Goal: Task Accomplishment & Management: Use online tool/utility

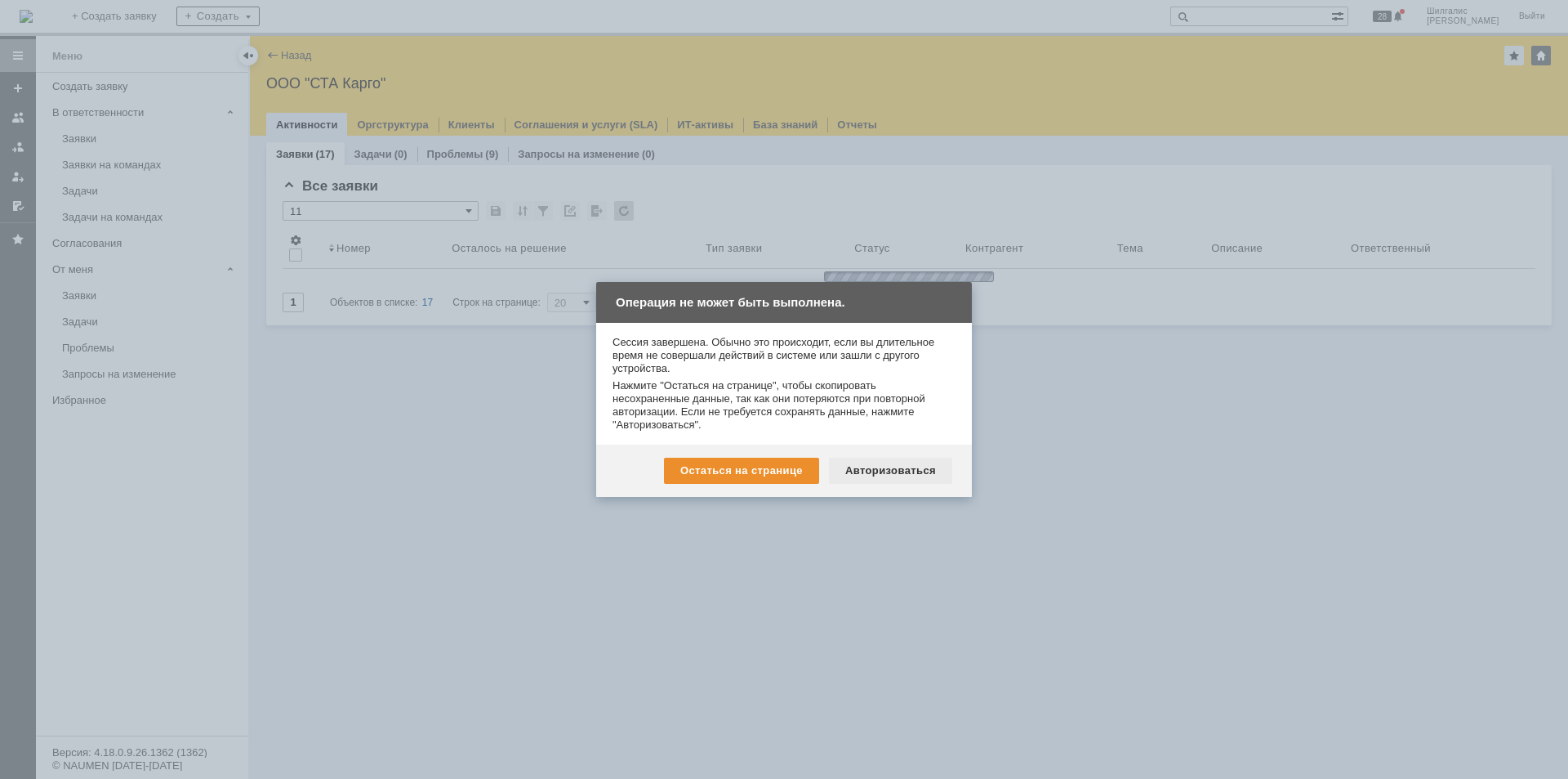
click at [897, 474] on div "Авторизоваться" at bounding box center [890, 471] width 124 height 27
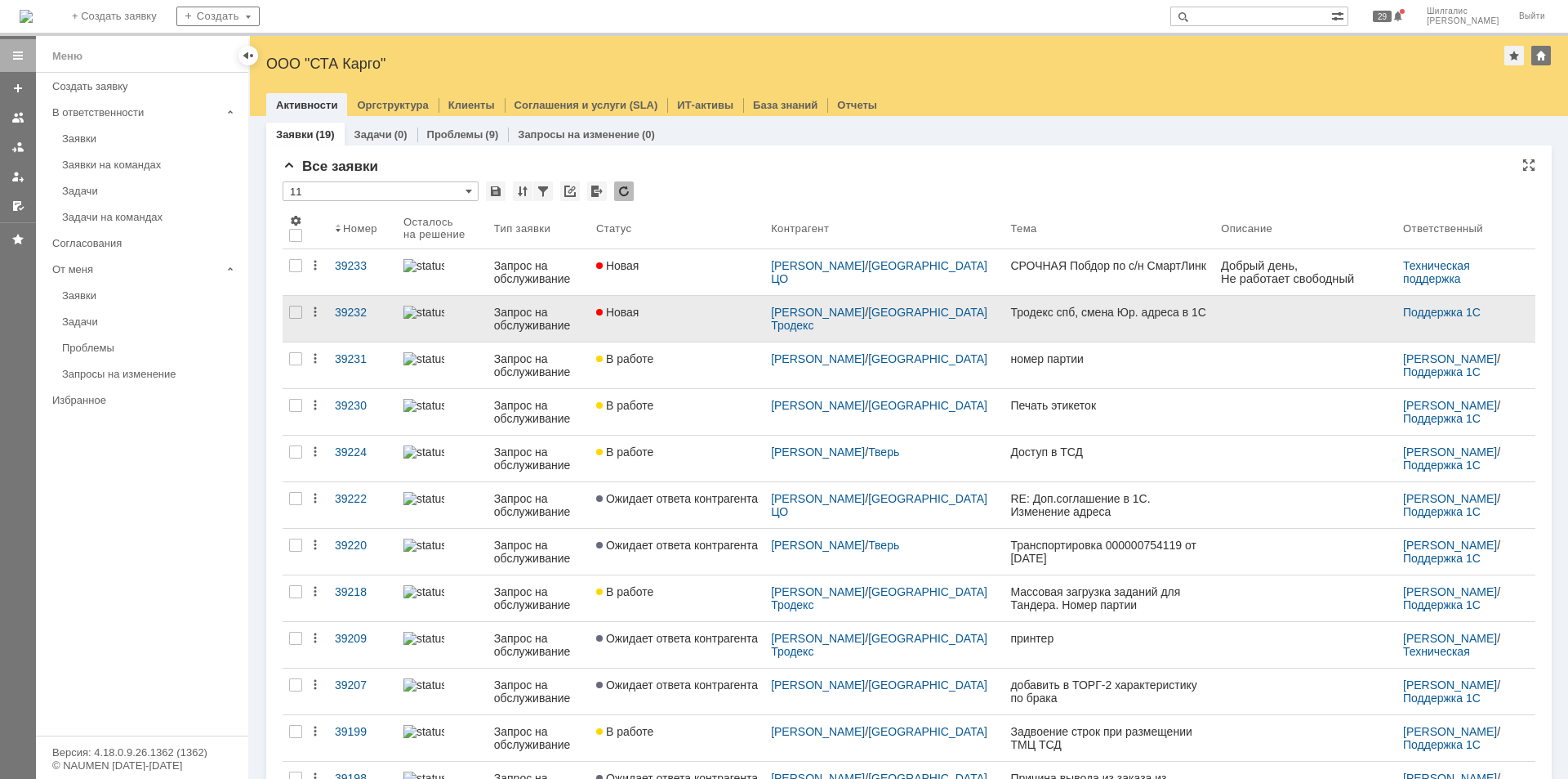
click at [672, 335] on link "Новая" at bounding box center [676, 319] width 175 height 46
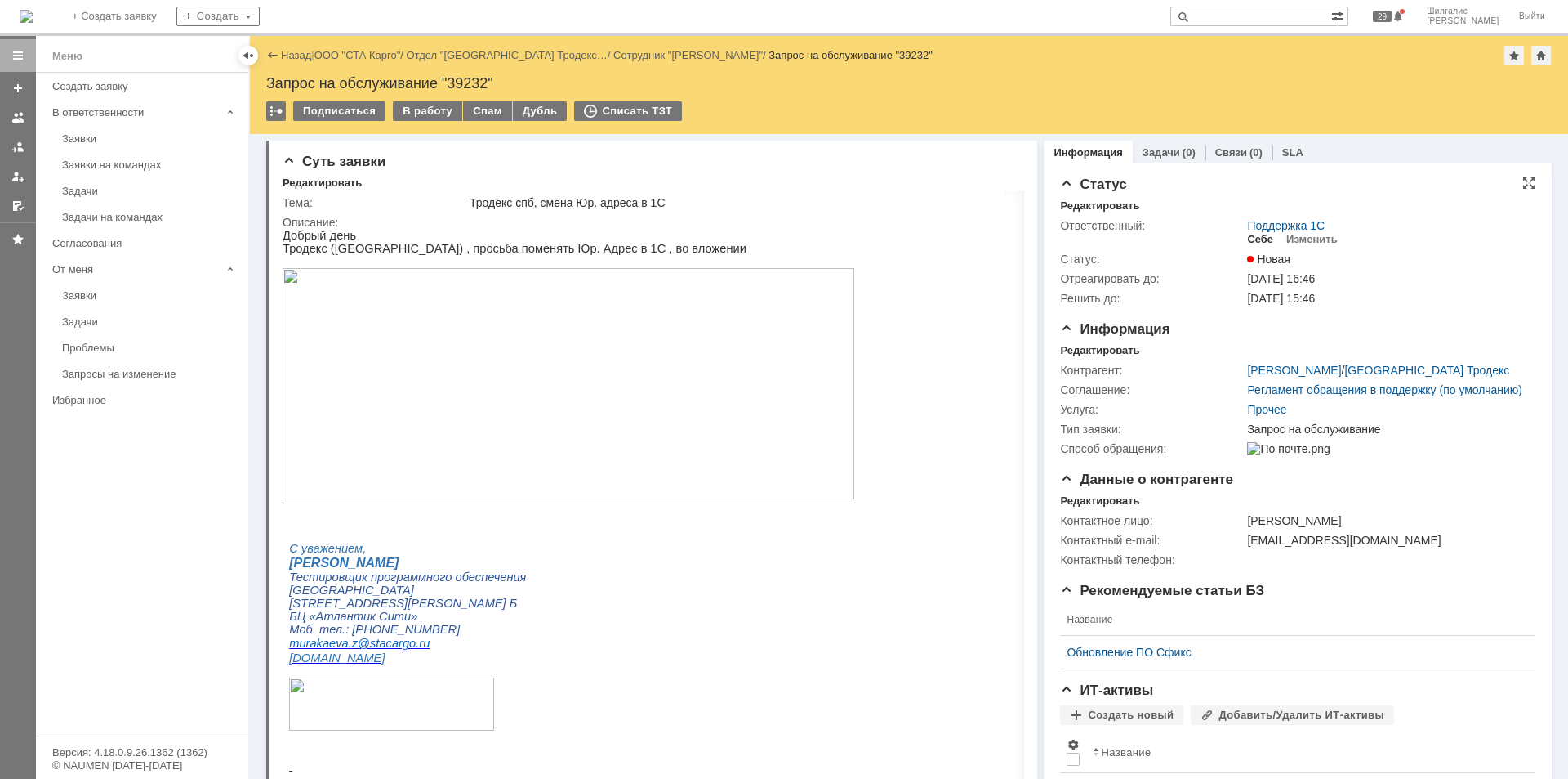
click at [1253, 239] on div "Себе" at bounding box center [1260, 239] width 27 height 13
click at [429, 108] on div "В работу" at bounding box center [427, 111] width 70 height 19
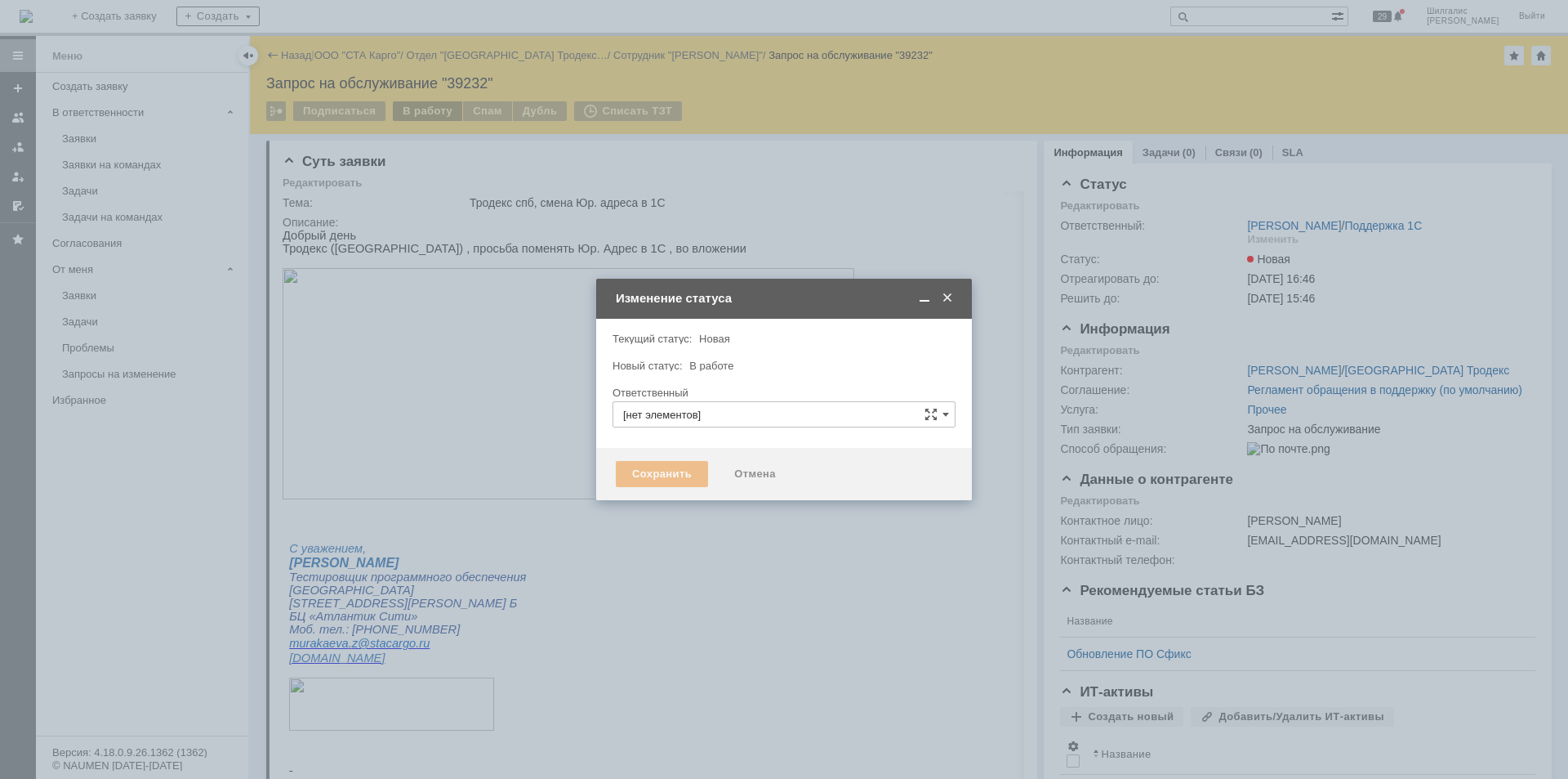
type input "[PERSON_NAME]"
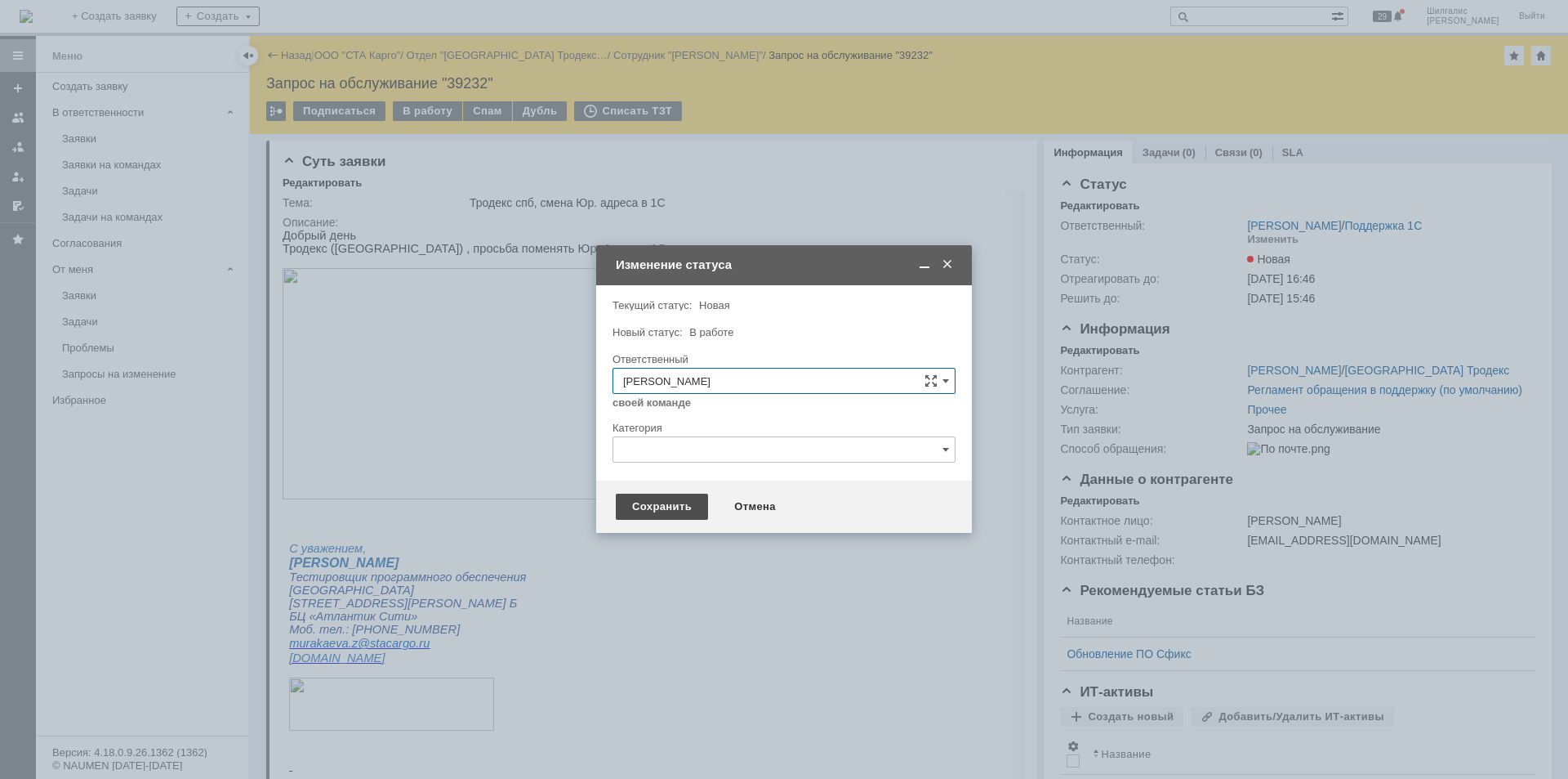
click at [667, 506] on div "Сохранить" at bounding box center [661, 506] width 92 height 27
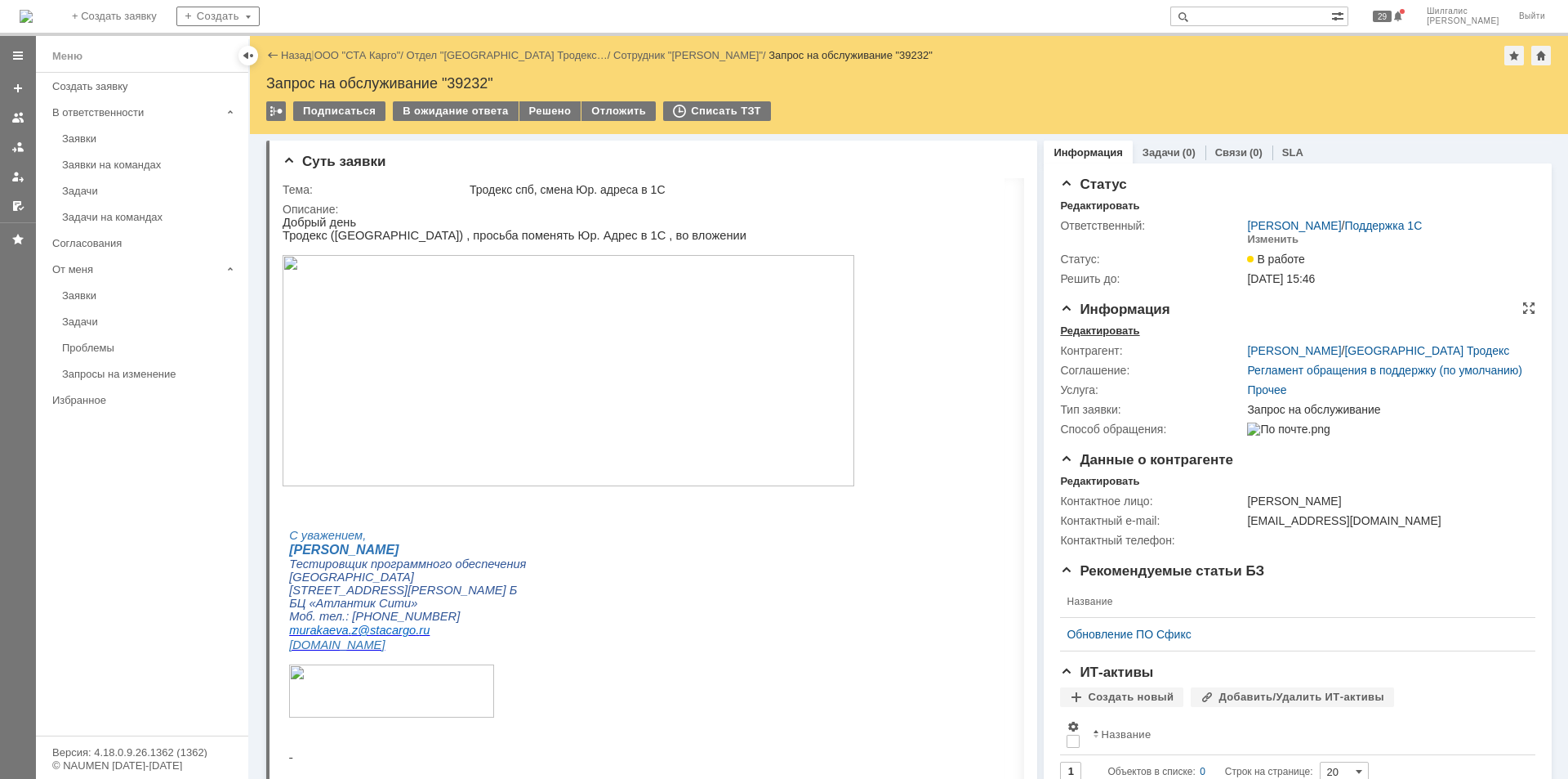
click at [1100, 325] on div "Редактировать" at bounding box center [1099, 330] width 80 height 13
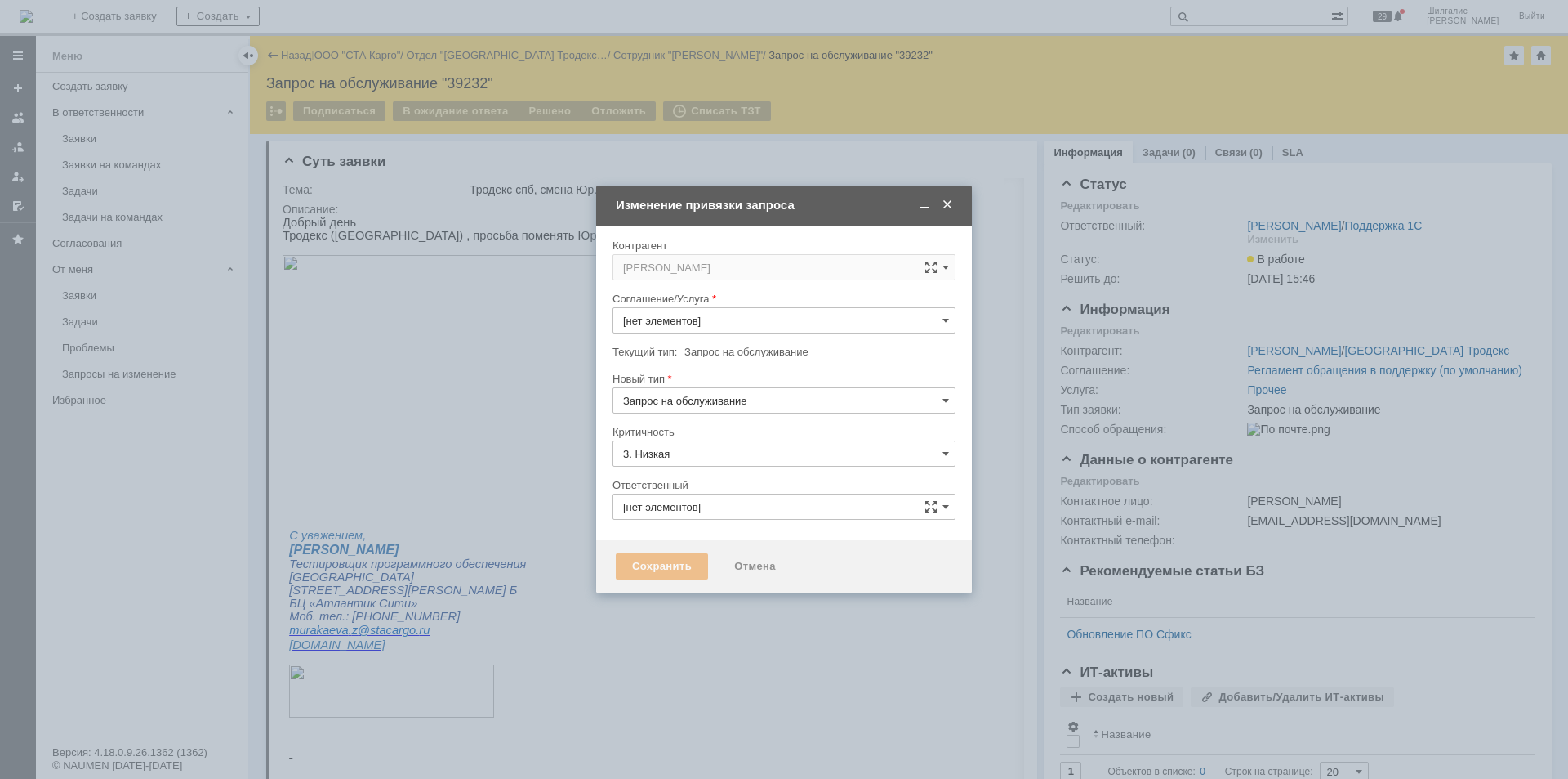
type input "Прочее"
type input "[PERSON_NAME]"
type input "[не указано]"
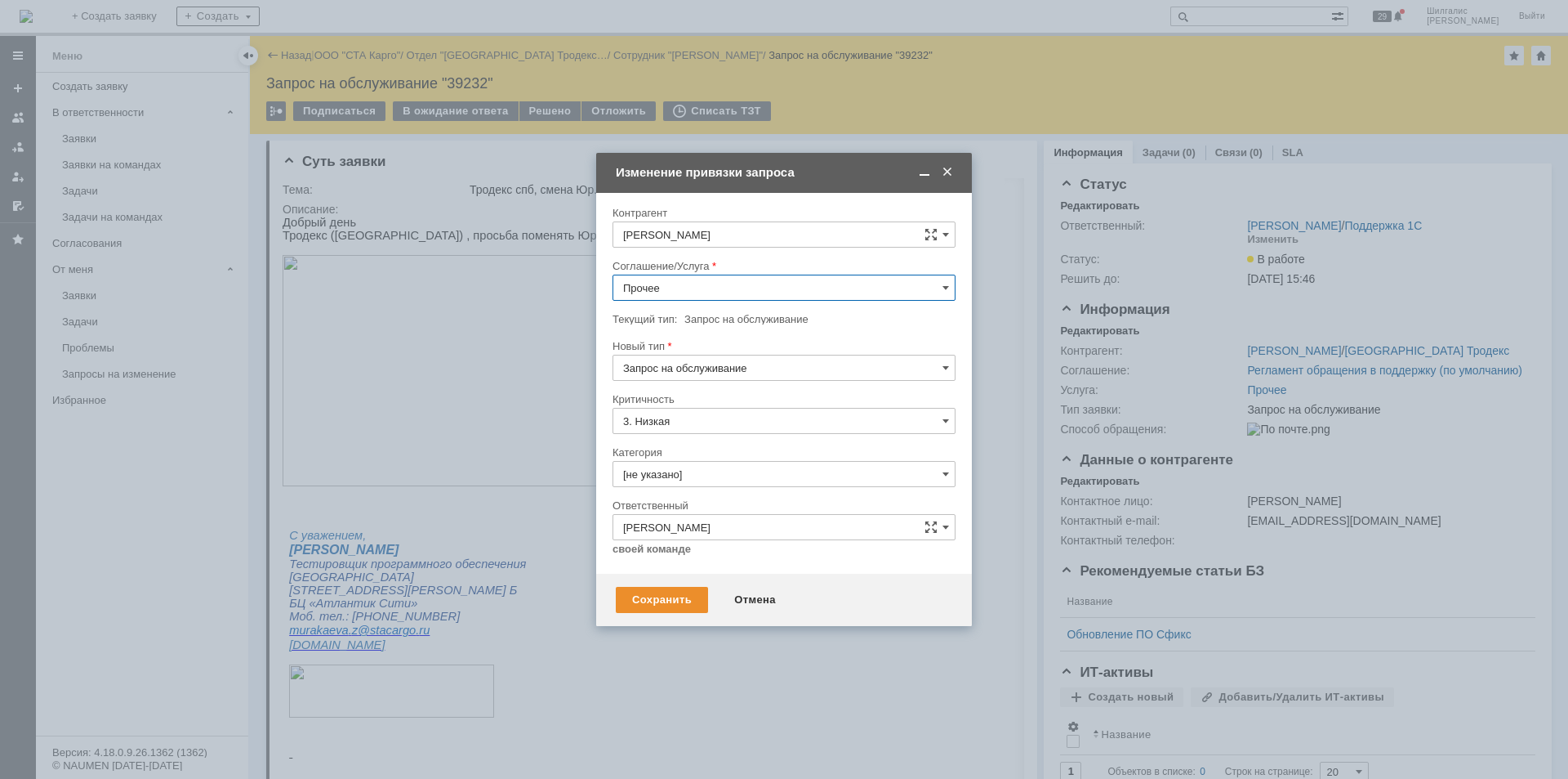
click at [693, 287] on input "Прочее" at bounding box center [783, 287] width 343 height 27
click at [721, 435] on span "WMS Прочее" at bounding box center [784, 431] width 322 height 13
type input "WMS Прочее"
click at [665, 597] on div "Сохранить" at bounding box center [661, 600] width 92 height 27
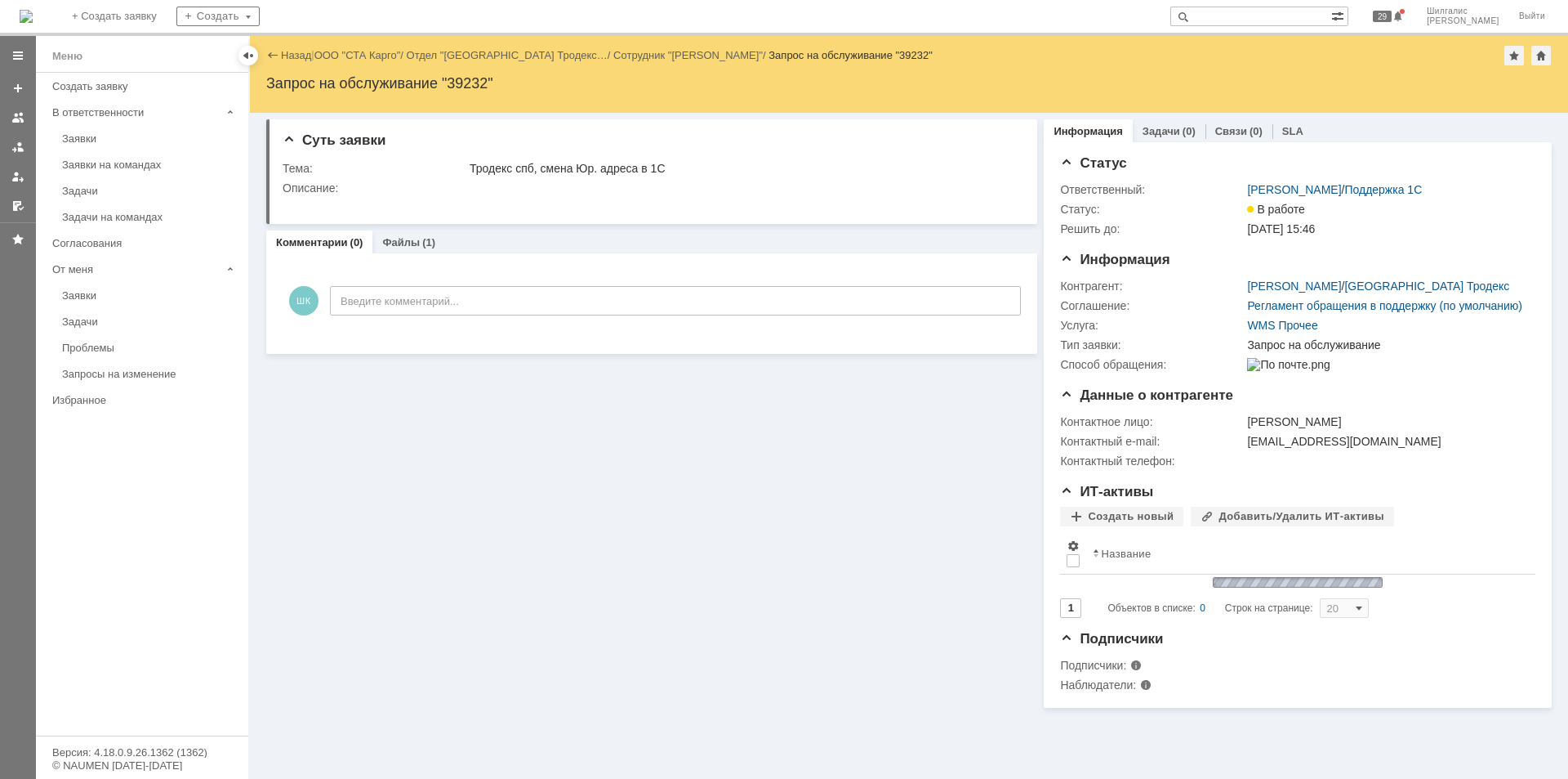
scroll to position [0, 0]
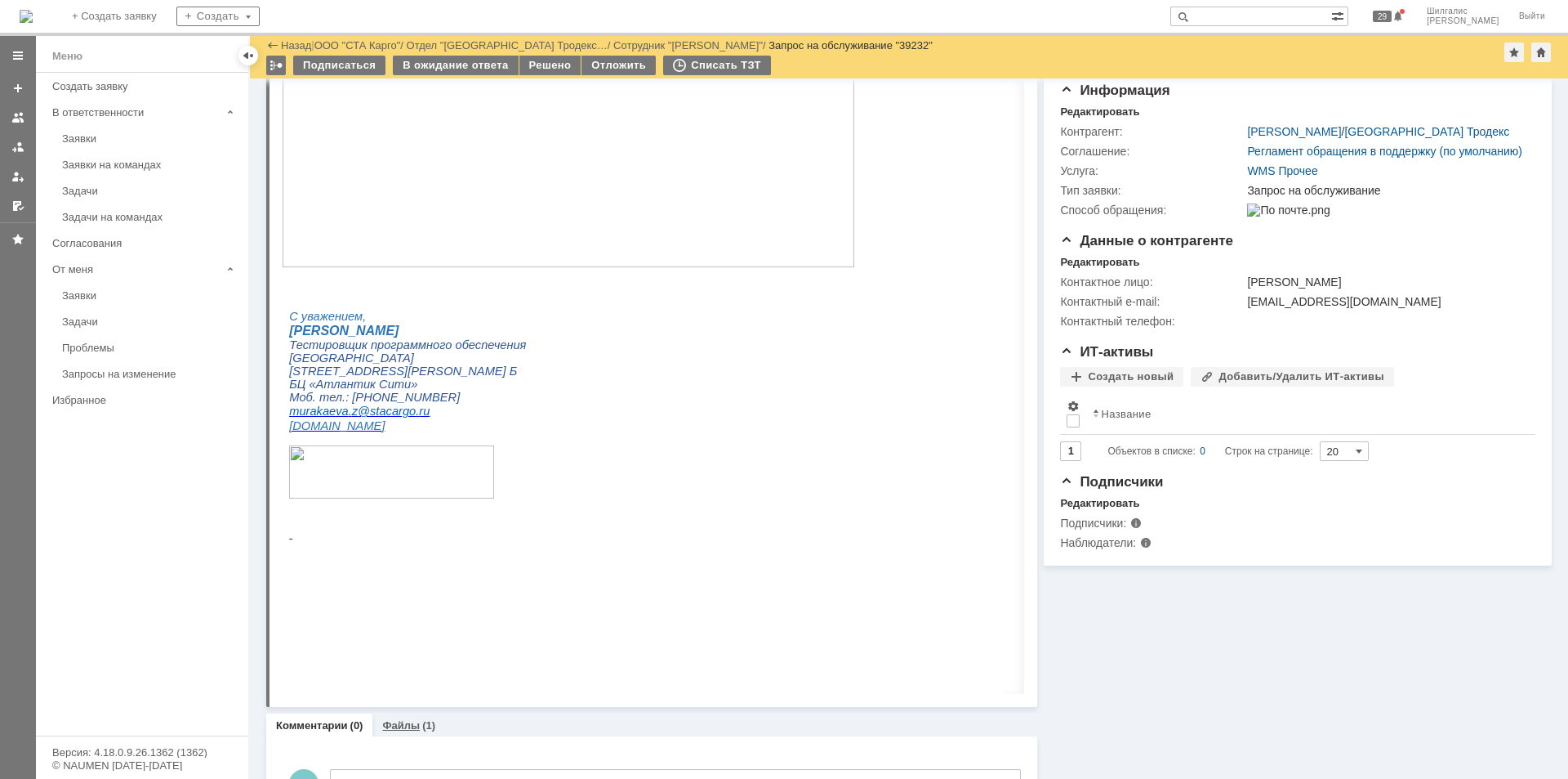
click at [408, 716] on div "Файлы (1)" at bounding box center [408, 725] width 72 height 24
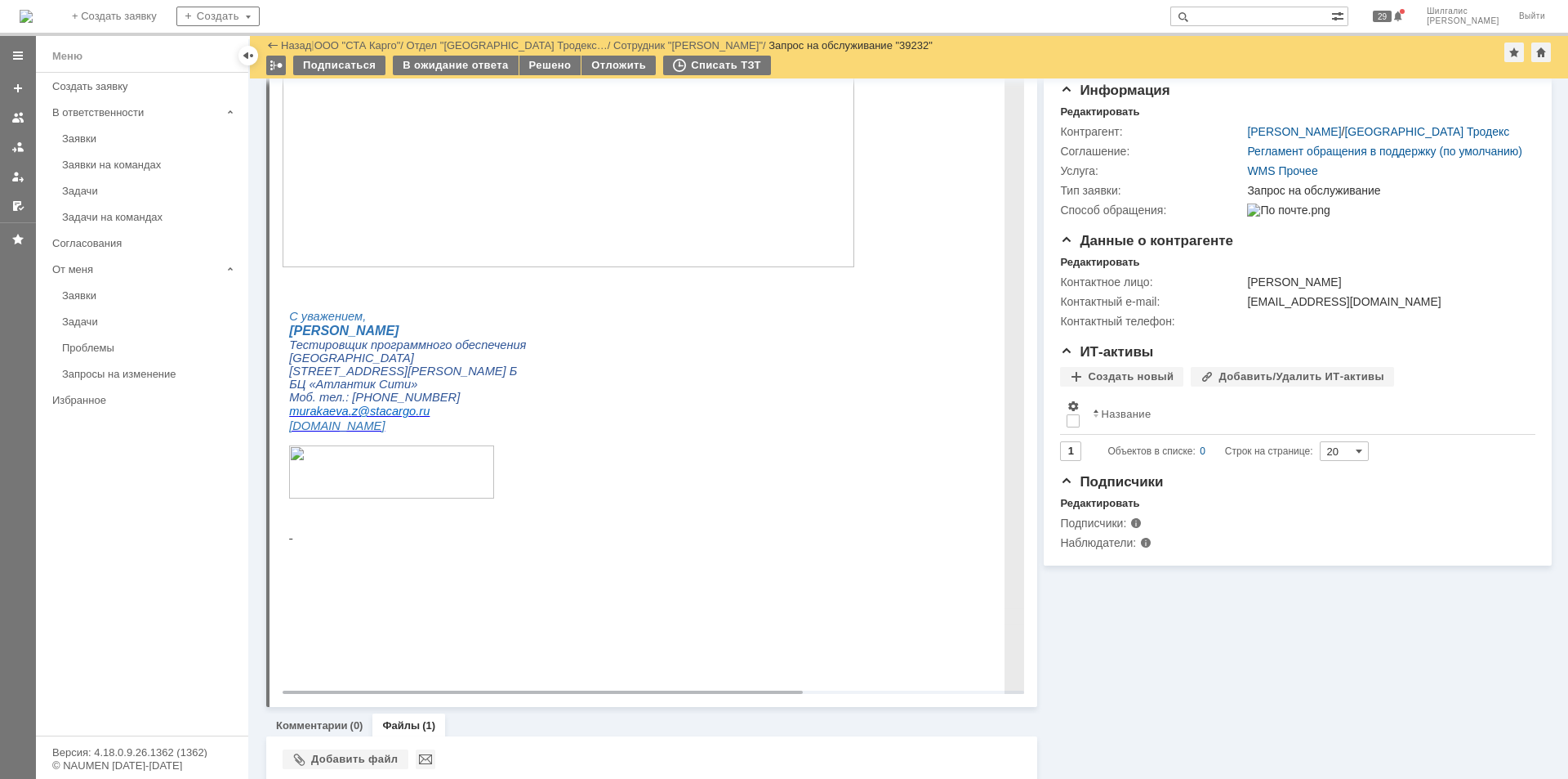
scroll to position [292, 0]
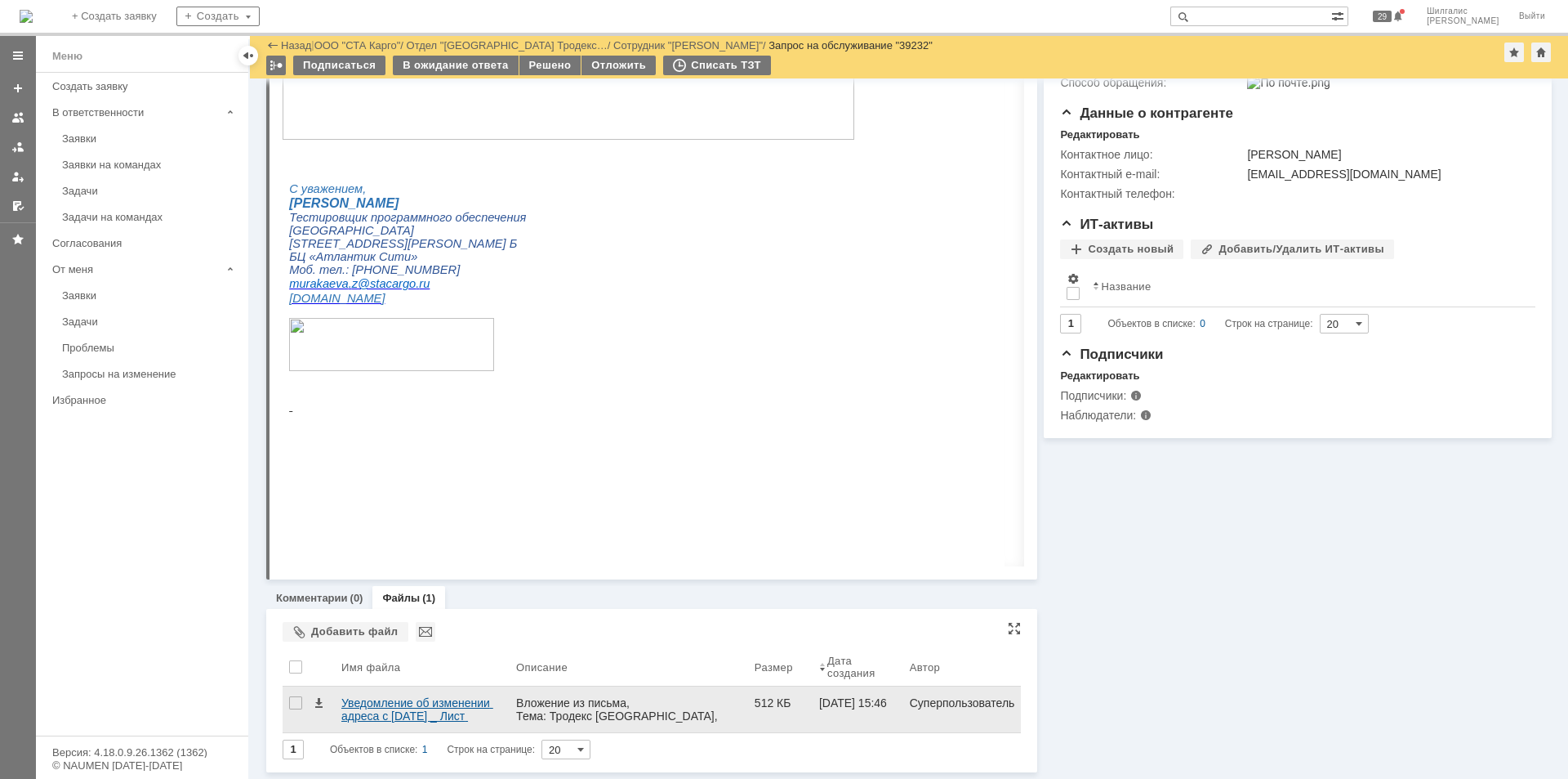
click at [381, 703] on div "Уведомление об изменении адреса с 13.08.2025 _ Лист записи ЕГРЮЛ .pdf" at bounding box center [422, 709] width 162 height 27
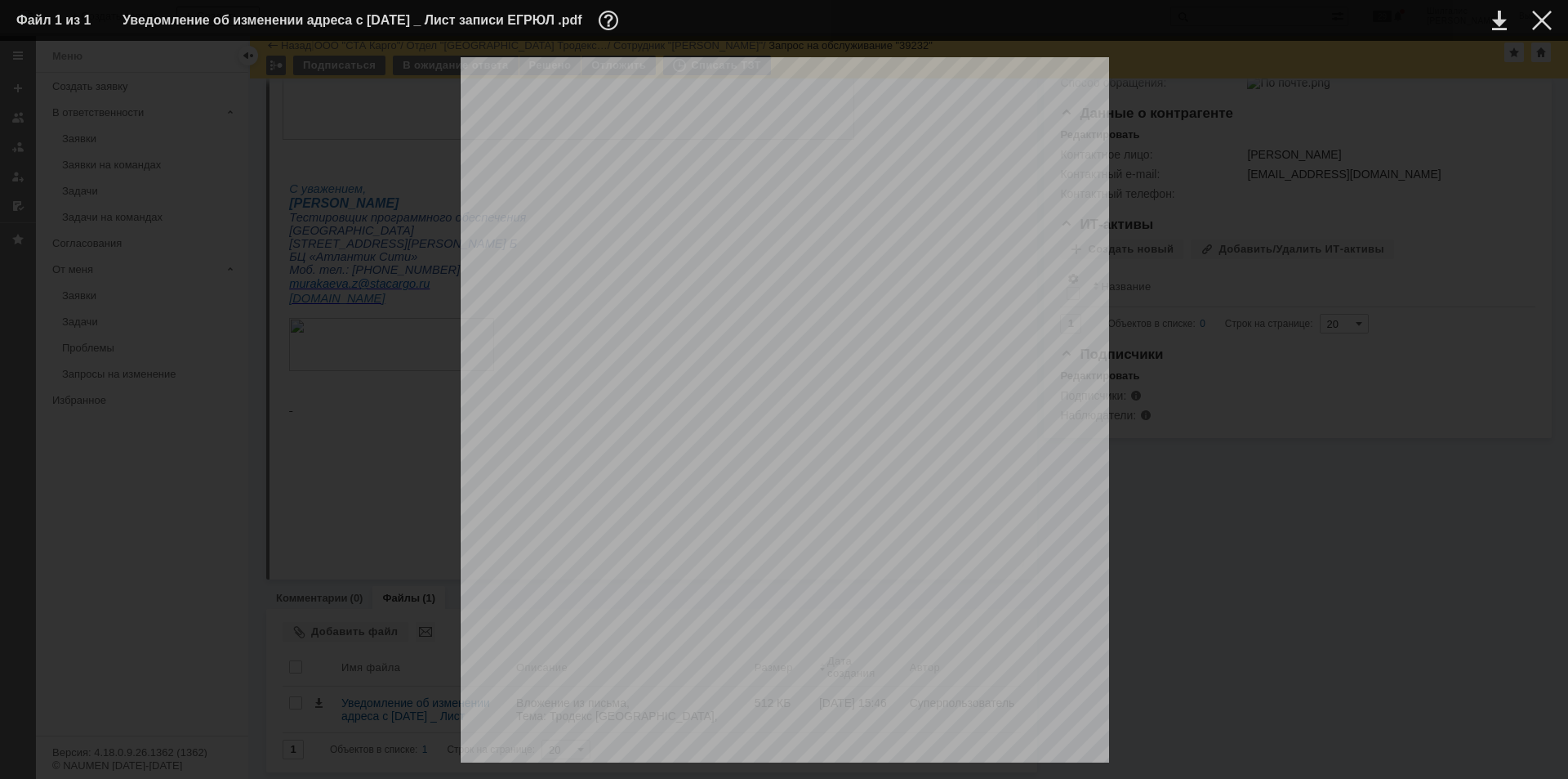
click at [1545, 11] on div at bounding box center [1541, 20] width 19 height 19
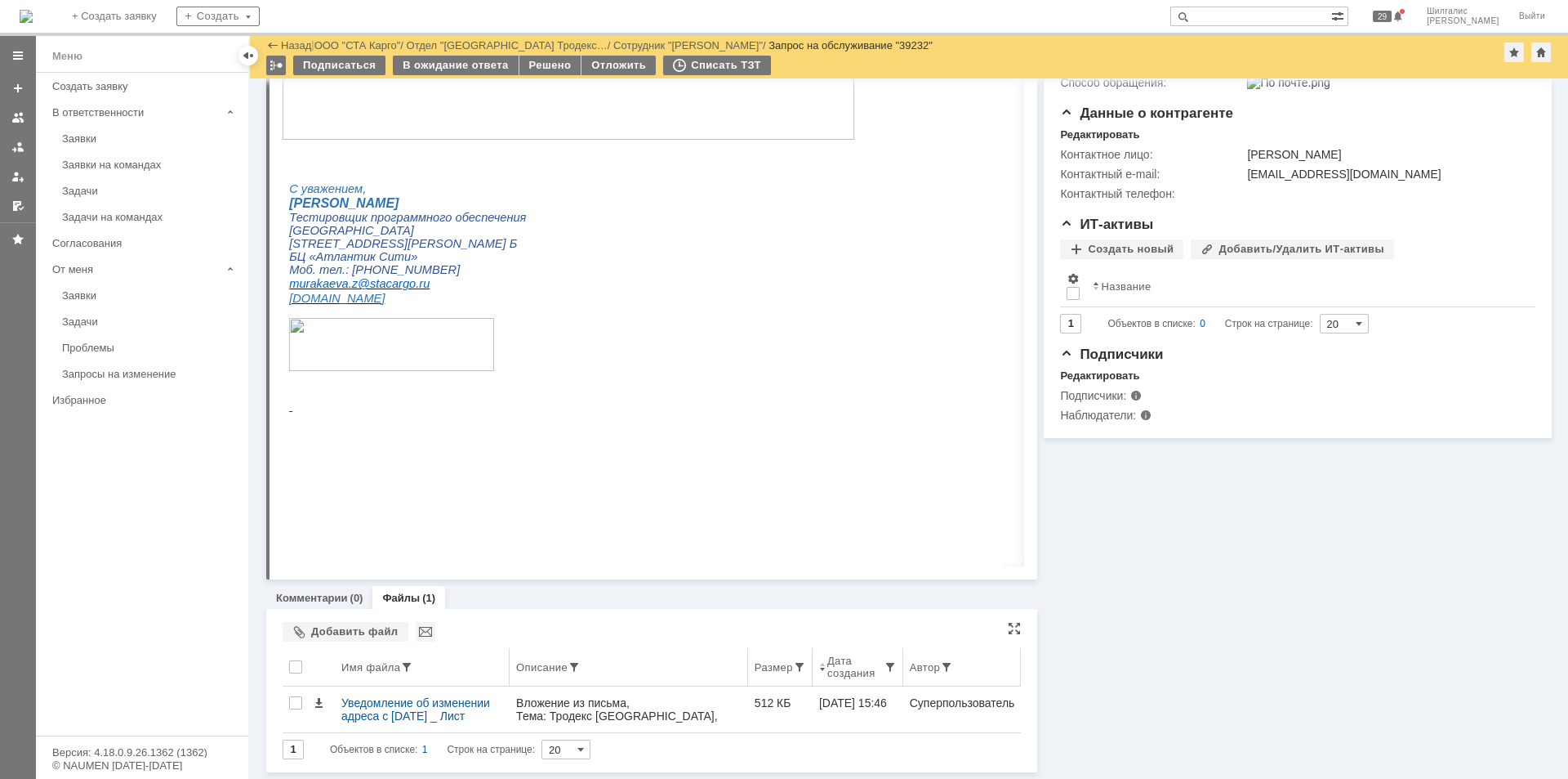
scroll to position [0, 0]
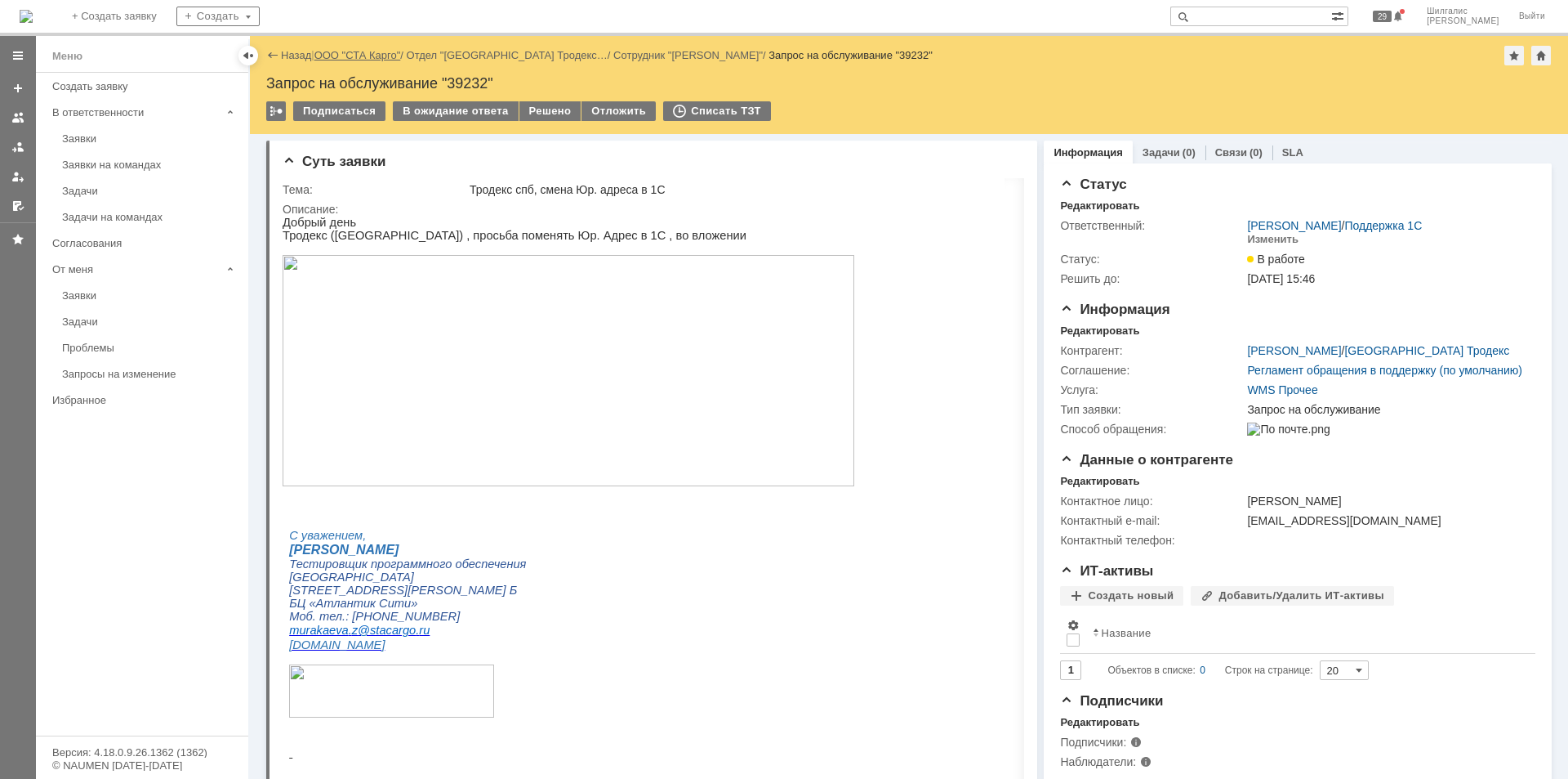
click at [370, 60] on link "ООО "СТА Карго"" at bounding box center [358, 55] width 87 height 12
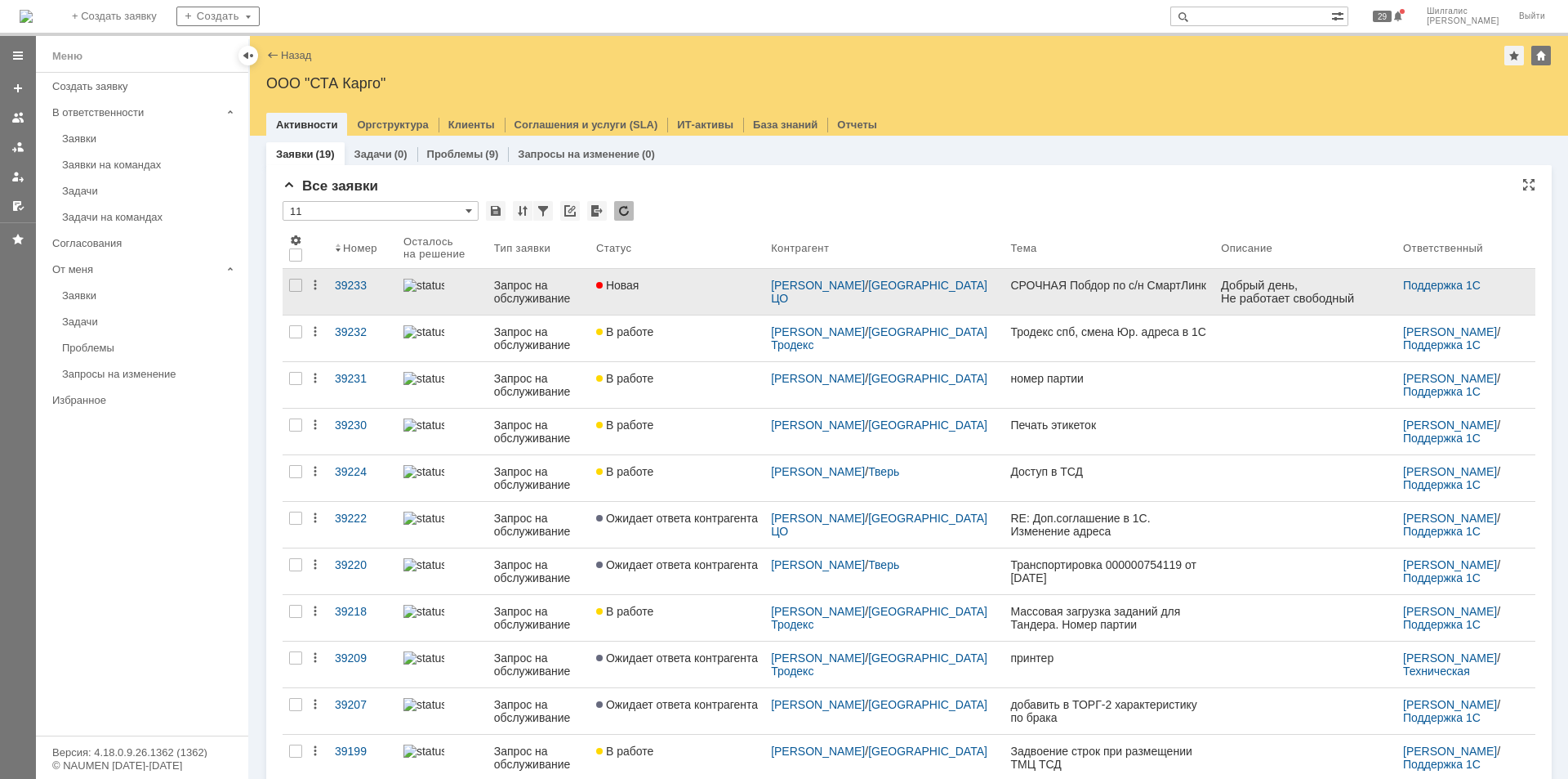
click at [682, 295] on link "Новая" at bounding box center [676, 292] width 175 height 46
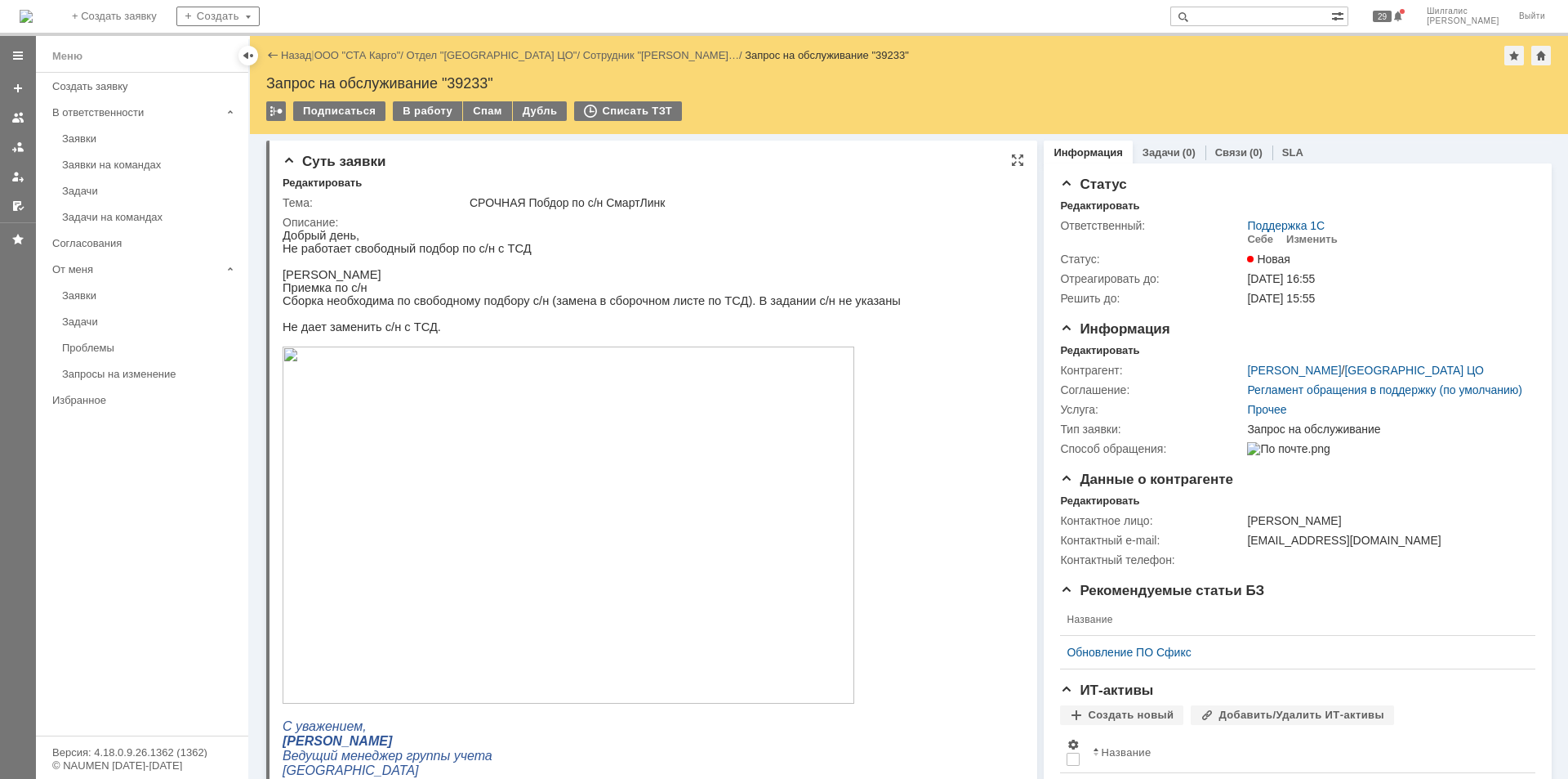
drag, startPoint x: 532, startPoint y: 307, endPoint x: 389, endPoint y: 304, distance: 143.0
click at [389, 304] on p "Сборка необходима по свободному подбору с/н (замена в сборочном листе по ТСД). …" at bounding box center [592, 300] width 618 height 13
click at [369, 54] on link "ООО "СТА Карго"" at bounding box center [358, 55] width 87 height 12
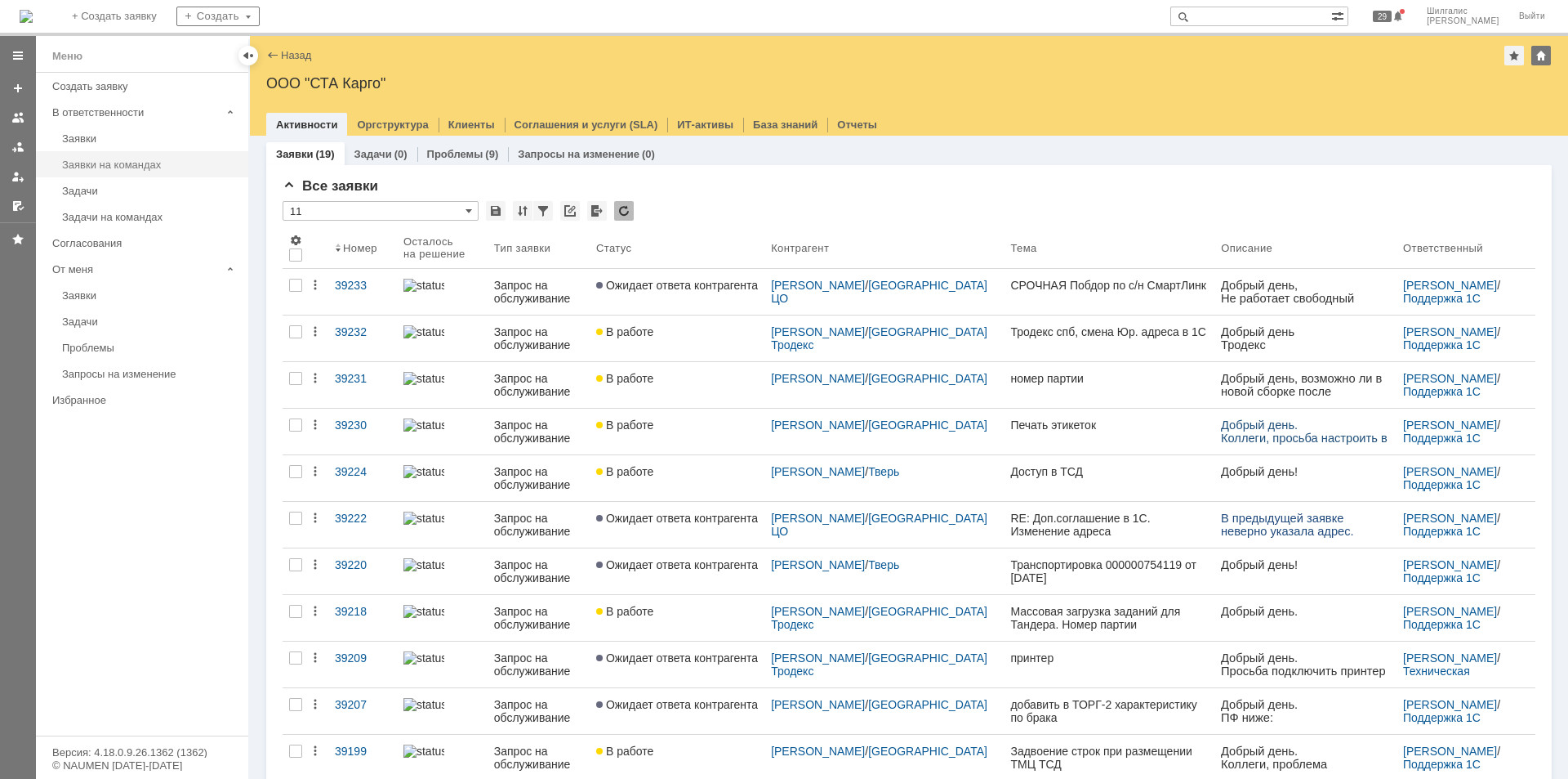
click at [125, 168] on div "Заявки на командах" at bounding box center [150, 164] width 177 height 12
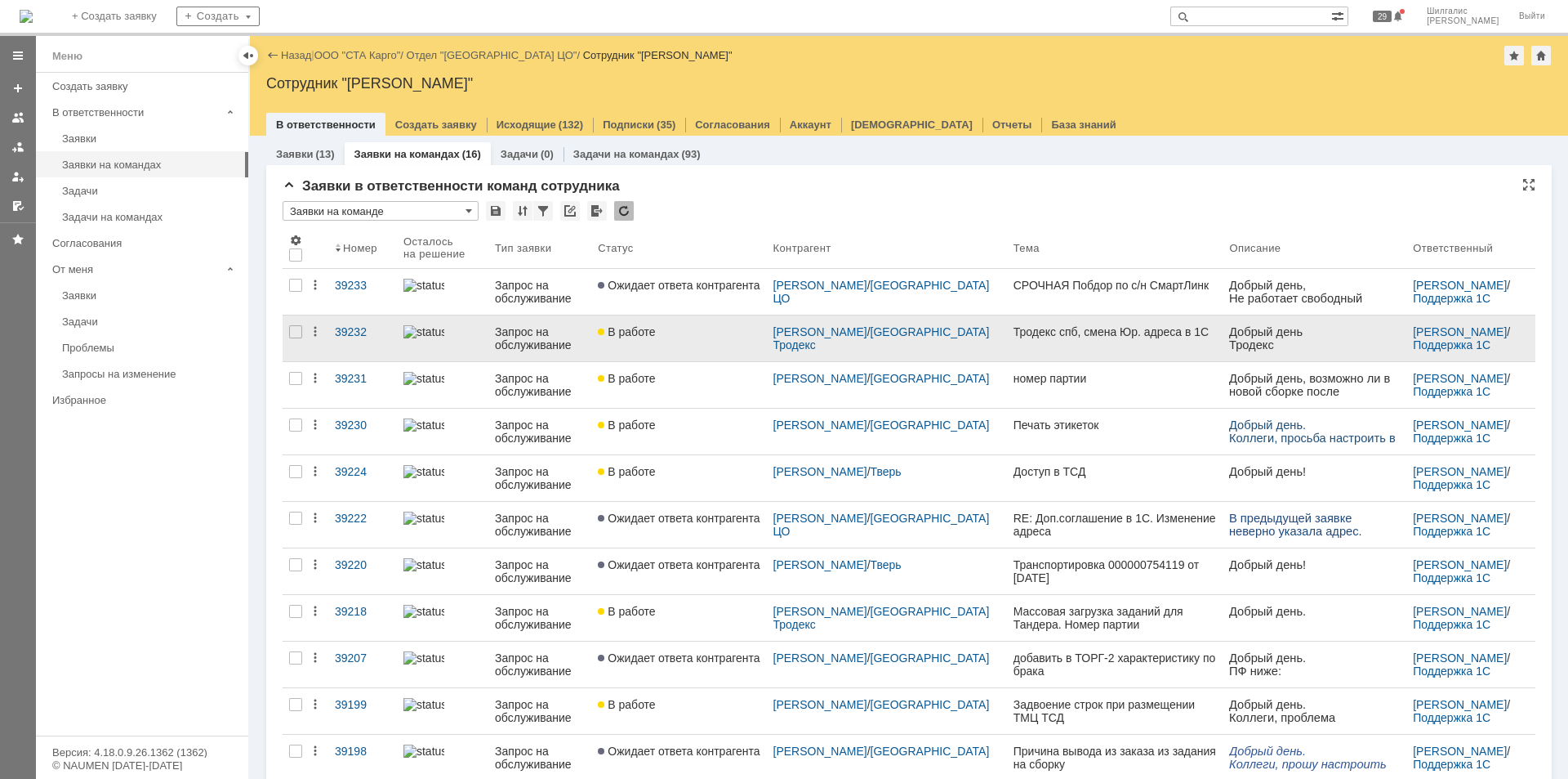
click at [671, 331] on div "В работе" at bounding box center [678, 331] width 162 height 13
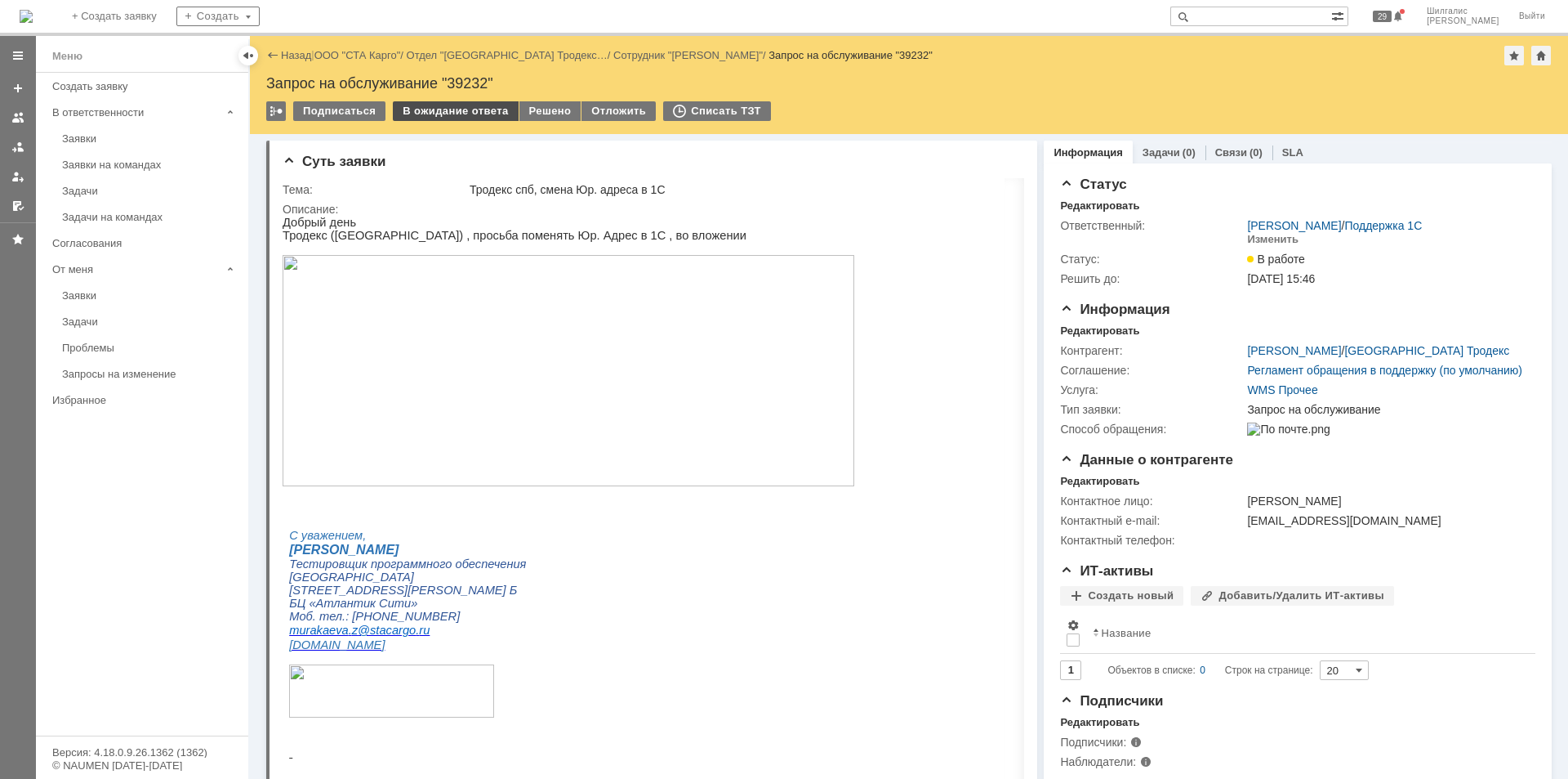
click at [464, 112] on div "В ожидание ответа" at bounding box center [455, 111] width 125 height 19
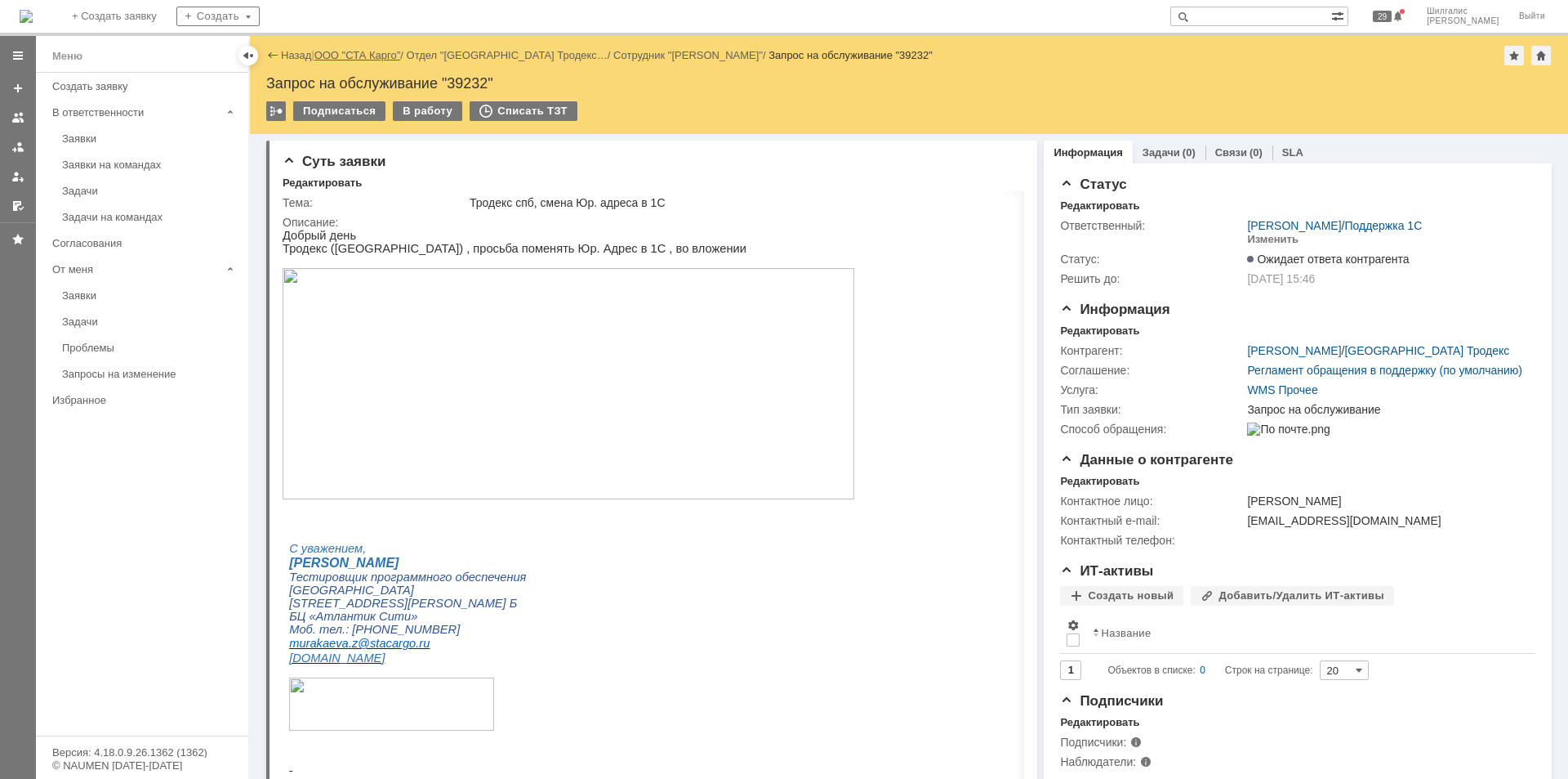
click at [369, 52] on link "ООО "СТА Карго"" at bounding box center [358, 55] width 87 height 12
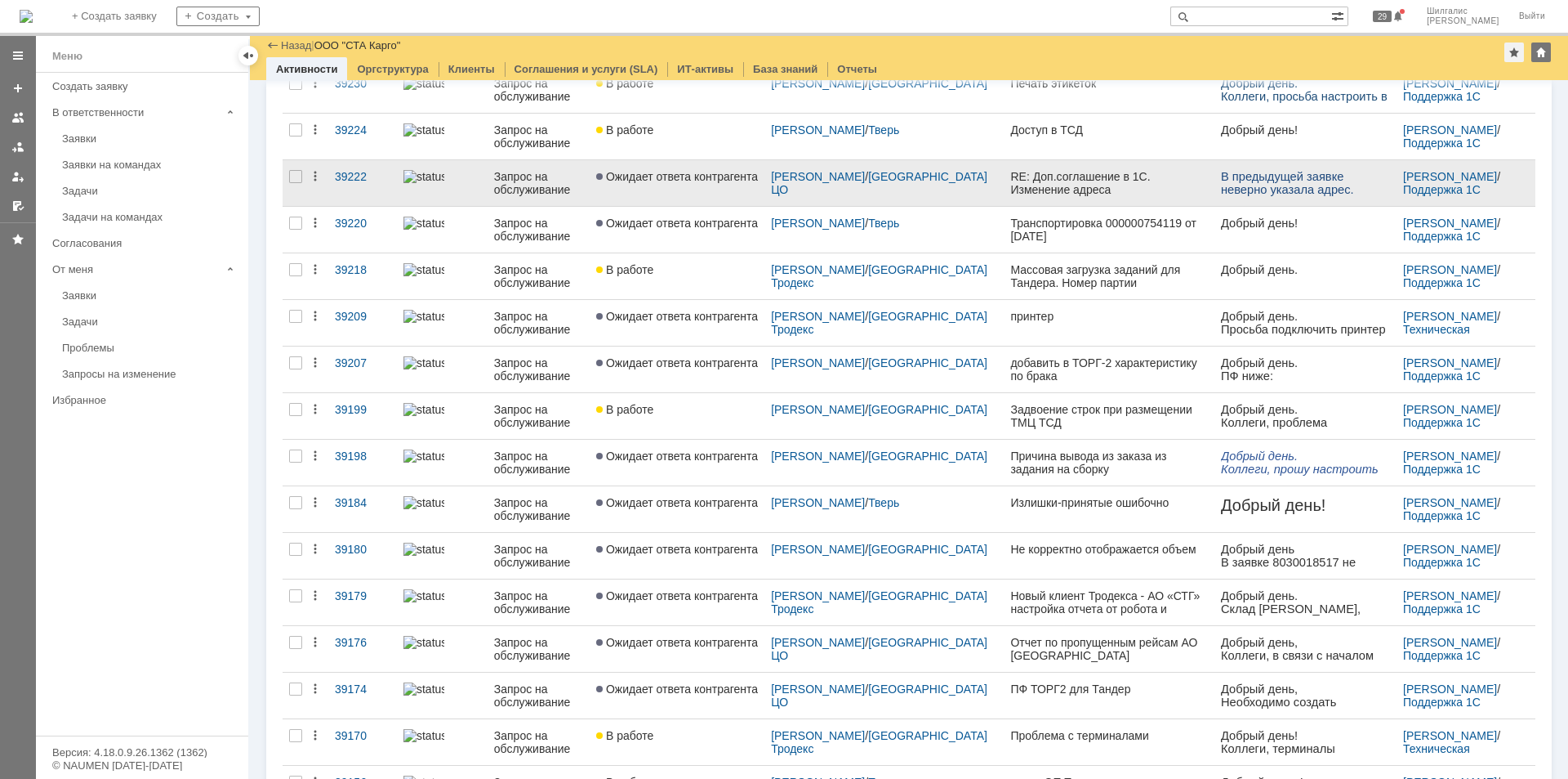
scroll to position [327, 0]
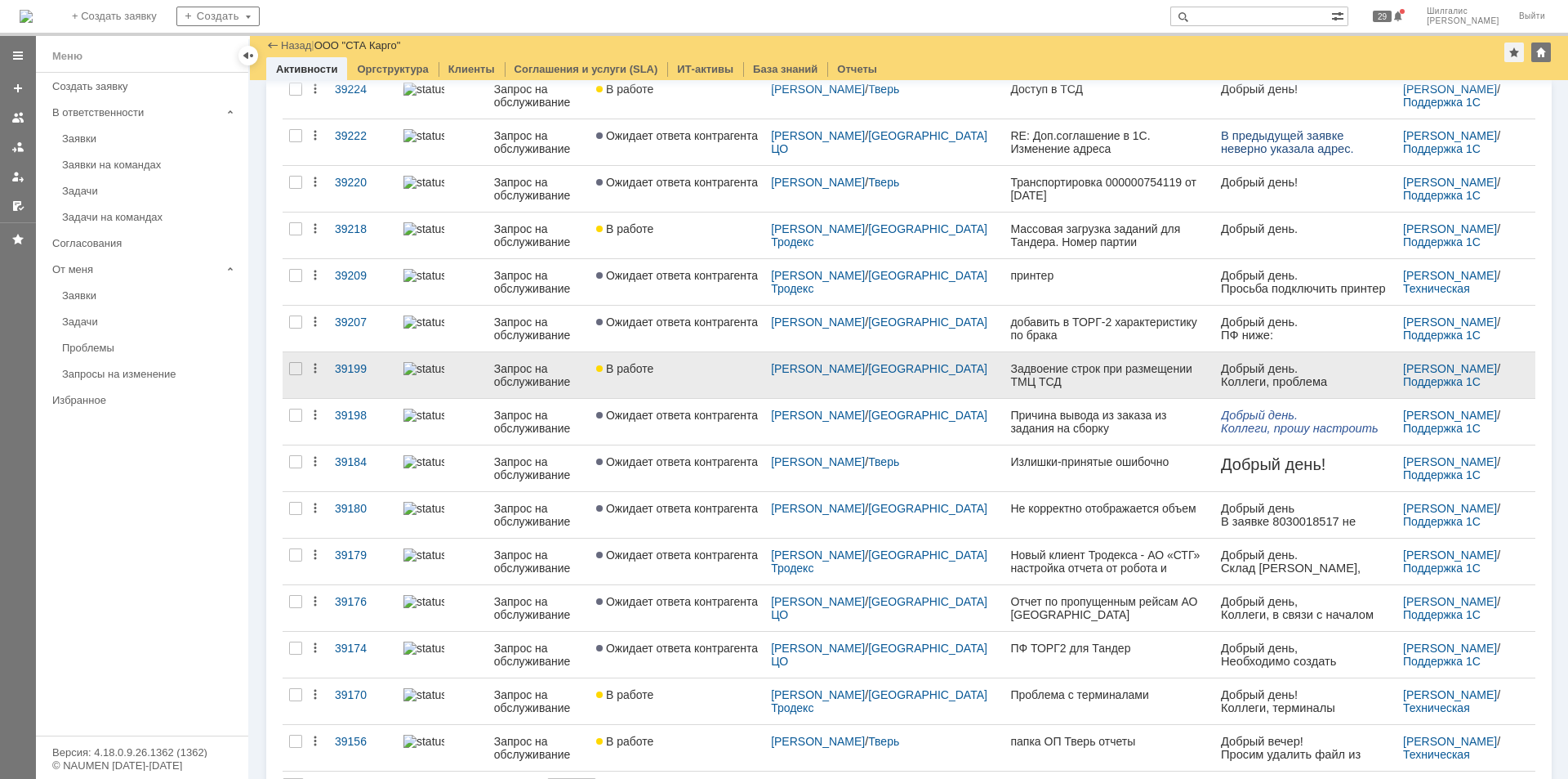
click at [678, 368] on div "В работе" at bounding box center [677, 368] width 162 height 13
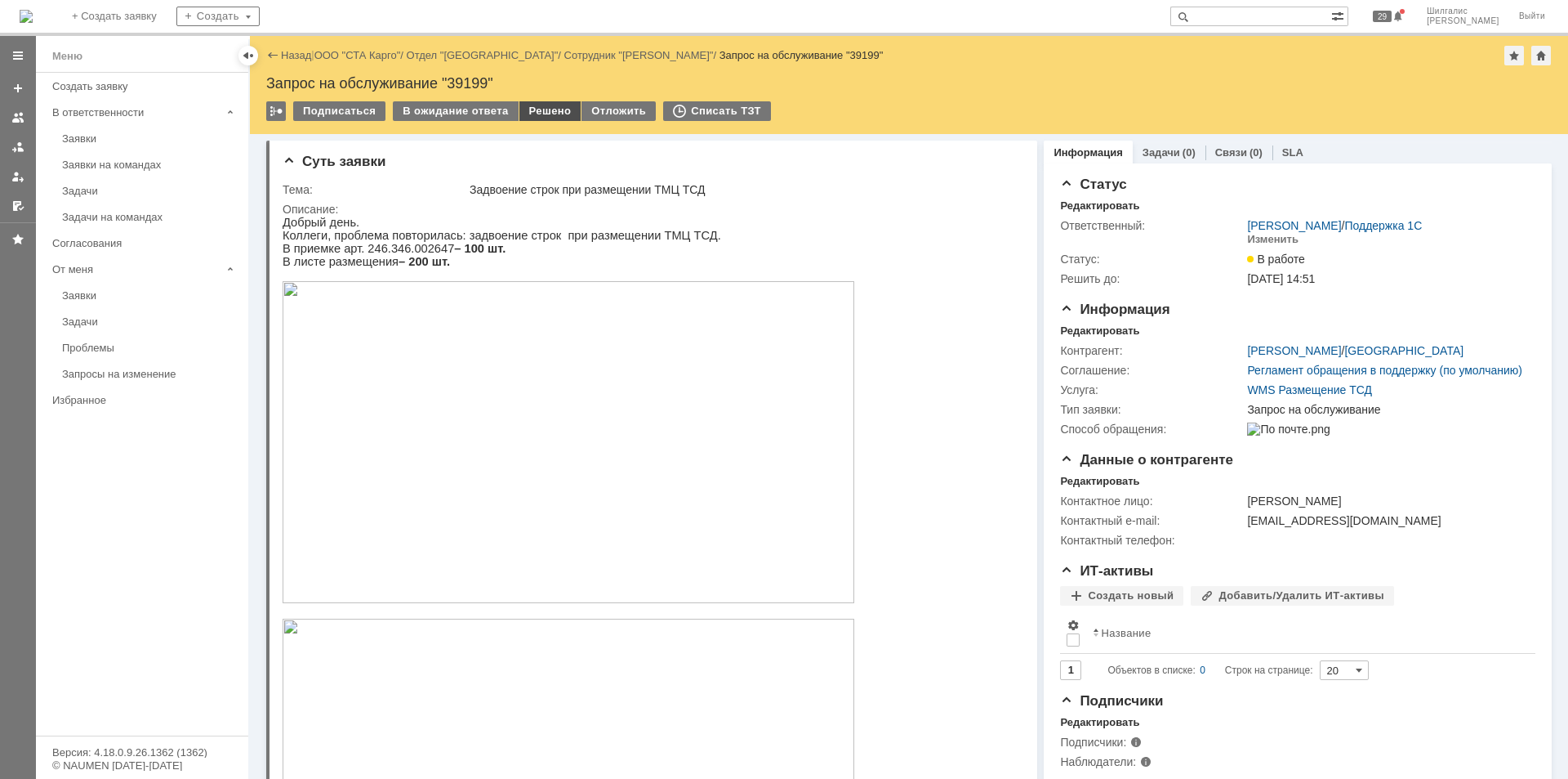
click at [546, 110] on div "Решено" at bounding box center [551, 111] width 62 height 19
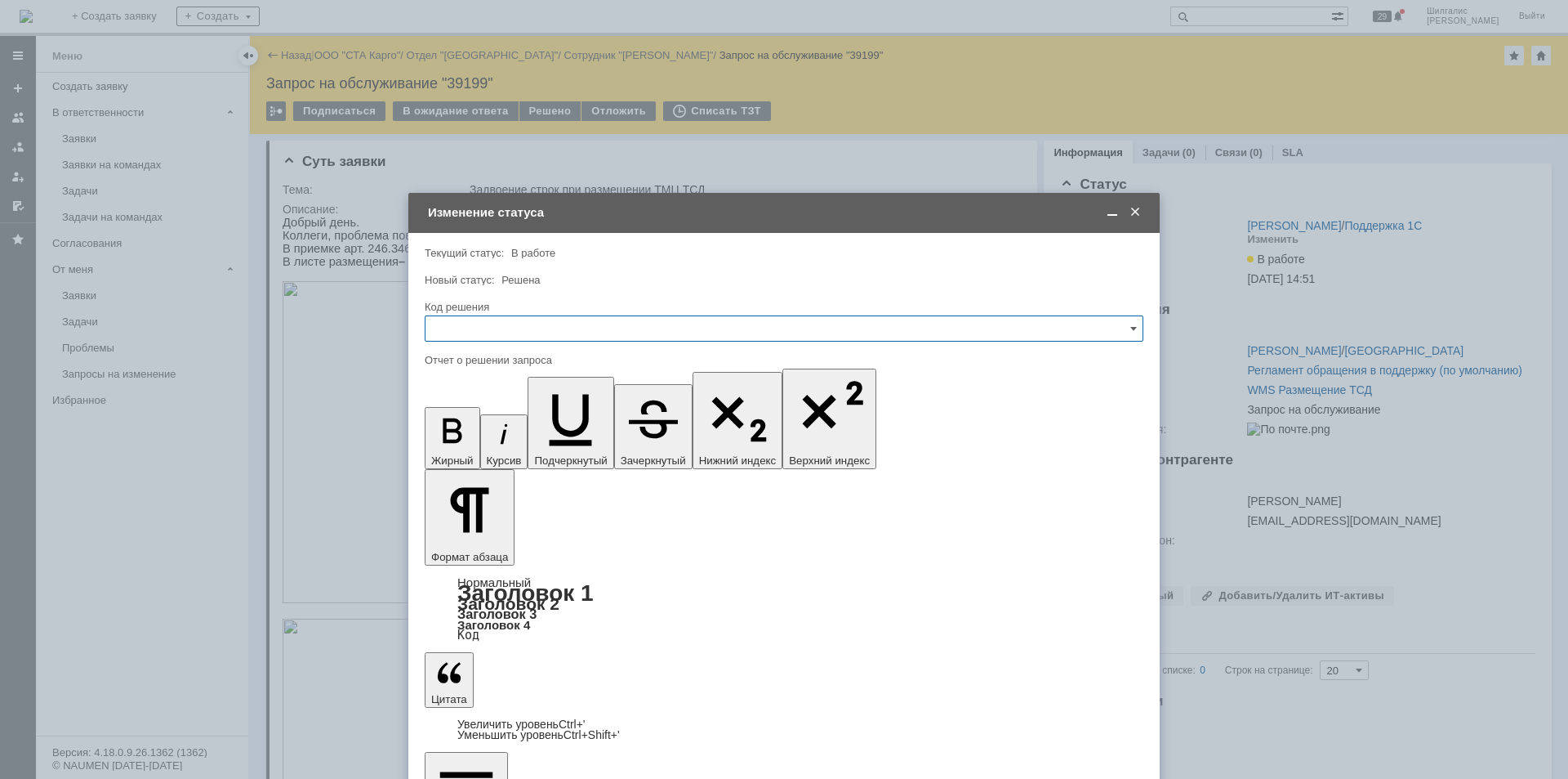
drag, startPoint x: 531, startPoint y: 313, endPoint x: 535, endPoint y: 320, distance: 8.1
click at [532, 313] on div "Код решения" at bounding box center [783, 308] width 718 height 16
click at [535, 322] on input "text" at bounding box center [783, 329] width 718 height 27
click at [518, 466] on span "Не воспроизводится" at bounding box center [784, 466] width 697 height 13
type input "Не воспроизводится"
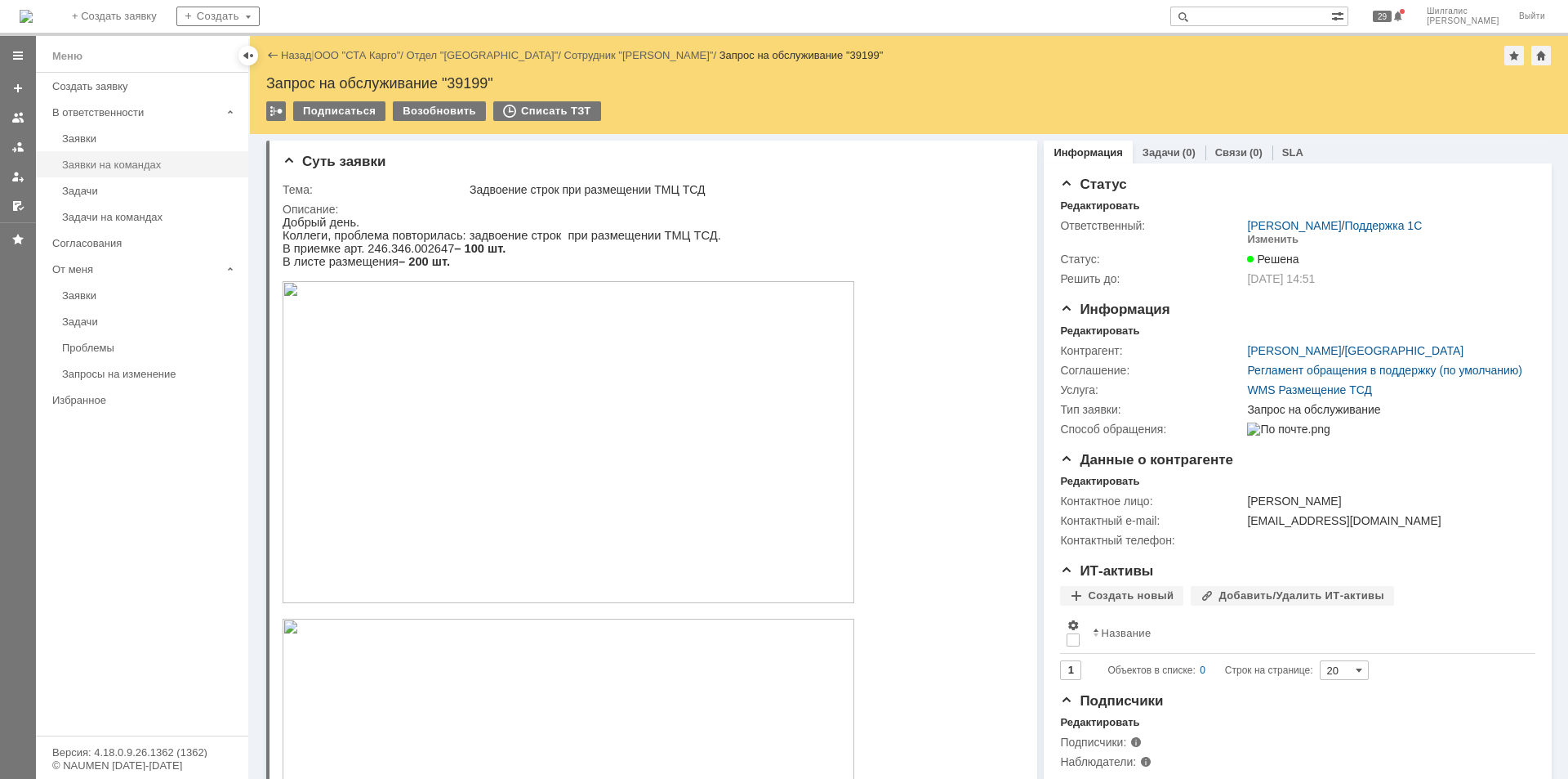
click at [159, 173] on link "Заявки на командах" at bounding box center [150, 165] width 189 height 26
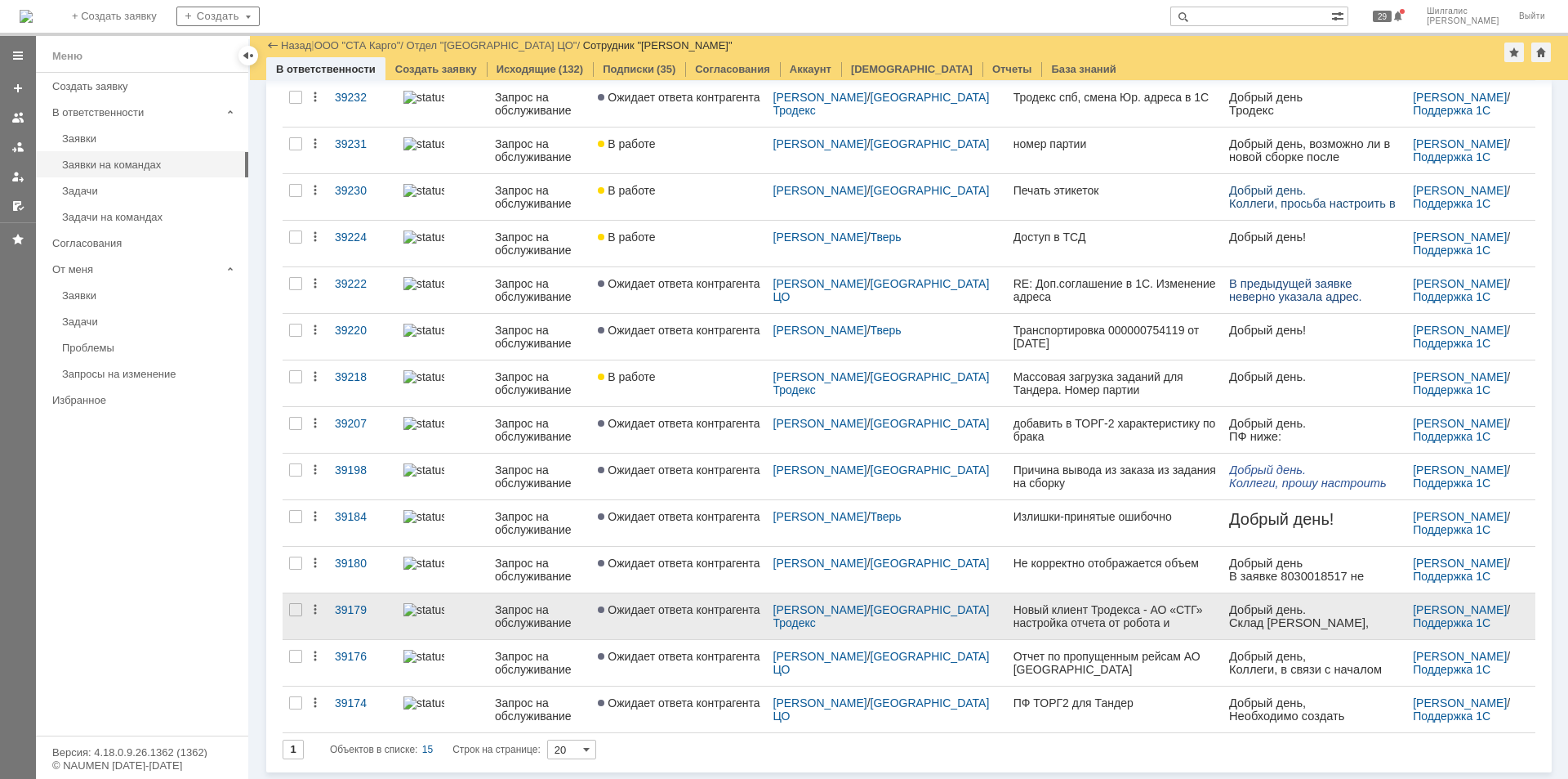
click at [696, 623] on link "Ожидает ответа контрагента" at bounding box center [678, 616] width 175 height 46
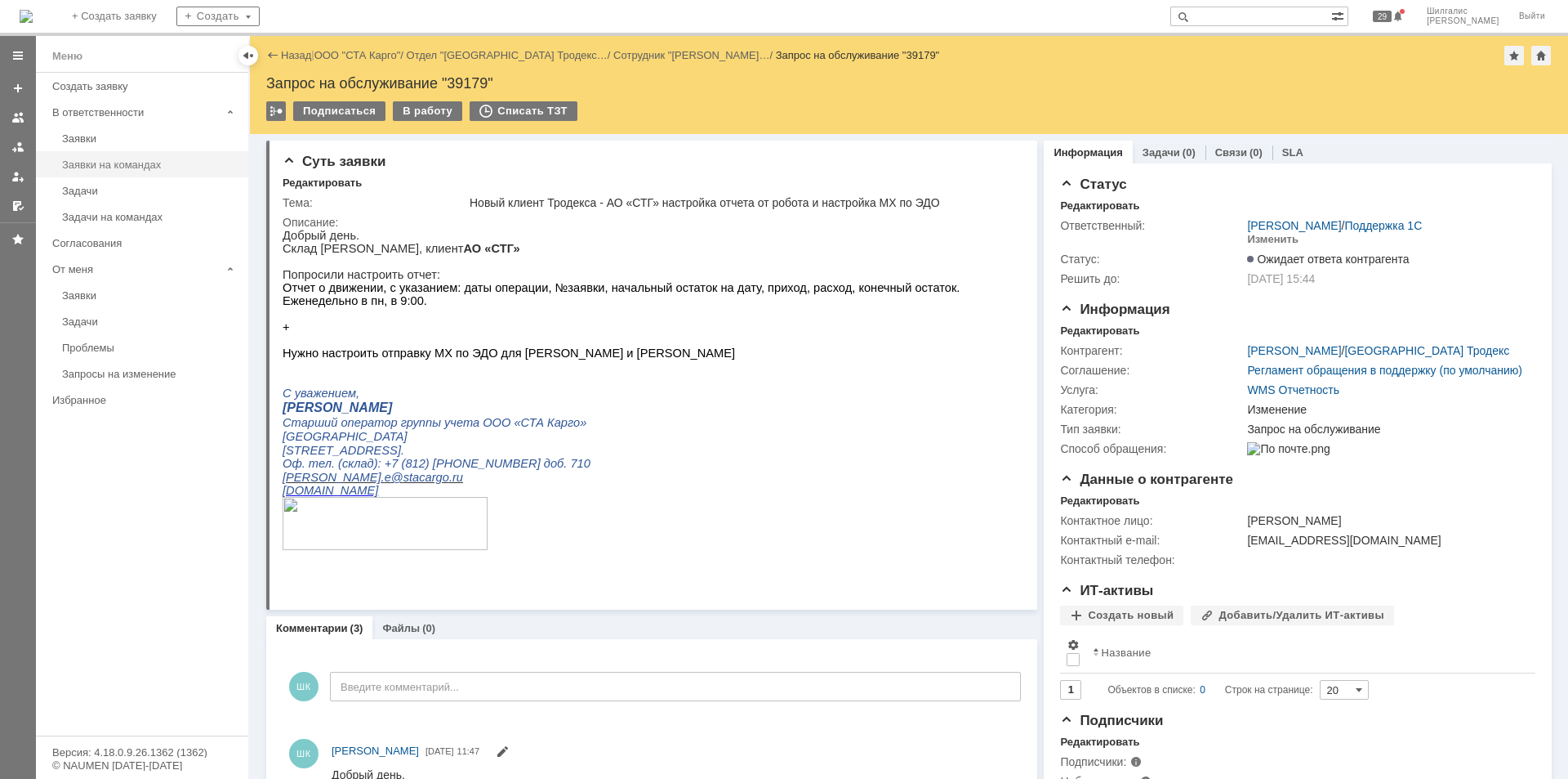
click at [127, 162] on div "Заявки на командах" at bounding box center [150, 164] width 177 height 12
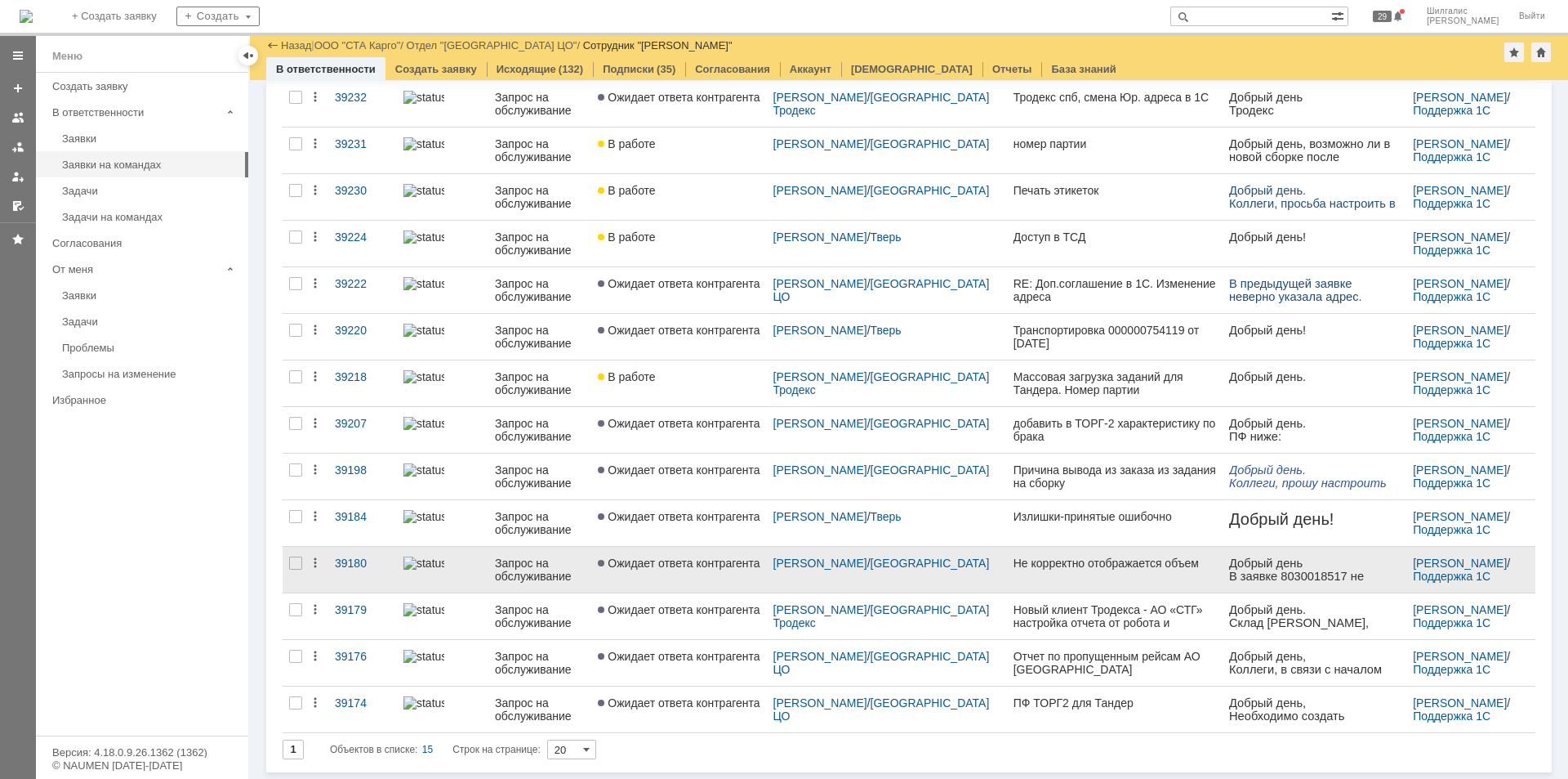
click at [693, 570] on link "Ожидает ответа контрагента" at bounding box center [678, 569] width 175 height 46
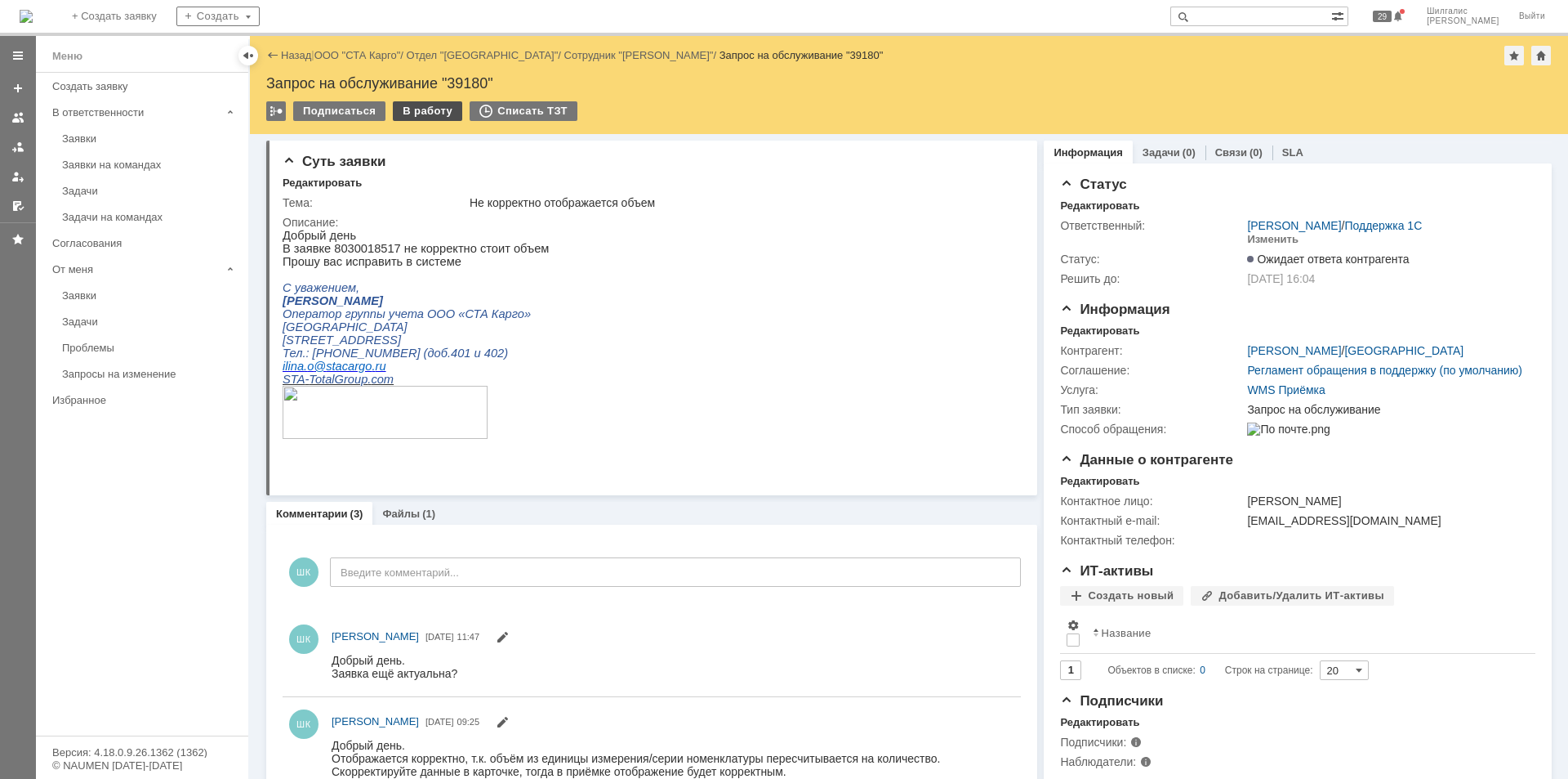
click at [424, 103] on div "В работу" at bounding box center [427, 111] width 70 height 19
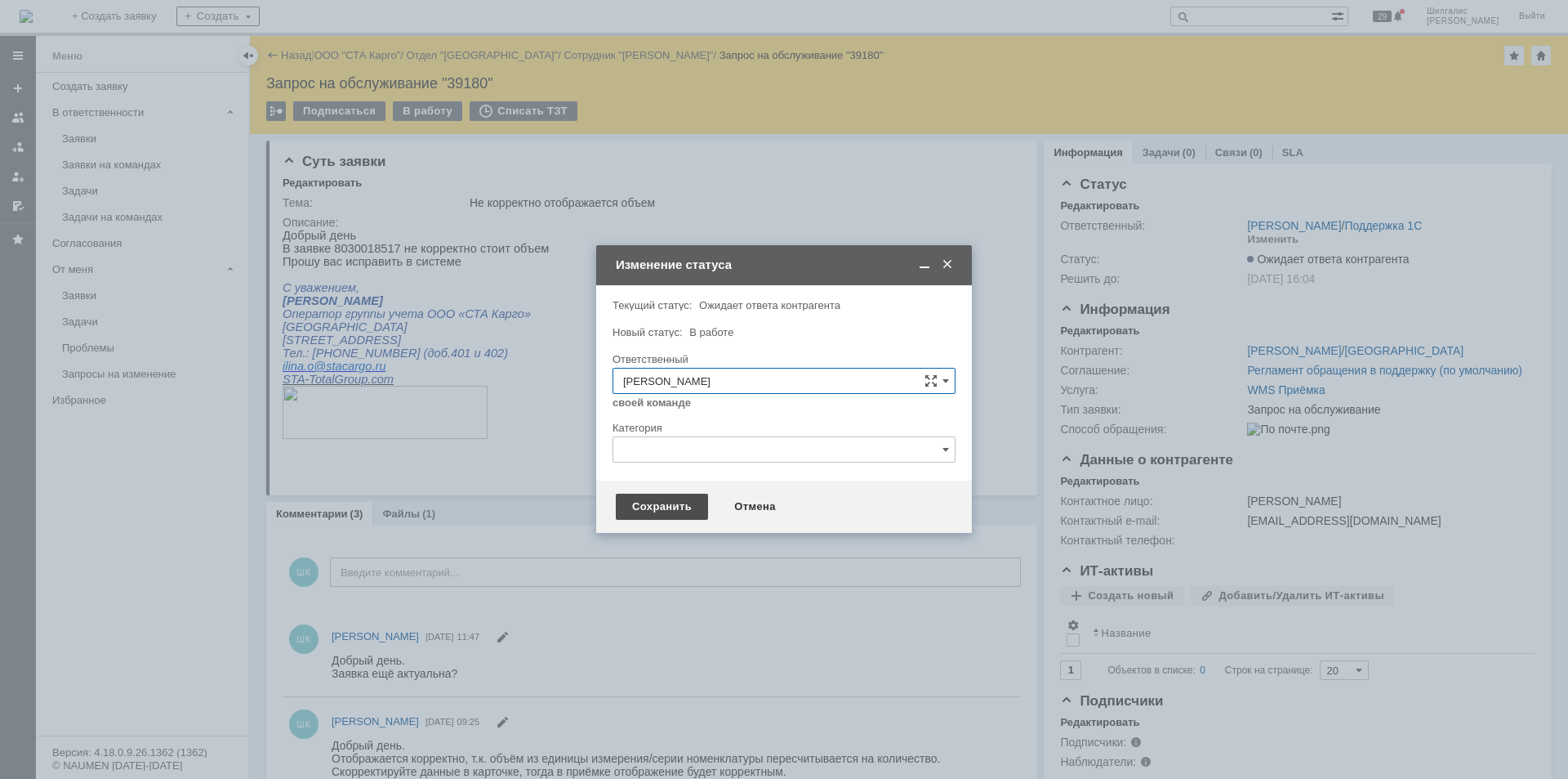
click at [682, 515] on div "Сохранить" at bounding box center [661, 506] width 92 height 27
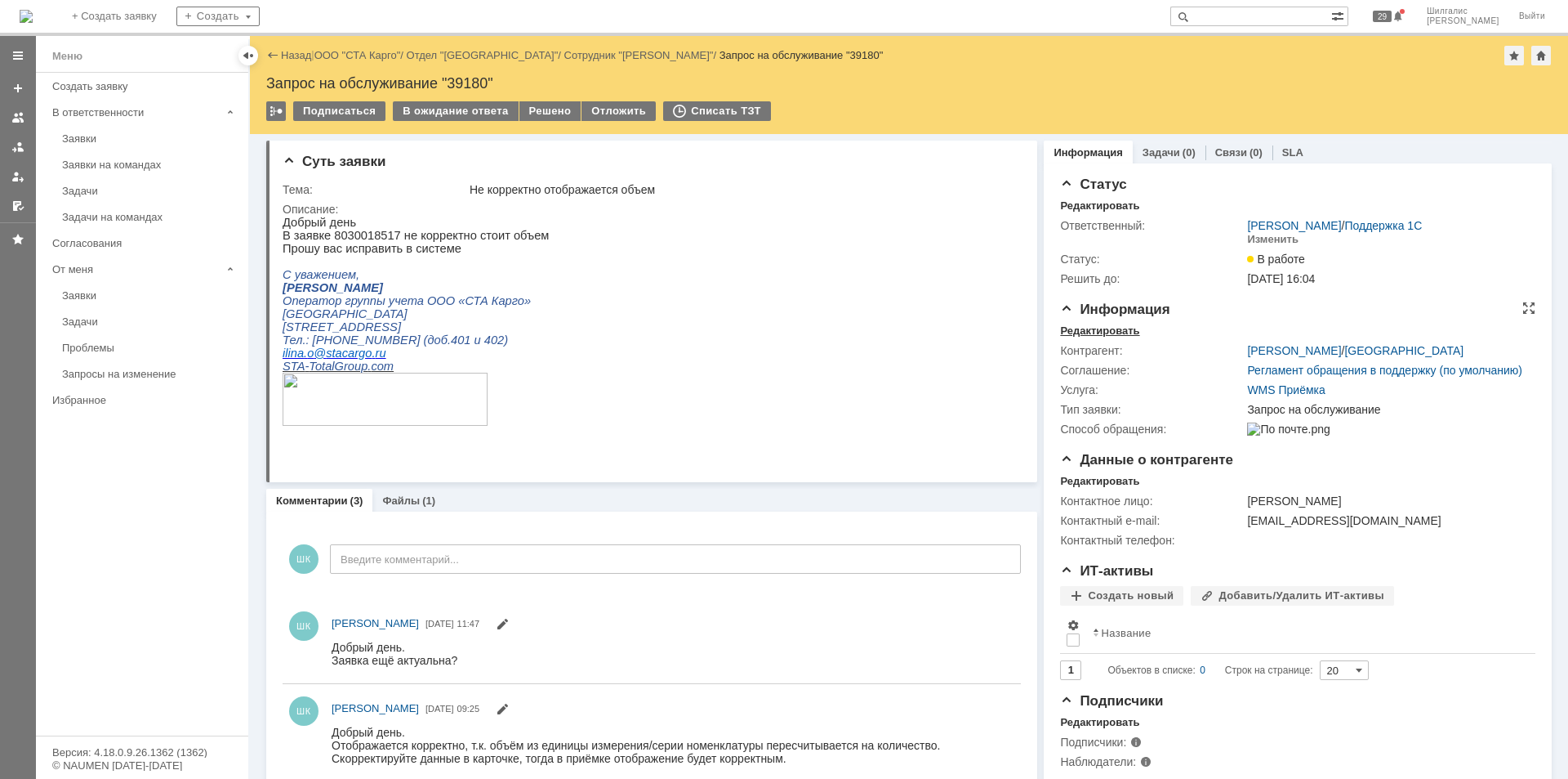
click at [1105, 330] on div "Редактировать" at bounding box center [1099, 330] width 80 height 13
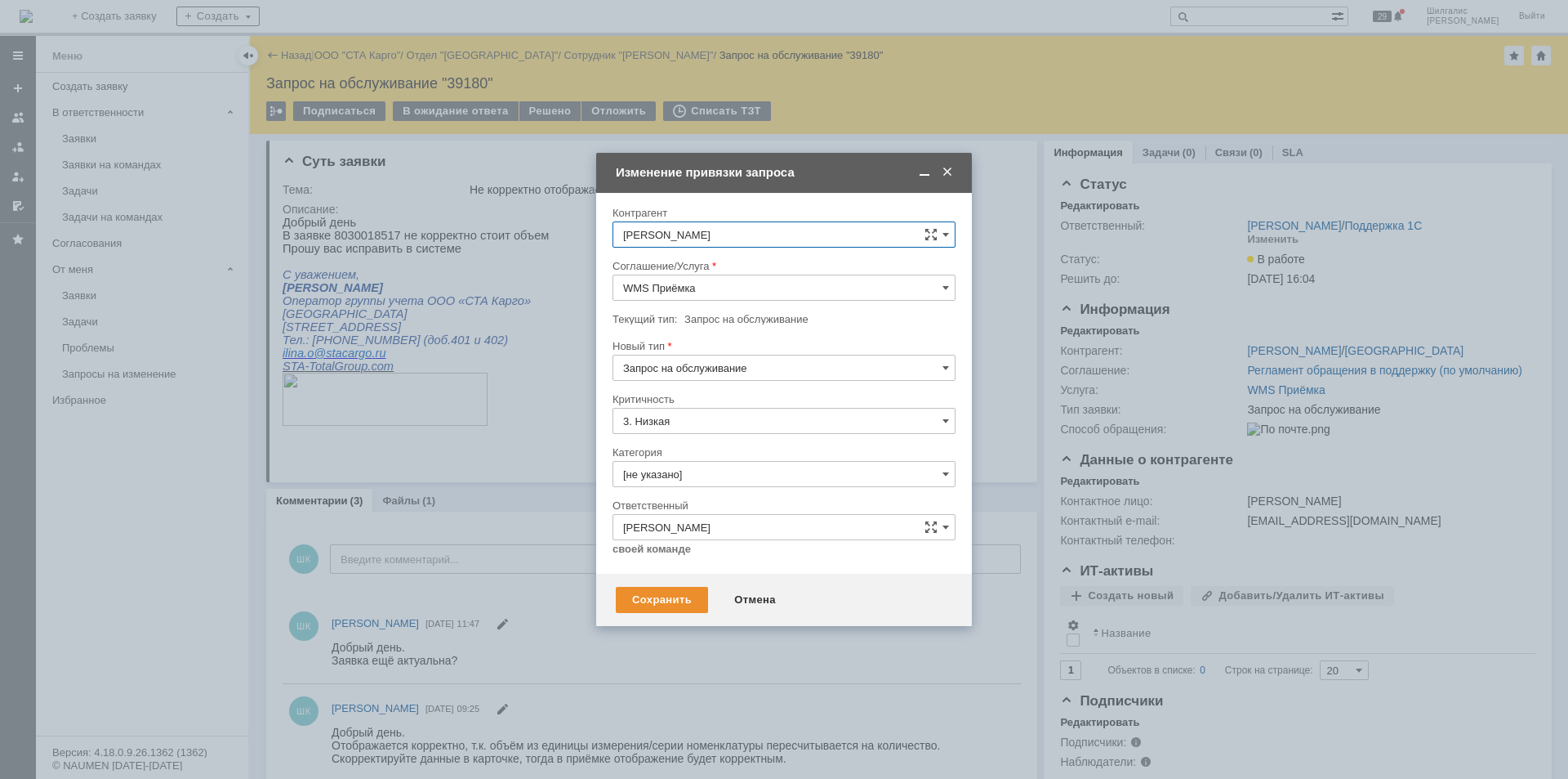
click at [701, 465] on input "[не указано]" at bounding box center [783, 473] width 343 height 27
click at [708, 581] on span "Консультация пользователя" at bounding box center [784, 585] width 322 height 13
type input "Консультация пользователя"
click at [668, 594] on div "Сохранить" at bounding box center [661, 600] width 92 height 27
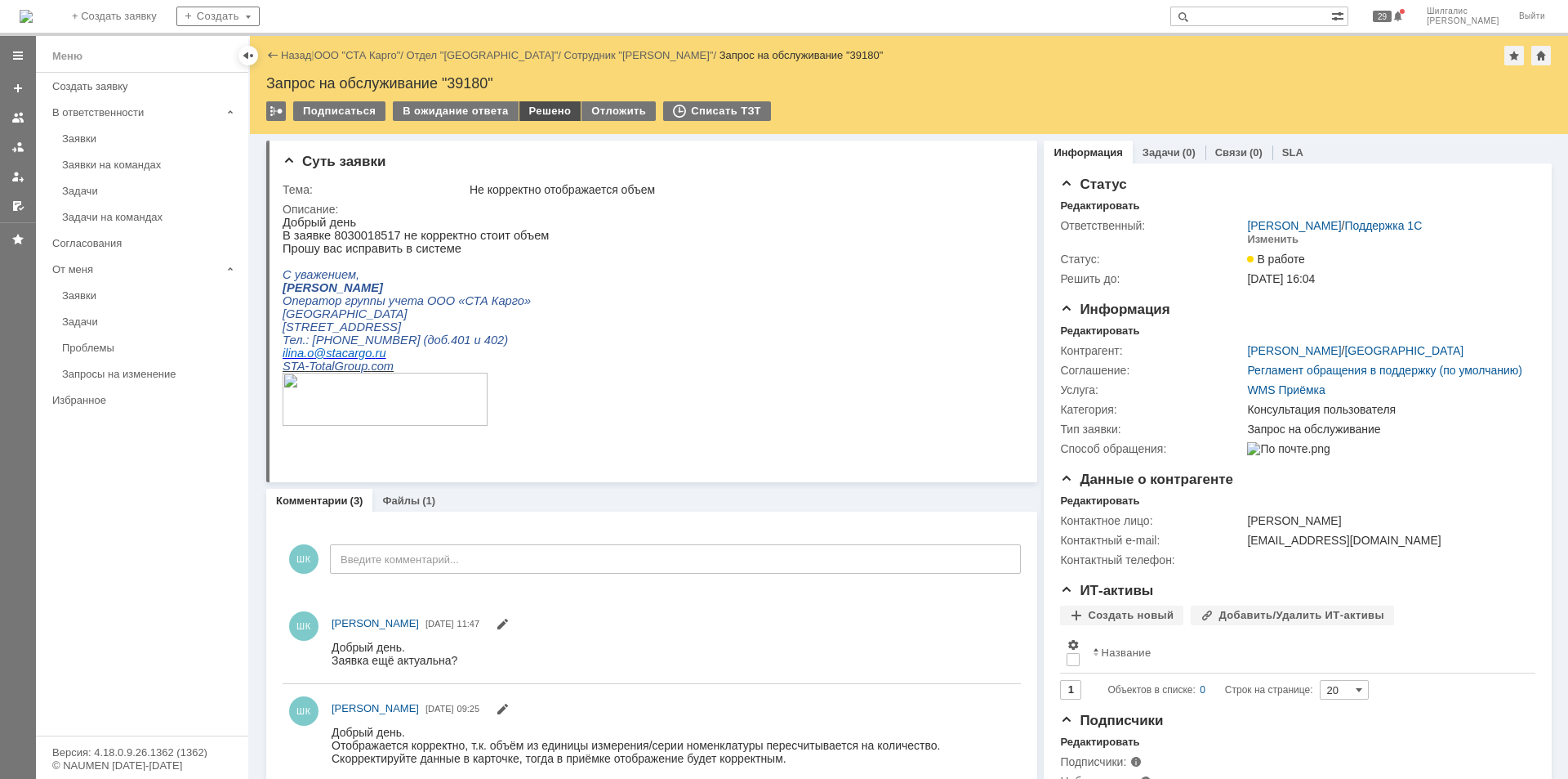
click at [540, 109] on div "Решено" at bounding box center [551, 111] width 62 height 19
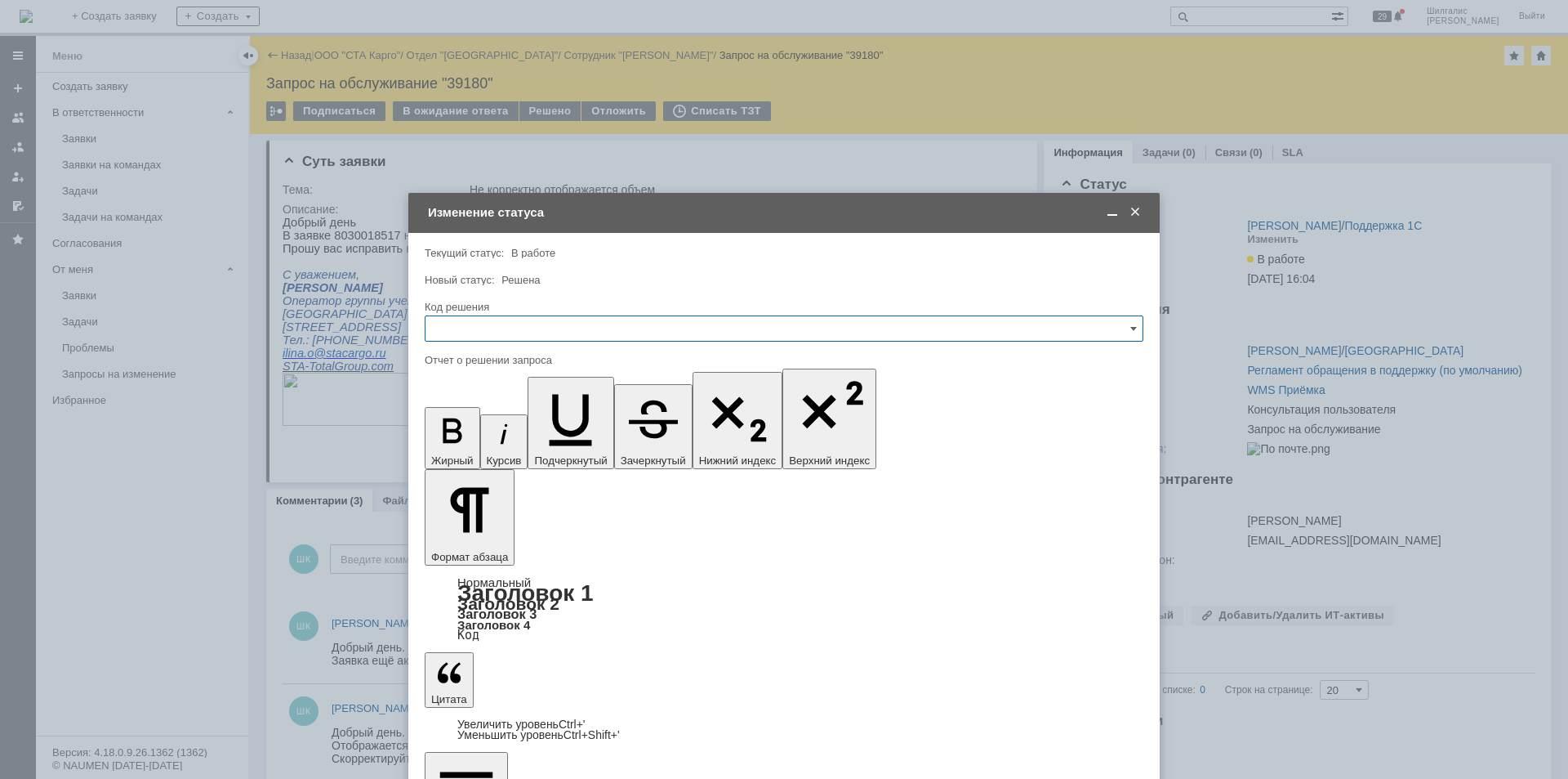
click at [512, 325] on input "text" at bounding box center [783, 329] width 718 height 27
click at [489, 544] on span "Решено" at bounding box center [784, 547] width 697 height 13
type input "Решено"
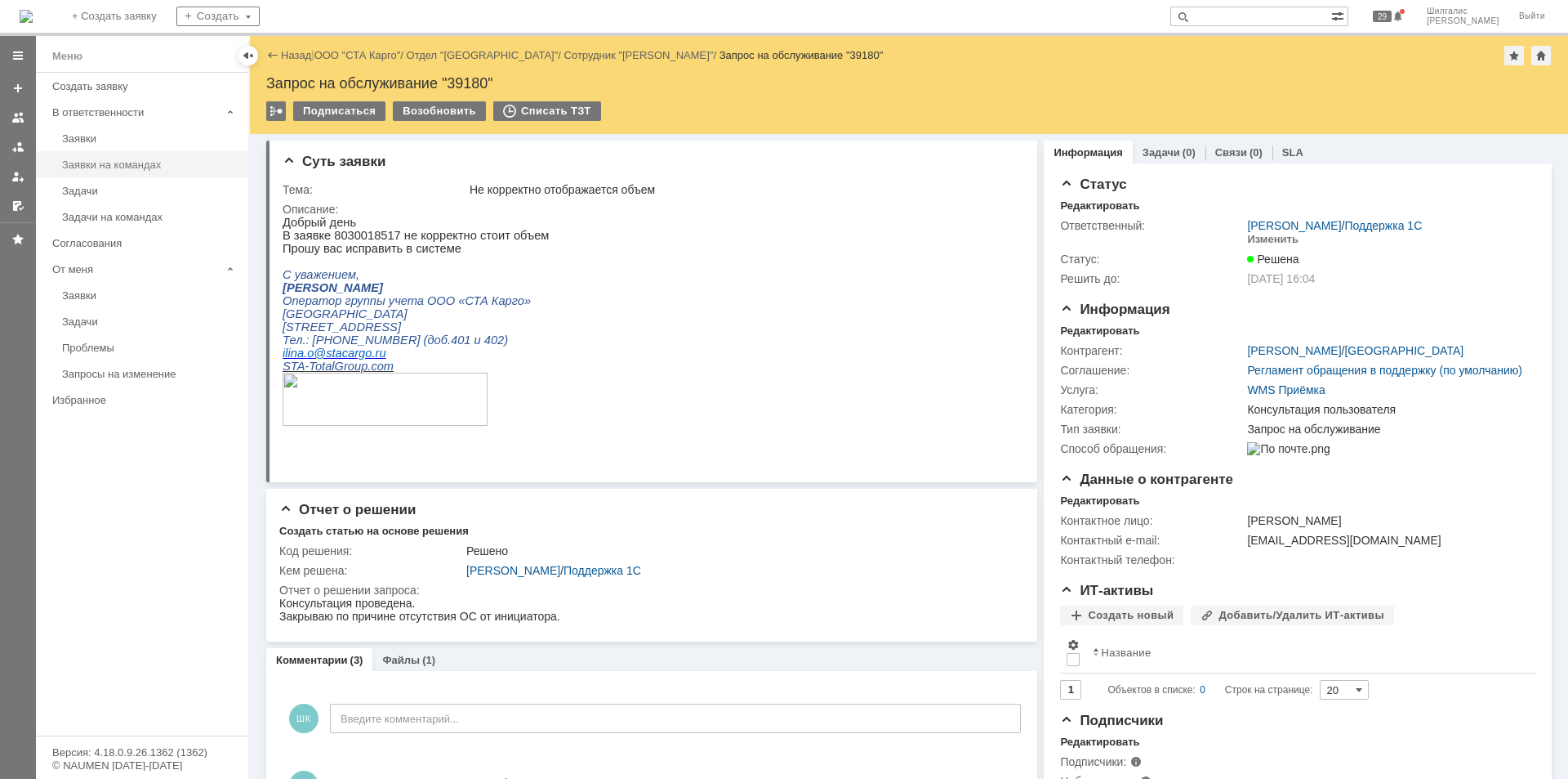
click at [103, 171] on link "Заявки на командах" at bounding box center [150, 165] width 189 height 26
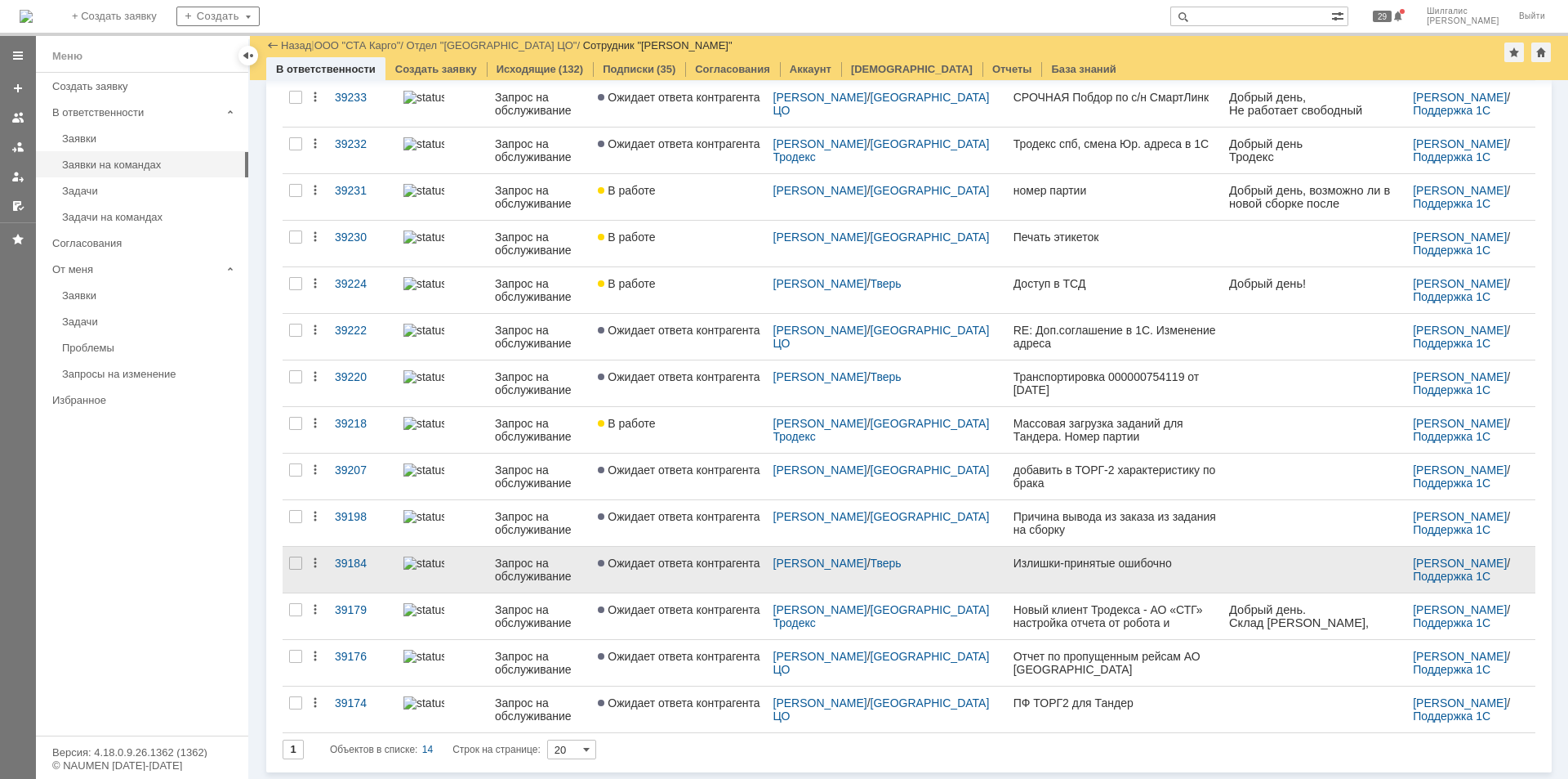
click at [707, 565] on span "Ожидает ответа контрагента" at bounding box center [678, 563] width 162 height 13
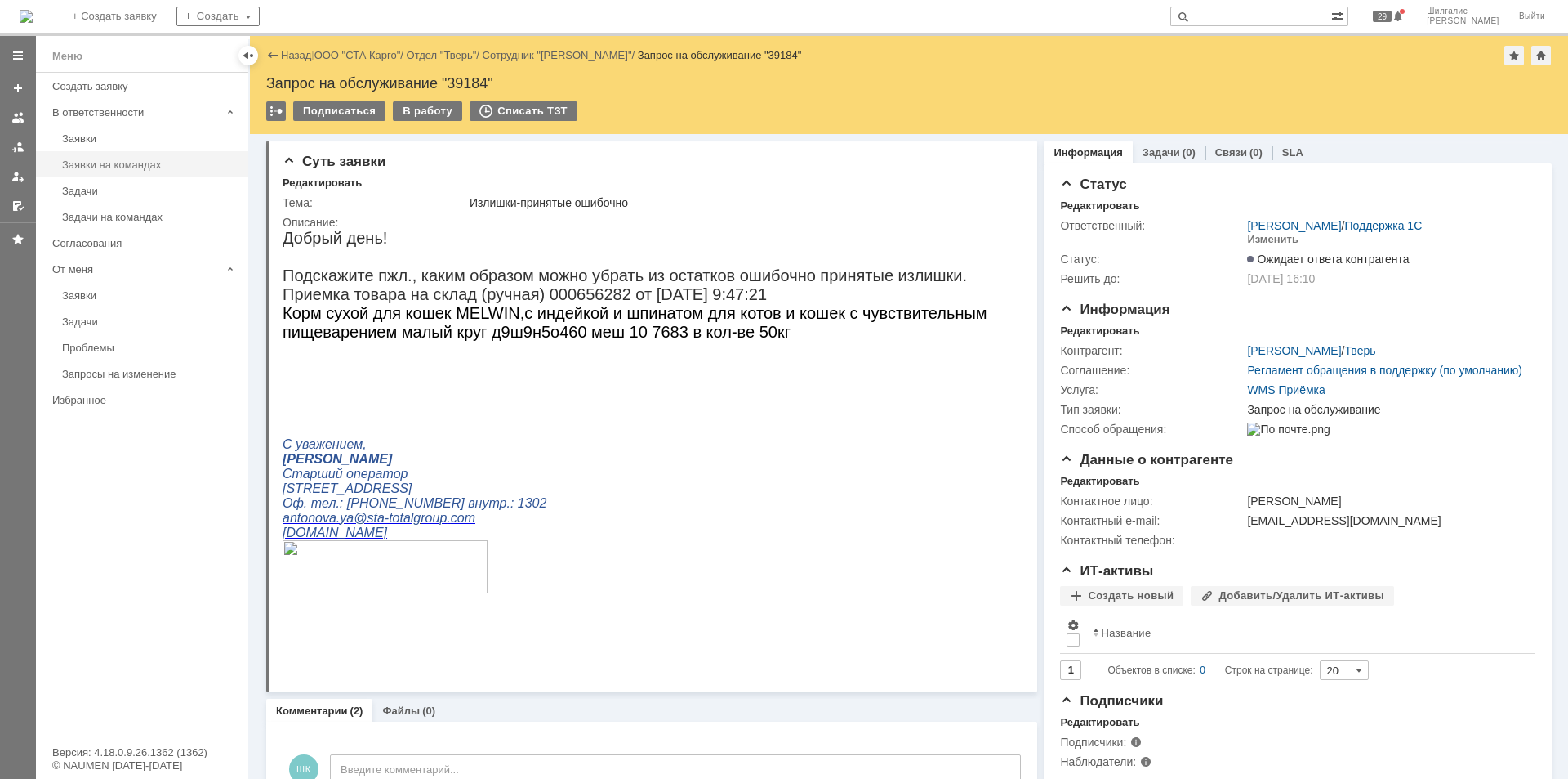
click at [145, 158] on div "Заявки на командах" at bounding box center [150, 164] width 177 height 12
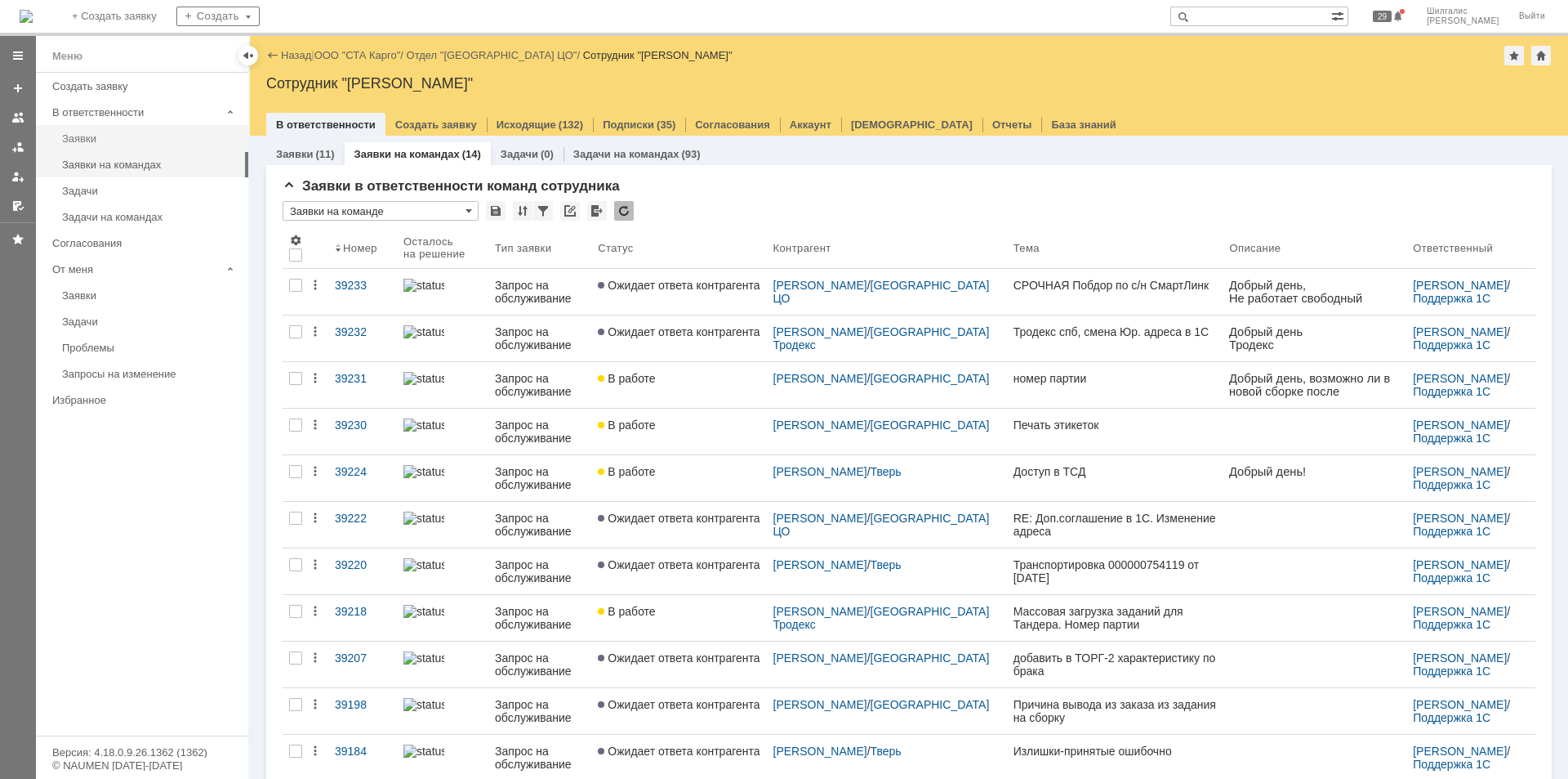
click at [150, 146] on link "Заявки" at bounding box center [150, 138] width 189 height 26
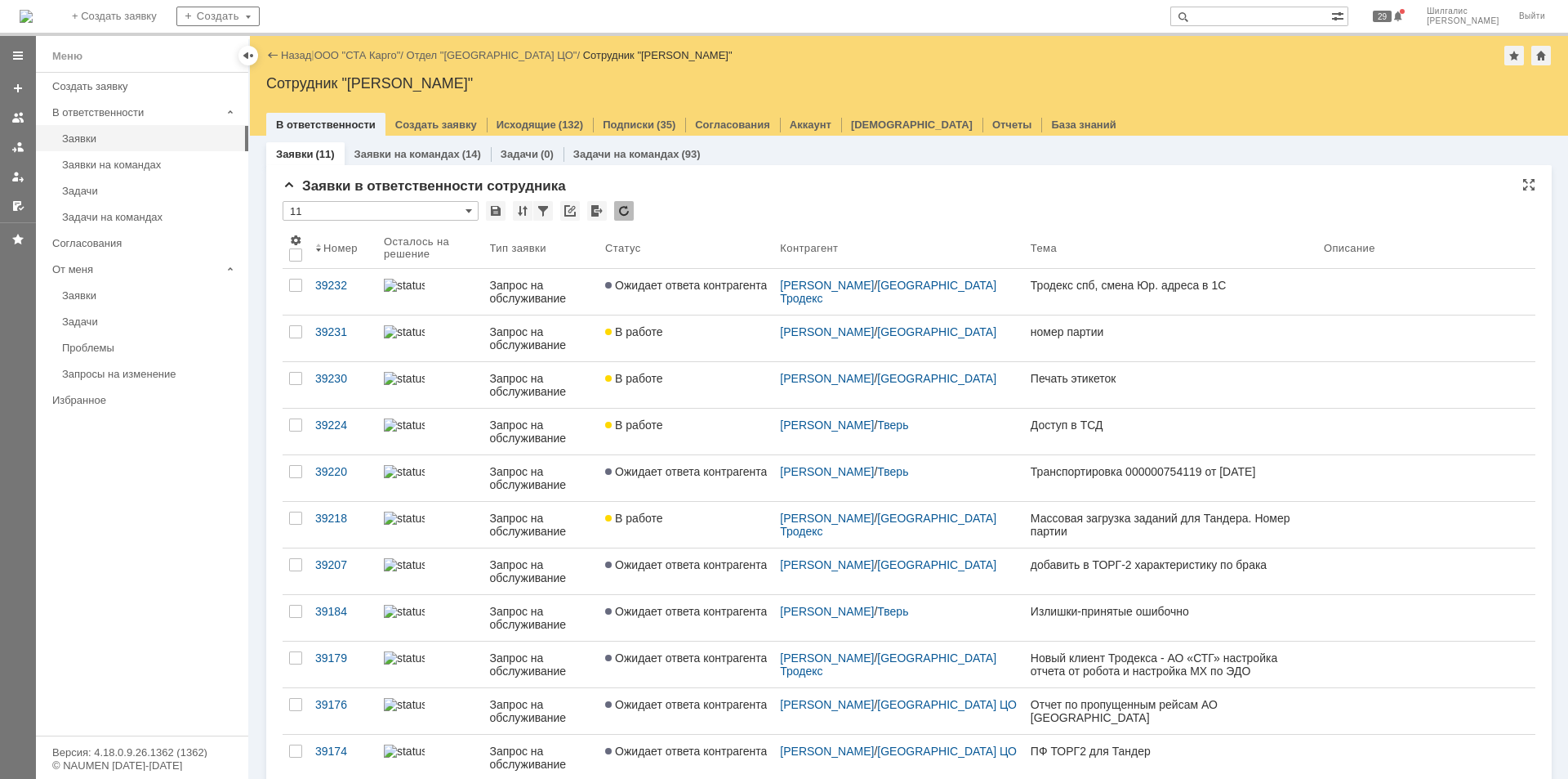
click at [427, 211] on input "11" at bounding box center [381, 211] width 196 height 19
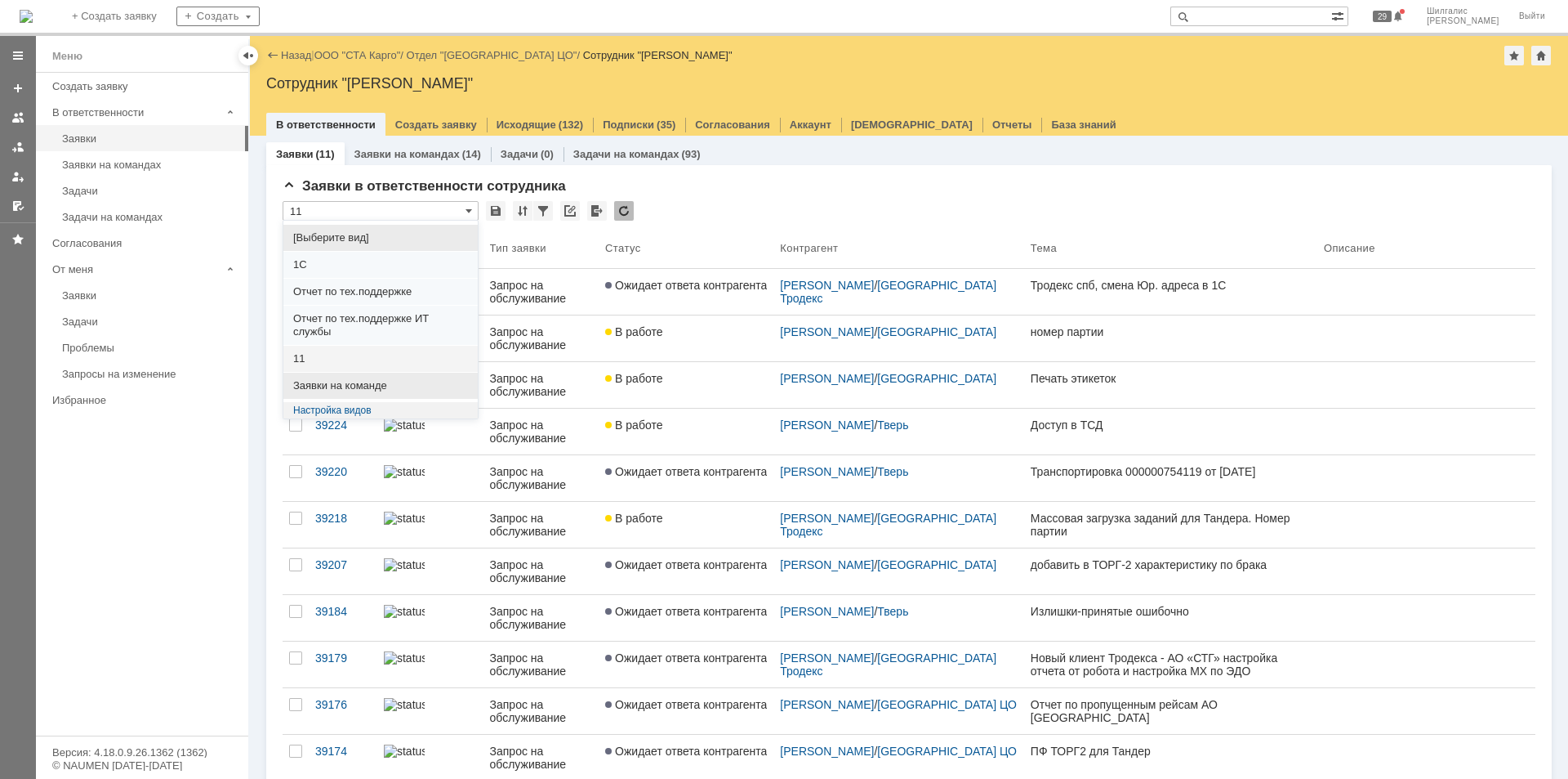
click at [374, 381] on span "Заявки на команде" at bounding box center [380, 385] width 175 height 13
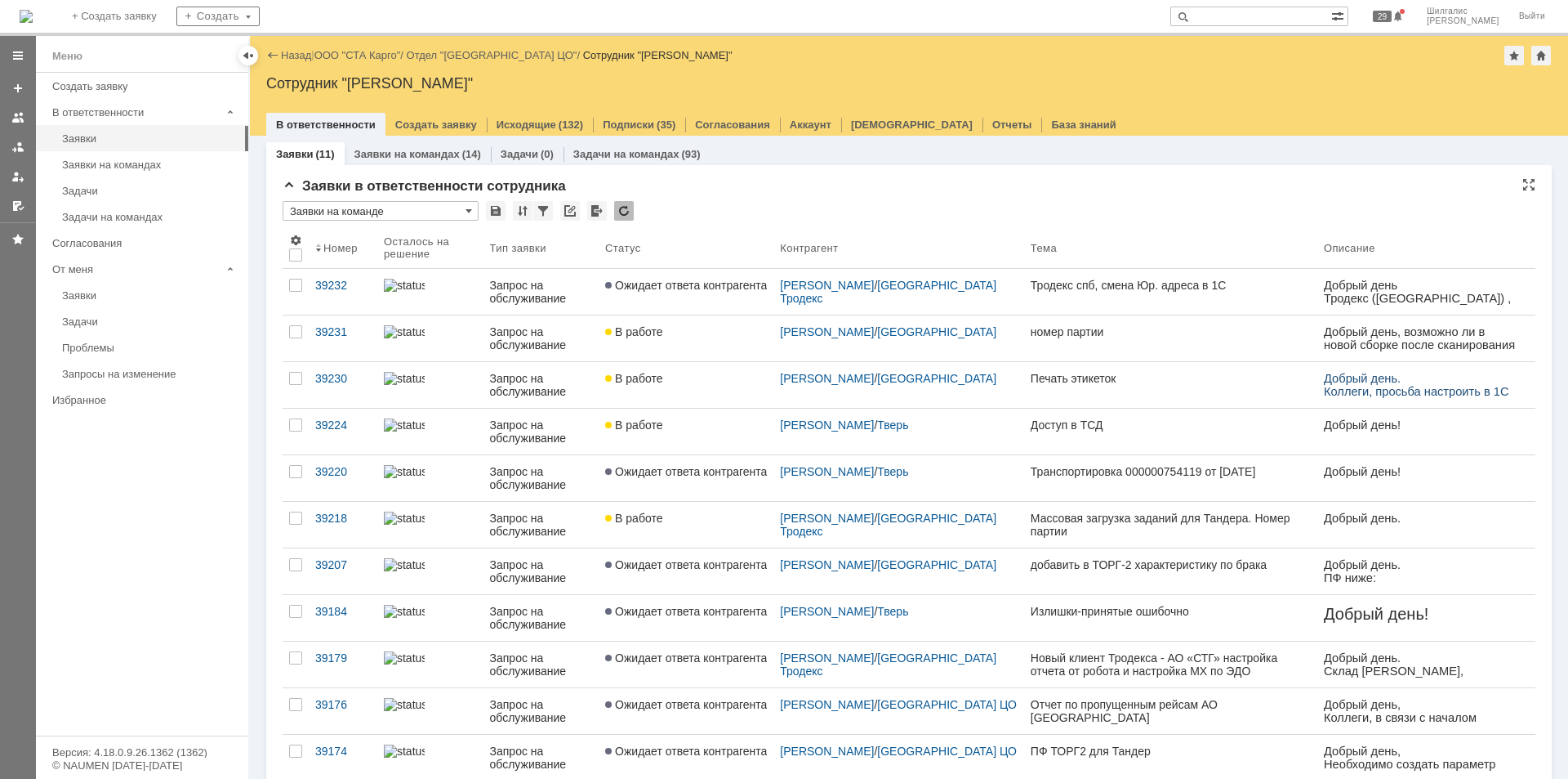
click at [456, 215] on input "Заявки на команде" at bounding box center [381, 211] width 196 height 19
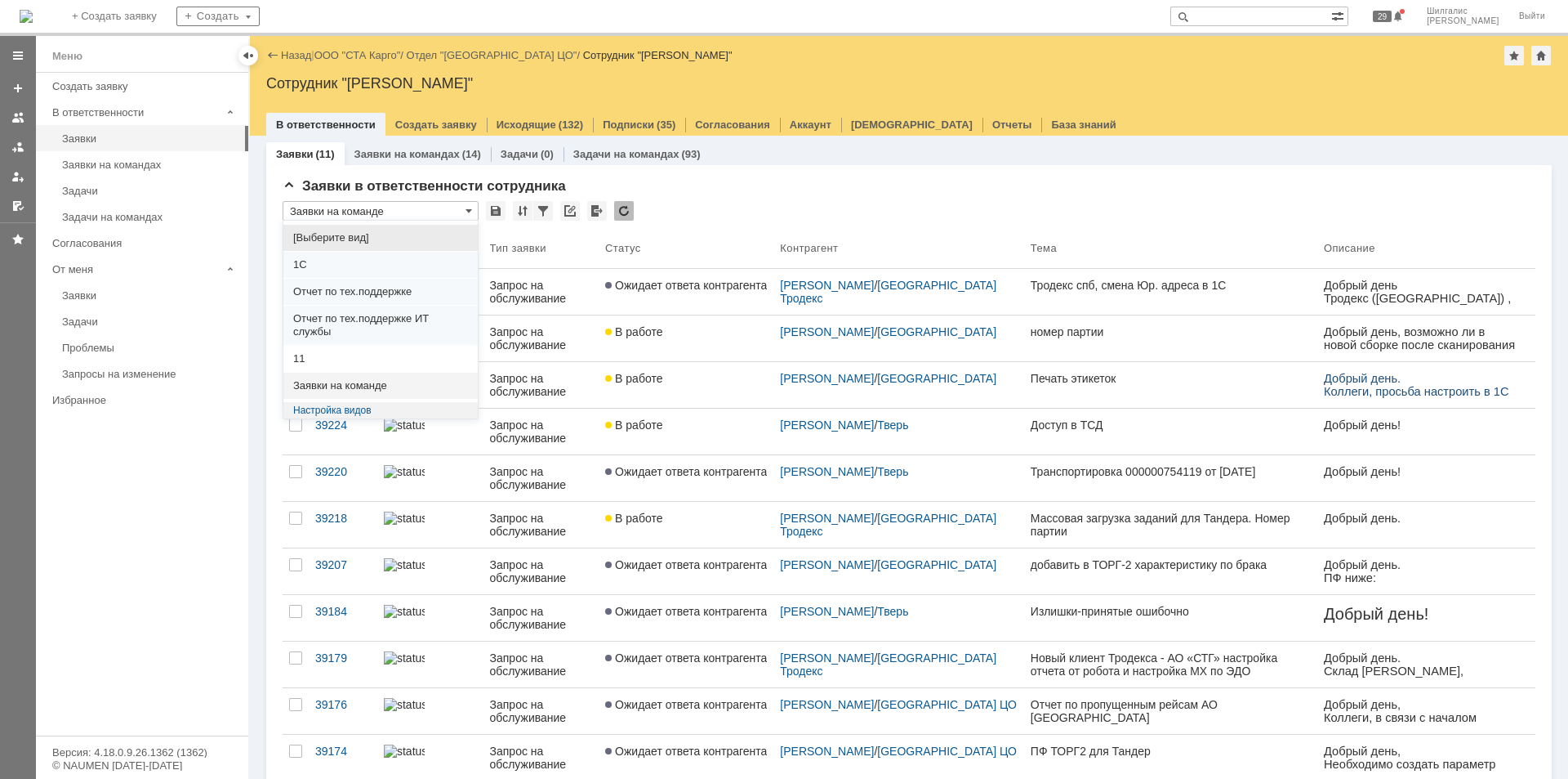
click at [342, 241] on span "[Выберите вид]" at bounding box center [380, 238] width 175 height 13
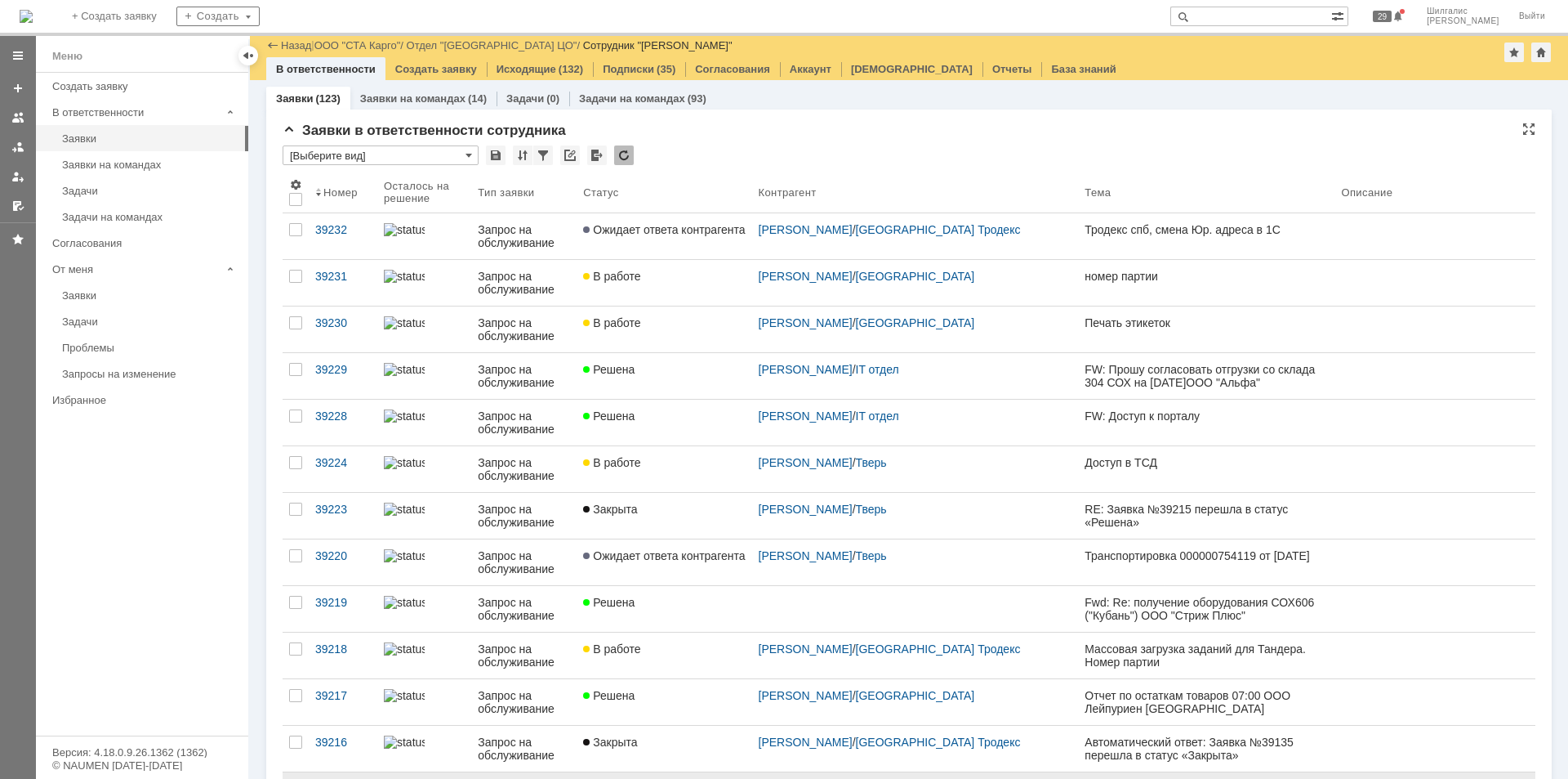
type input "[Выберите вид]"
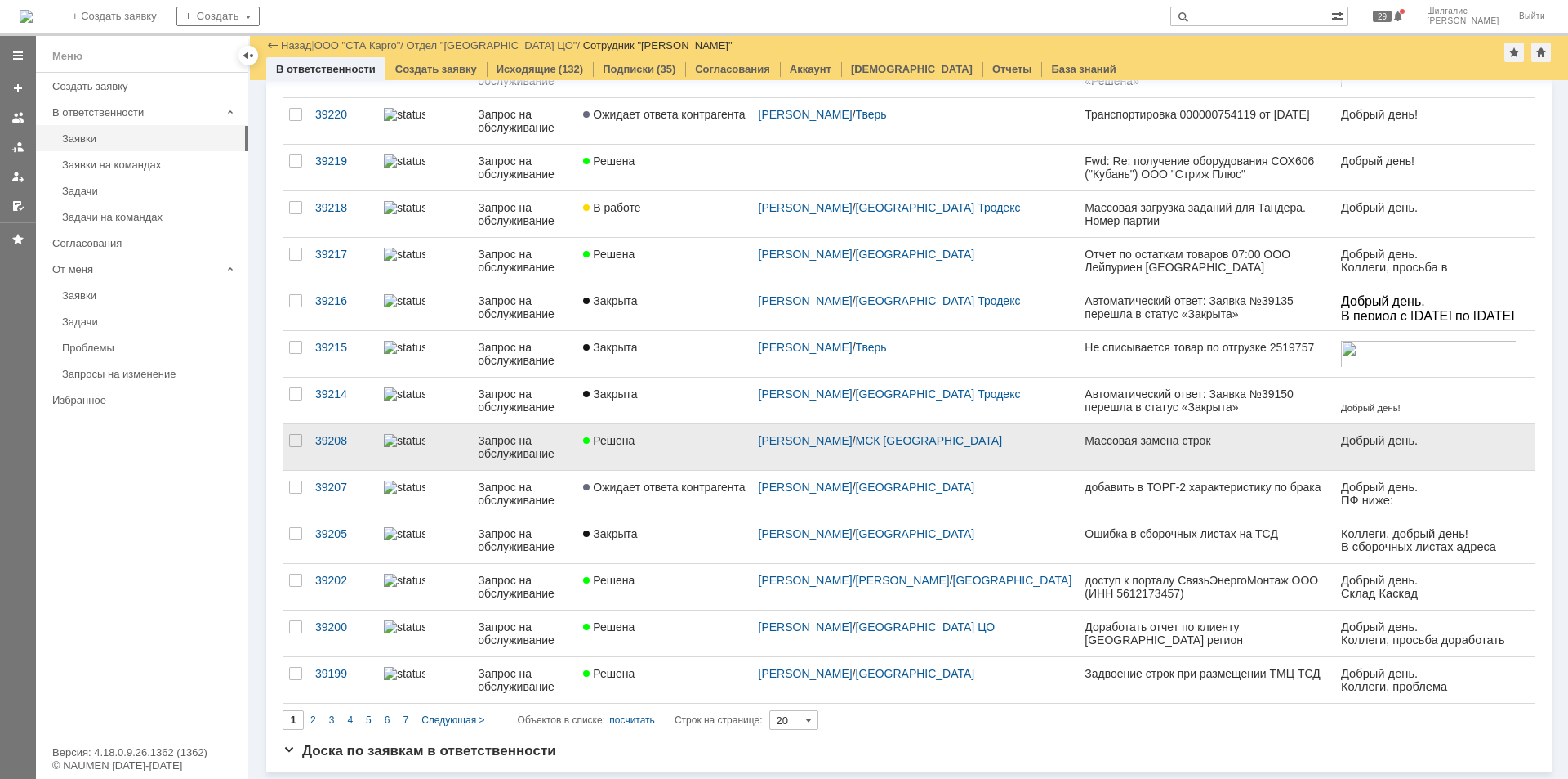
click at [717, 449] on link "Решена" at bounding box center [663, 447] width 175 height 46
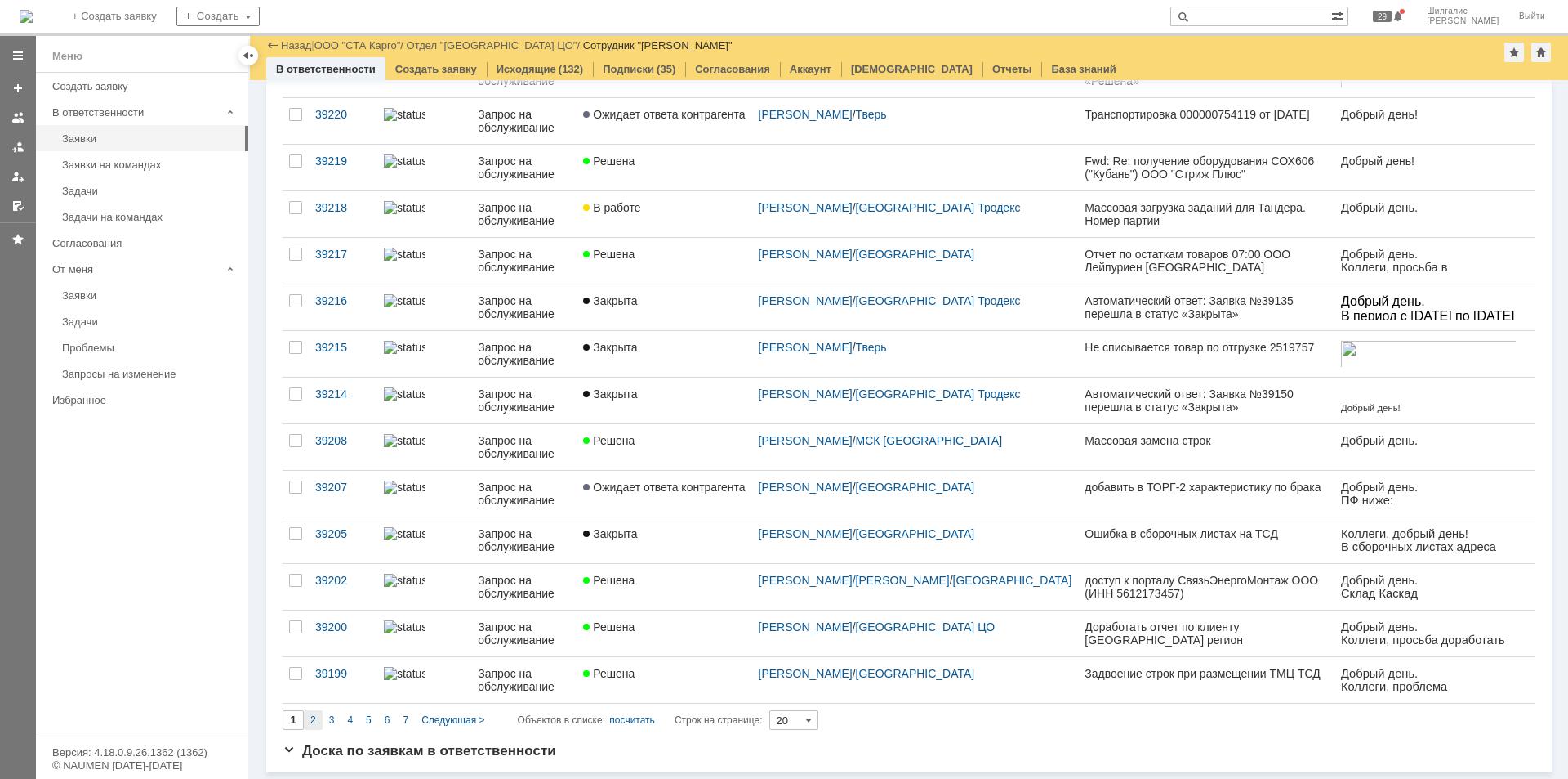
click at [310, 719] on span "2" at bounding box center [313, 719] width 5 height 11
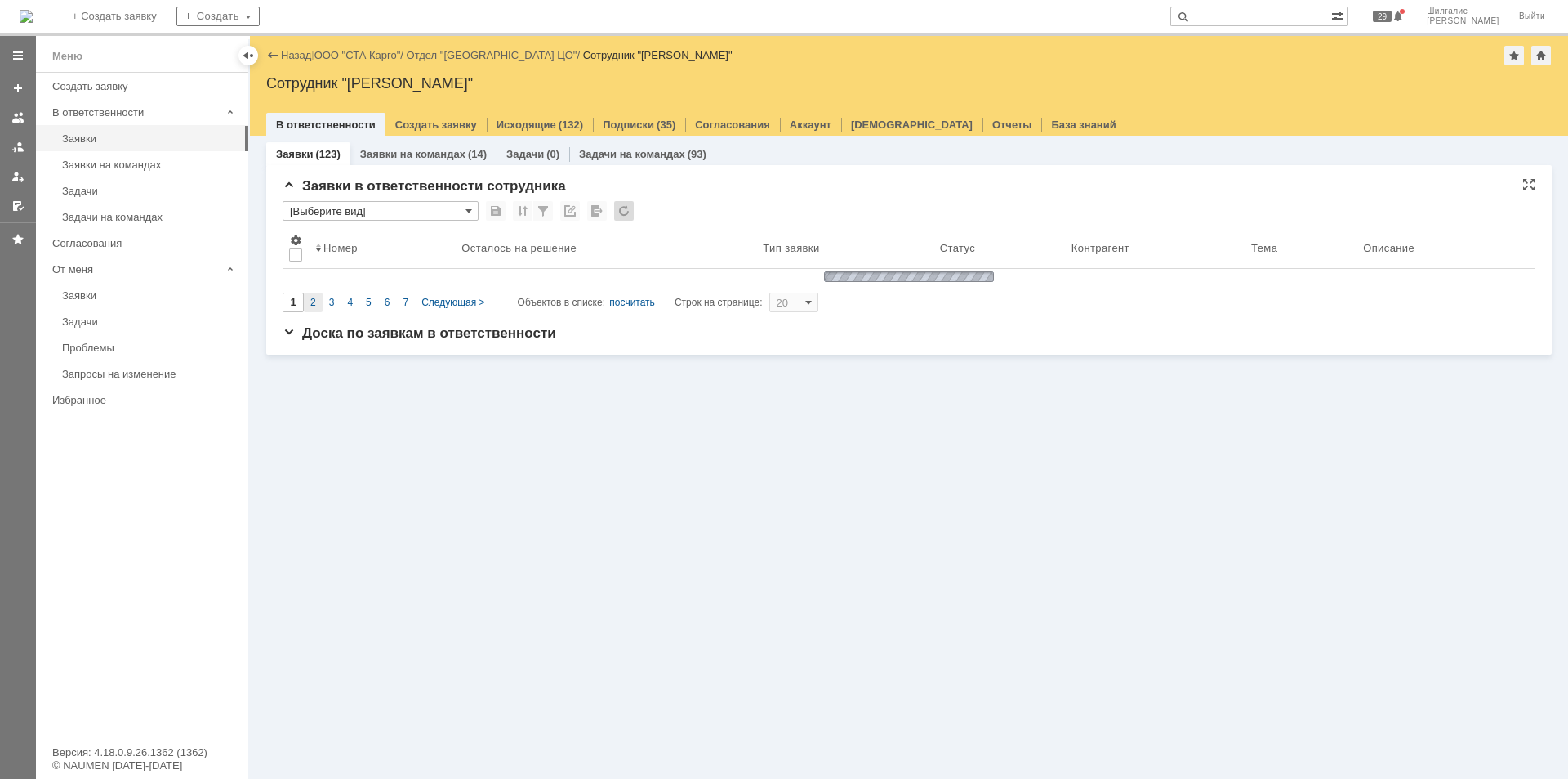
type input "2"
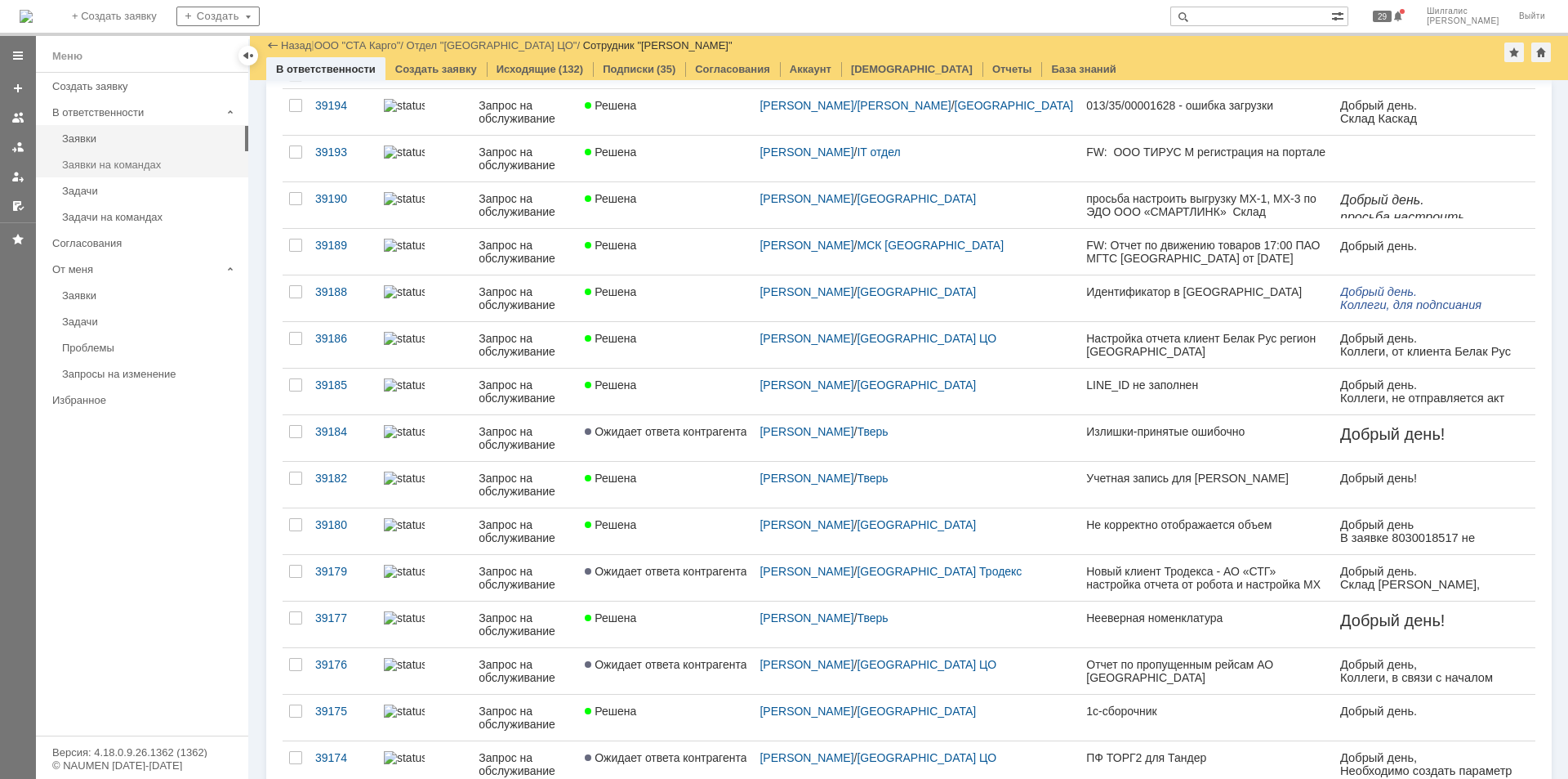
click at [154, 165] on div "Заявки на командах" at bounding box center [150, 164] width 177 height 12
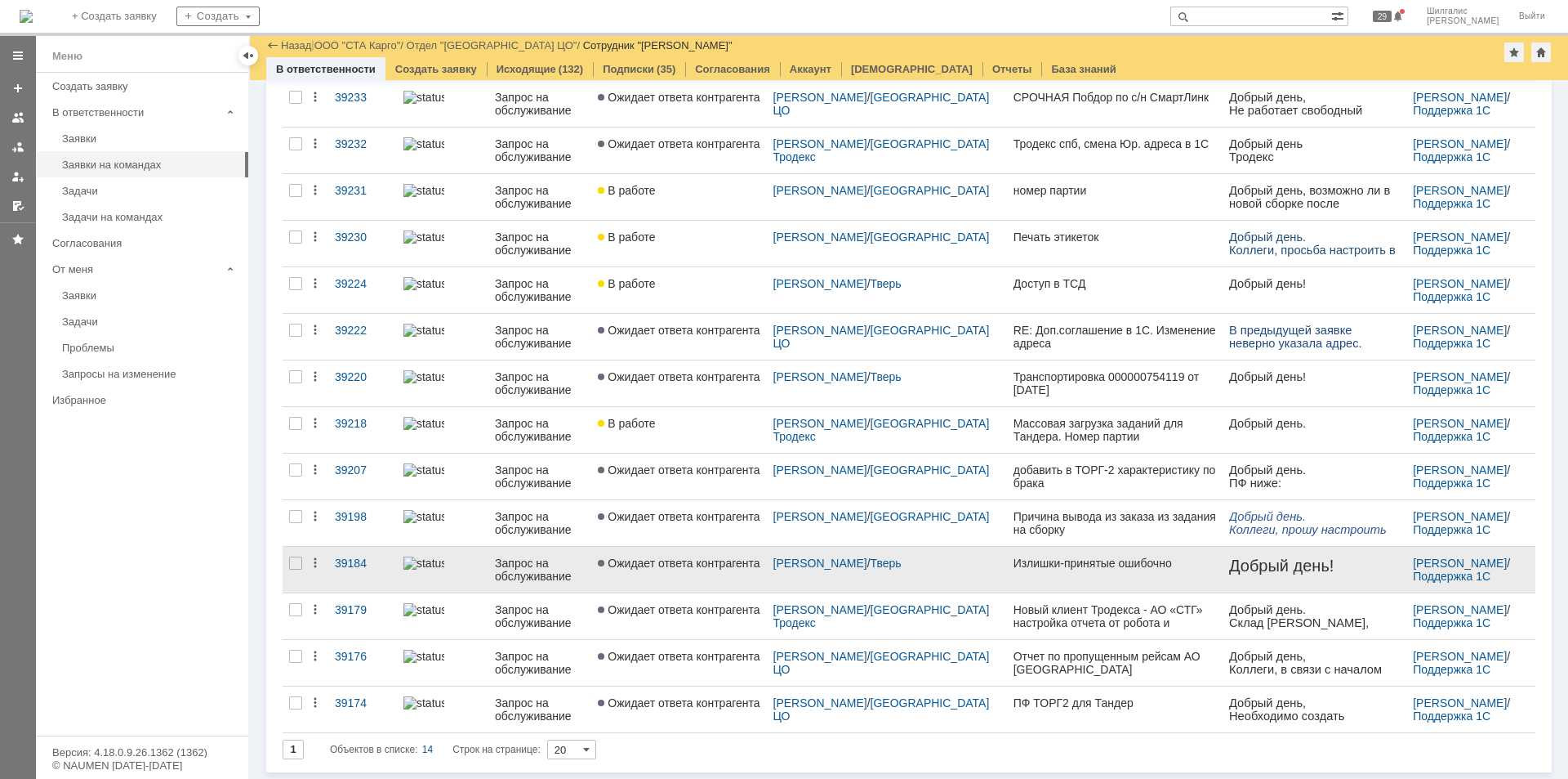
click at [678, 562] on span "Ожидает ответа контрагента" at bounding box center [678, 563] width 162 height 13
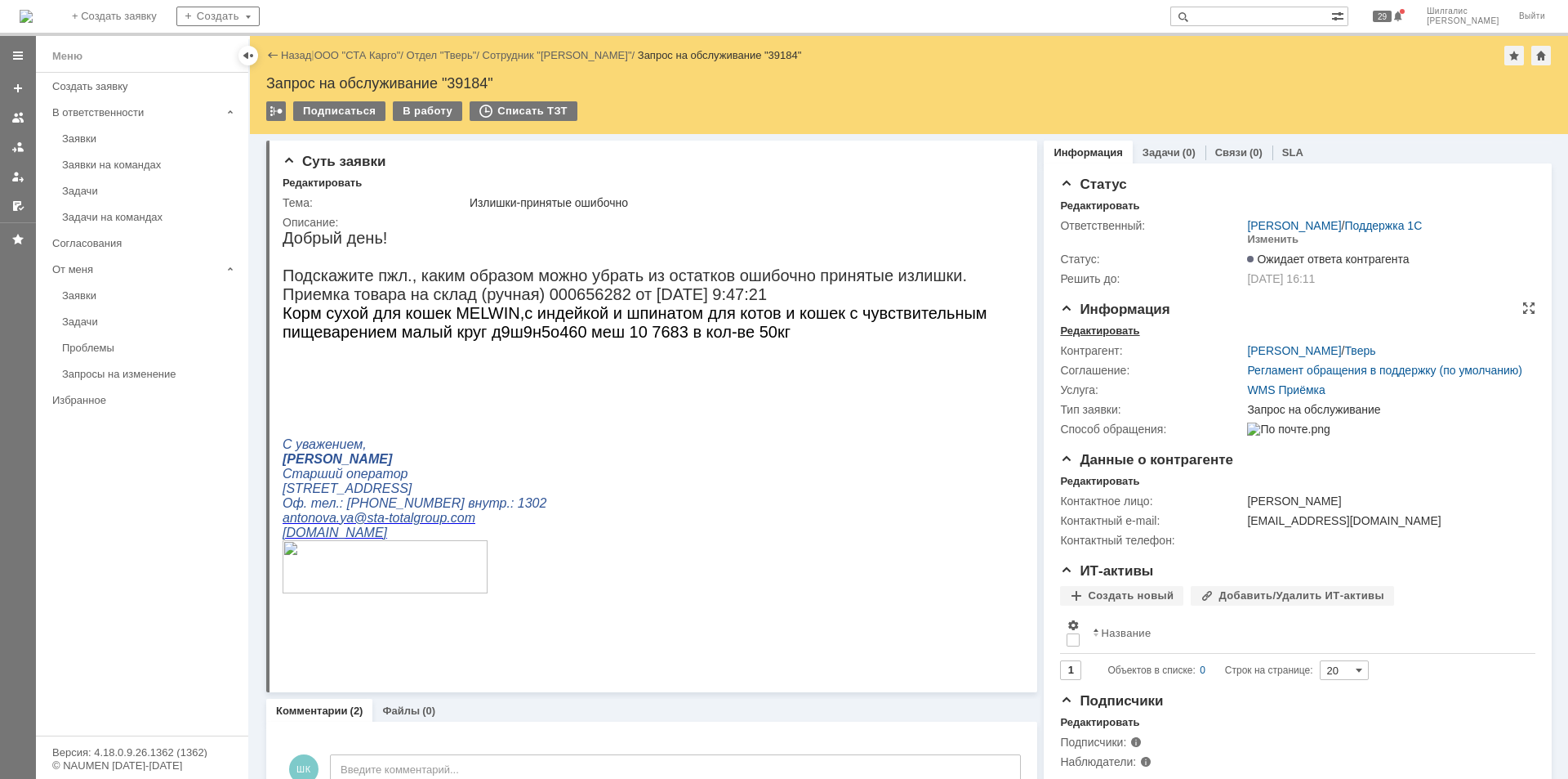
click at [1098, 326] on div "Редактировать" at bounding box center [1099, 330] width 80 height 13
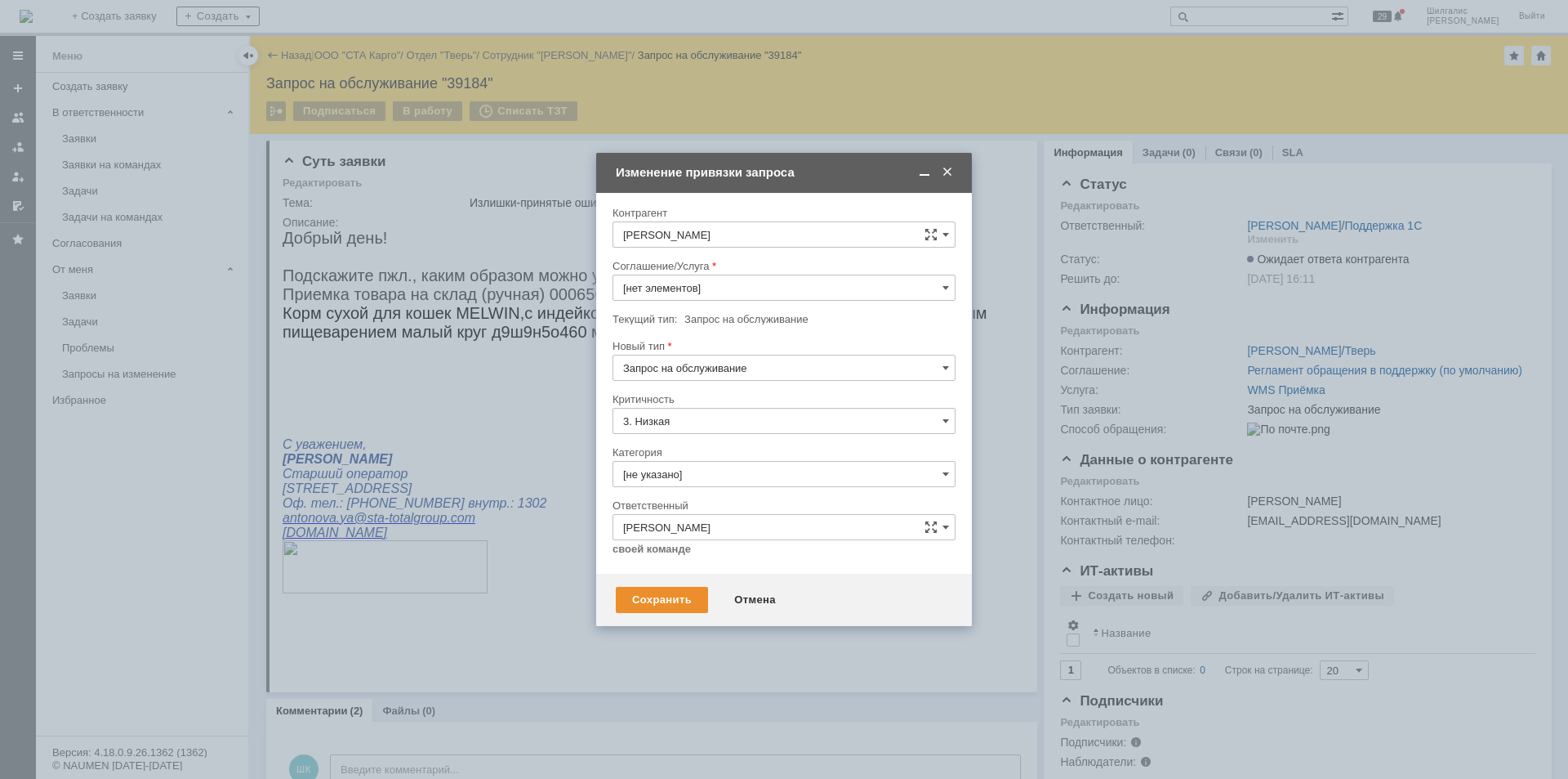
type input "WMS Приёмка"
click at [699, 476] on input "[не указано]" at bounding box center [783, 473] width 343 height 27
click at [683, 581] on span "Консультация пользователя" at bounding box center [784, 585] width 322 height 13
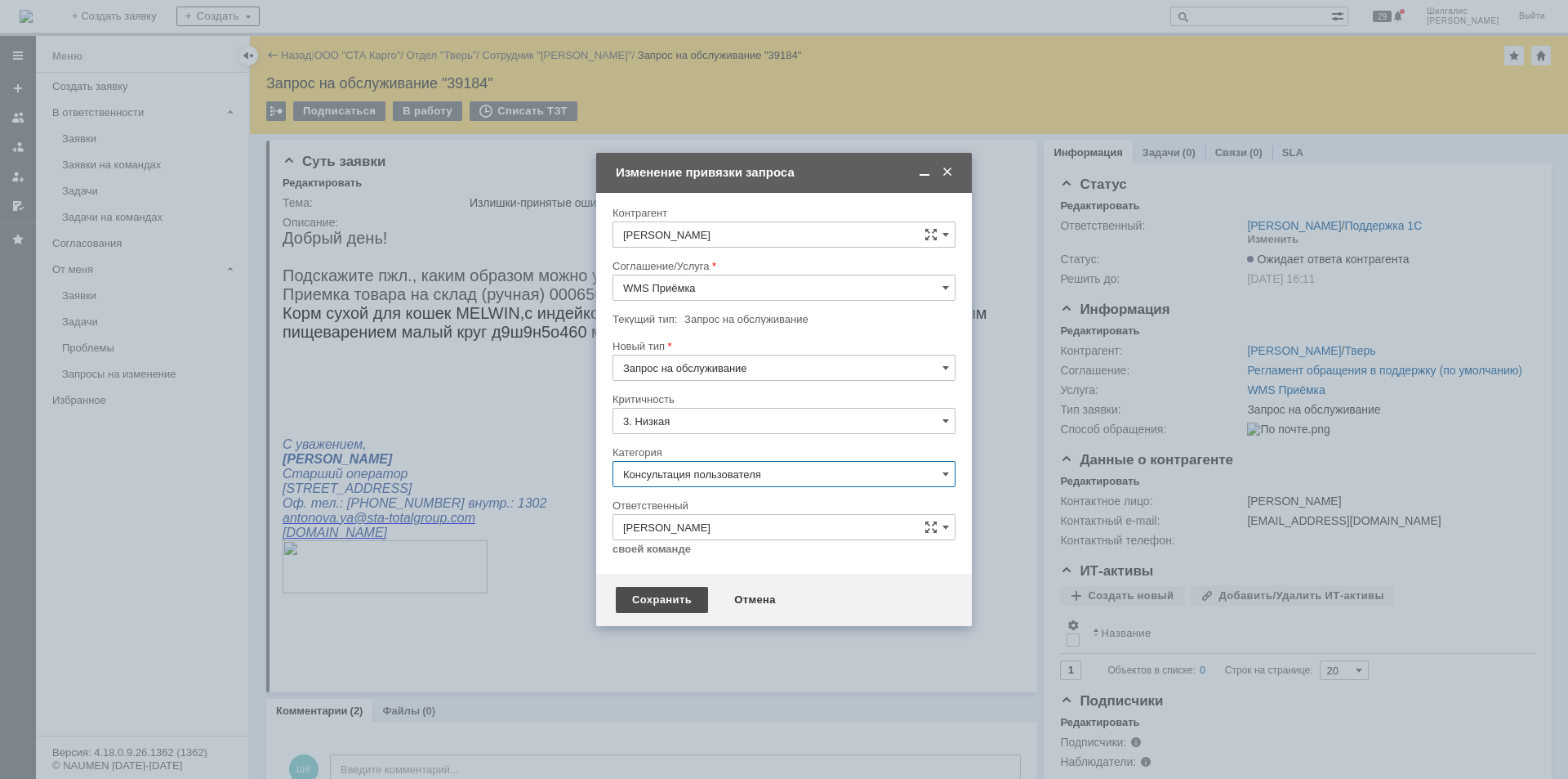
click at [680, 604] on div "Сохранить" at bounding box center [661, 600] width 92 height 27
type input "Консультация пользователя"
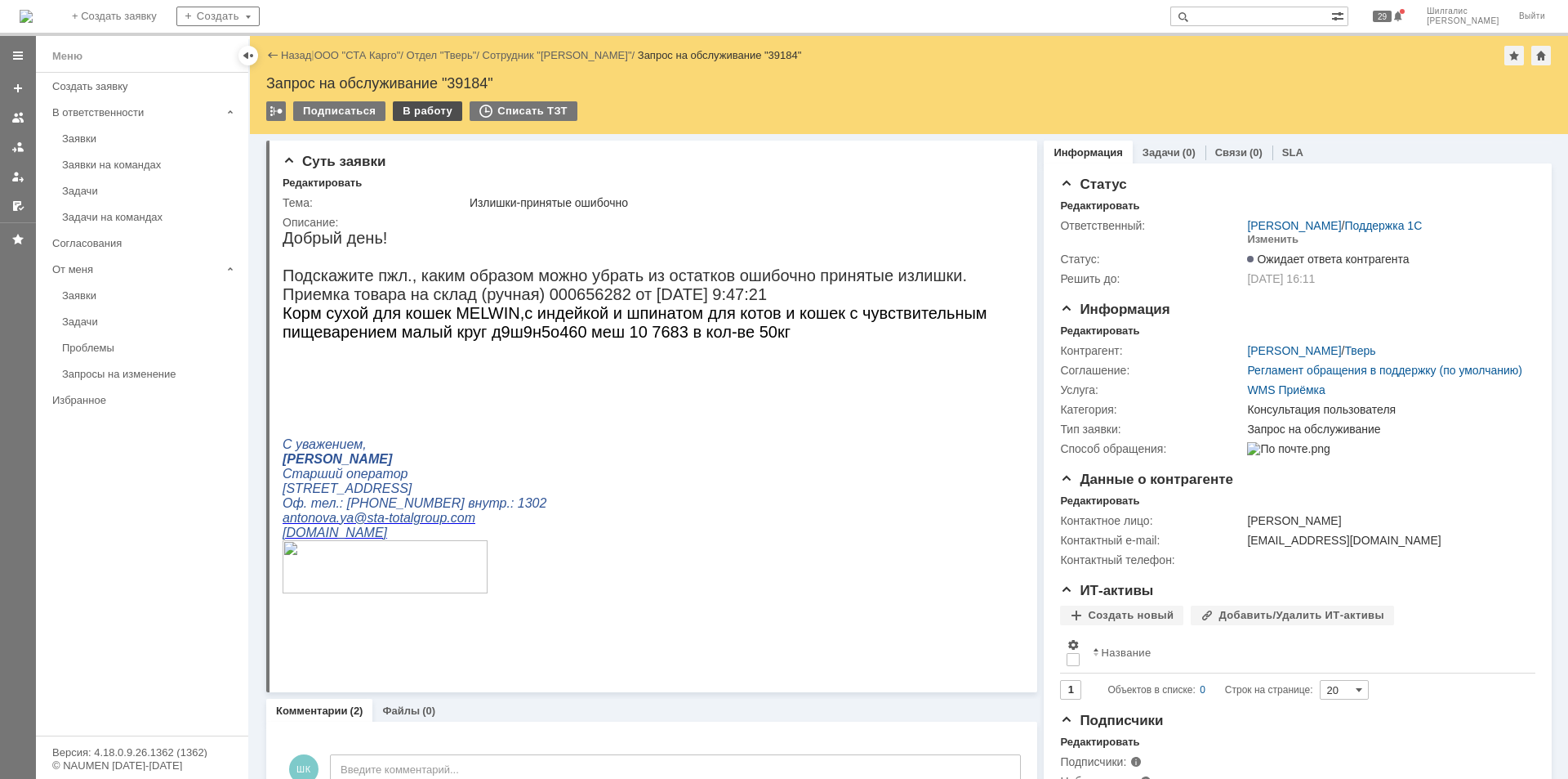
click at [420, 105] on div "В работу" at bounding box center [427, 111] width 70 height 19
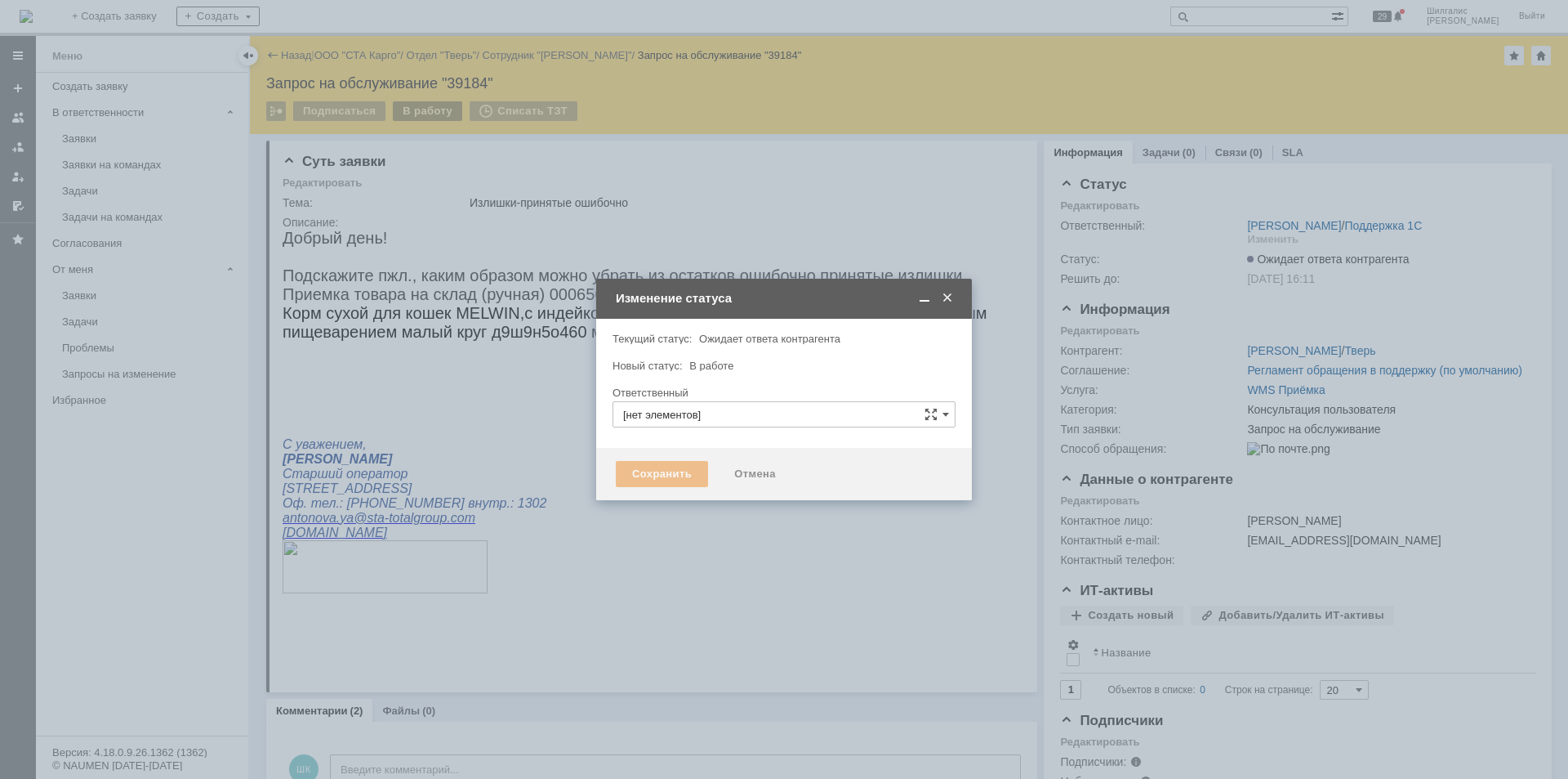
type input "[PERSON_NAME]"
type input "Консультация пользователя"
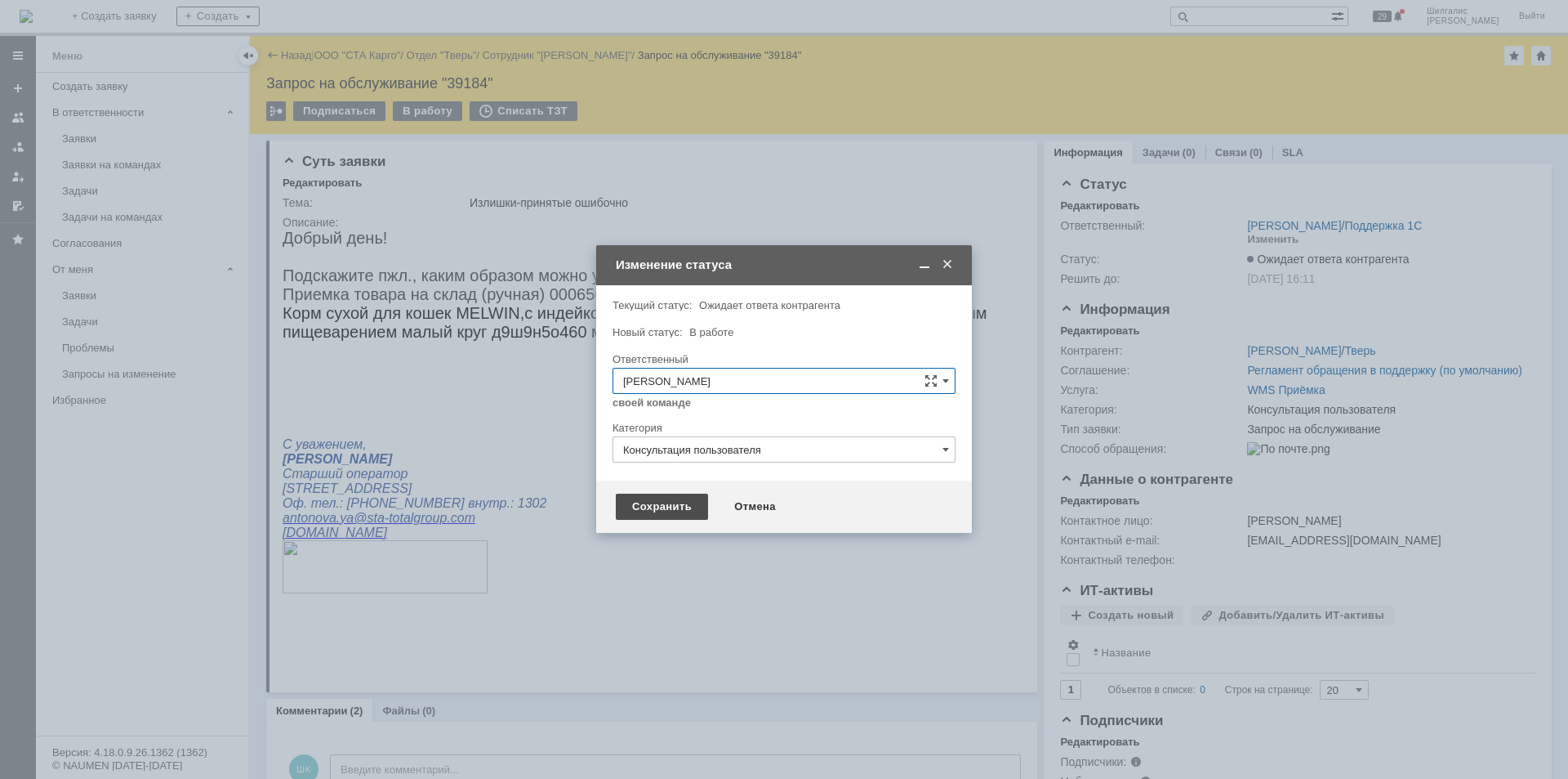
click at [672, 507] on div "Сохранить" at bounding box center [661, 506] width 92 height 27
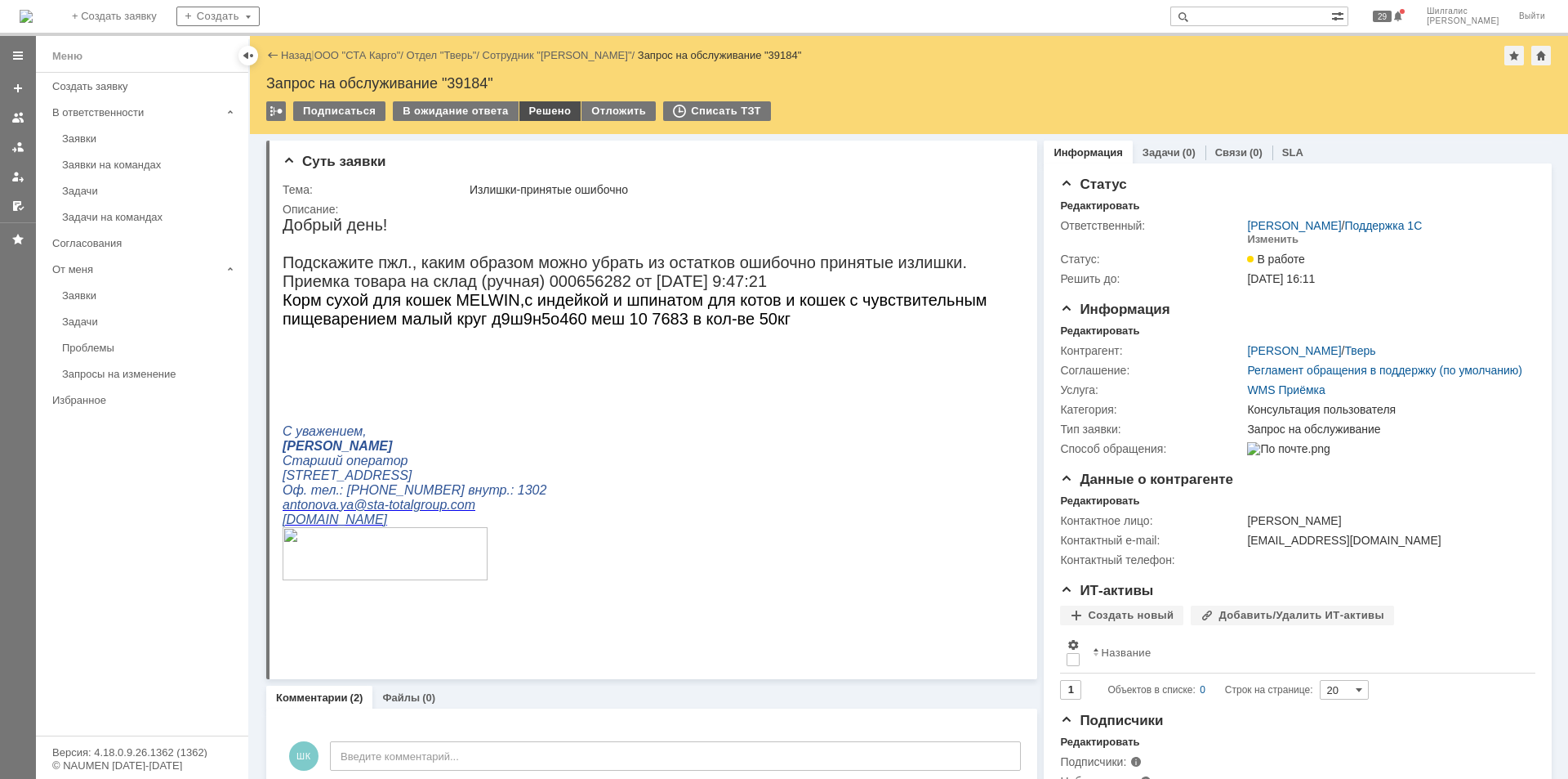
click at [538, 109] on div "Решено" at bounding box center [551, 111] width 62 height 19
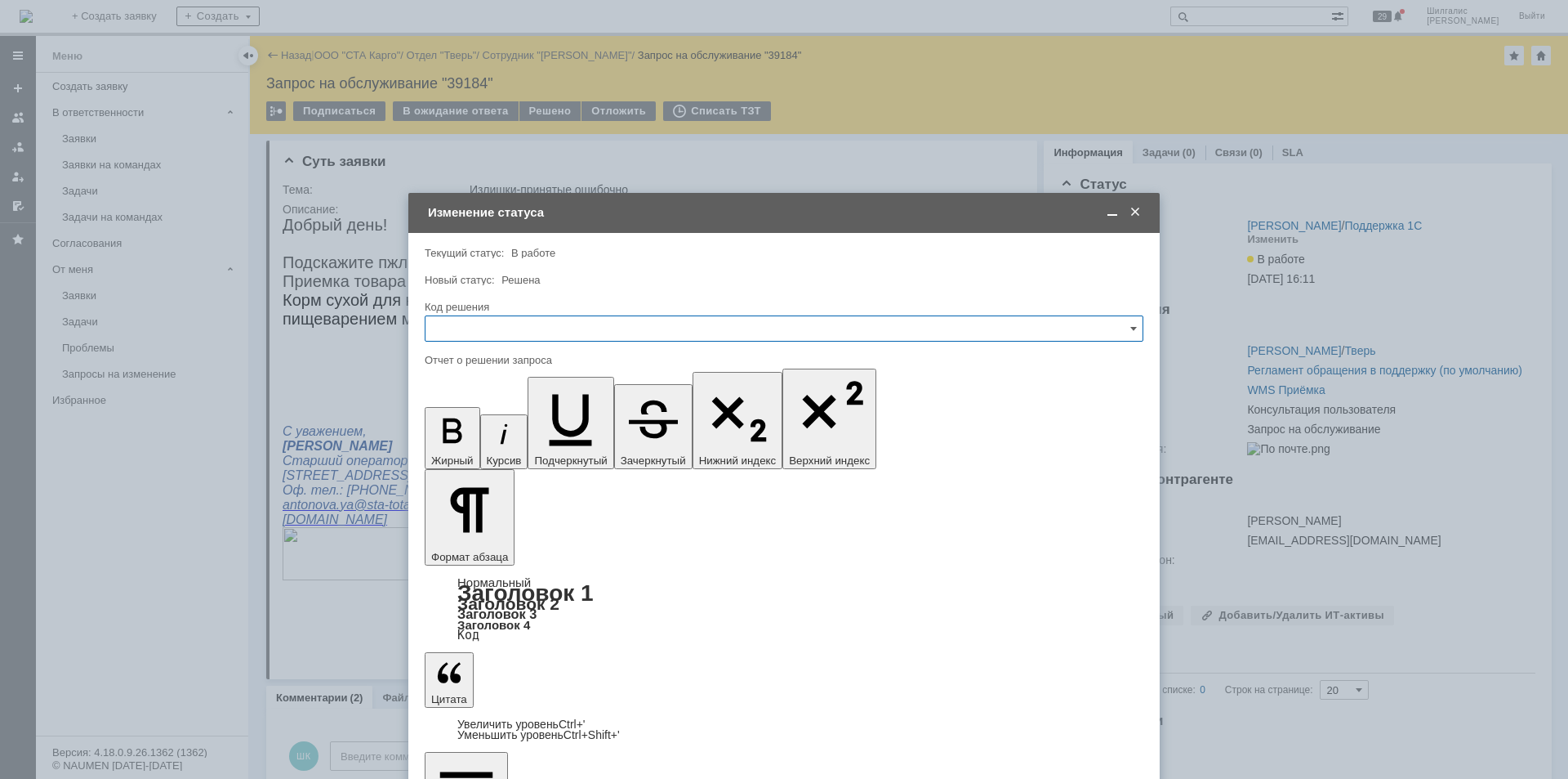
click at [523, 325] on input "text" at bounding box center [783, 329] width 718 height 27
click at [486, 543] on span "Решено" at bounding box center [784, 547] width 697 height 13
type input "Решено"
copy div "Консультация проведена. Закрываю по причине отсутствия ОС от инициатора."
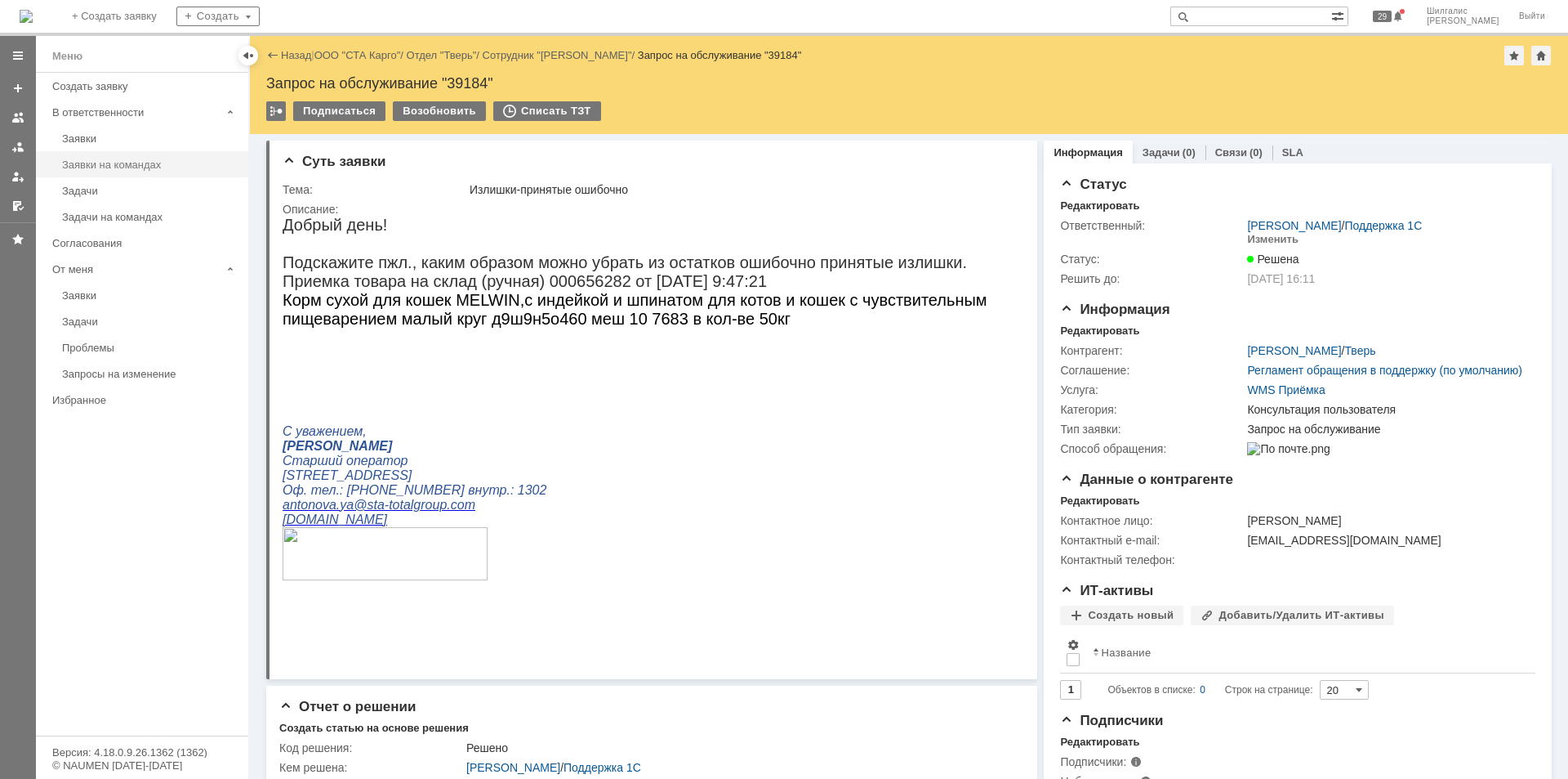
click at [150, 157] on link "Заявки на командах" at bounding box center [150, 165] width 189 height 26
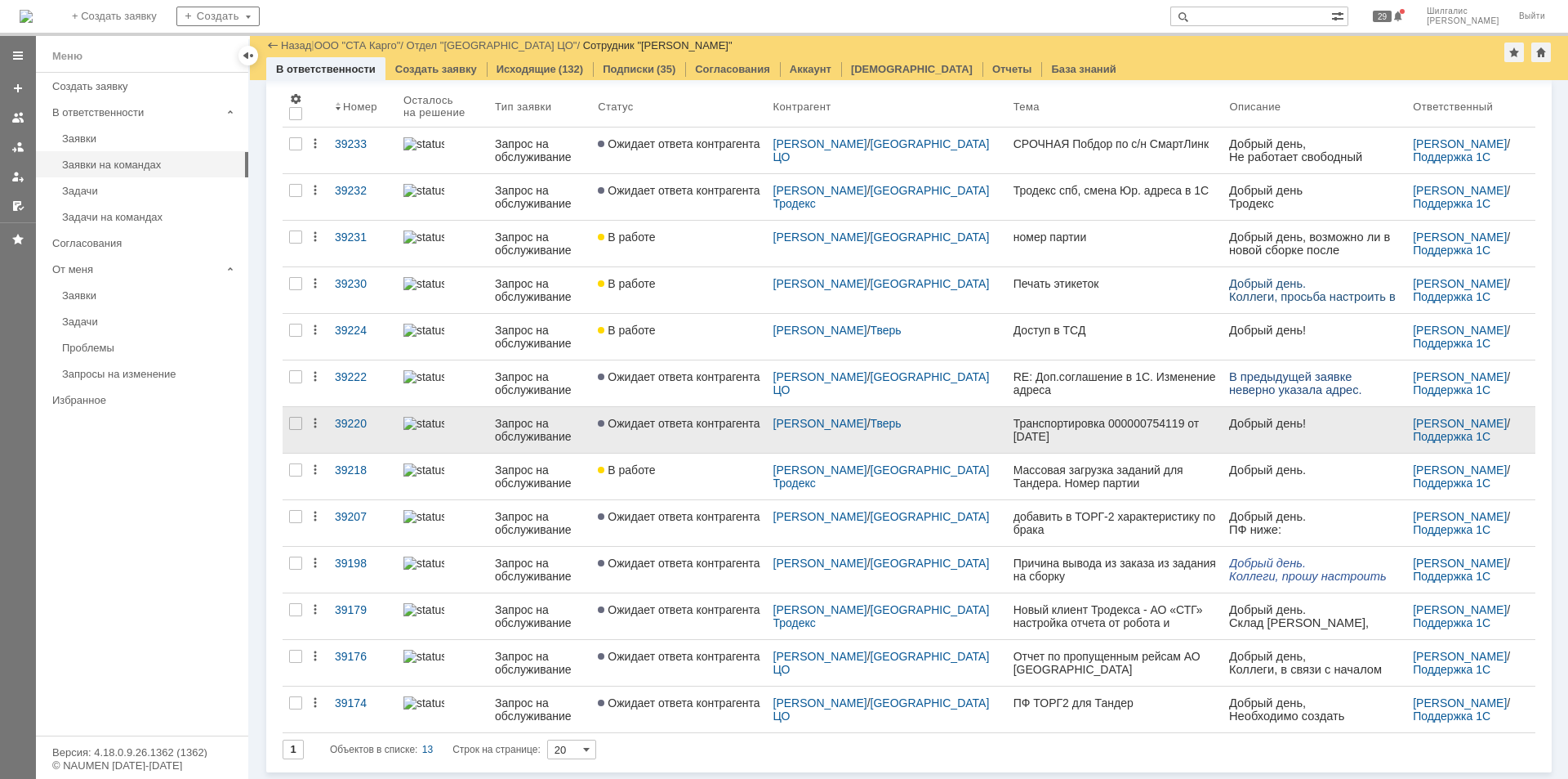
click at [672, 433] on link "Ожидает ответа контрагента" at bounding box center [678, 429] width 175 height 46
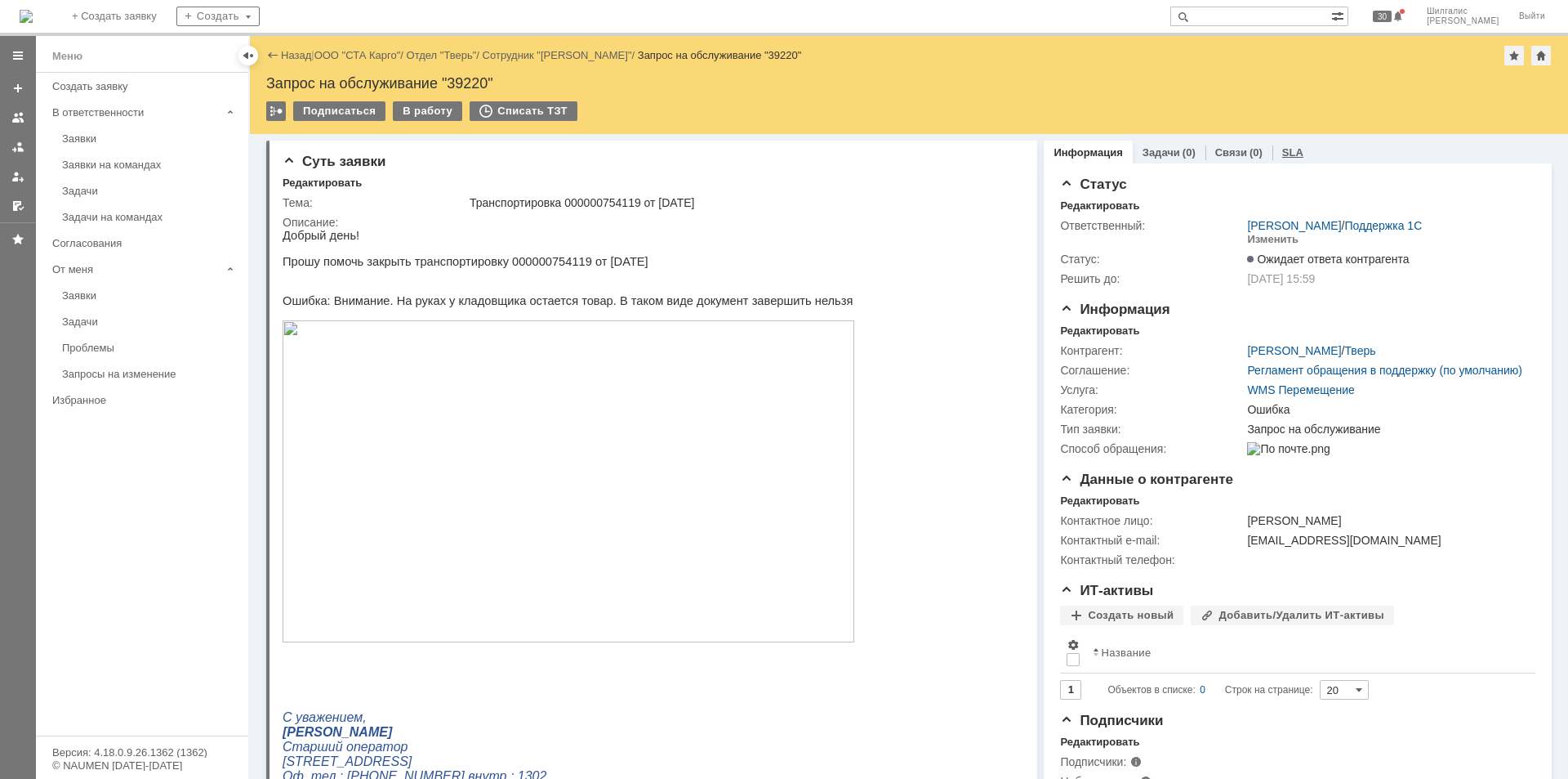
click at [1290, 161] on div "SLA" at bounding box center [1292, 153] width 41 height 24
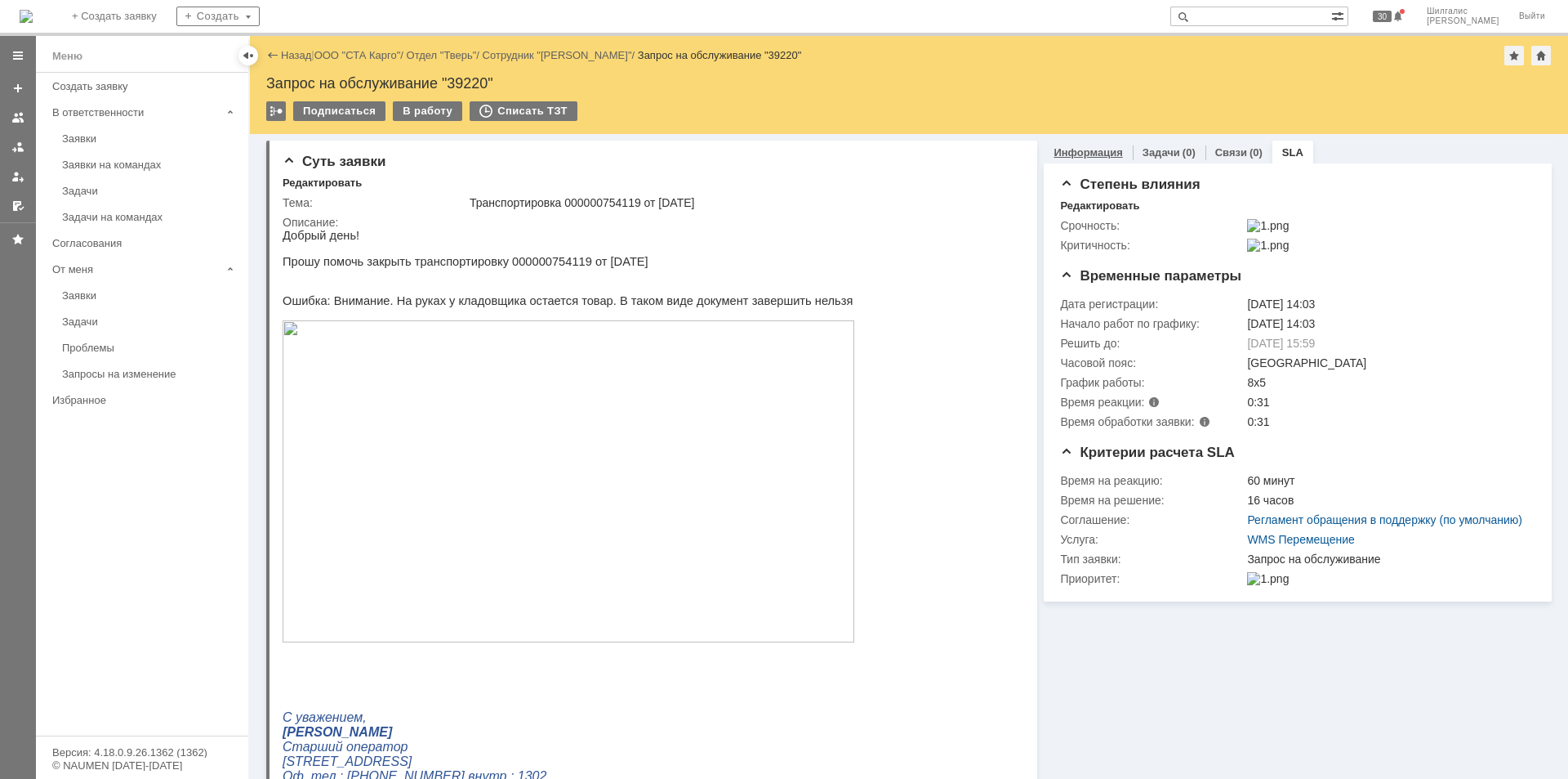
click at [1072, 156] on link "Информация" at bounding box center [1087, 152] width 69 height 12
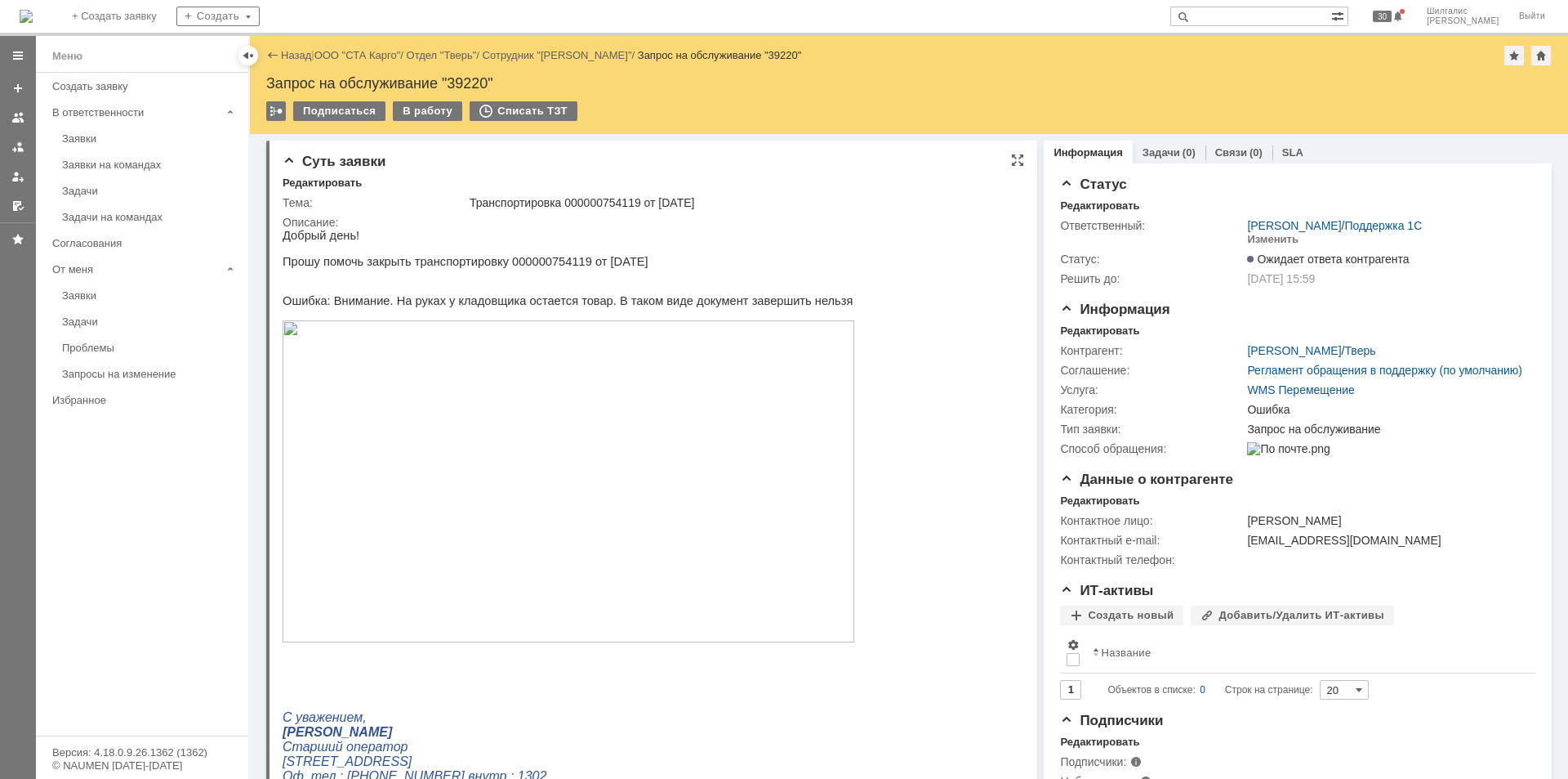
click at [522, 266] on span "Прошу помочь закрыть транспортировку 000000754119 от 13.08.2025" at bounding box center [466, 261] width 366 height 13
copy span "000000754119"
click at [431, 116] on div "В работу" at bounding box center [427, 111] width 70 height 19
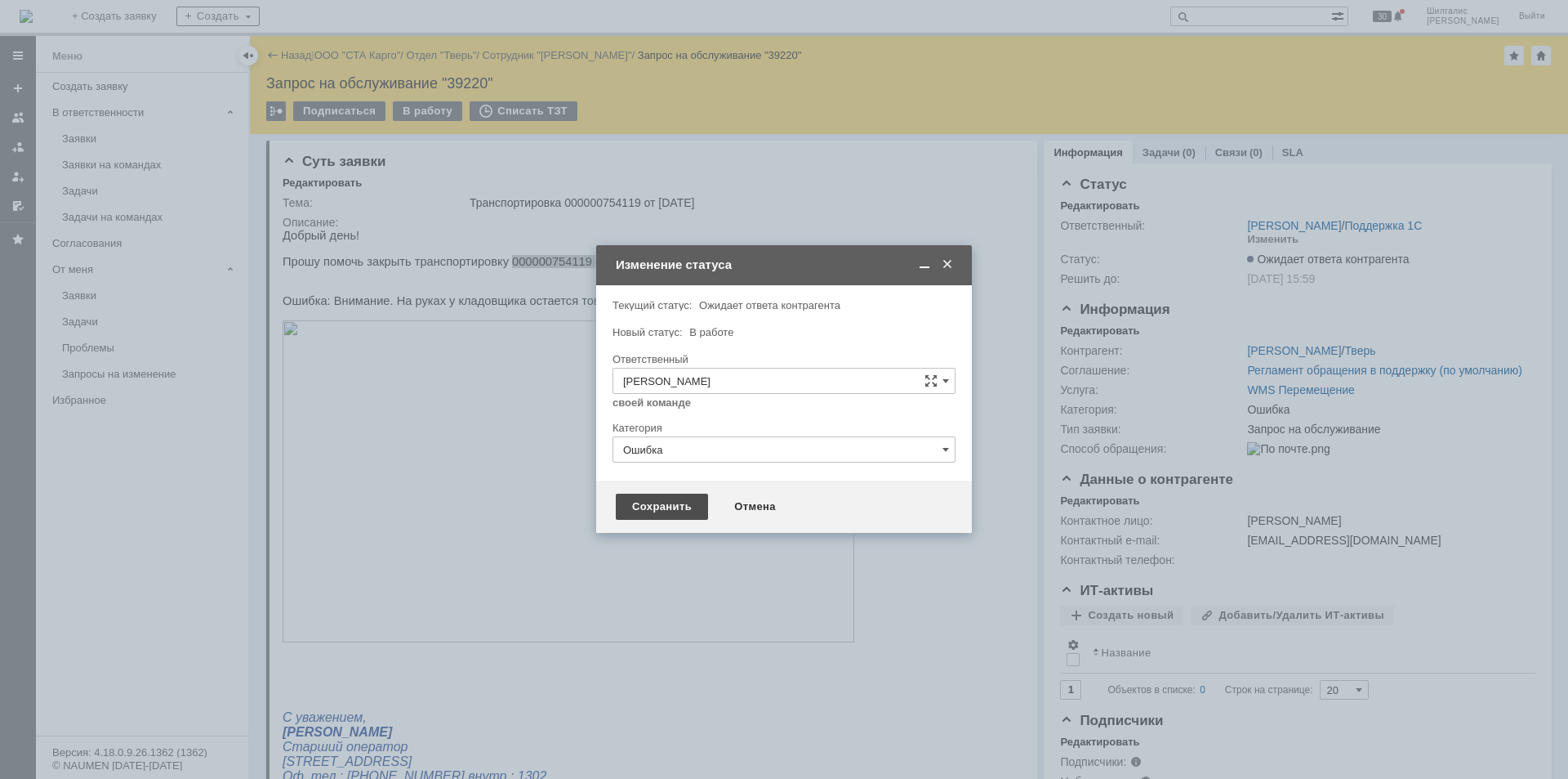
click at [650, 514] on div "Сохранить" at bounding box center [661, 506] width 92 height 27
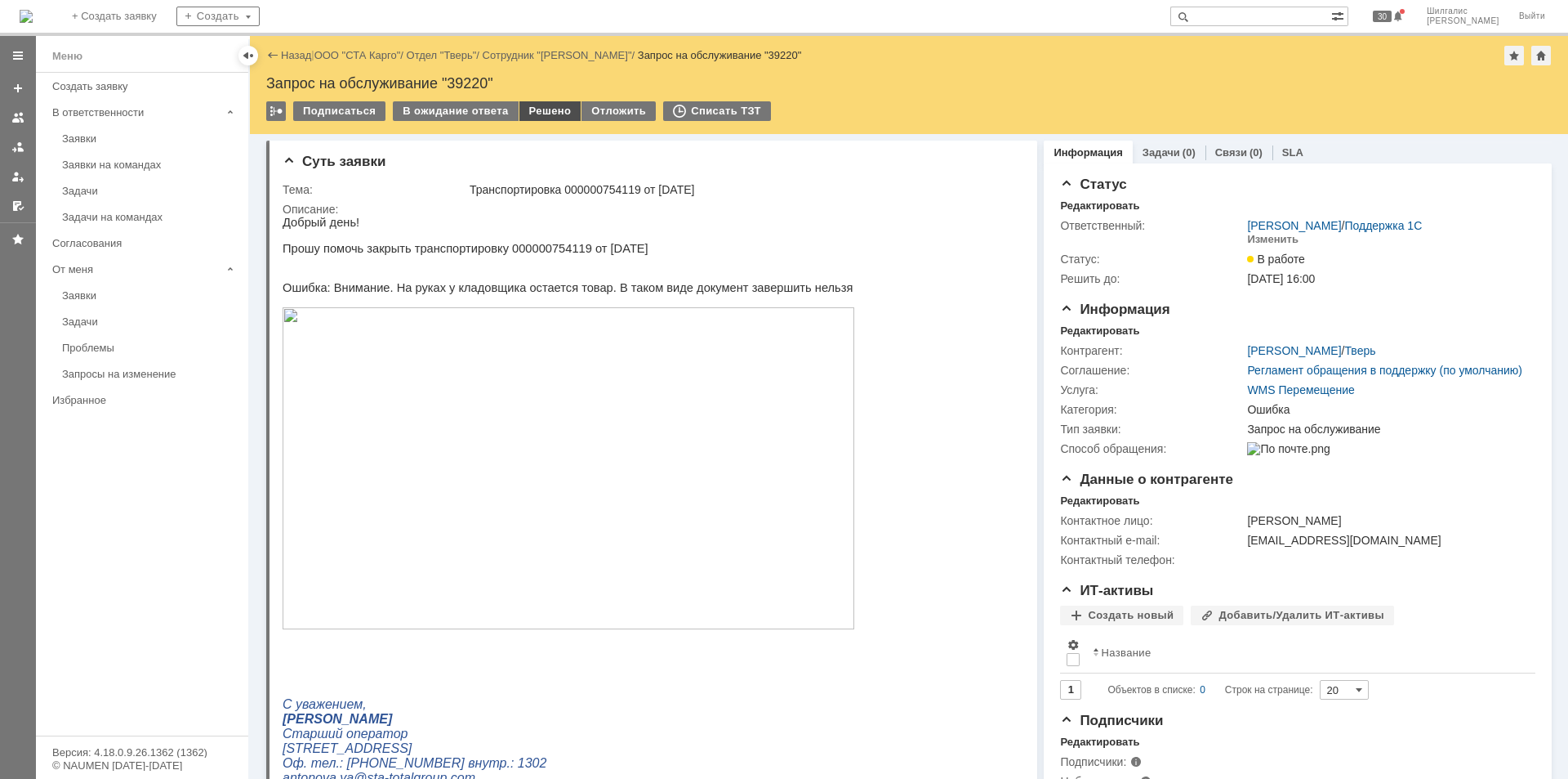
click at [551, 107] on div "Решено" at bounding box center [551, 111] width 62 height 19
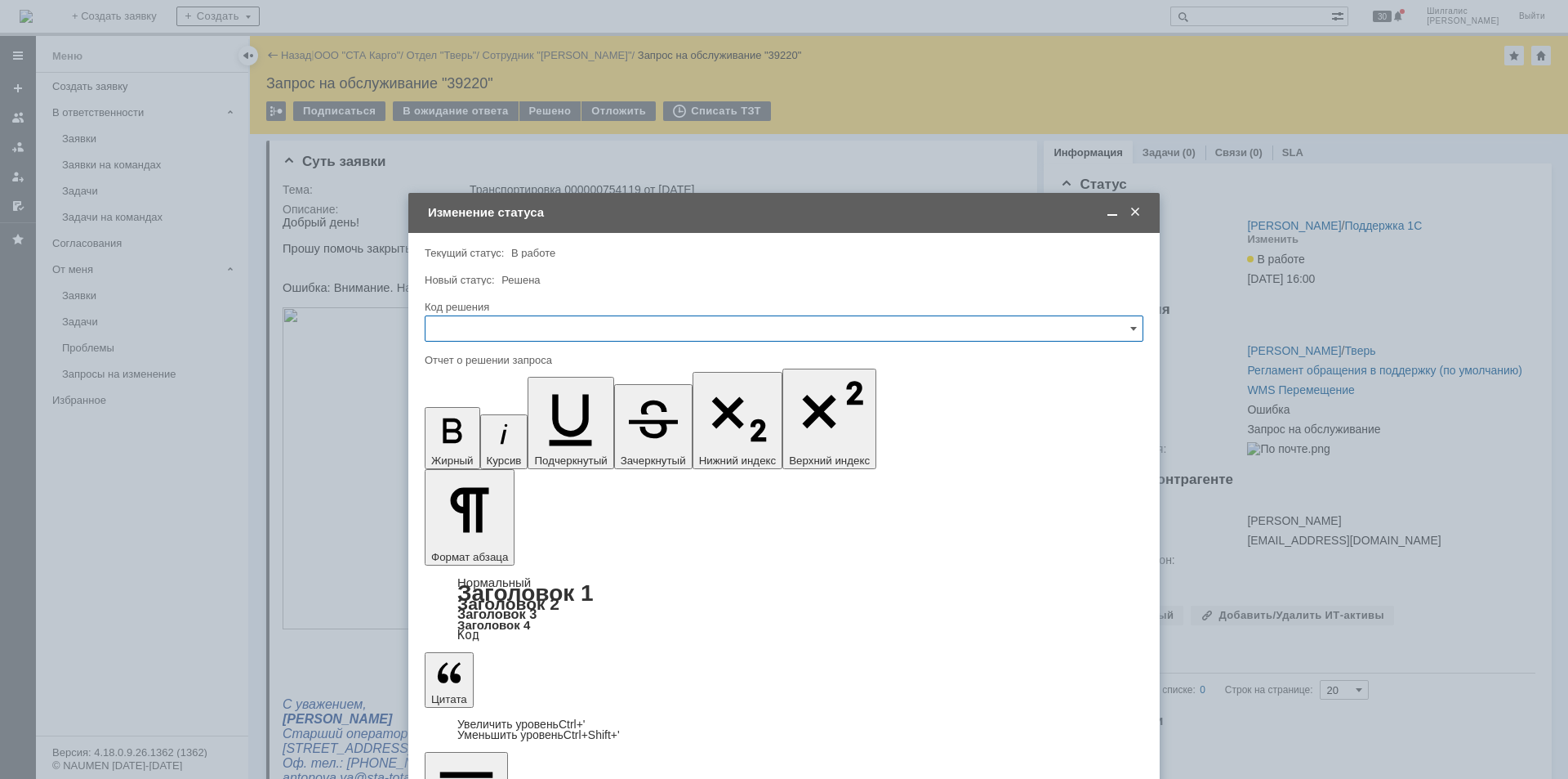
click at [499, 335] on input "text" at bounding box center [783, 329] width 718 height 27
click at [464, 550] on span "Решено" at bounding box center [784, 547] width 697 height 13
type input "Решено"
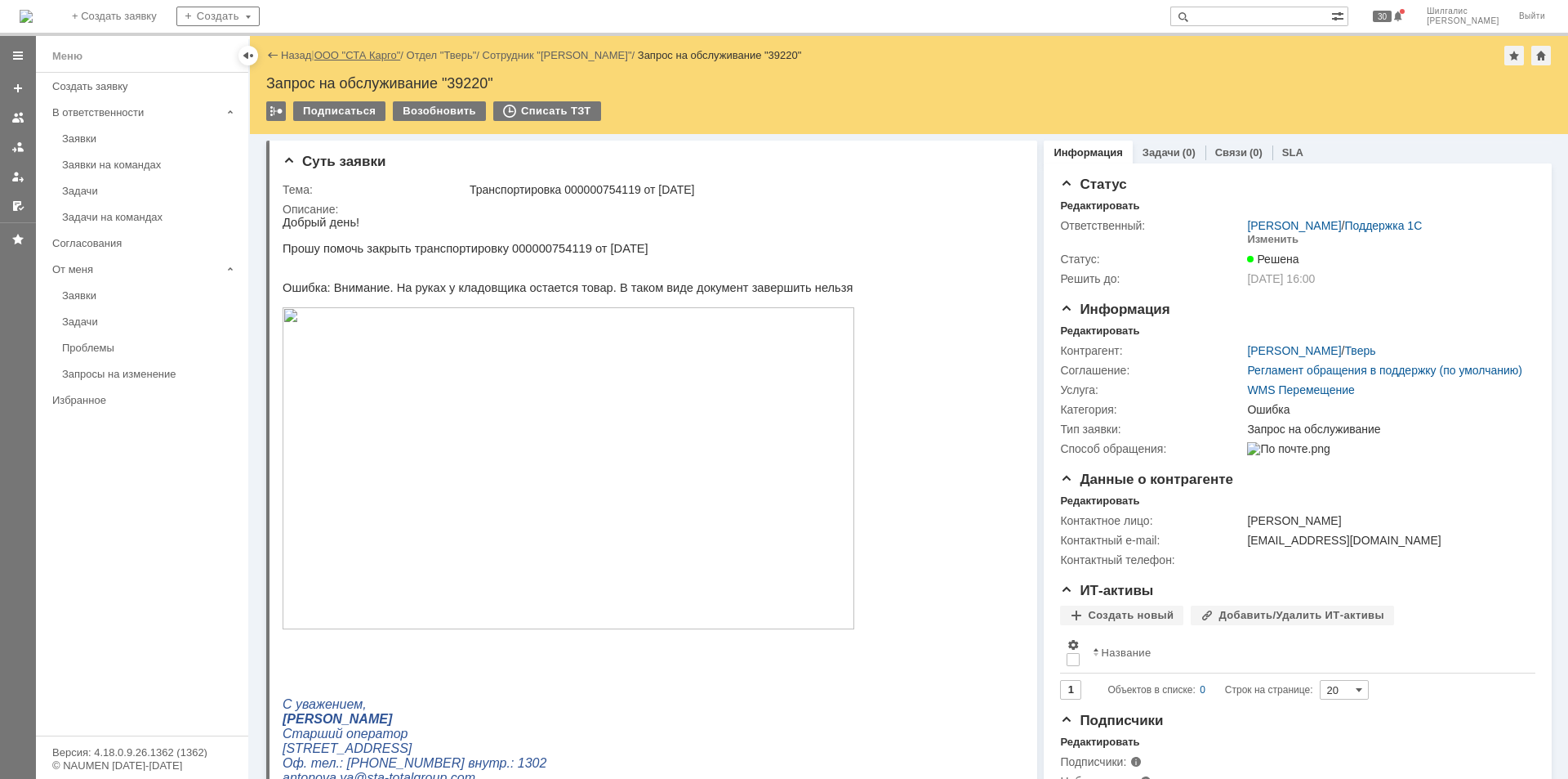
click at [370, 58] on link "ООО "СТА Карго"" at bounding box center [358, 55] width 87 height 12
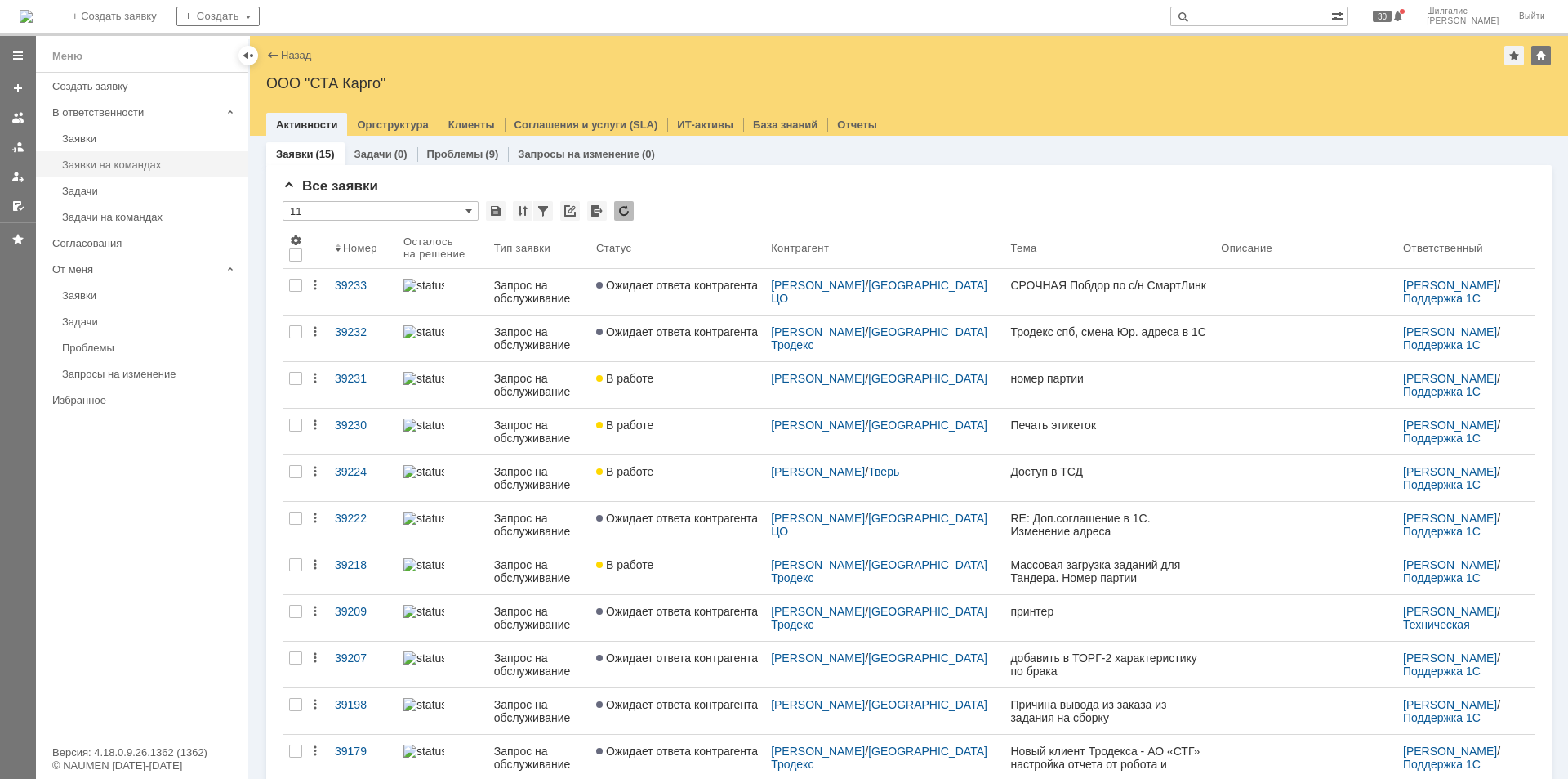
click at [125, 169] on div "Заявки на командах" at bounding box center [150, 164] width 177 height 12
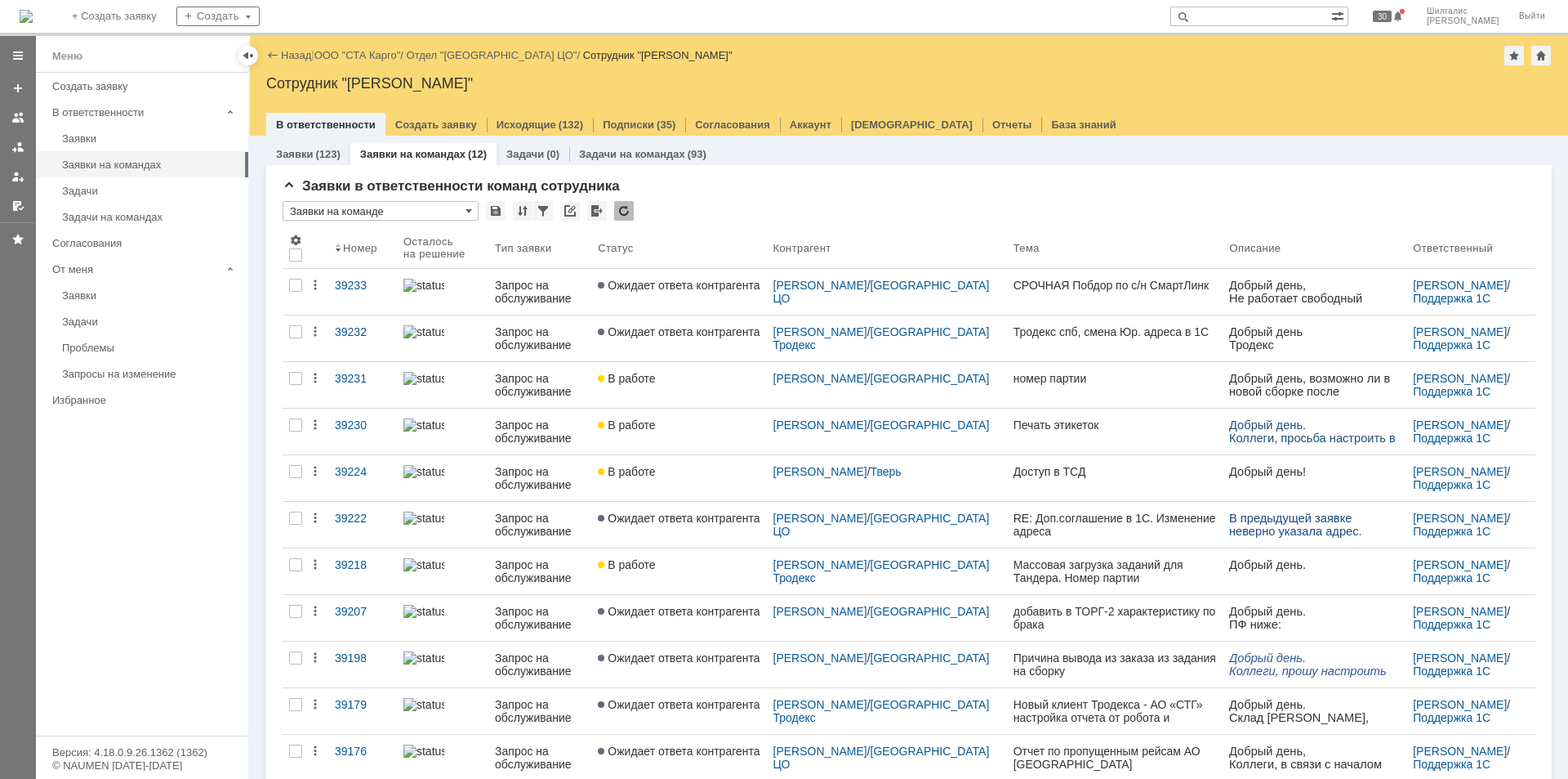
click at [665, 471] on div "В работе" at bounding box center [678, 471] width 162 height 13
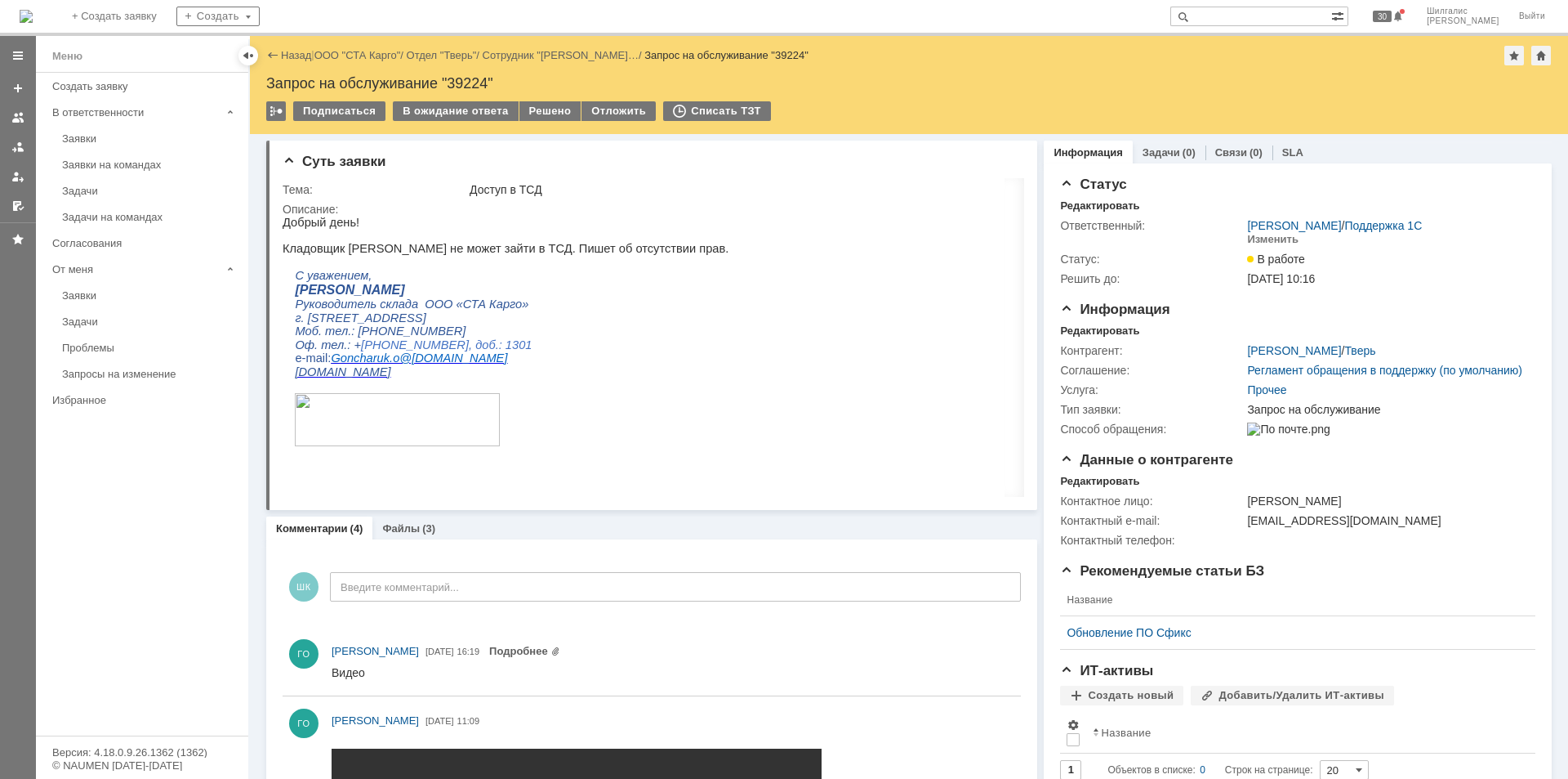
scroll to position [168, 0]
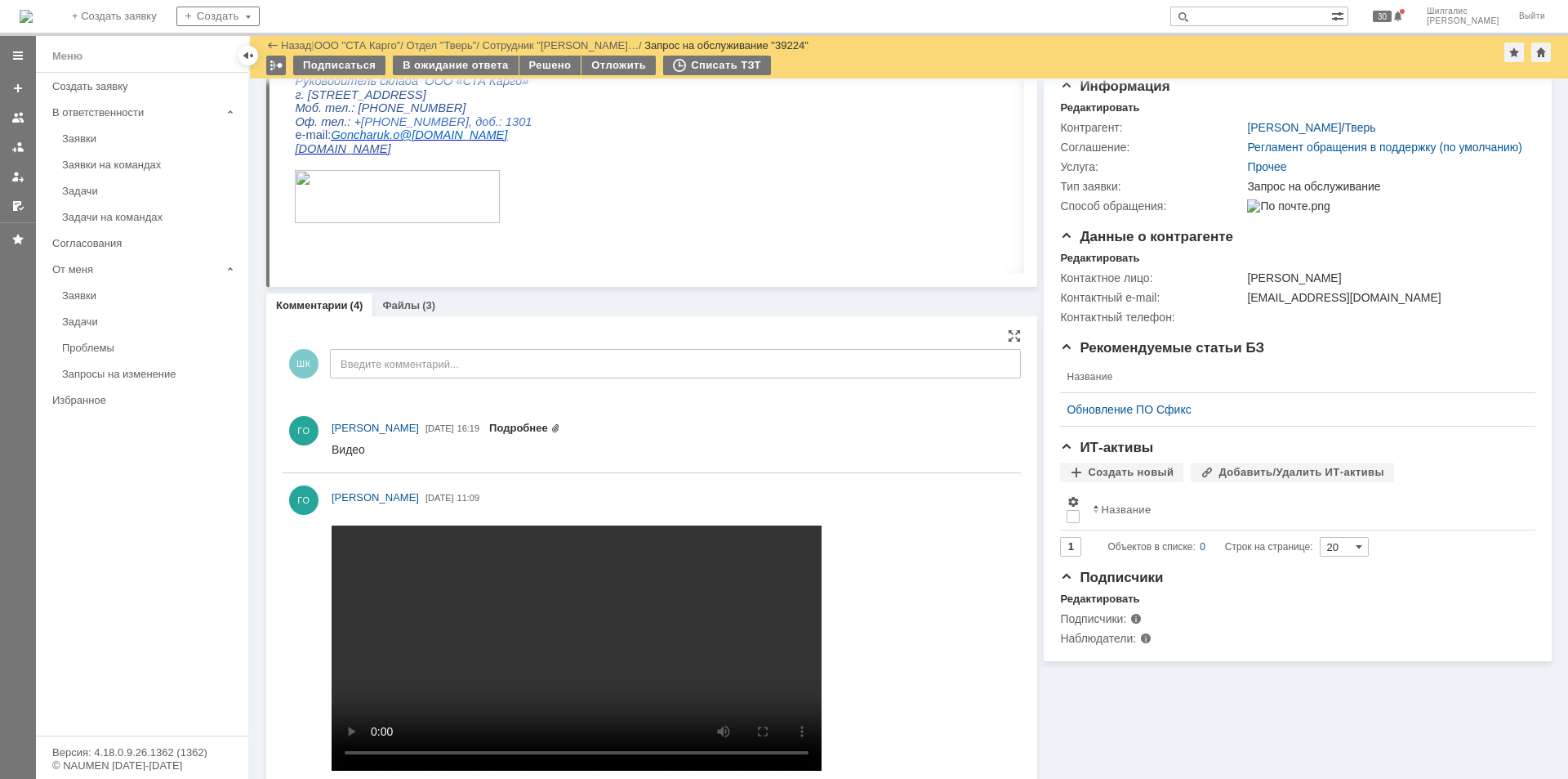
click at [560, 427] on link "Подробнее" at bounding box center [525, 427] width 71 height 12
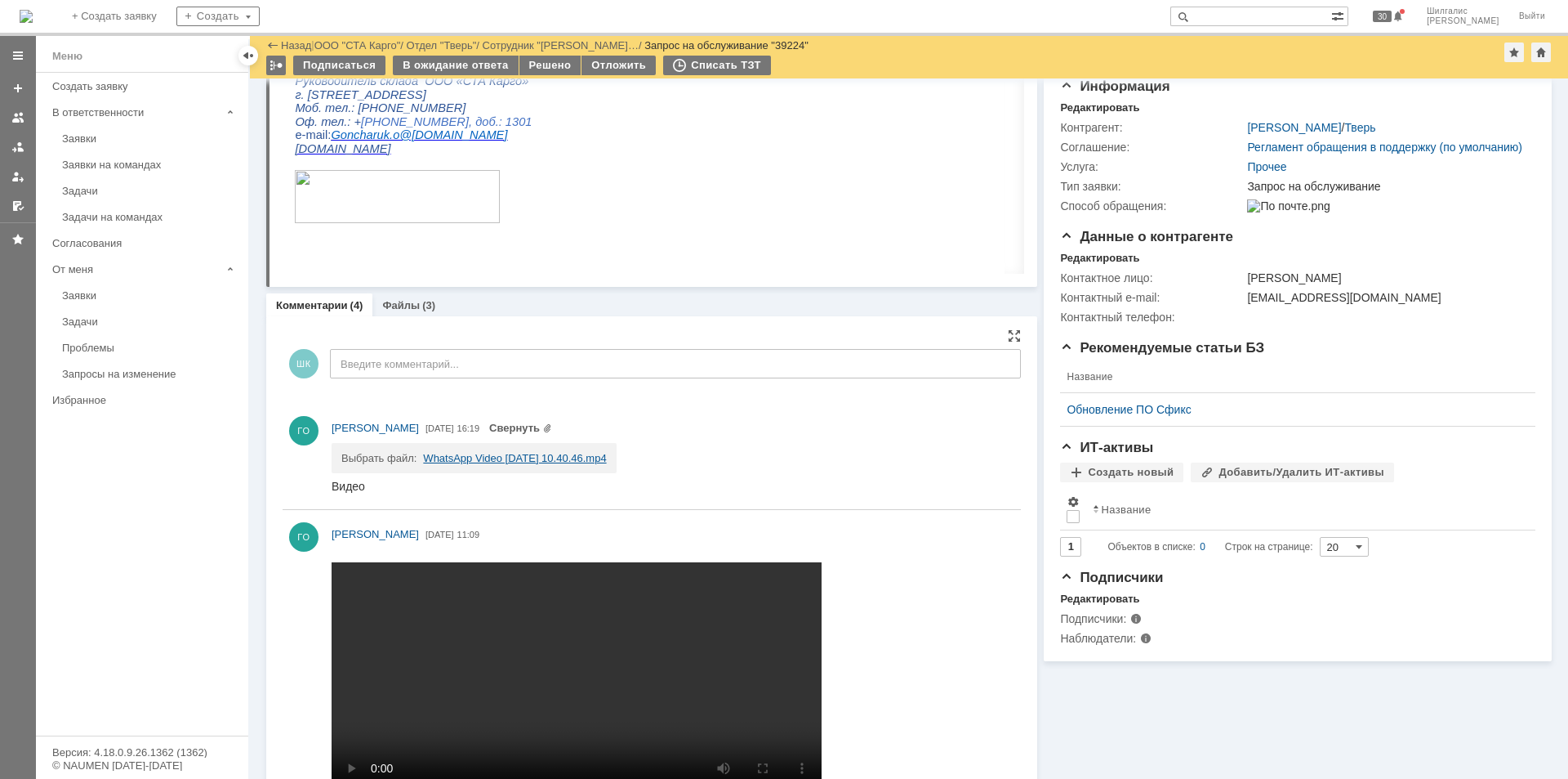
click at [489, 459] on link "WhatsApp Video 2025-08-14 at 10.40.46.mp4" at bounding box center [514, 458] width 183 height 12
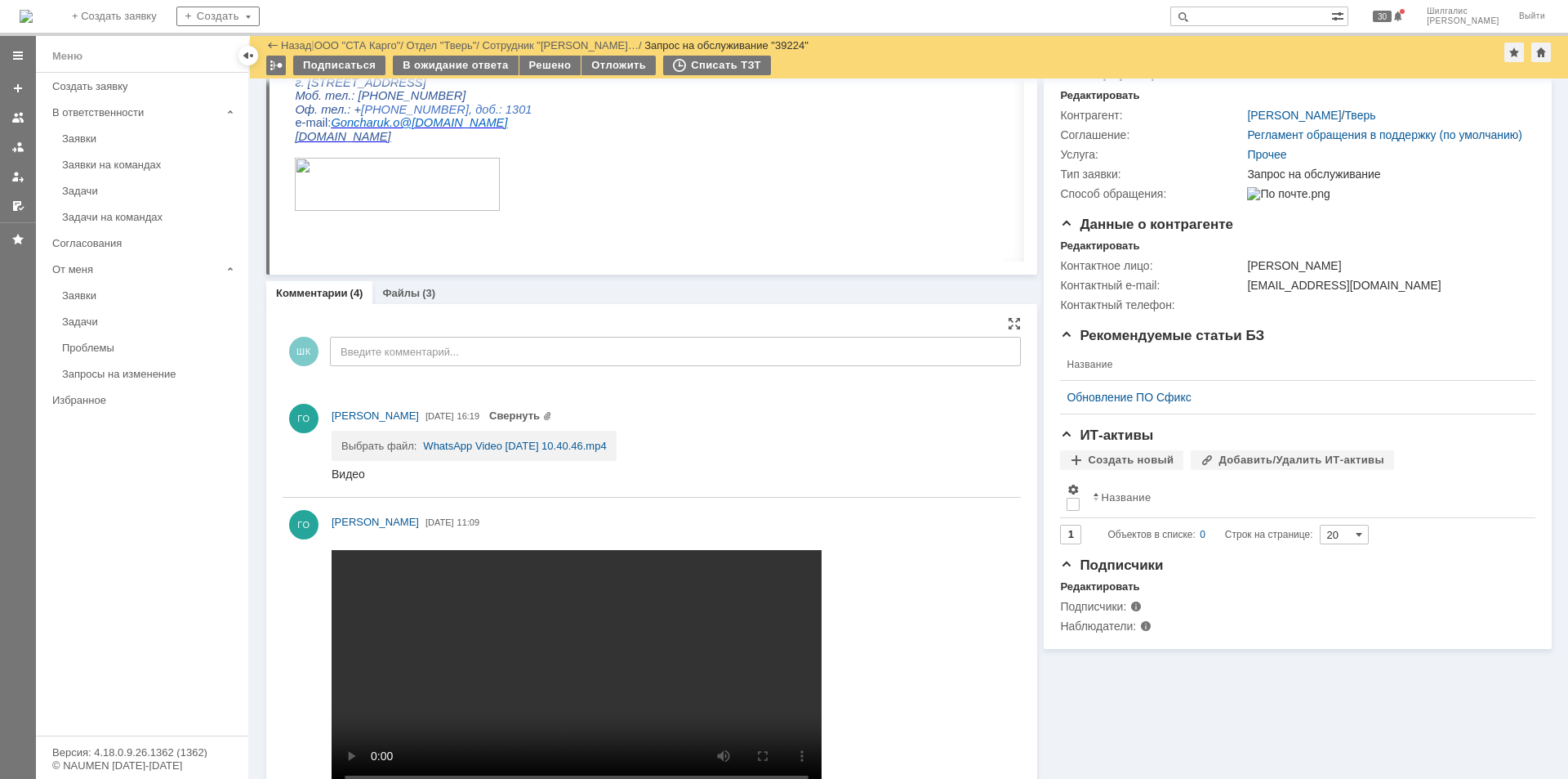
scroll to position [157, 0]
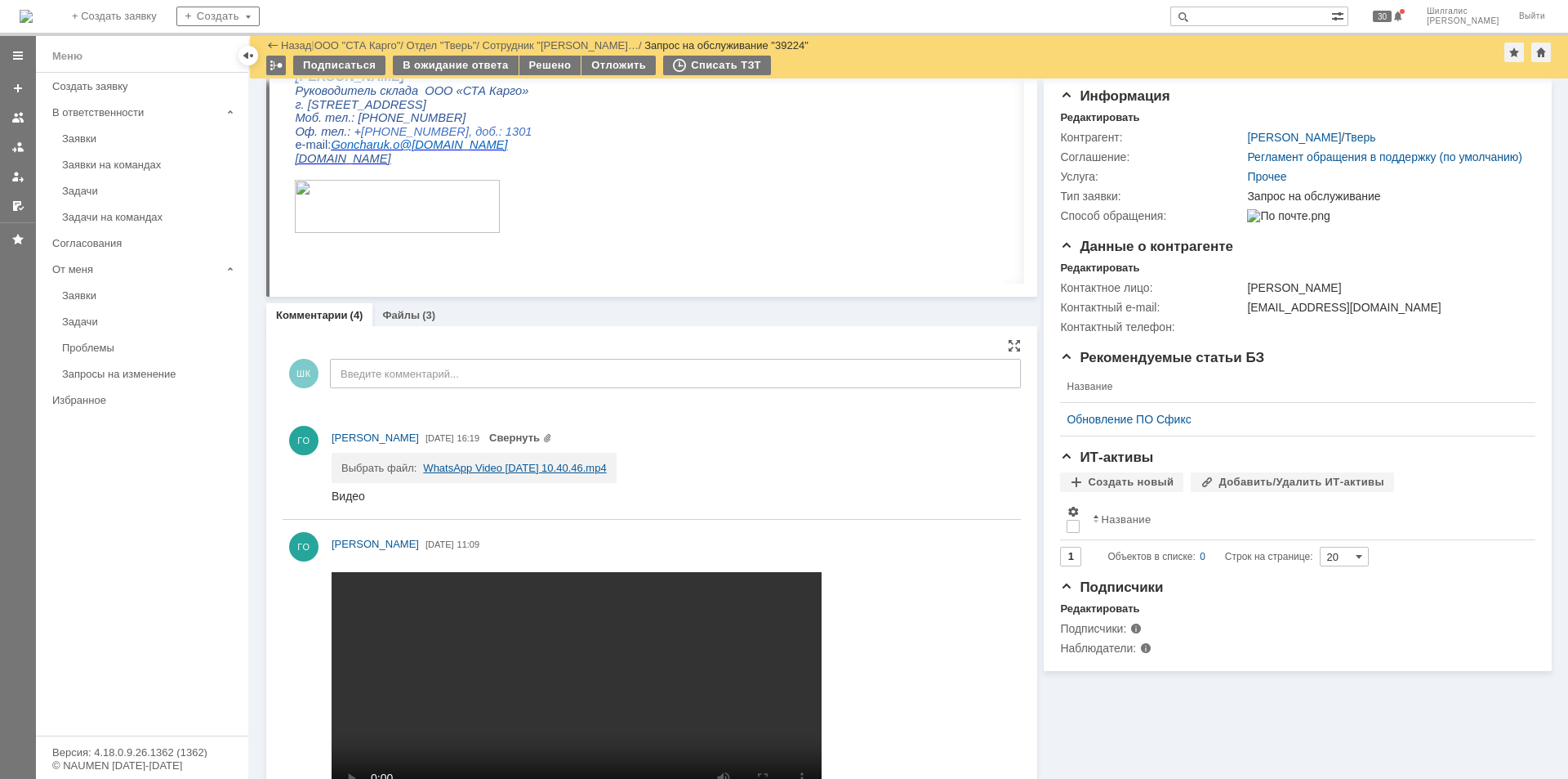
click at [568, 468] on link "WhatsApp Video 2025-08-14 at 10.40.46.mp4" at bounding box center [514, 467] width 183 height 12
click at [448, 65] on div "В ожидание ответа" at bounding box center [455, 65] width 125 height 19
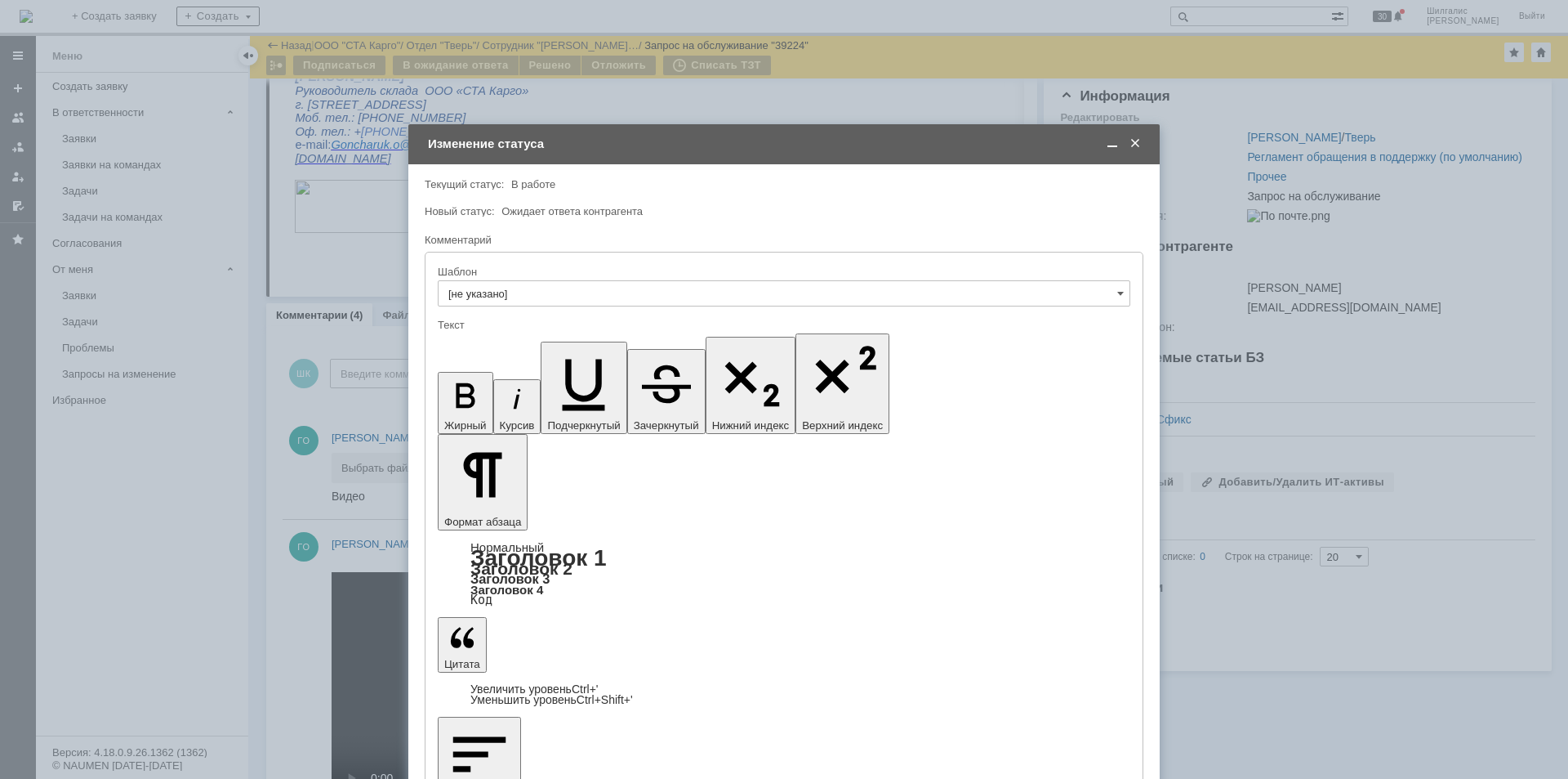
scroll to position [0, 0]
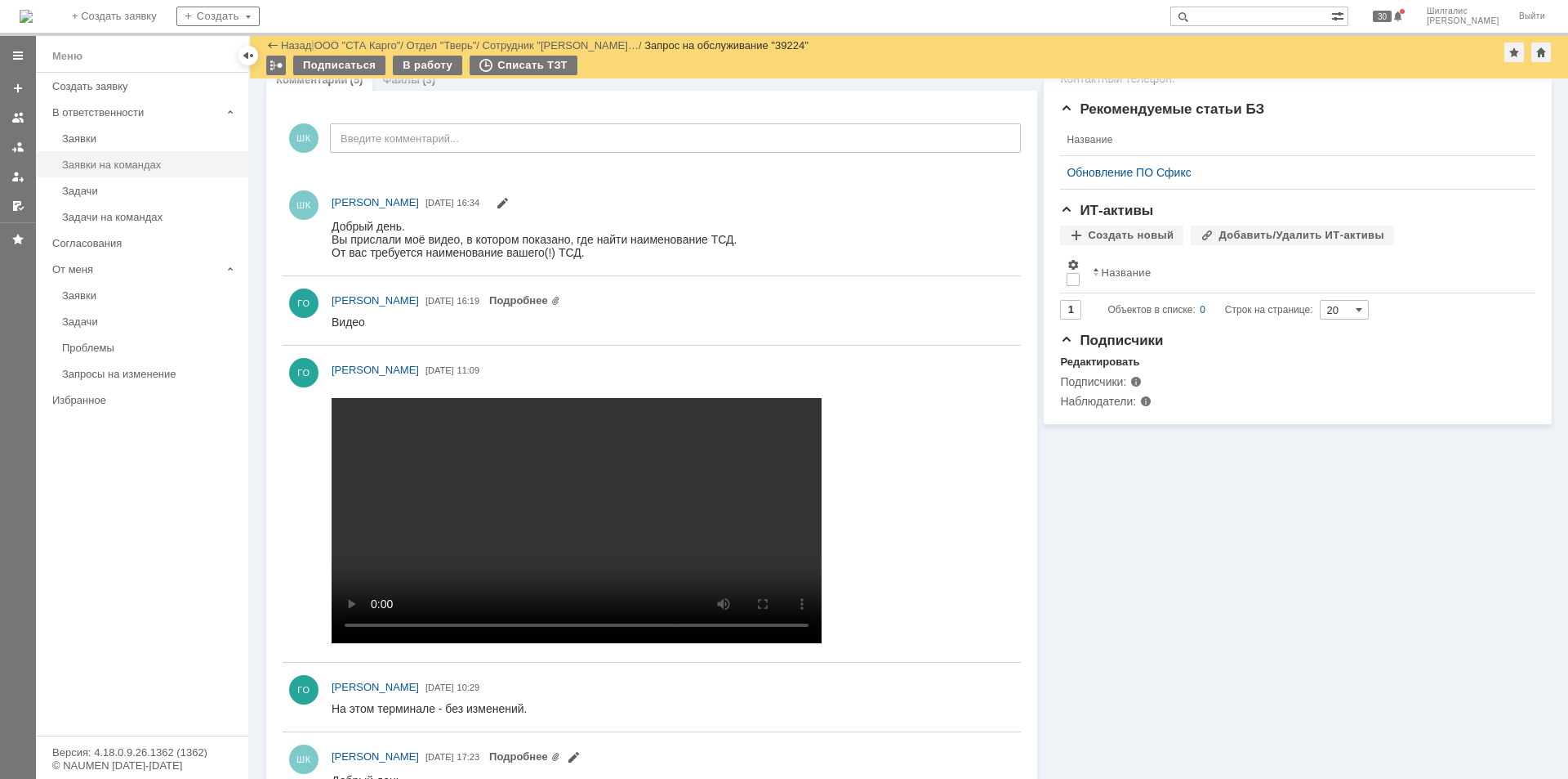
click at [124, 163] on div "Заявки на командах" at bounding box center [150, 164] width 177 height 12
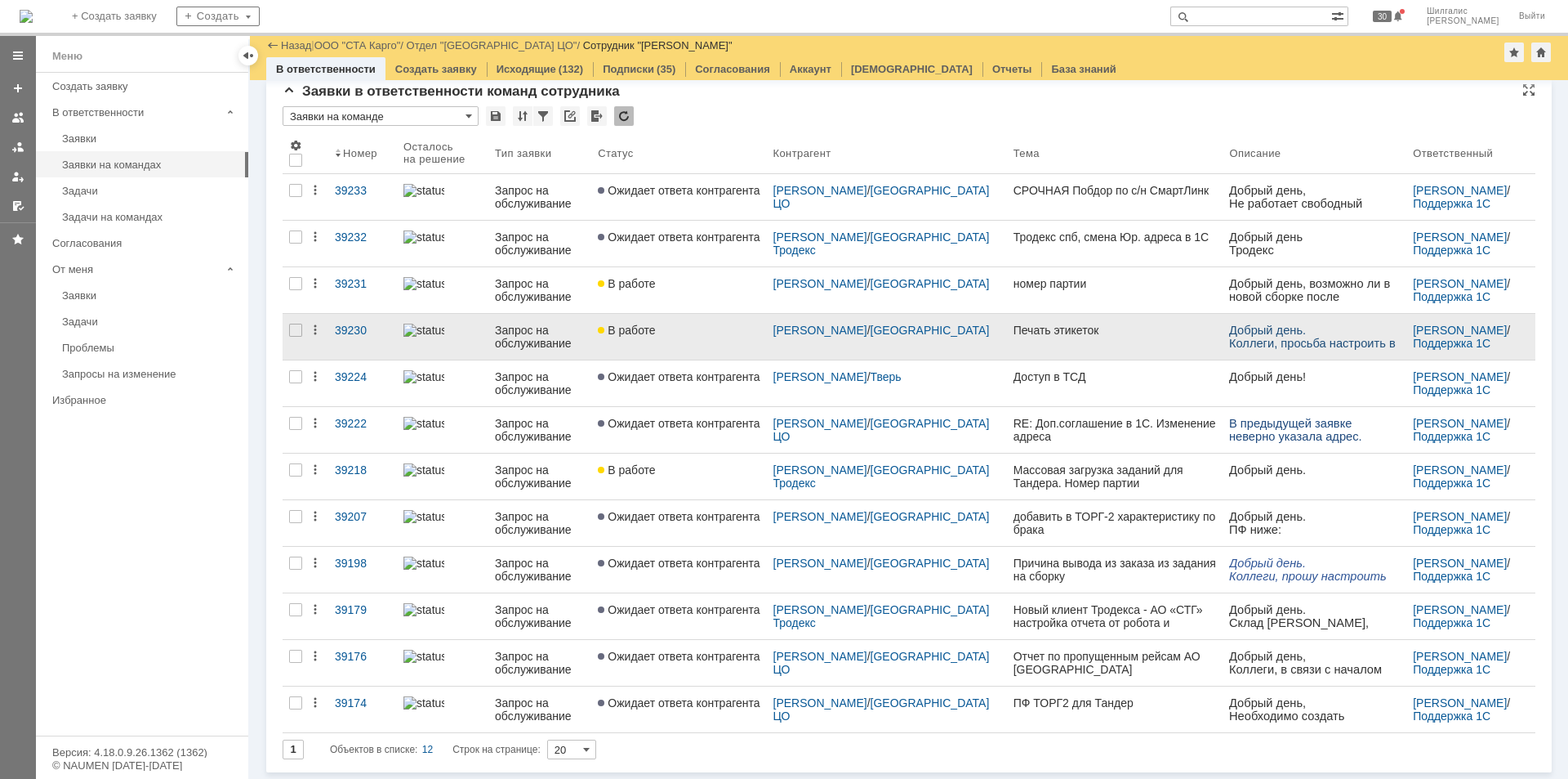
click at [685, 338] on link "В работе" at bounding box center [678, 337] width 175 height 46
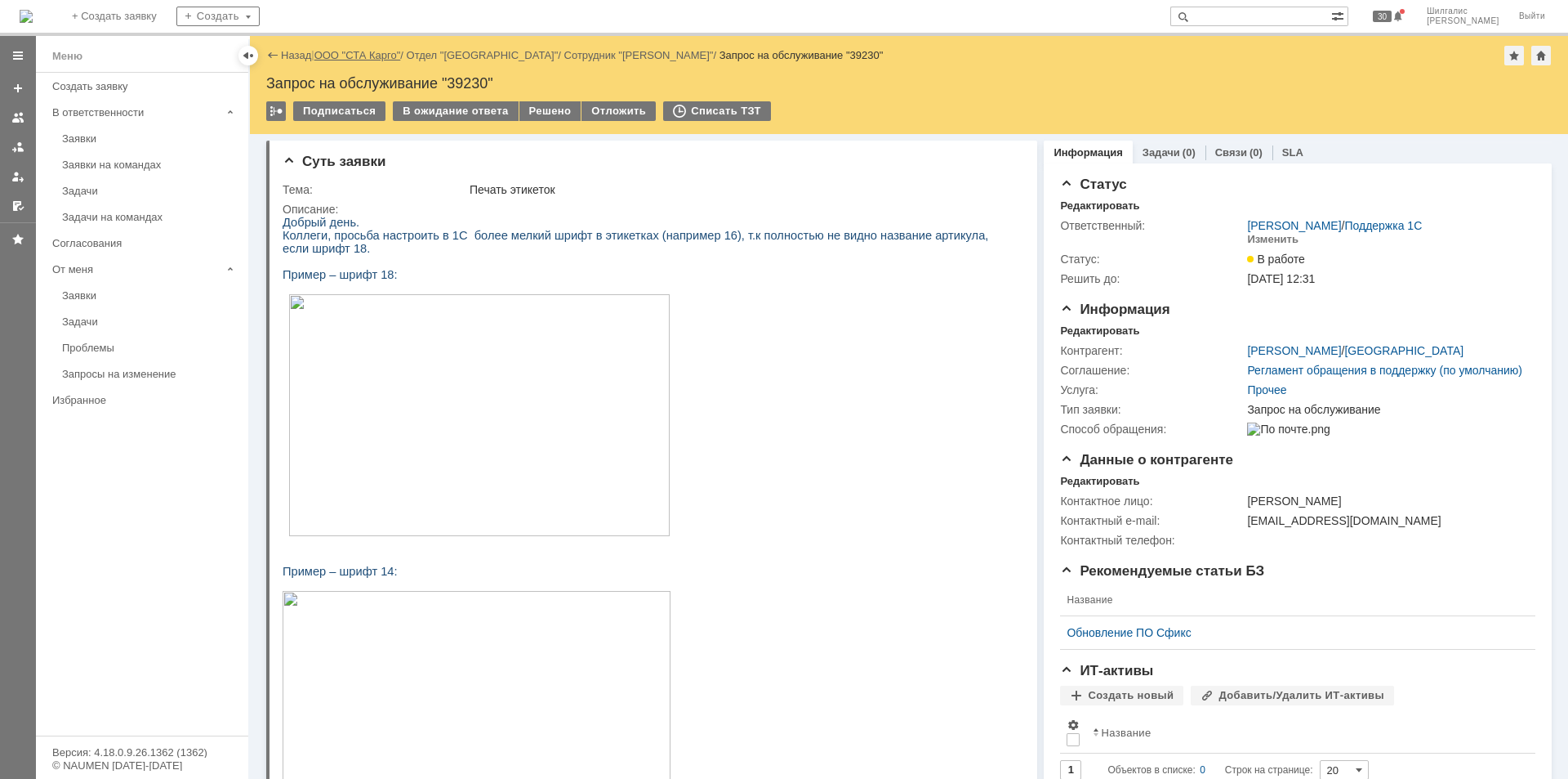
click at [375, 60] on link "ООО "СТА Карго"" at bounding box center [358, 55] width 87 height 12
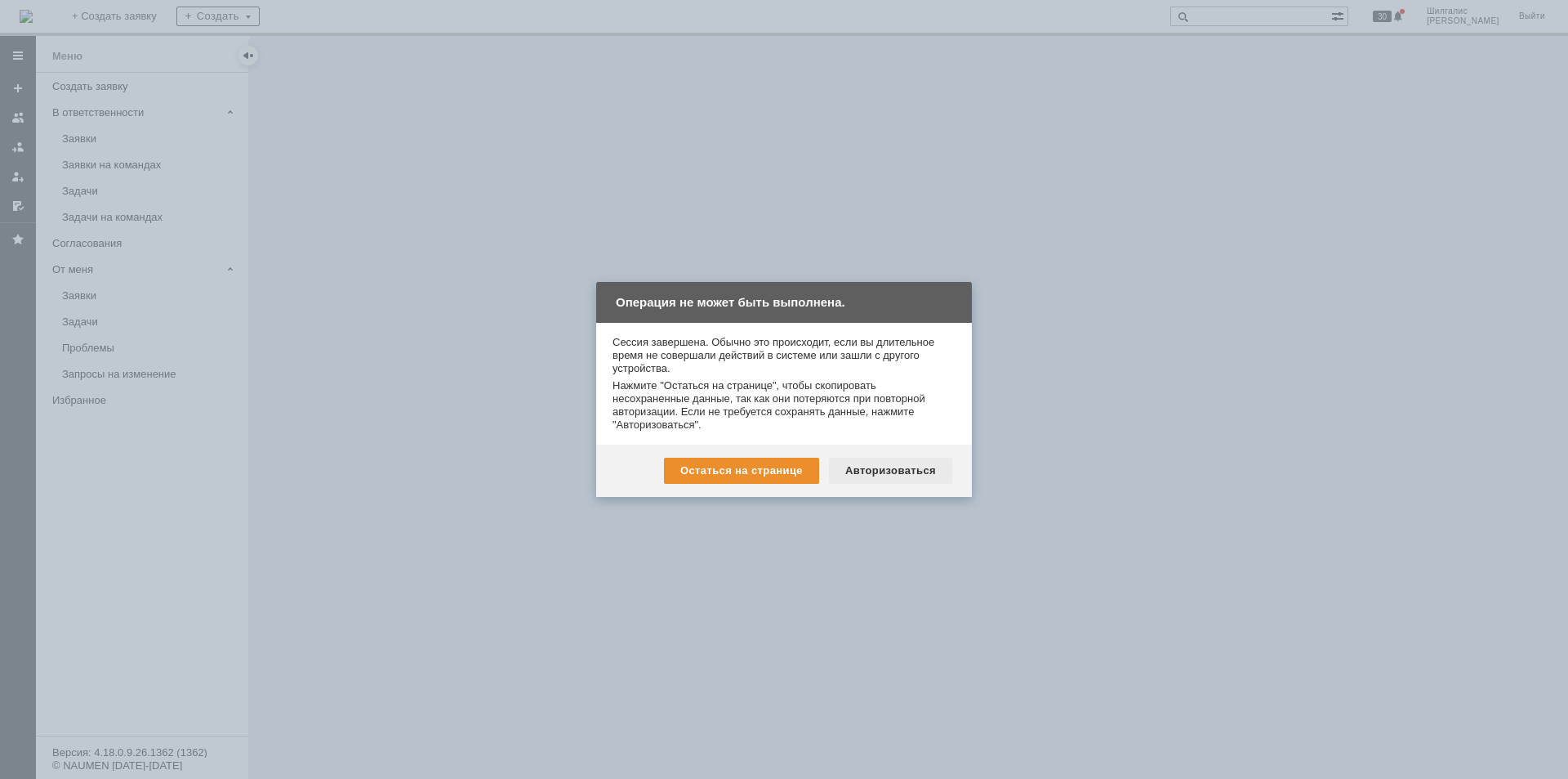
click at [886, 461] on div "Авторизоваться" at bounding box center [890, 471] width 124 height 27
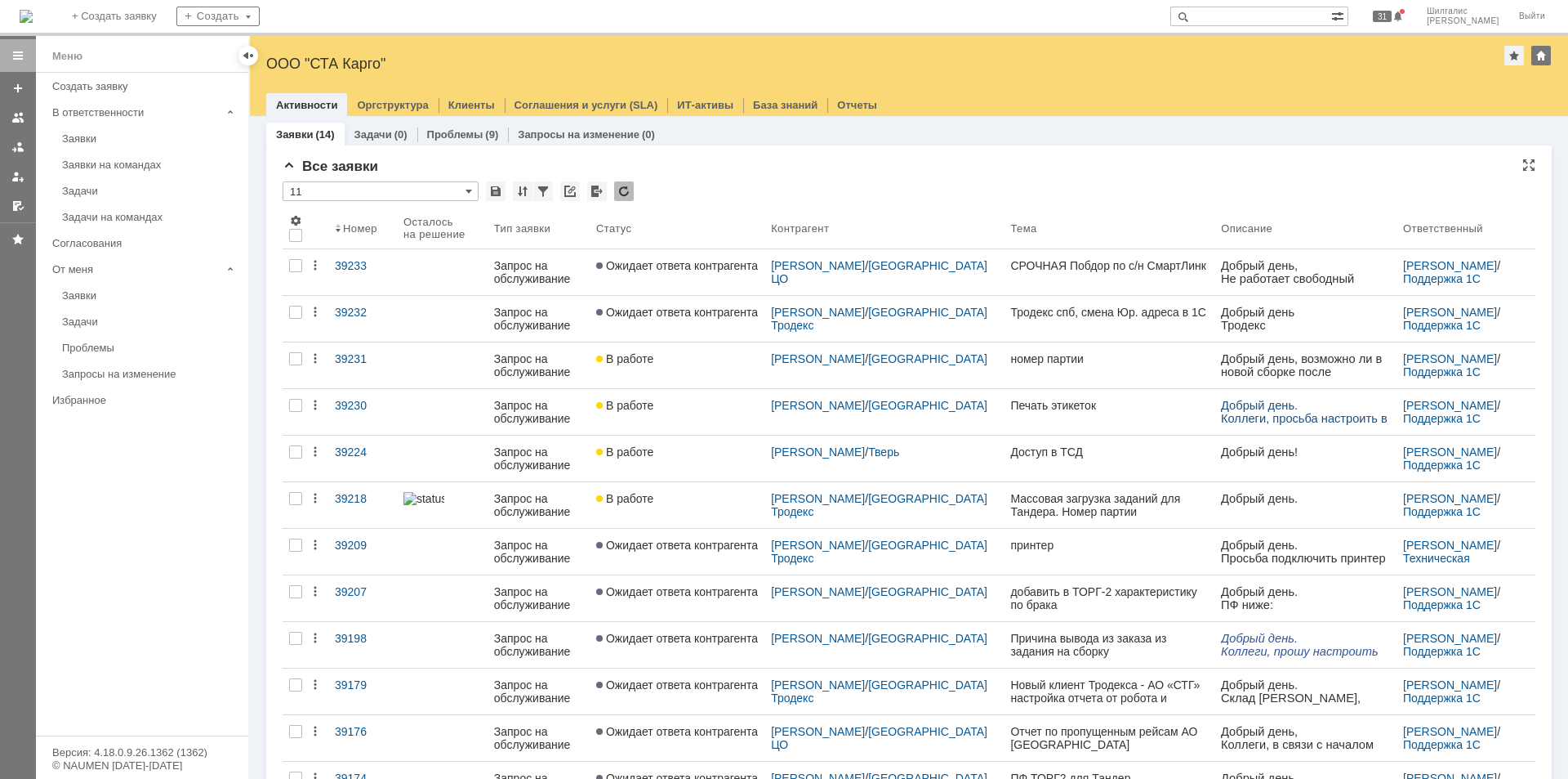
click at [763, 171] on div "Все заявки" at bounding box center [908, 167] width 1252 height 16
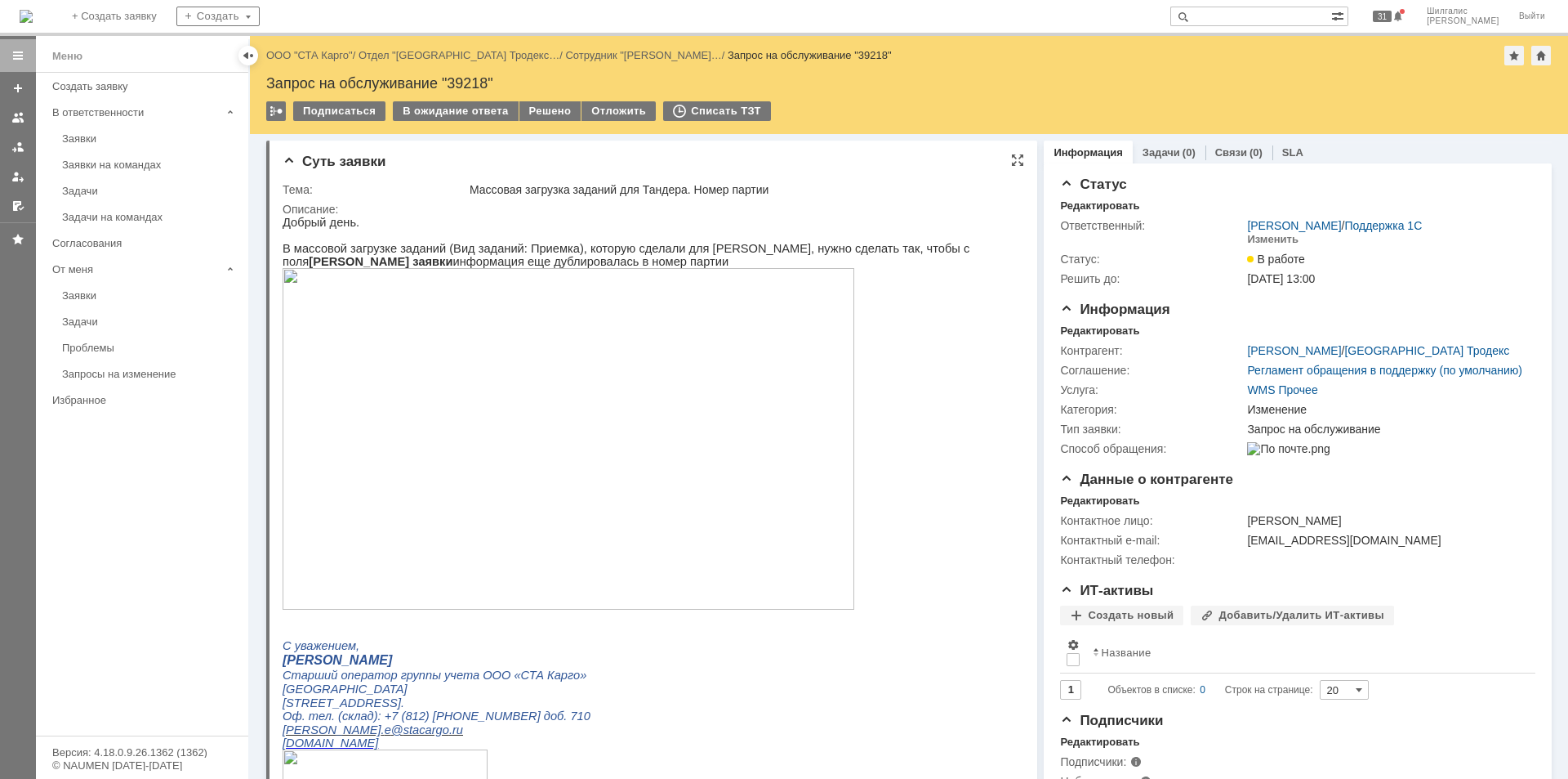
click at [532, 397] on img at bounding box center [568, 438] width 572 height 341
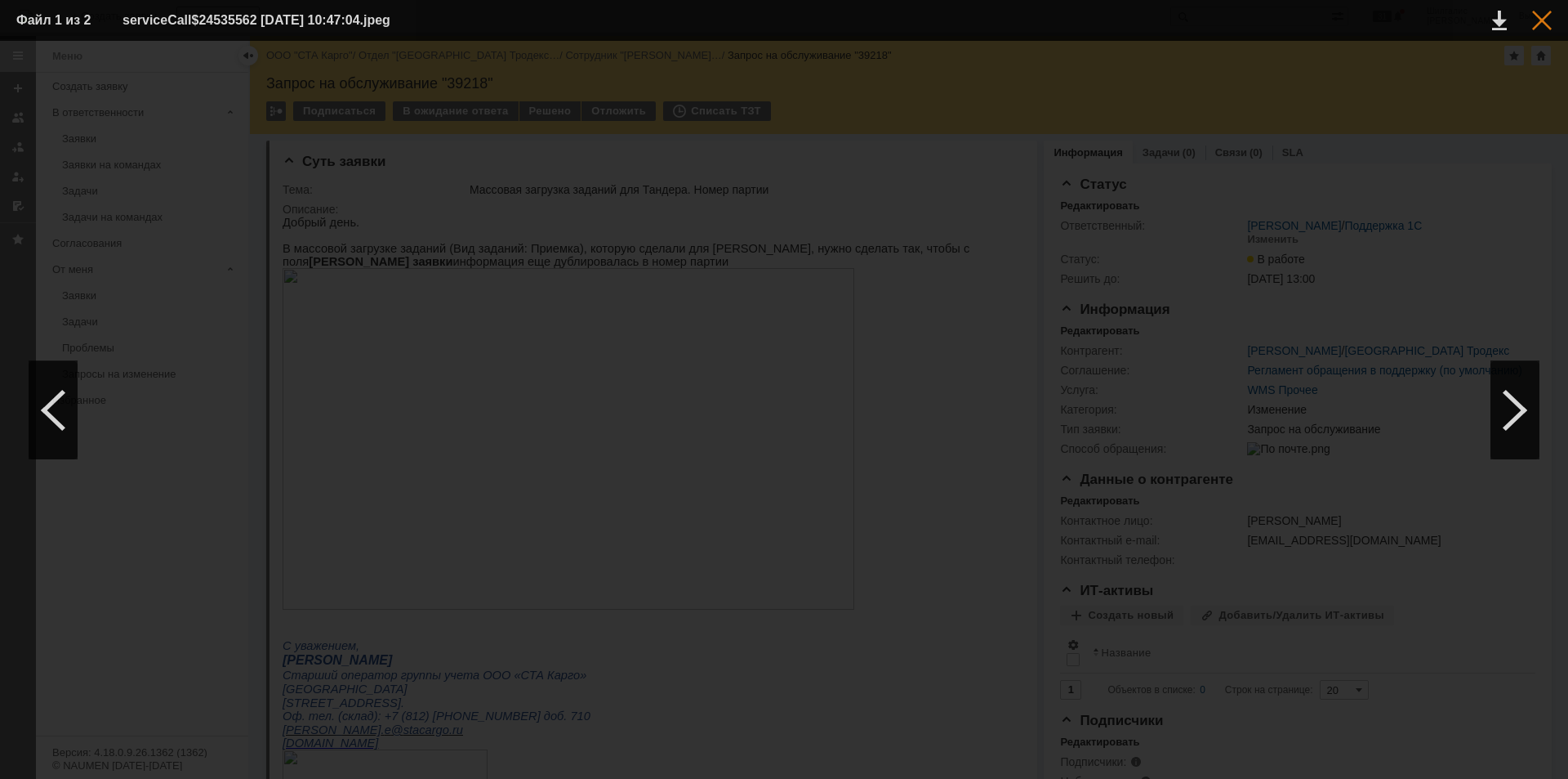
click at [1536, 27] on div at bounding box center [1541, 20] width 19 height 19
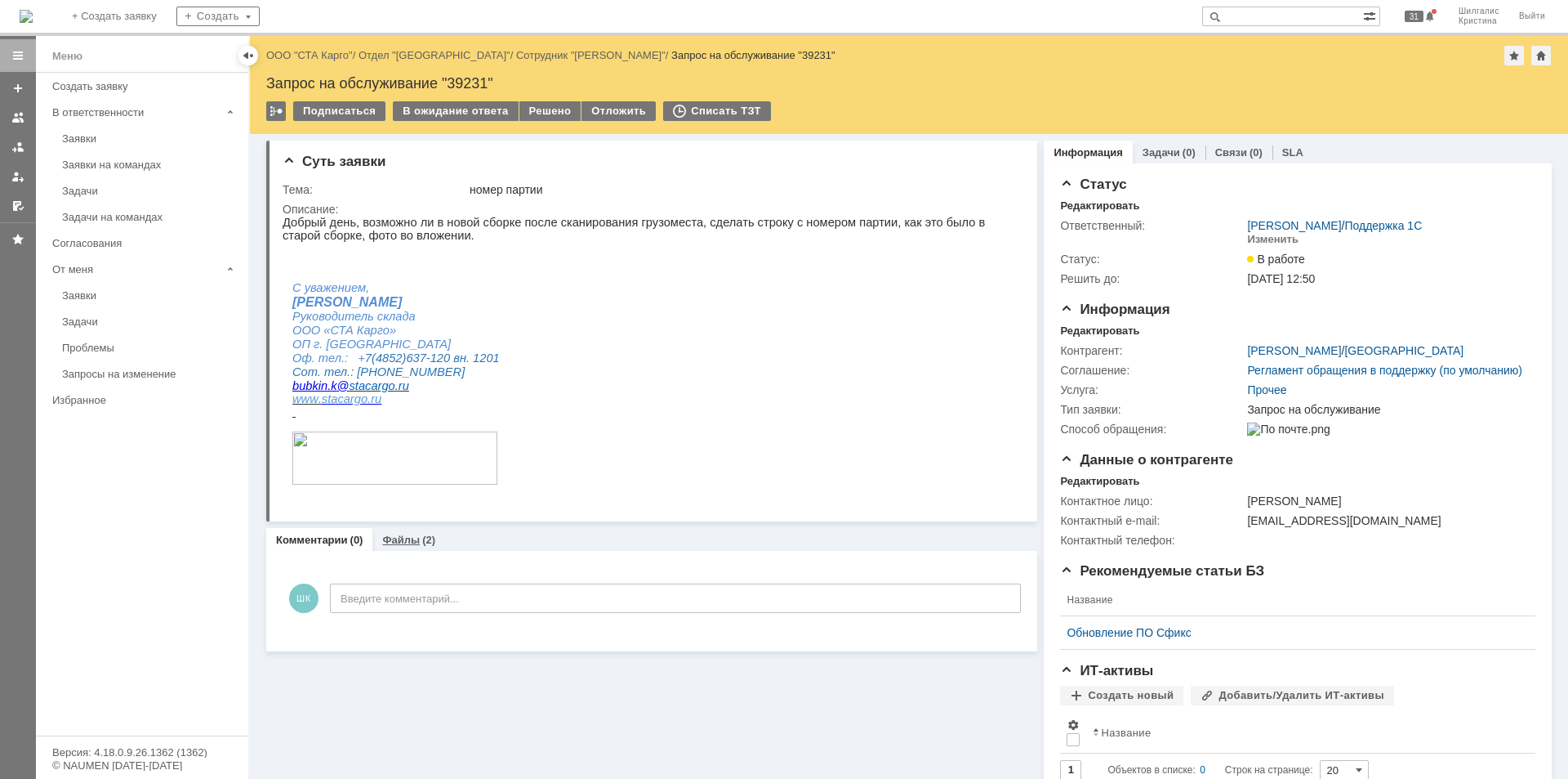
click at [405, 536] on link "Файлы" at bounding box center [401, 539] width 38 height 12
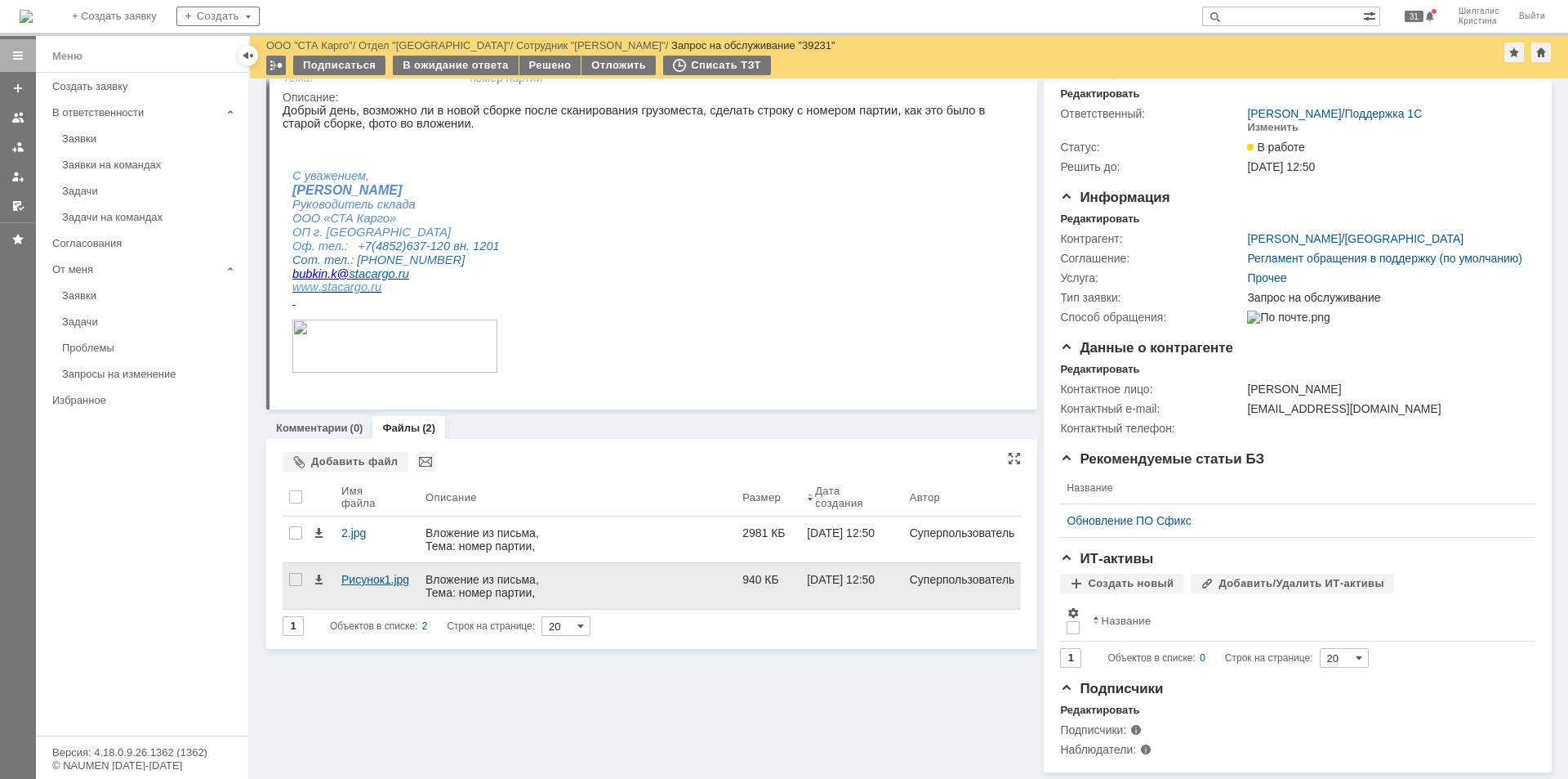
scroll to position [80, 0]
click at [360, 573] on div "Рисунок1.jpg" at bounding box center [377, 579] width 71 height 13
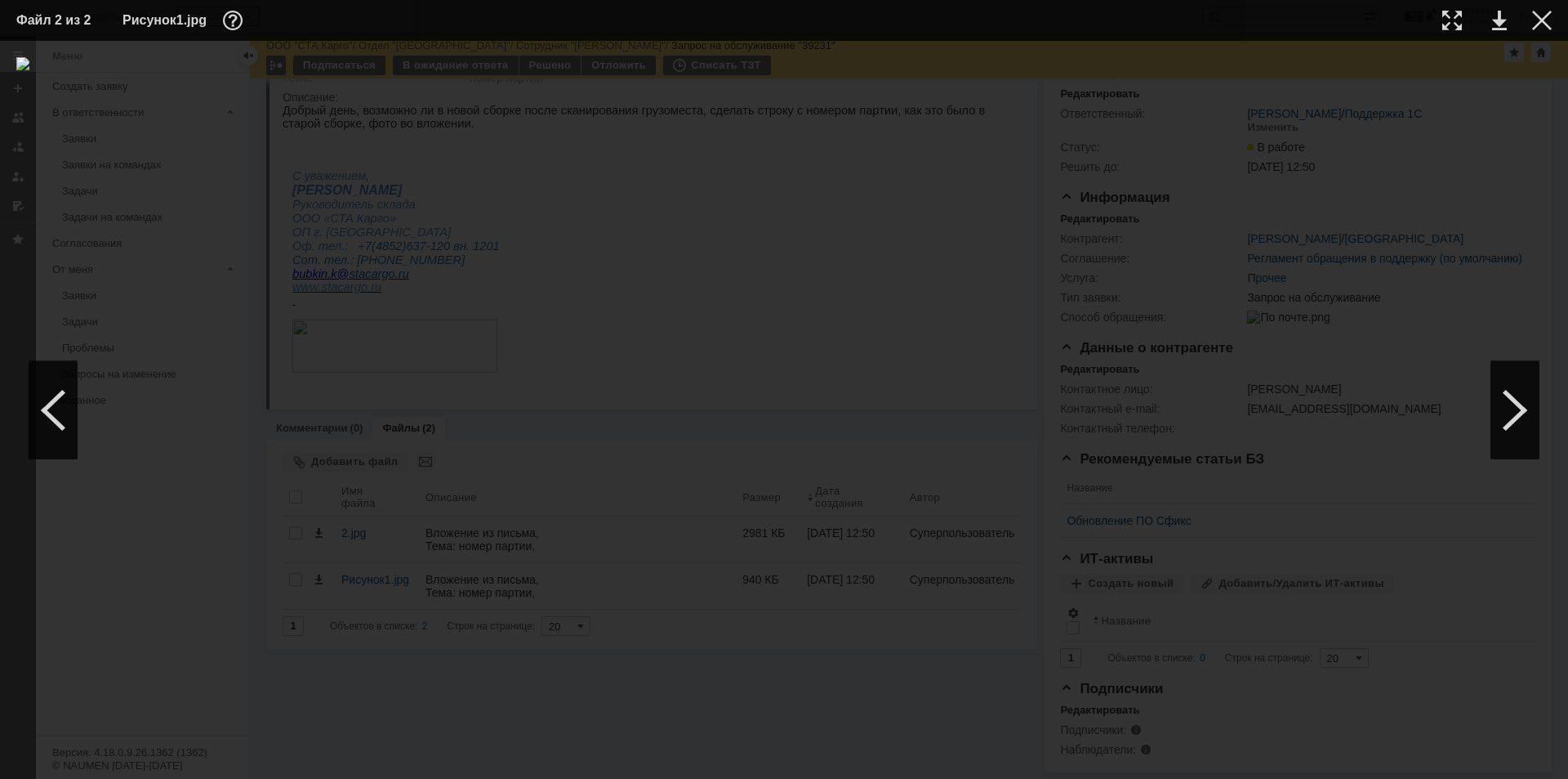
drag, startPoint x: 1540, startPoint y: 27, endPoint x: 1326, endPoint y: 106, distance: 228.1
click at [1540, 26] on div at bounding box center [1541, 20] width 19 height 19
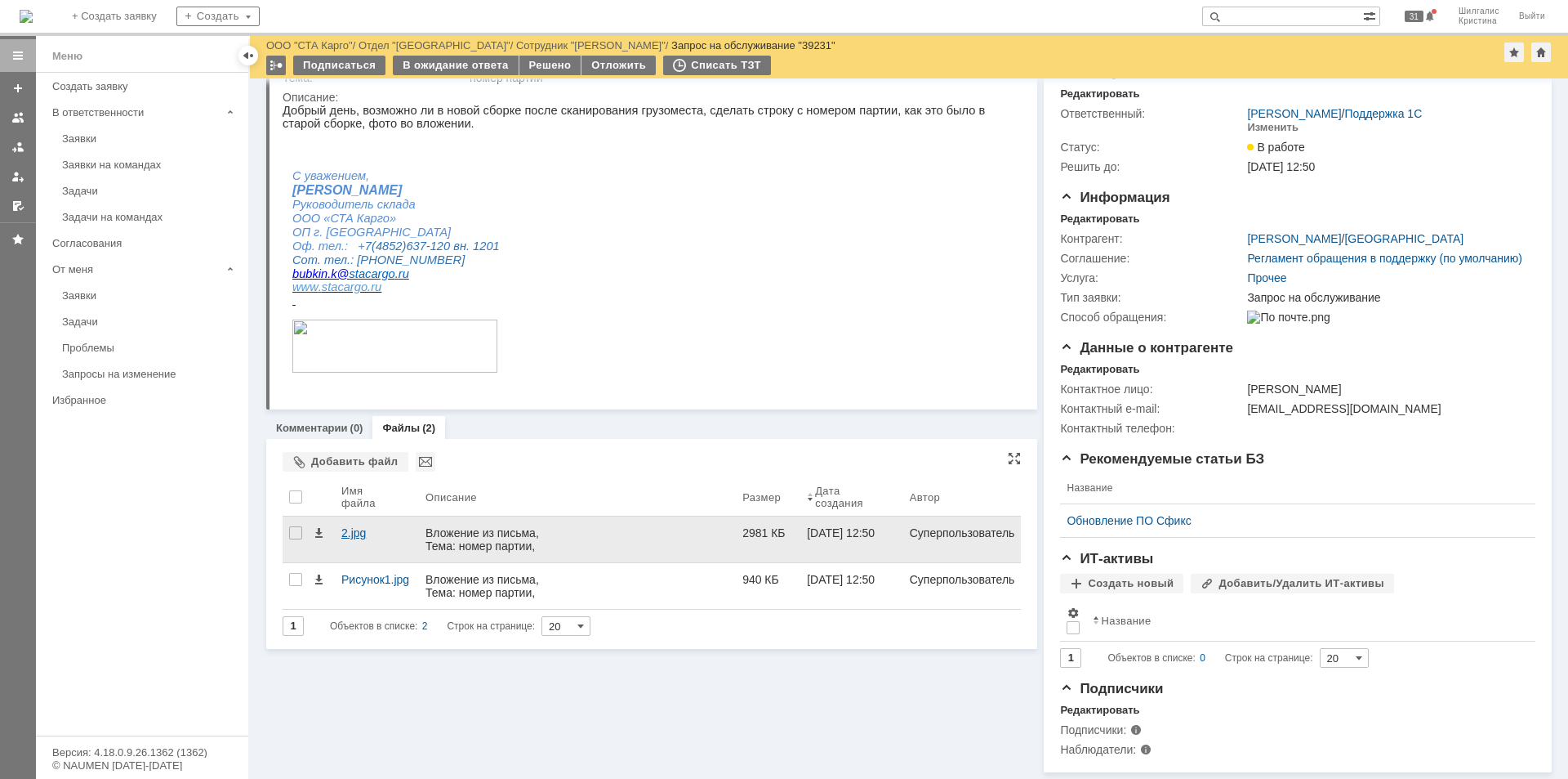
click at [362, 516] on div "2.jpg" at bounding box center [377, 539] width 84 height 46
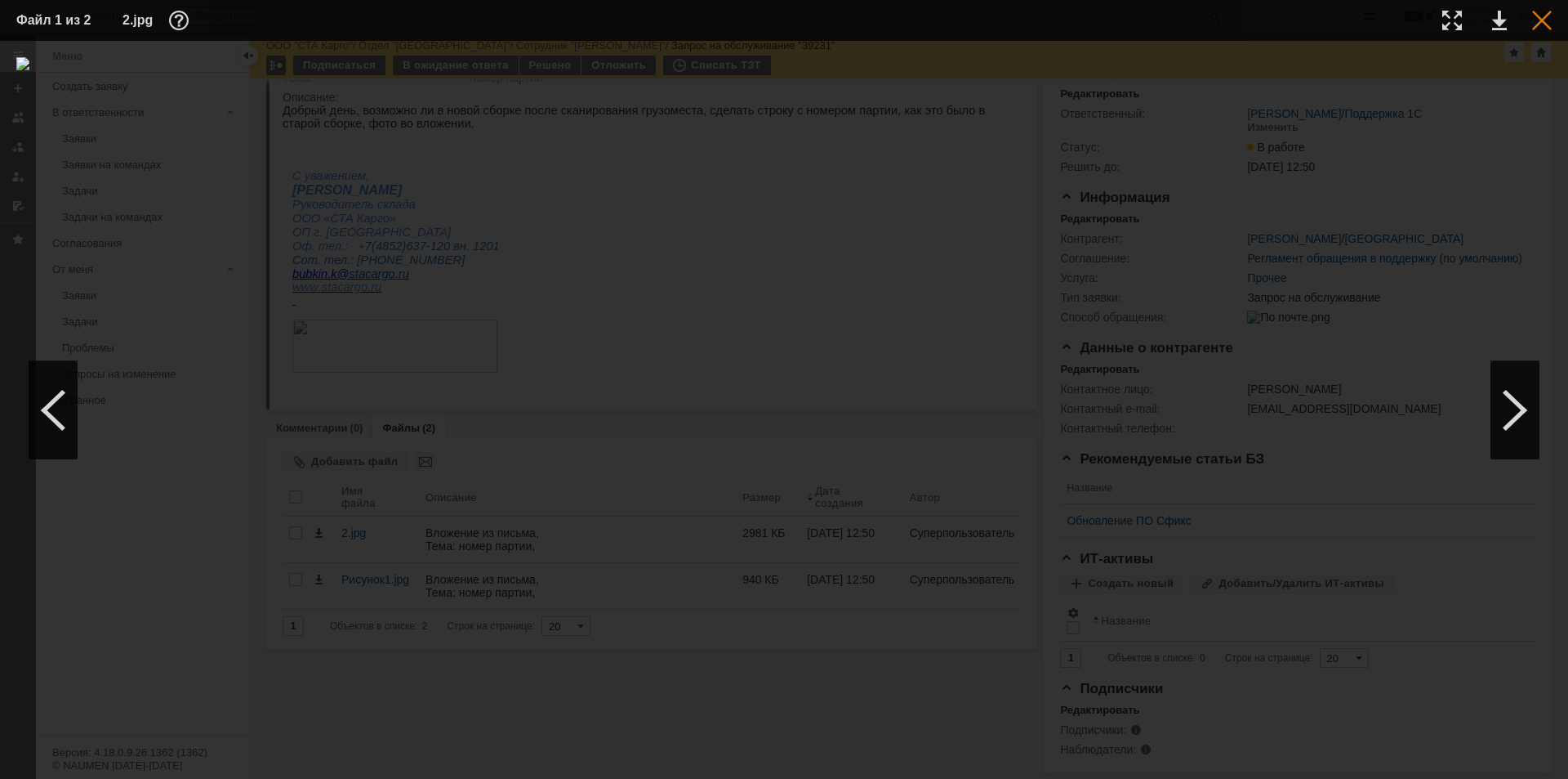
click at [1543, 17] on div at bounding box center [1541, 20] width 19 height 19
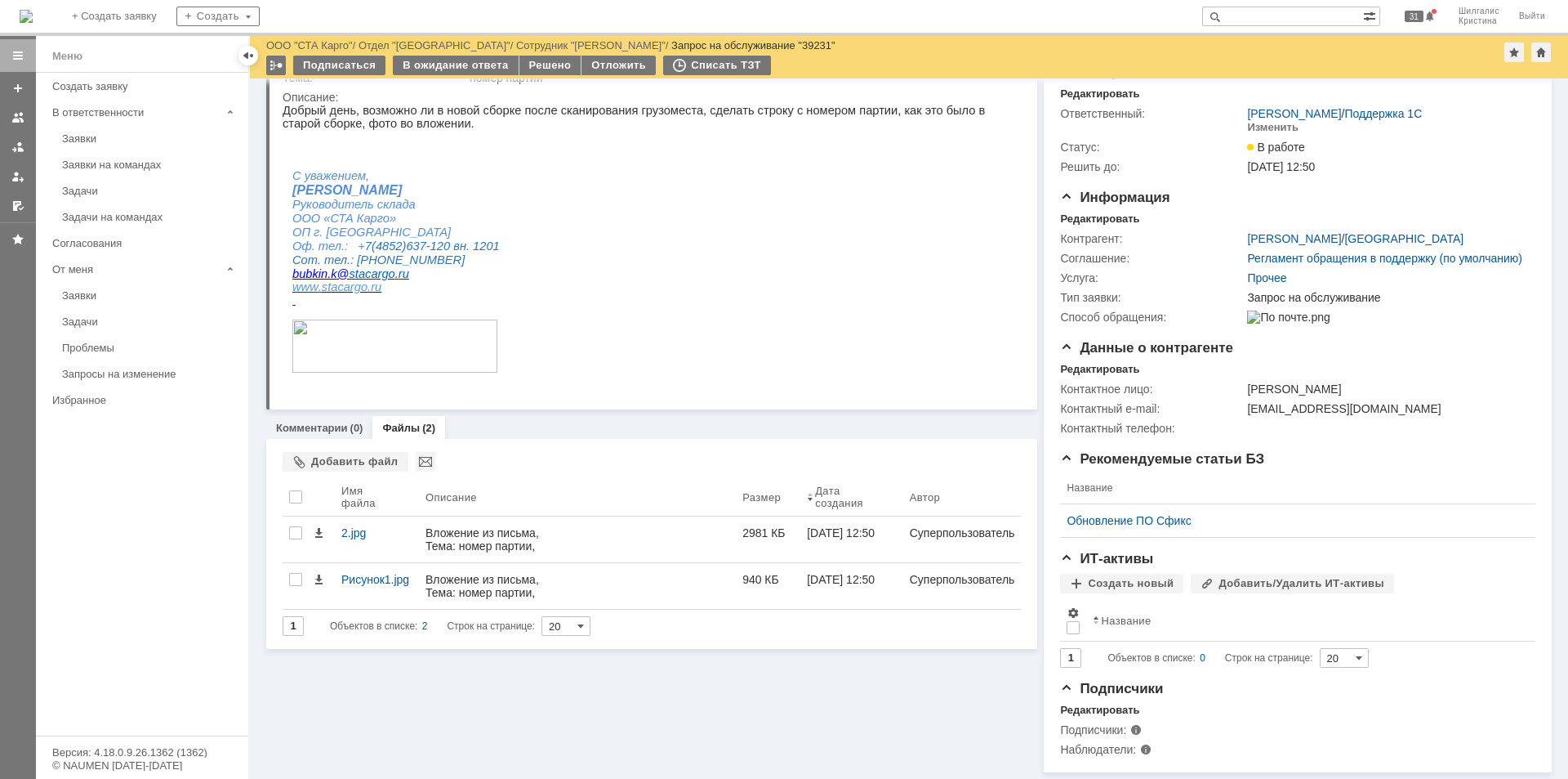
scroll to position [0, 0]
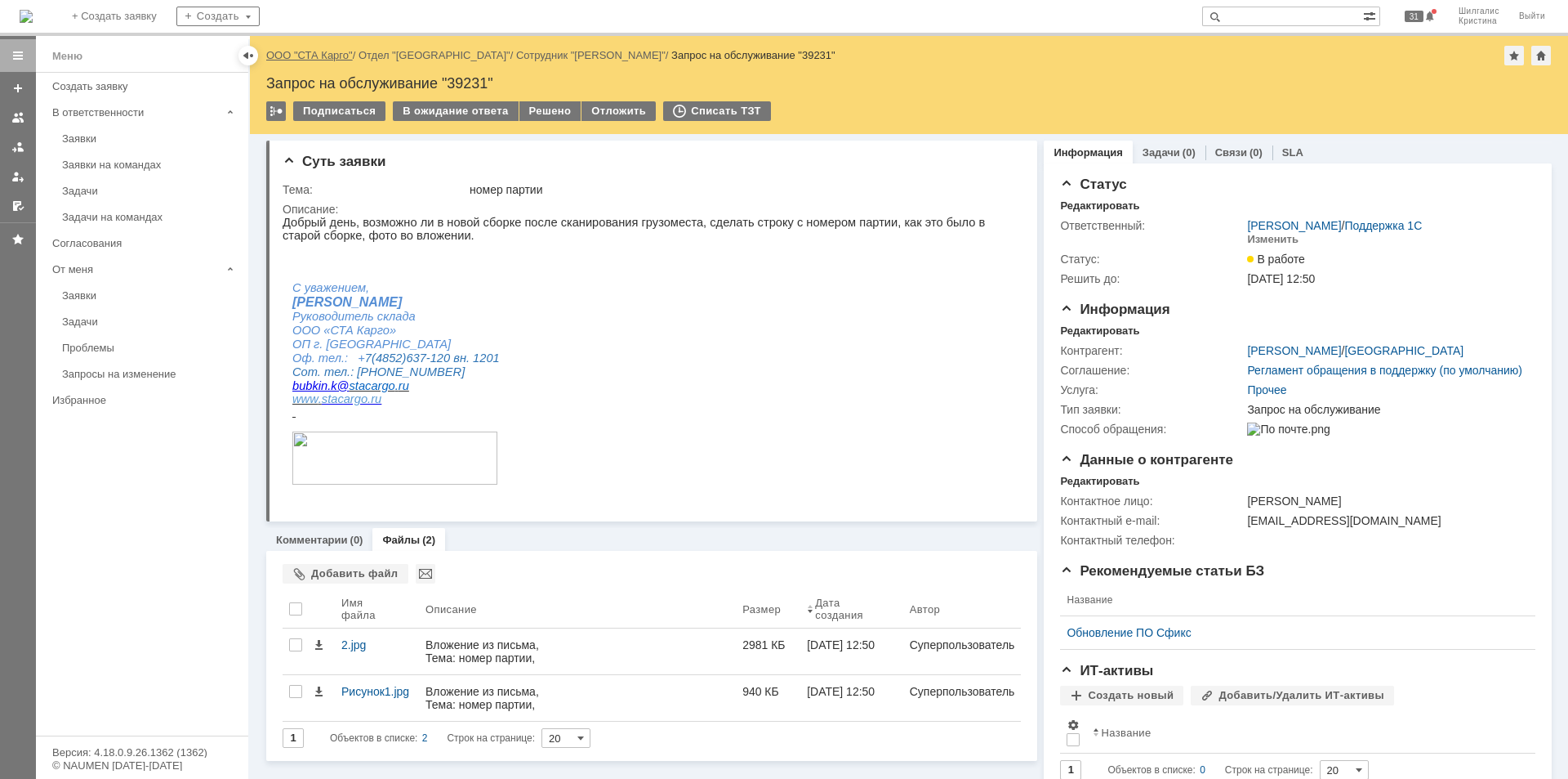
click at [314, 54] on link "ООО "СТА Карго"" at bounding box center [309, 55] width 87 height 12
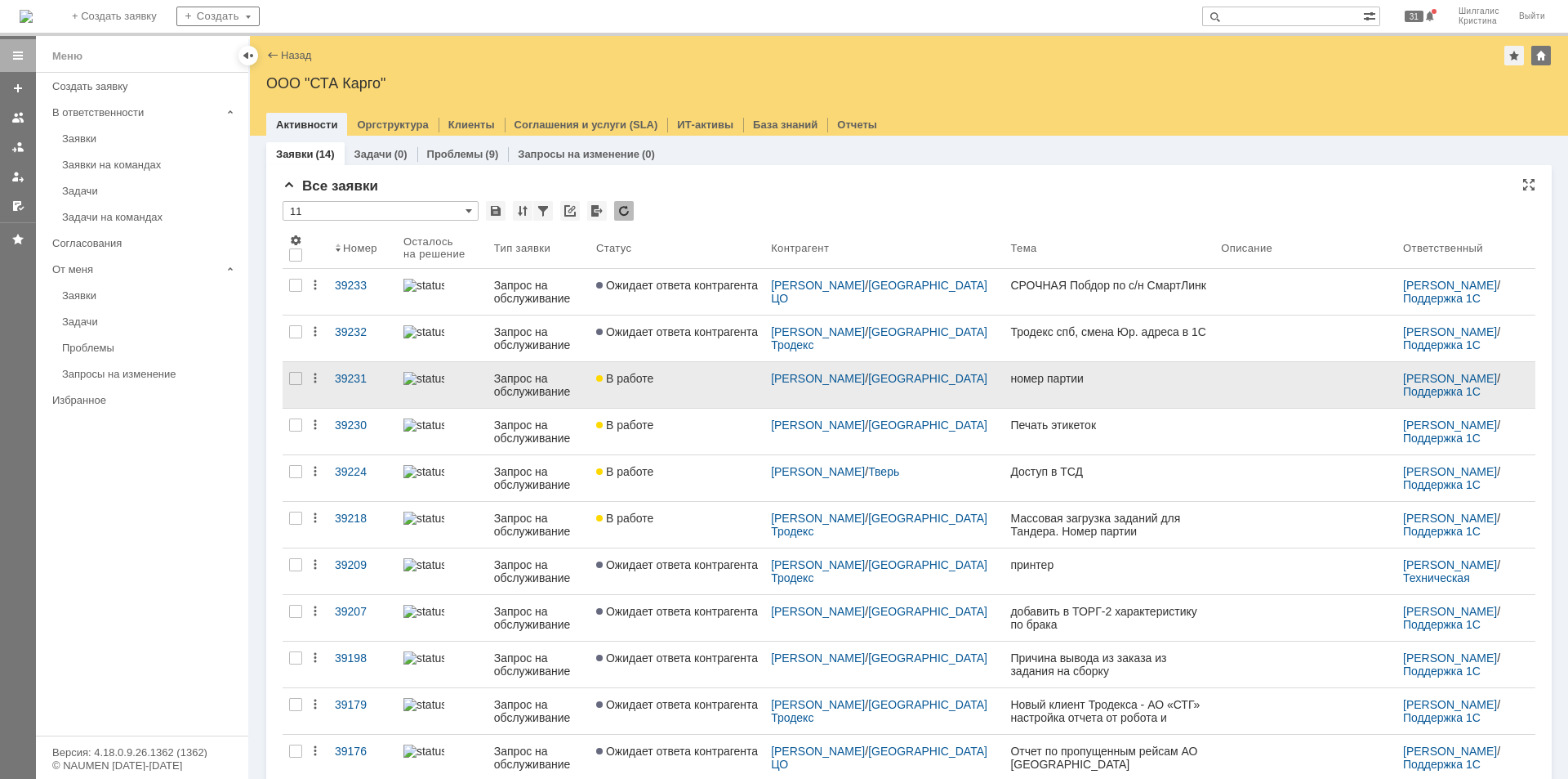
click at [655, 391] on link "В работе" at bounding box center [676, 384] width 175 height 46
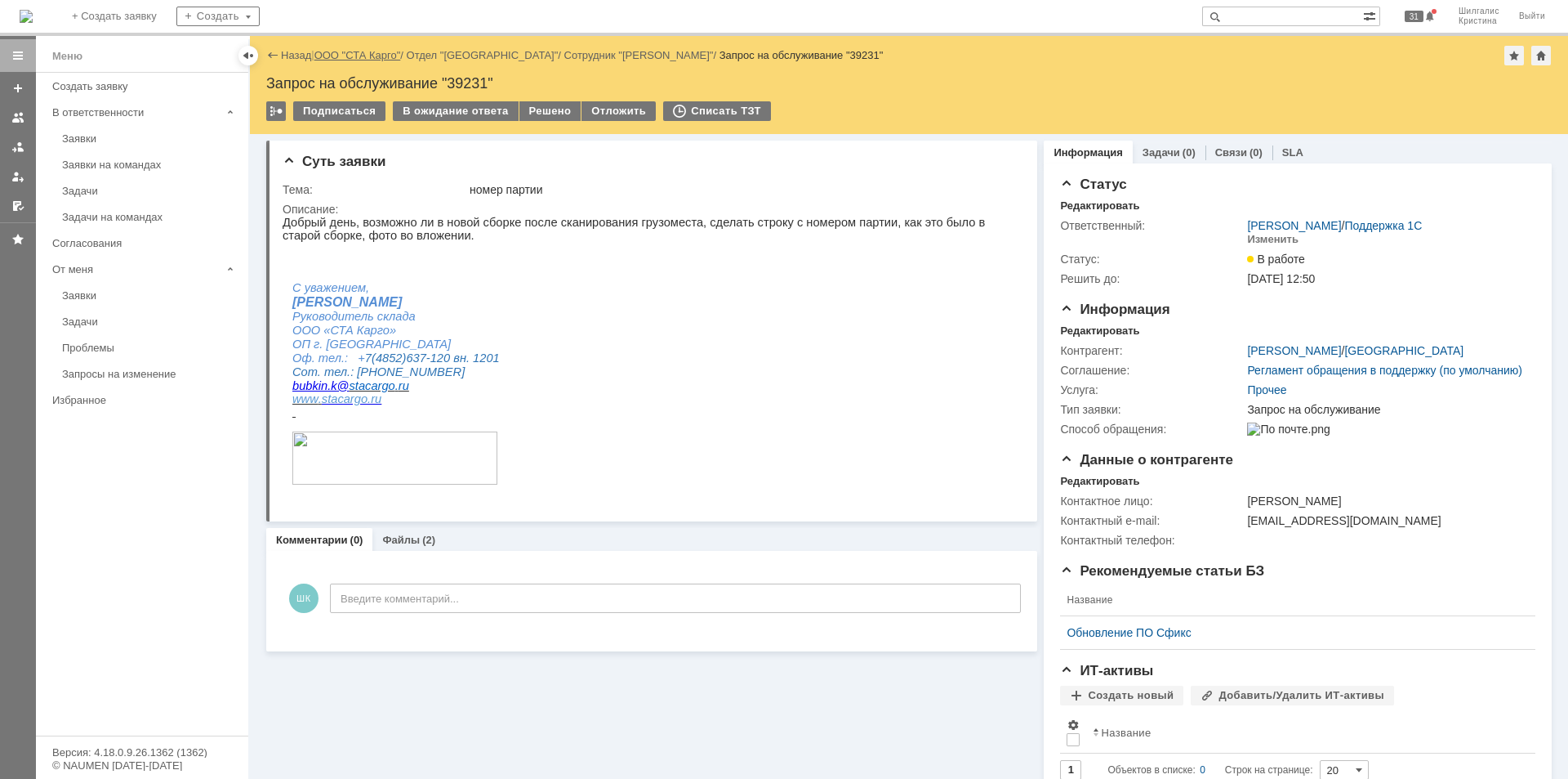
click at [346, 52] on link "ООО "СТА Карго"" at bounding box center [358, 55] width 87 height 12
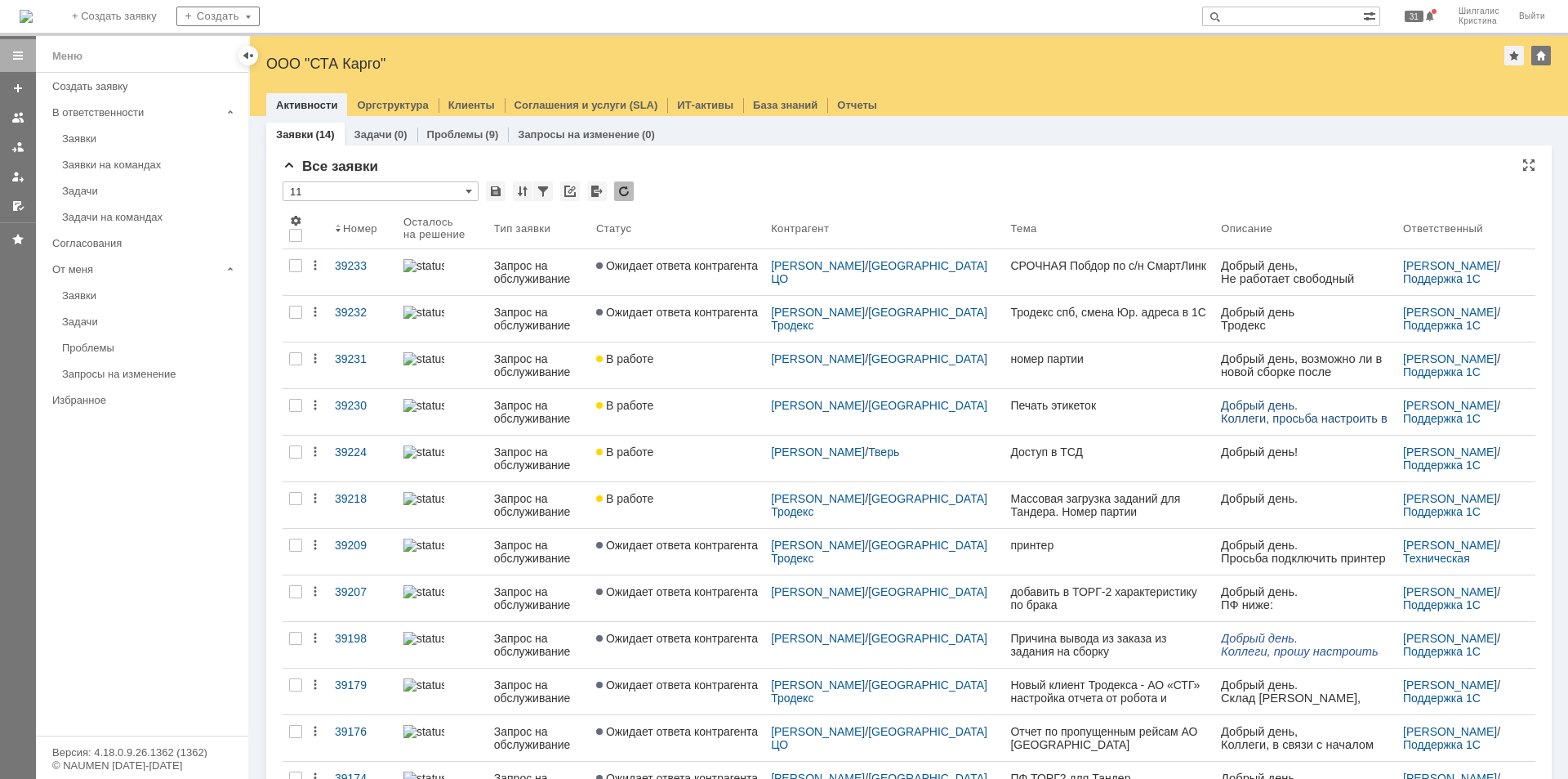
click at [773, 177] on div "Все заявки * 11 Результаты поиска: 1 Объектов в списке: 14 Строк на странице: 2…" at bounding box center [908, 549] width 1252 height 782
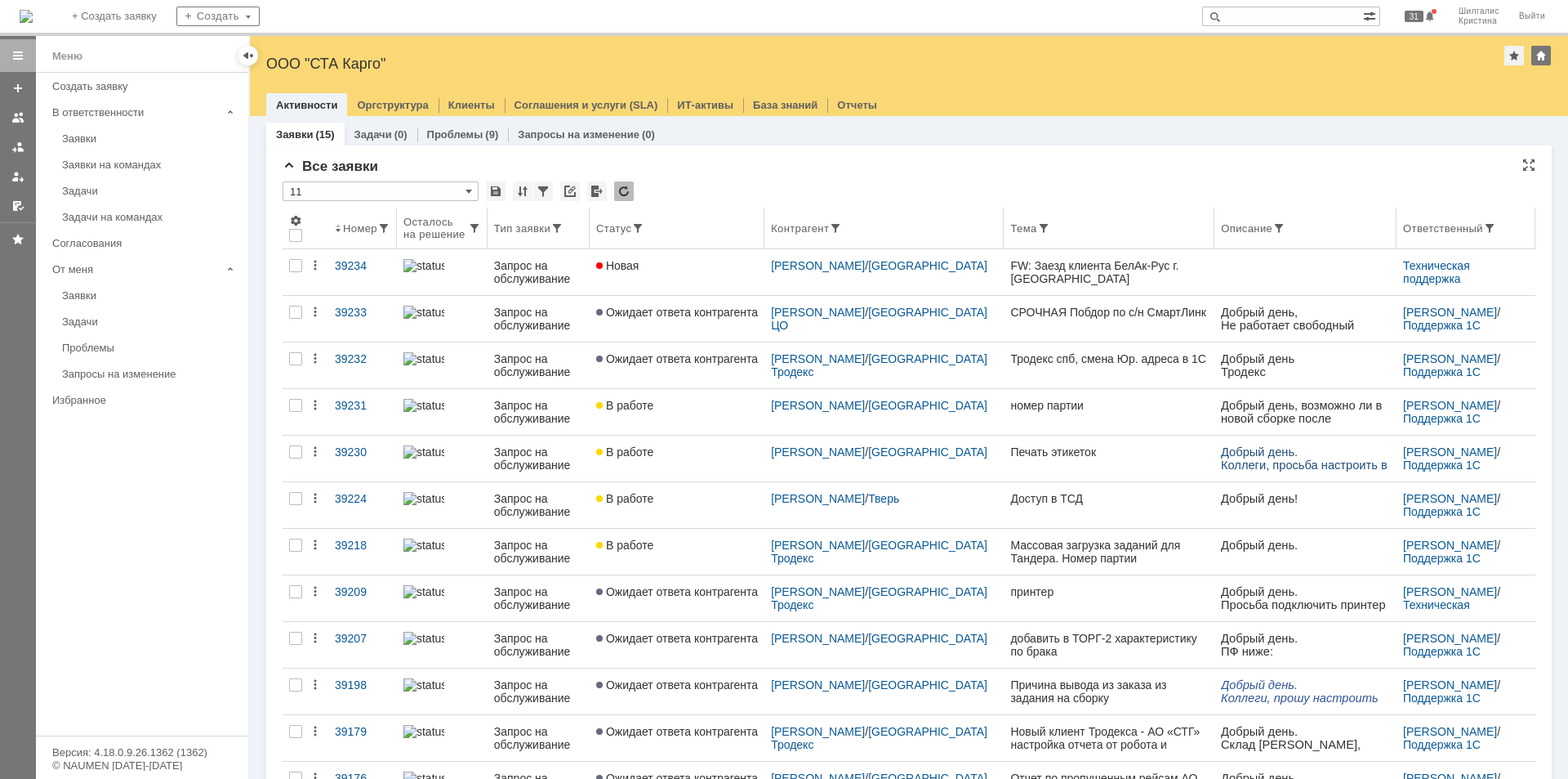
drag, startPoint x: 775, startPoint y: 178, endPoint x: 691, endPoint y: 218, distance: 93.0
click at [710, 192] on div "* 11" at bounding box center [908, 191] width 1252 height 21
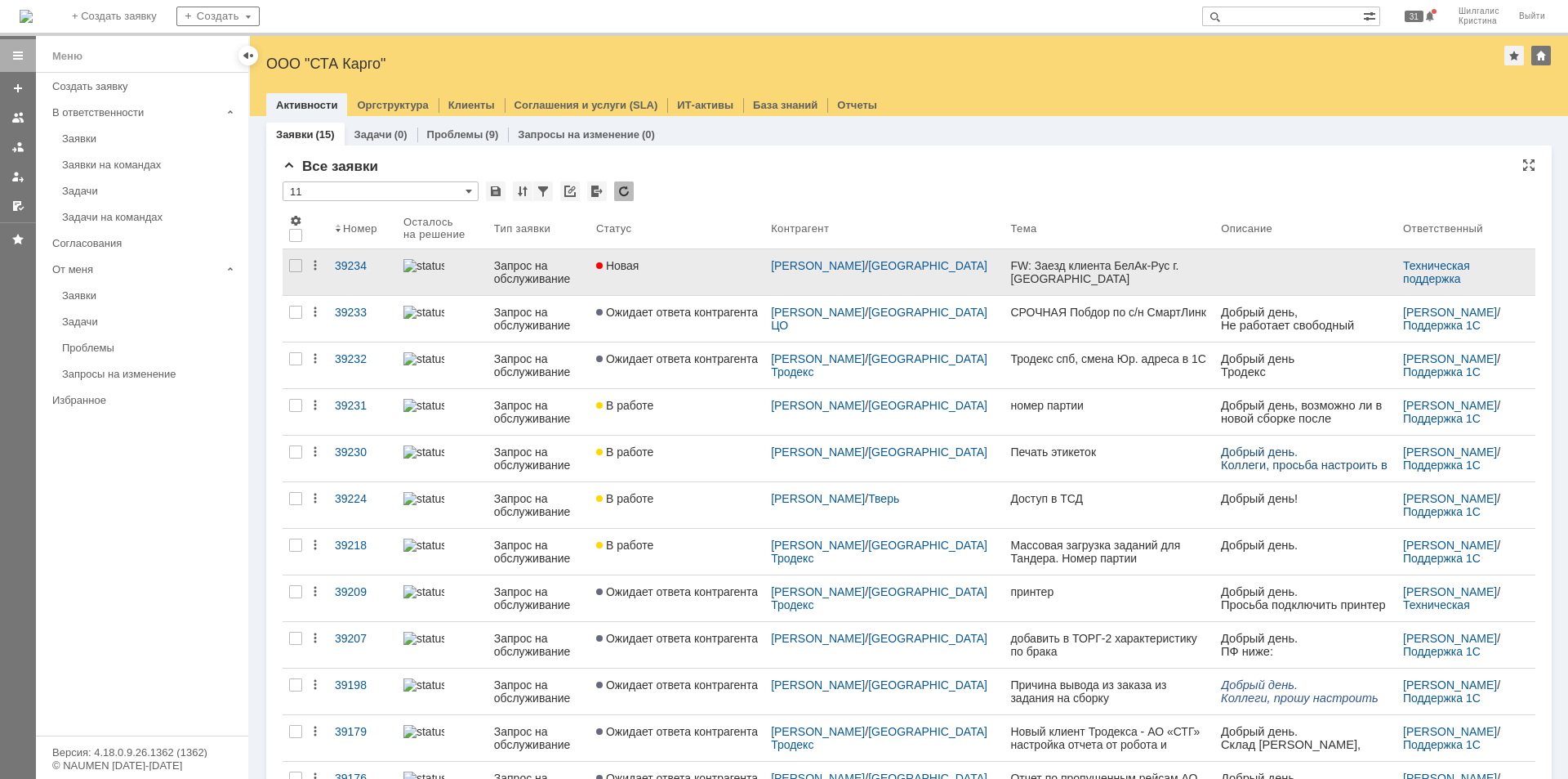
click at [633, 270] on span "Новая" at bounding box center [618, 265] width 43 height 13
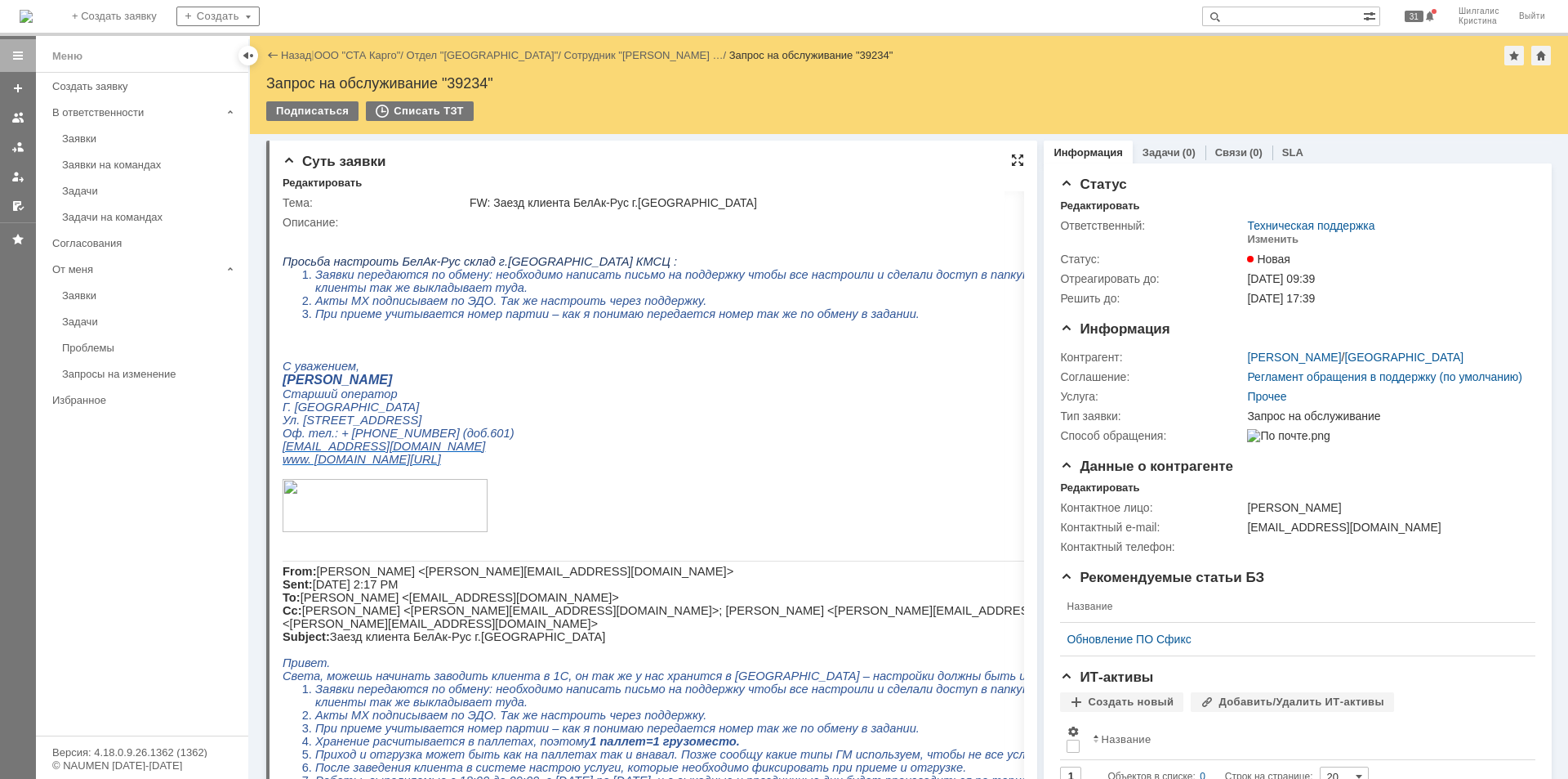
click at [1012, 159] on div at bounding box center [1017, 160] width 13 height 13
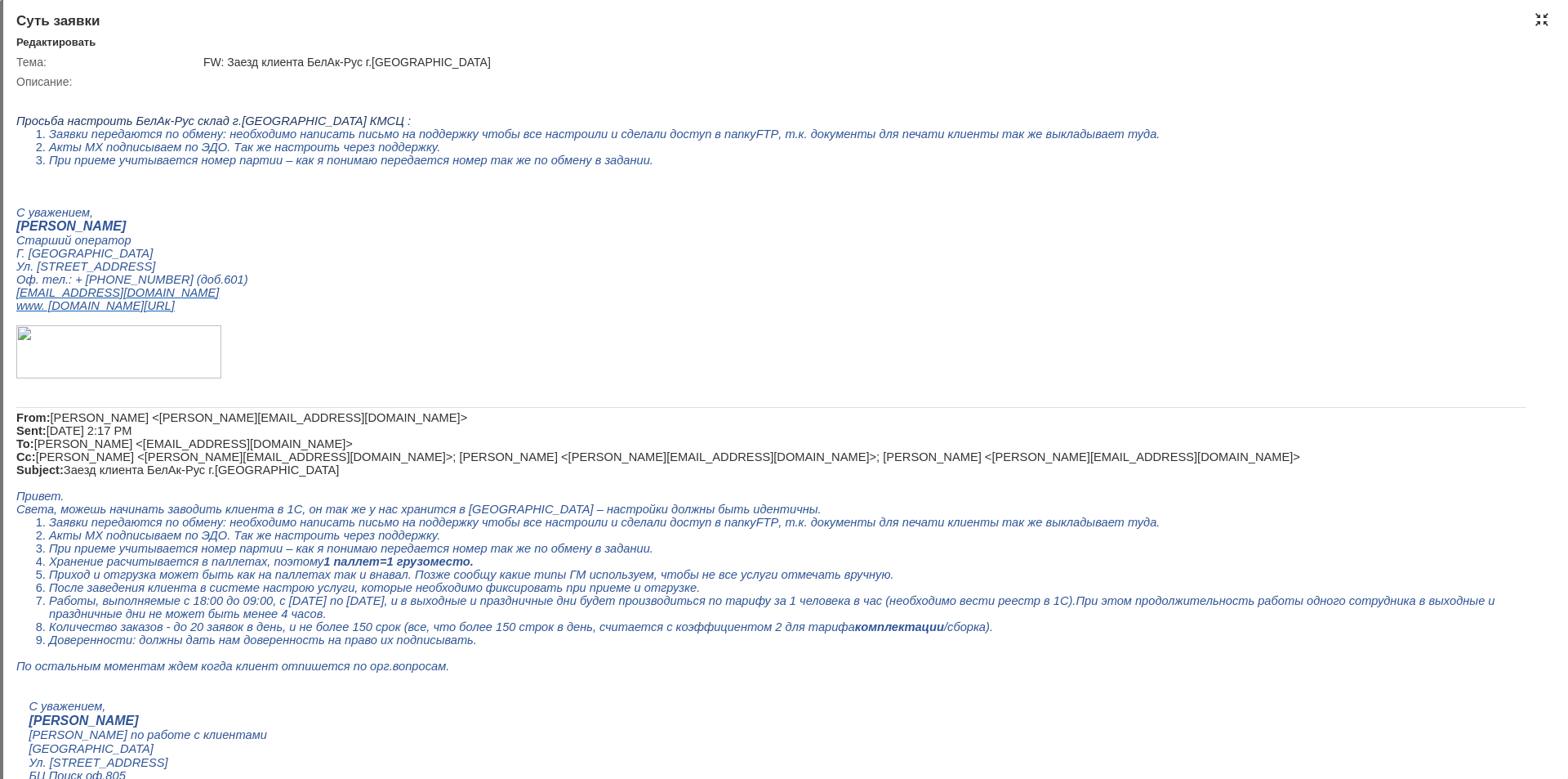
click at [1541, 16] on div at bounding box center [1541, 19] width 13 height 13
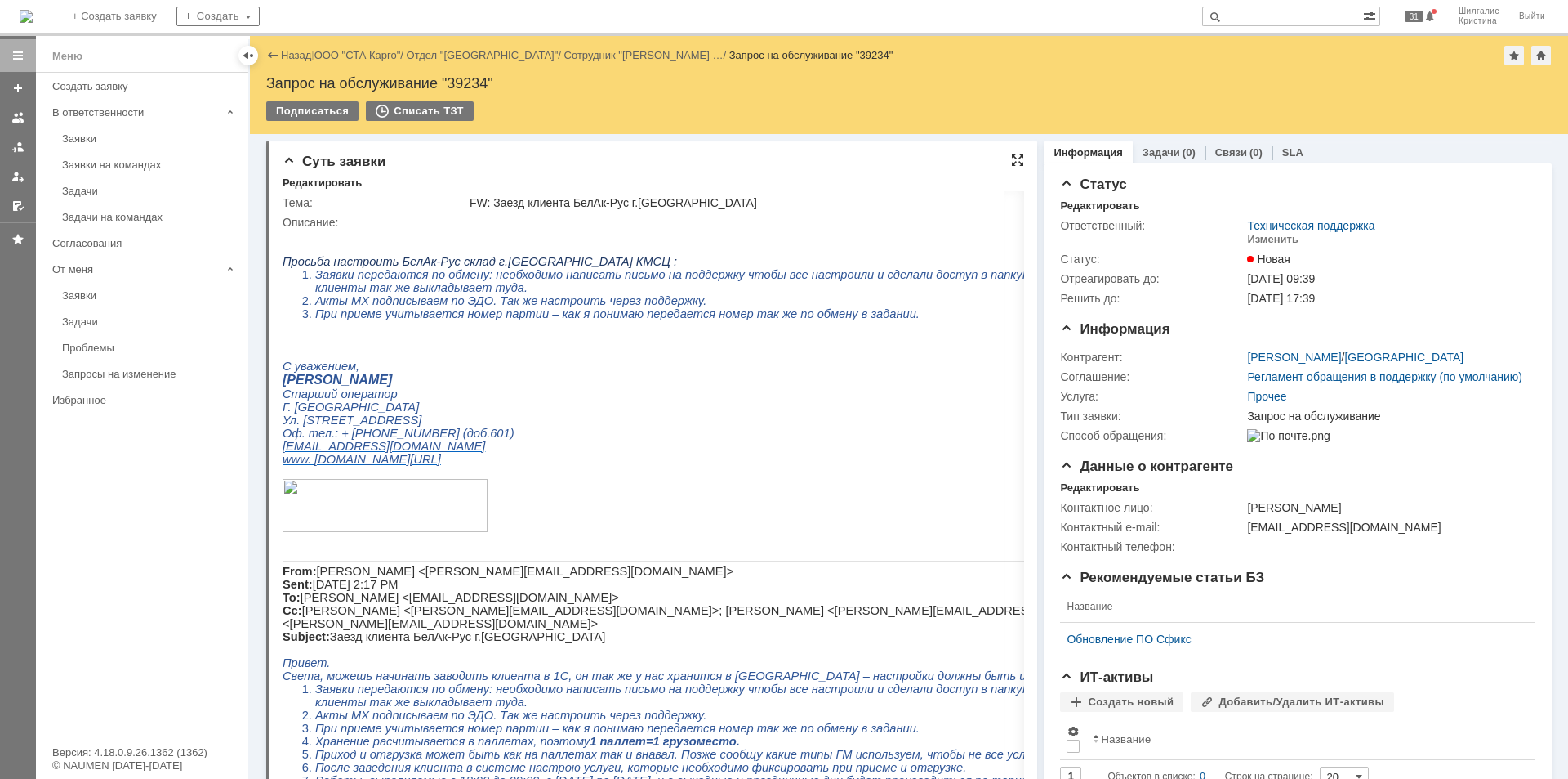
scroll to position [6, 0]
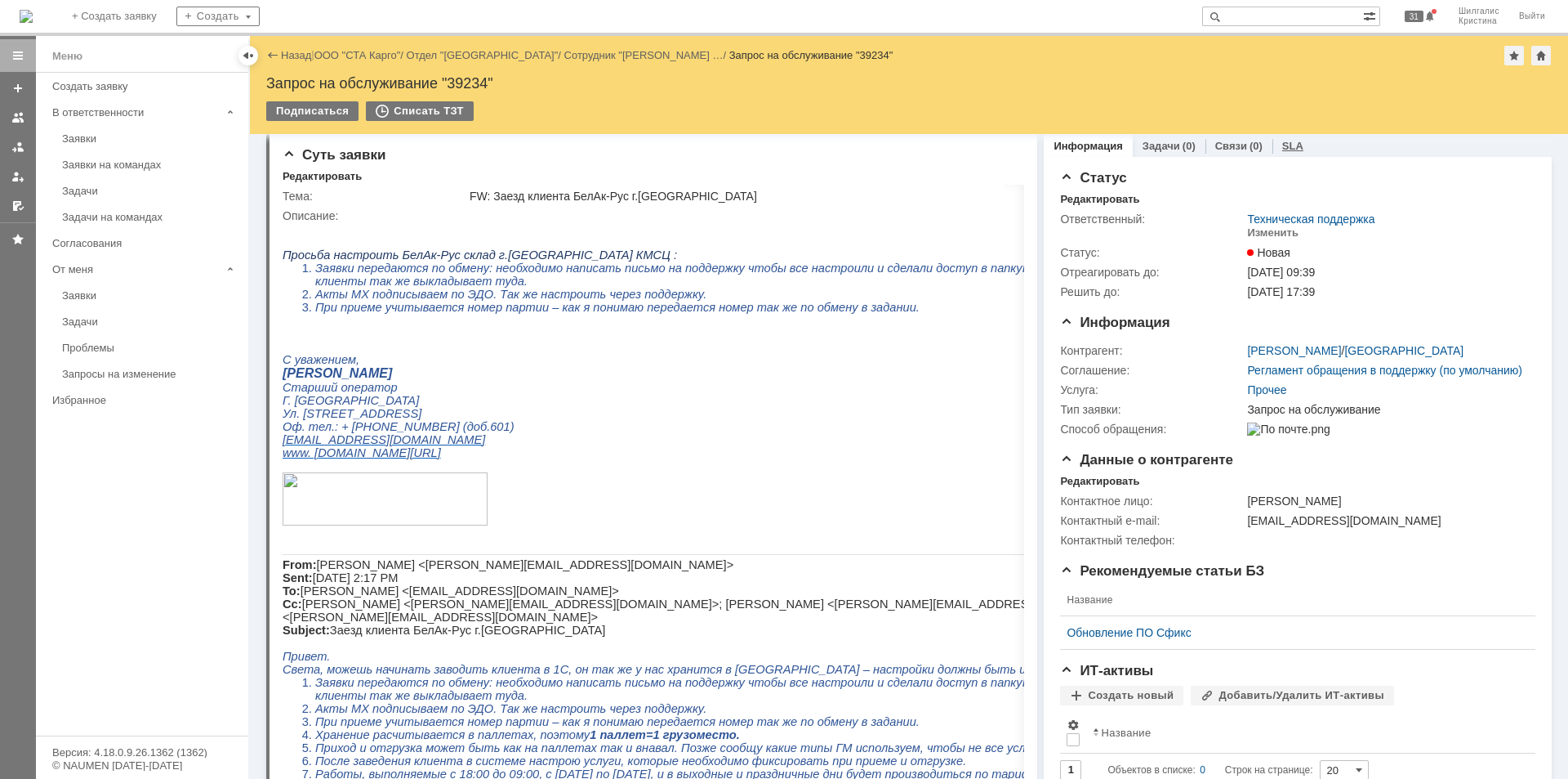
click at [1287, 141] on link "SLA" at bounding box center [1292, 146] width 21 height 12
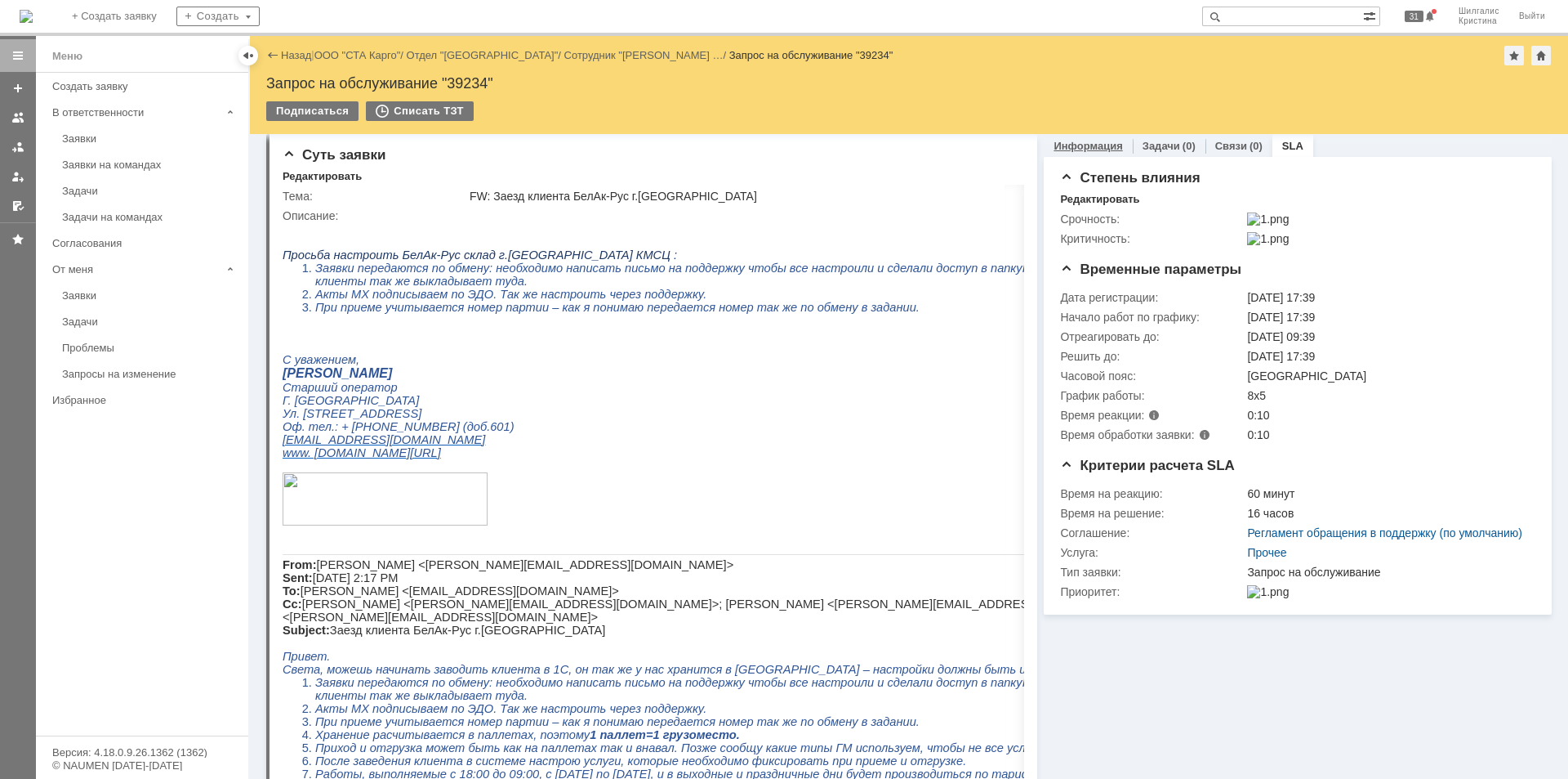
click at [1098, 144] on link "Информация" at bounding box center [1087, 146] width 69 height 12
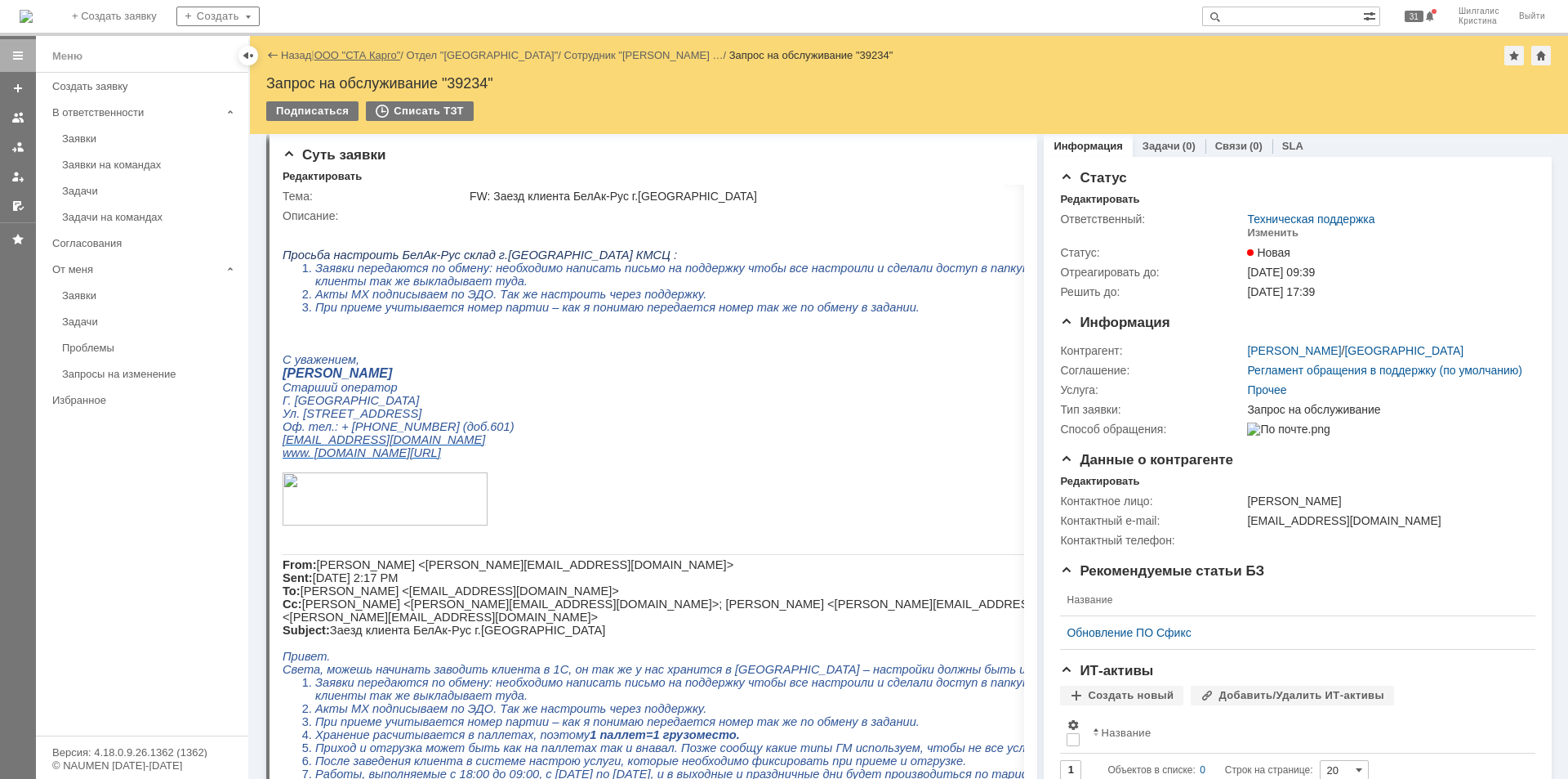
click at [371, 54] on link "ООО "СТА Карго"" at bounding box center [358, 55] width 87 height 12
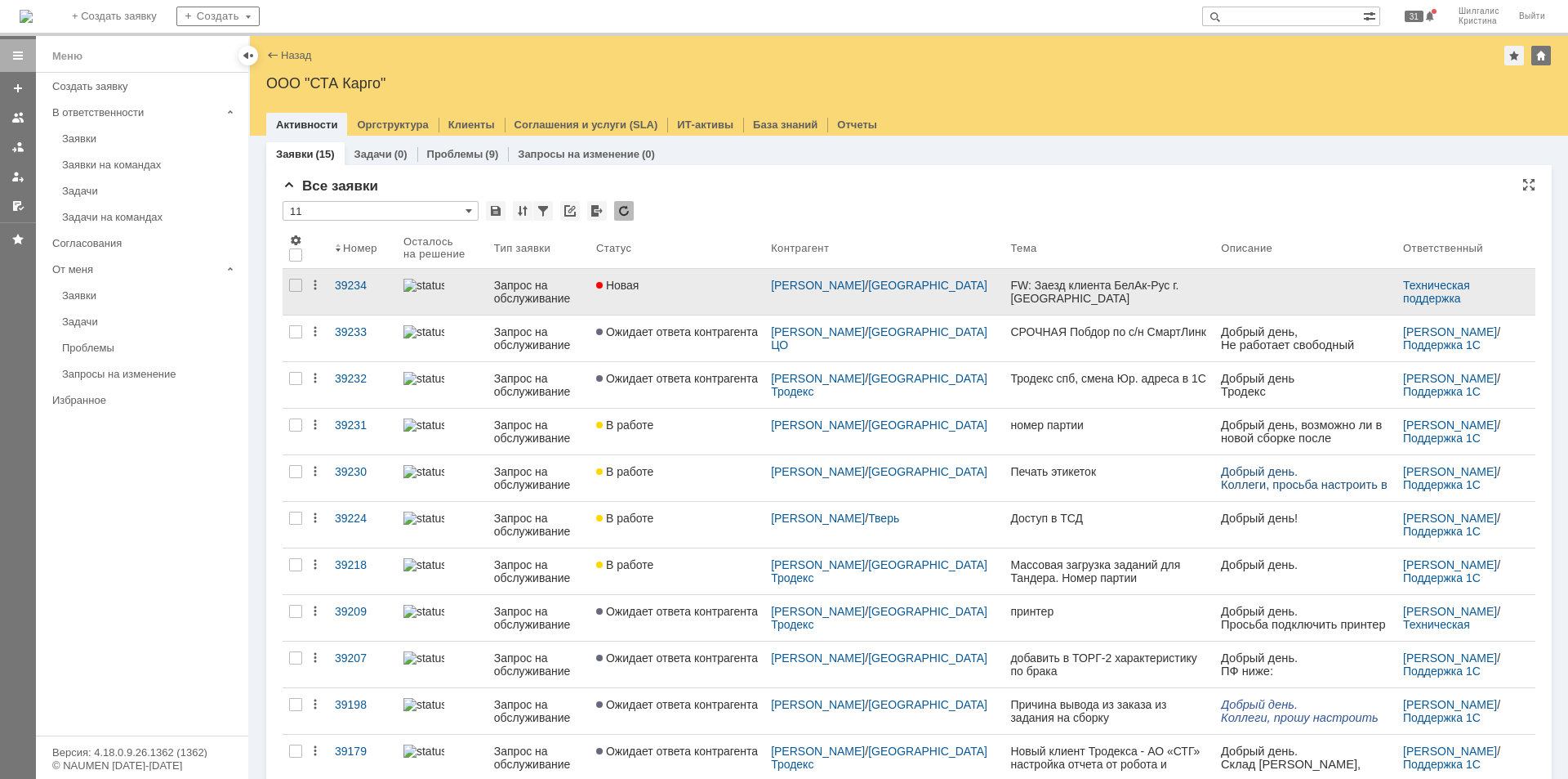
click at [680, 297] on link "Новая" at bounding box center [676, 292] width 175 height 46
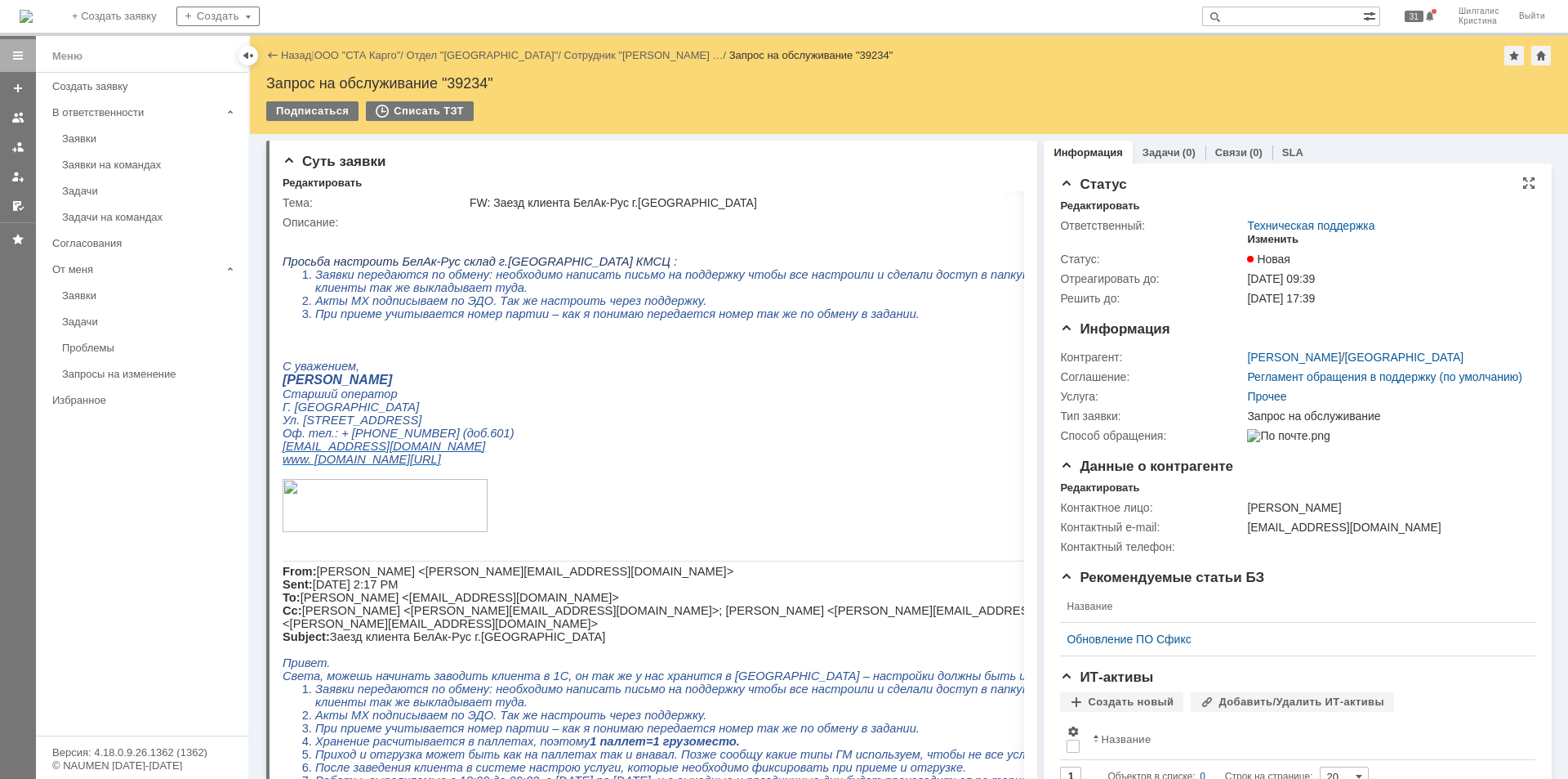
click at [1258, 239] on div "Изменить" at bounding box center [1273, 239] width 51 height 13
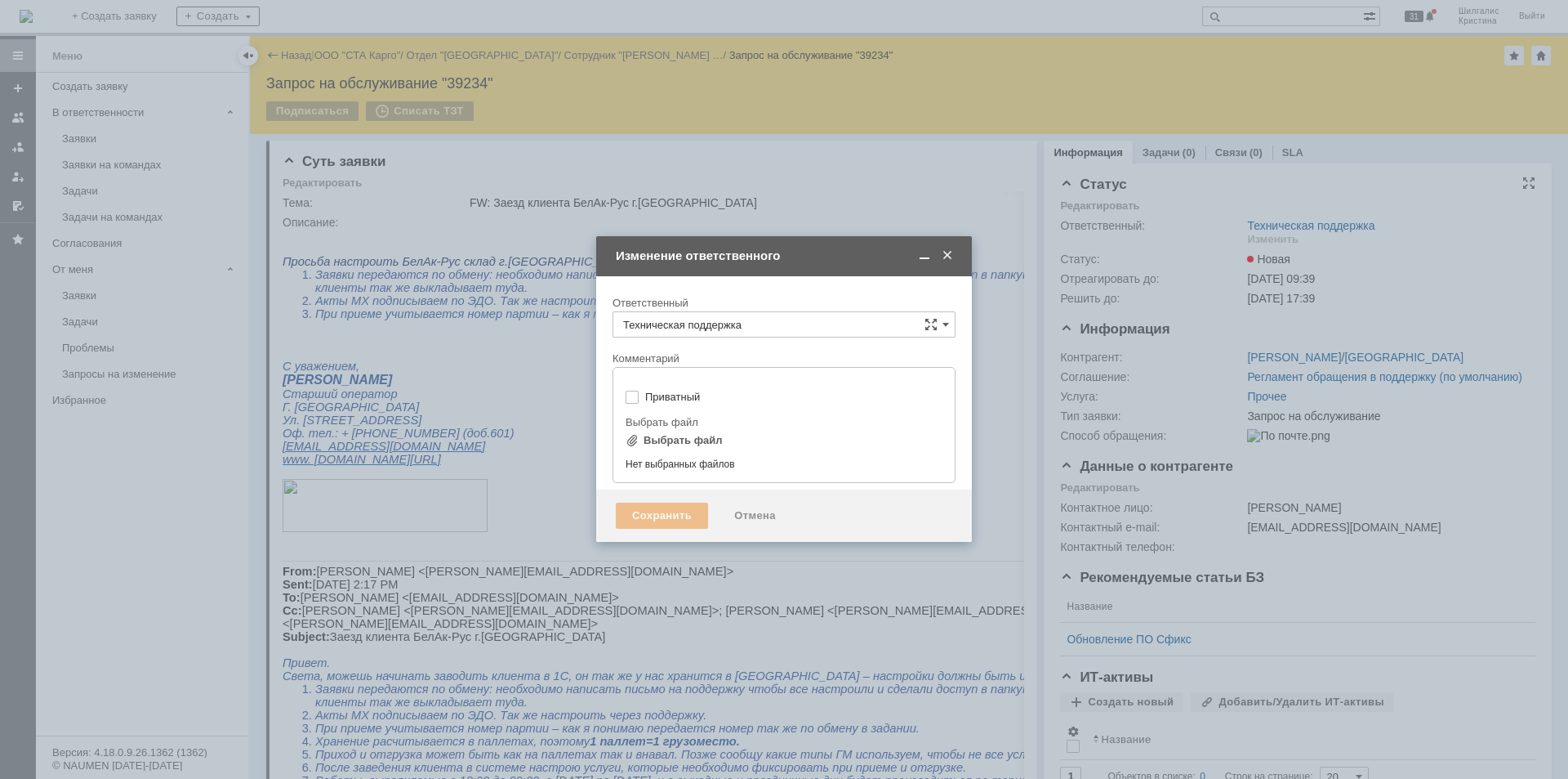
type input "[не указано]"
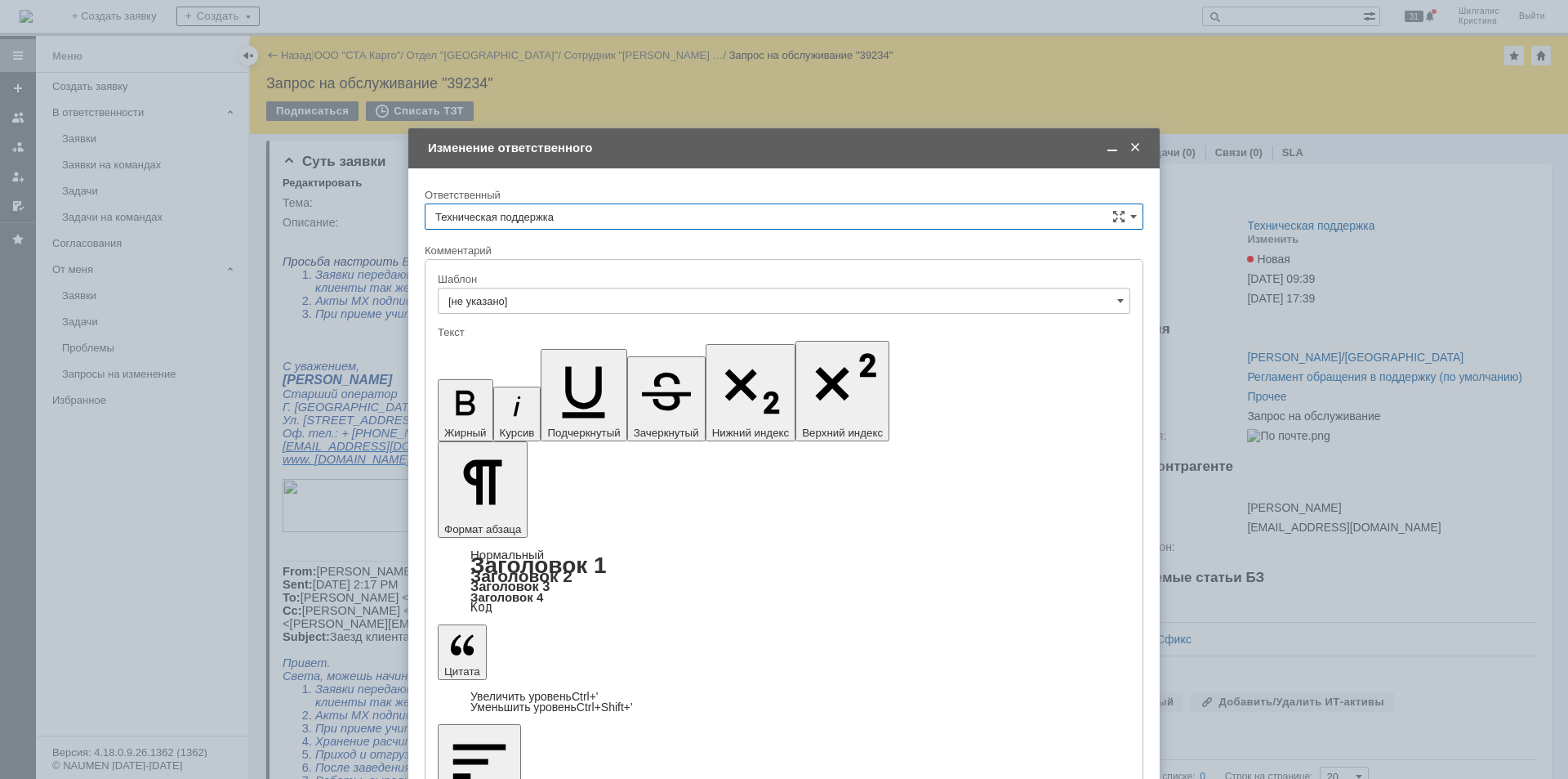
click at [589, 211] on input "Техническая поддержка" at bounding box center [783, 216] width 718 height 27
click at [530, 296] on span "[PERSON_NAME]" at bounding box center [784, 300] width 697 height 13
type input "[PERSON_NAME]"
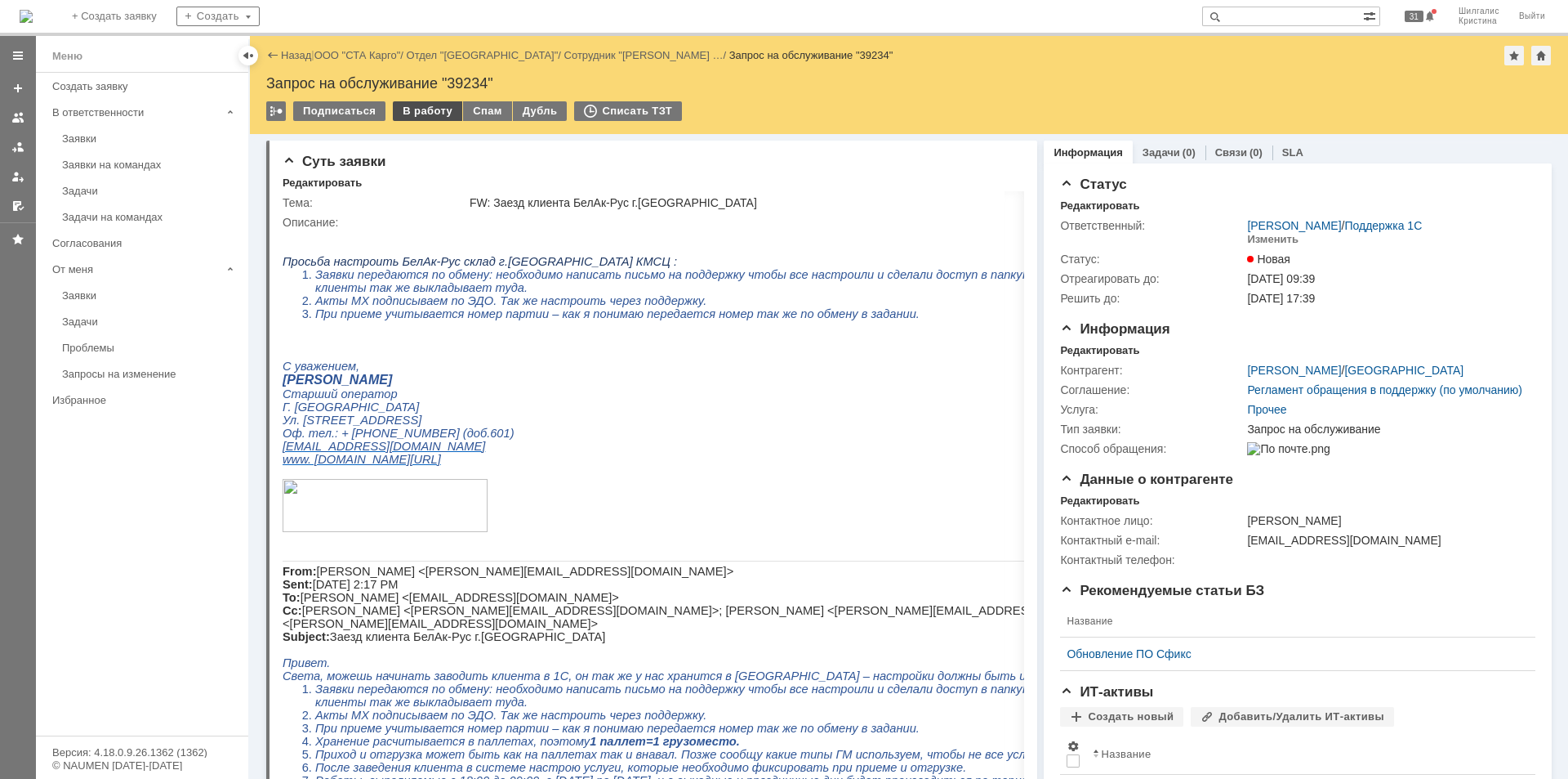
click at [416, 105] on div "В работу" at bounding box center [427, 111] width 70 height 19
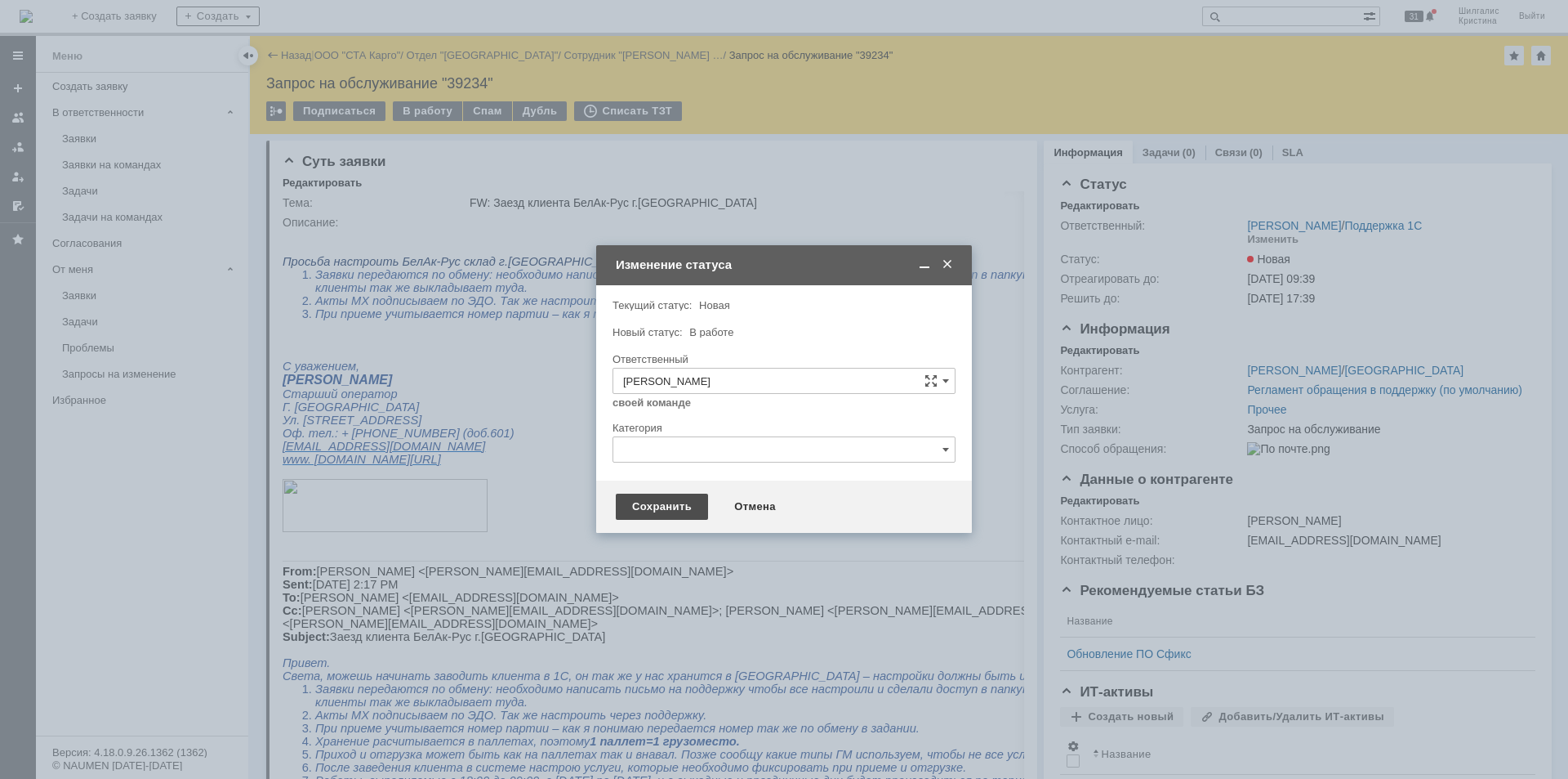
click at [657, 515] on div "Сохранить" at bounding box center [661, 506] width 92 height 27
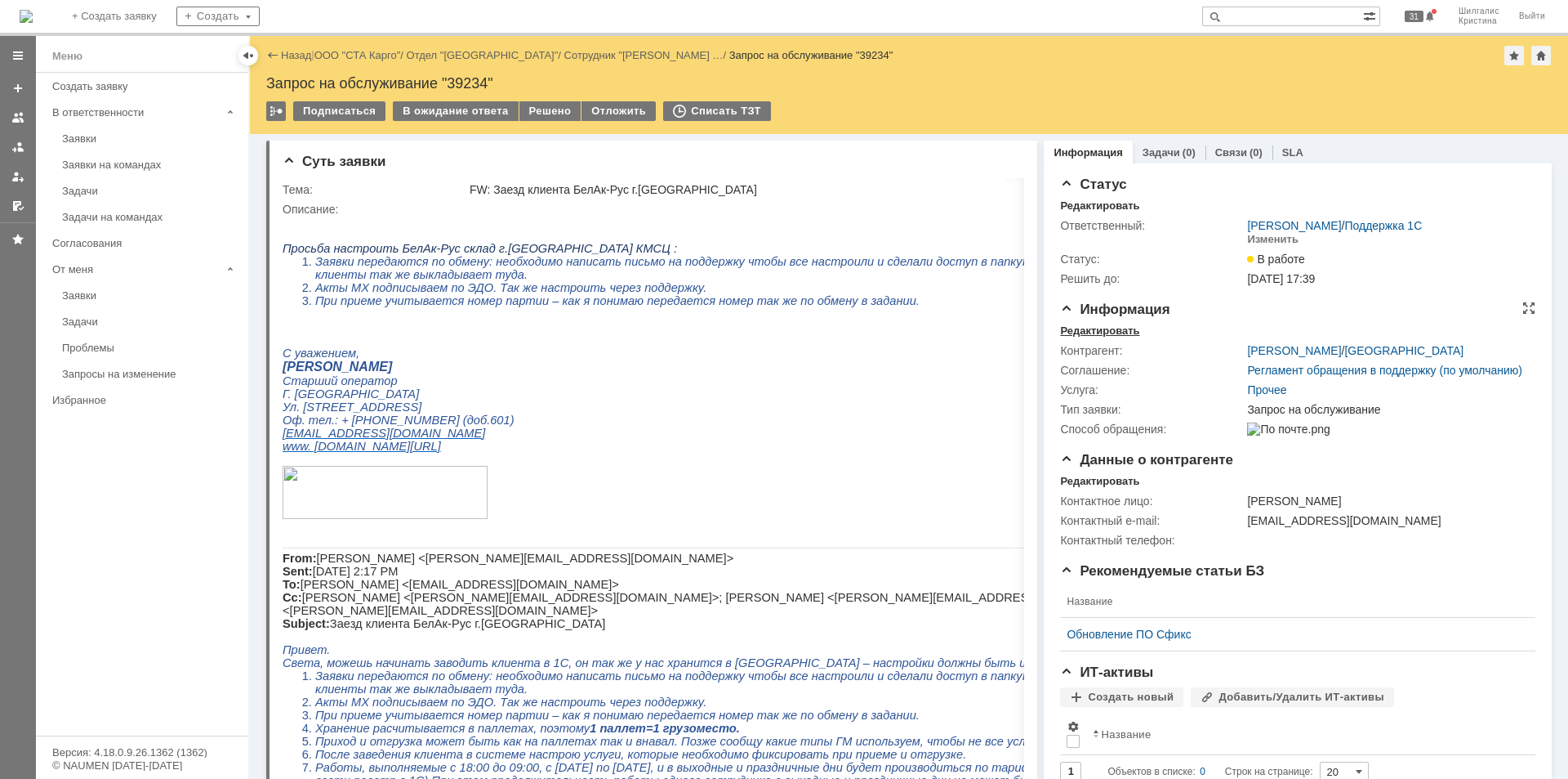
click at [1111, 327] on div "Редактировать" at bounding box center [1099, 330] width 80 height 13
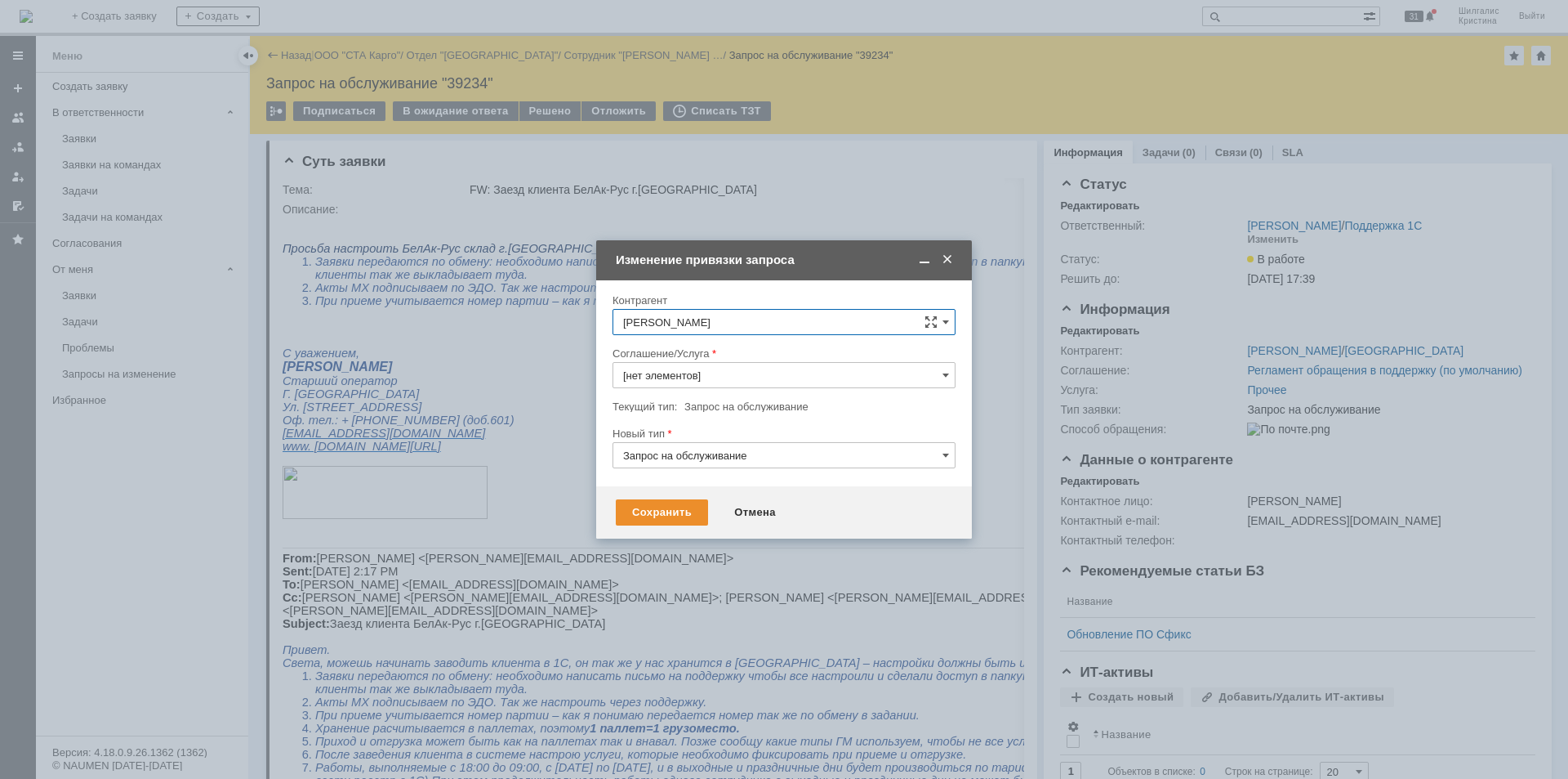
type input "Прочее"
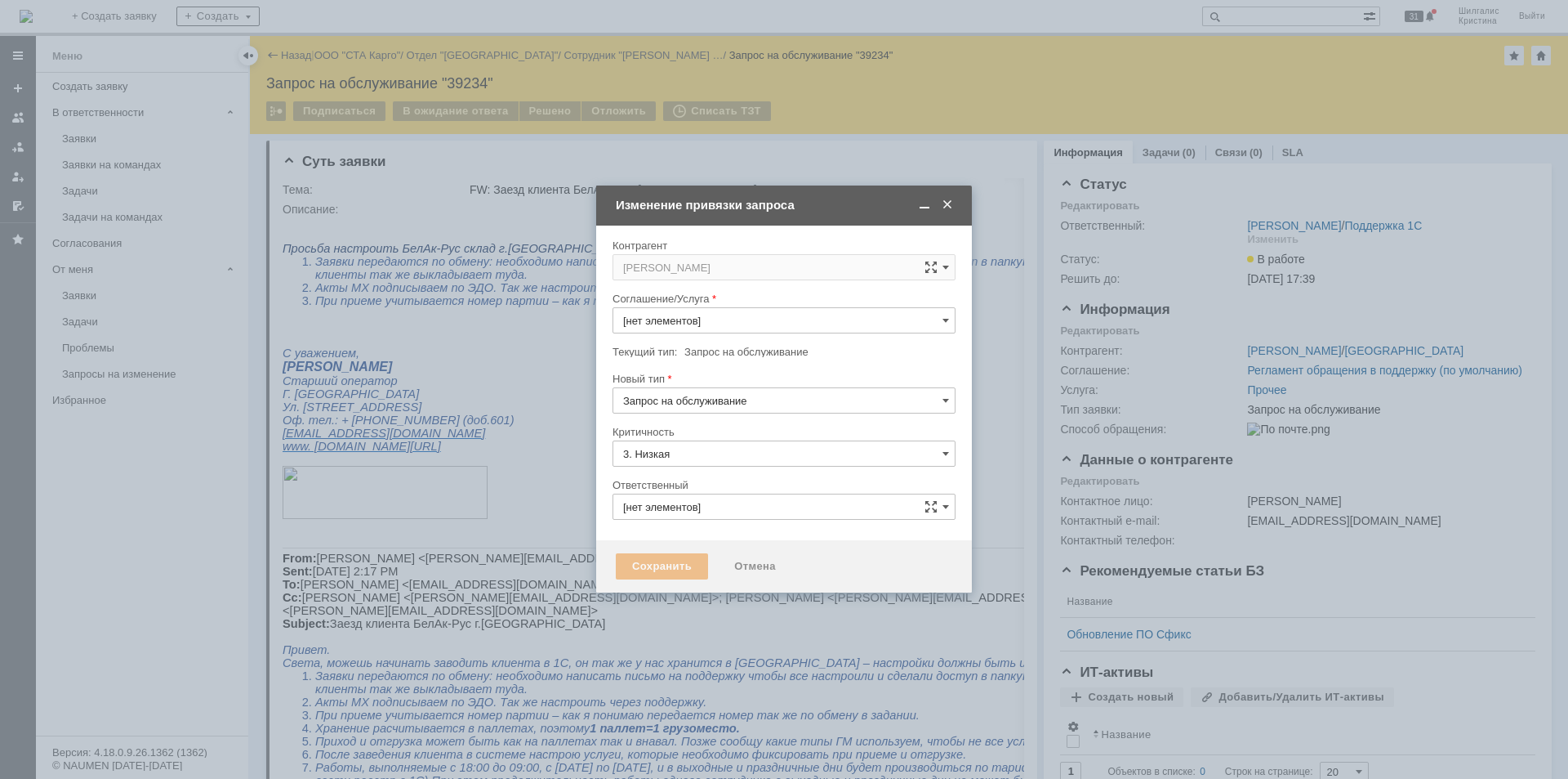
type input "[не указано]"
type input "[PERSON_NAME]"
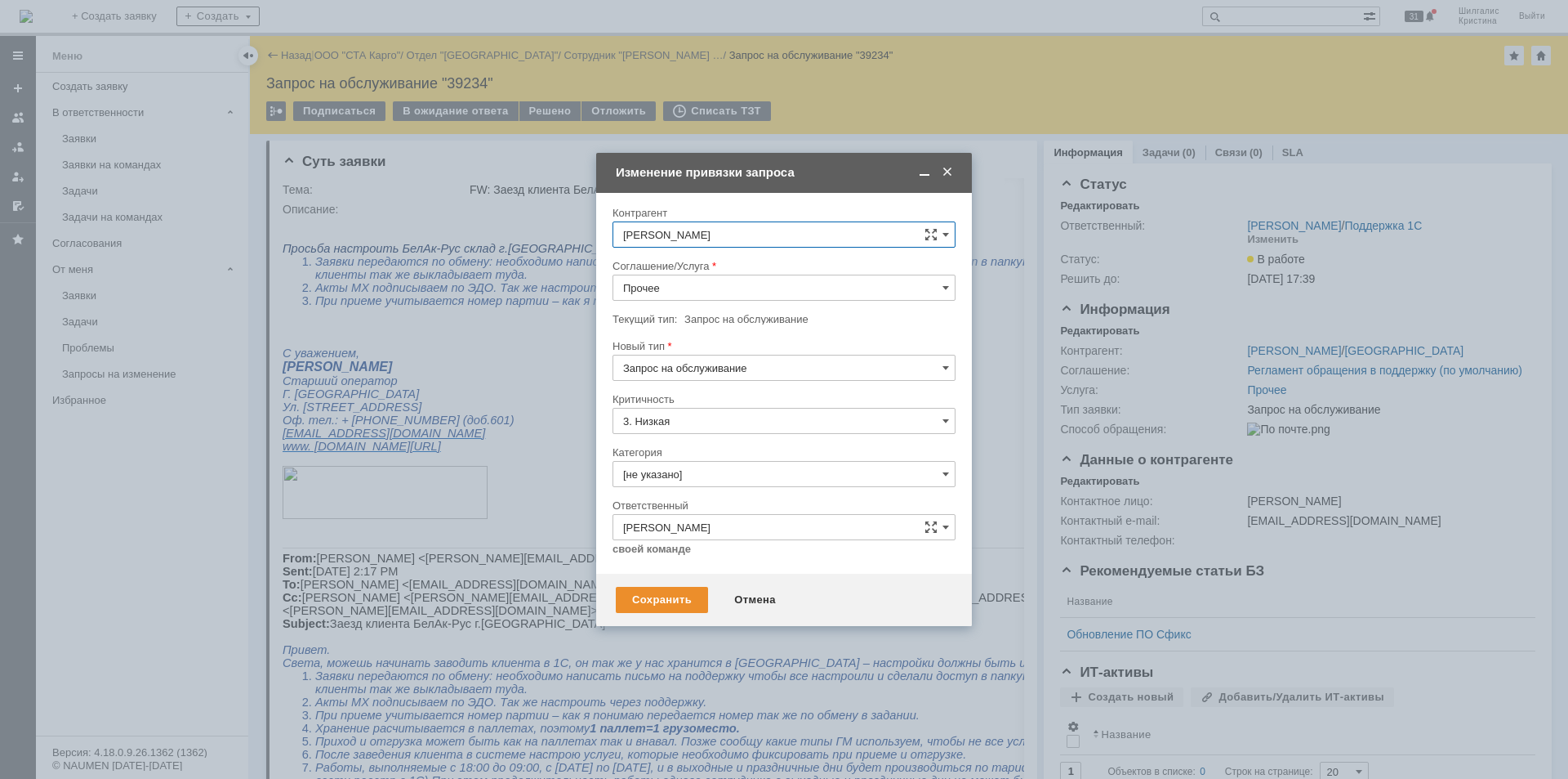
click at [692, 222] on div "Соглашение/Услуга" at bounding box center [783, 213] width 343 height 16
click at [680, 285] on input "Прочее" at bounding box center [783, 287] width 343 height 27
click at [702, 375] on div "WMS Обмены" at bounding box center [783, 368] width 341 height 27
type input "WMS Обмены"
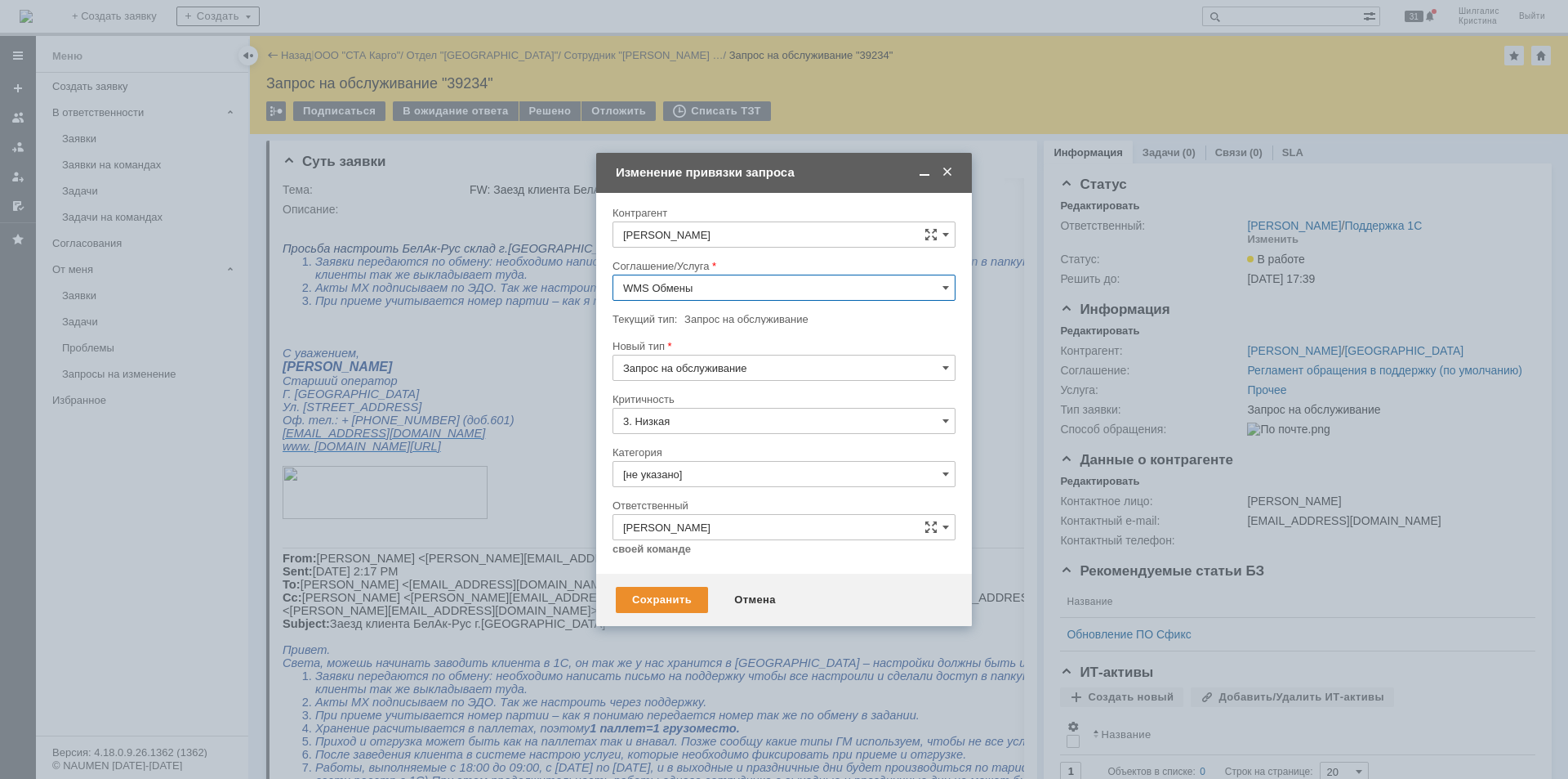
click at [686, 468] on input "[не указано]" at bounding box center [783, 473] width 343 height 27
click at [683, 557] on span "Изменение" at bounding box center [784, 557] width 322 height 13
type input "Изменение"
click at [657, 607] on div "Сохранить" at bounding box center [661, 600] width 92 height 27
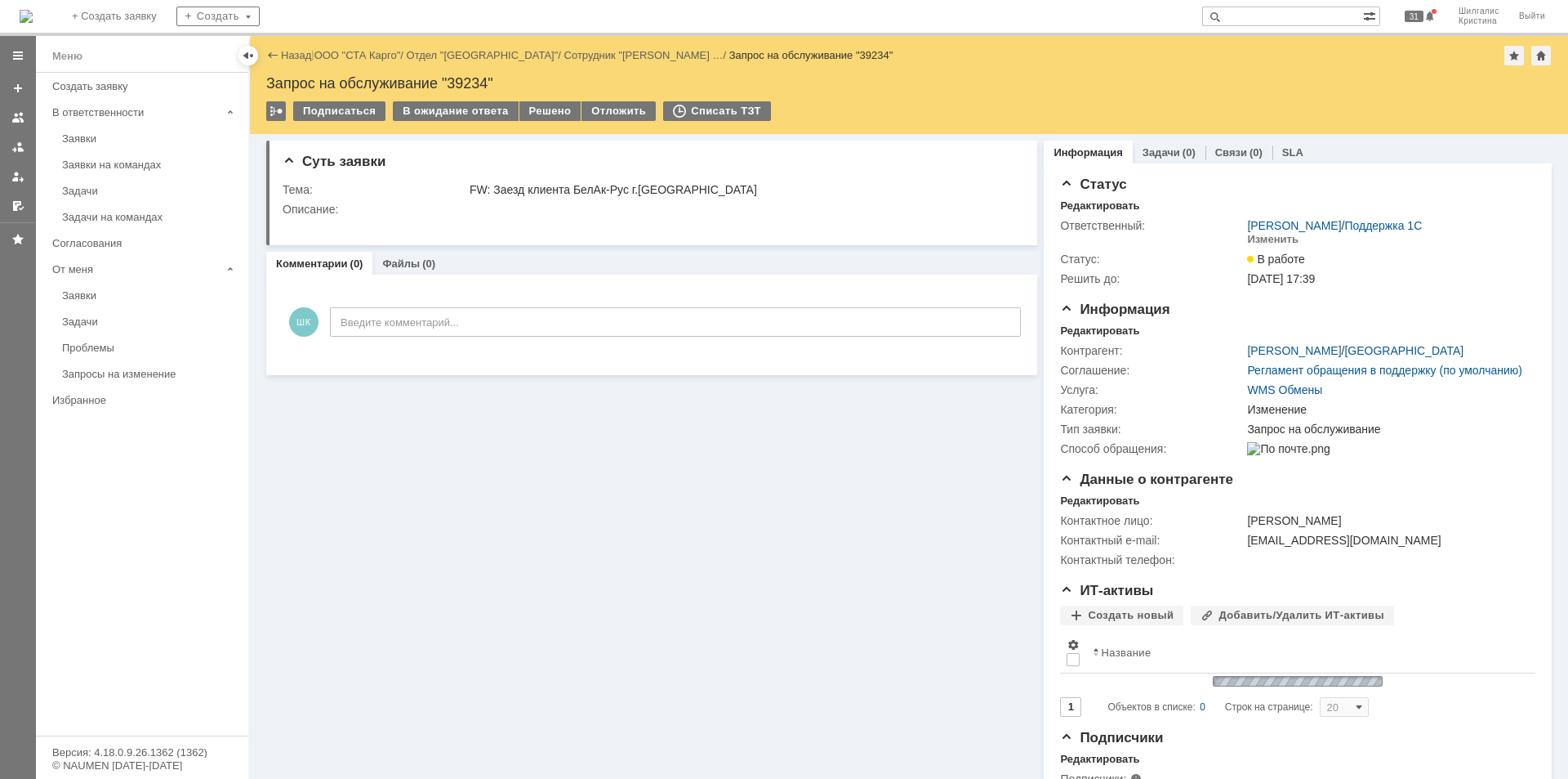
scroll to position [0, 0]
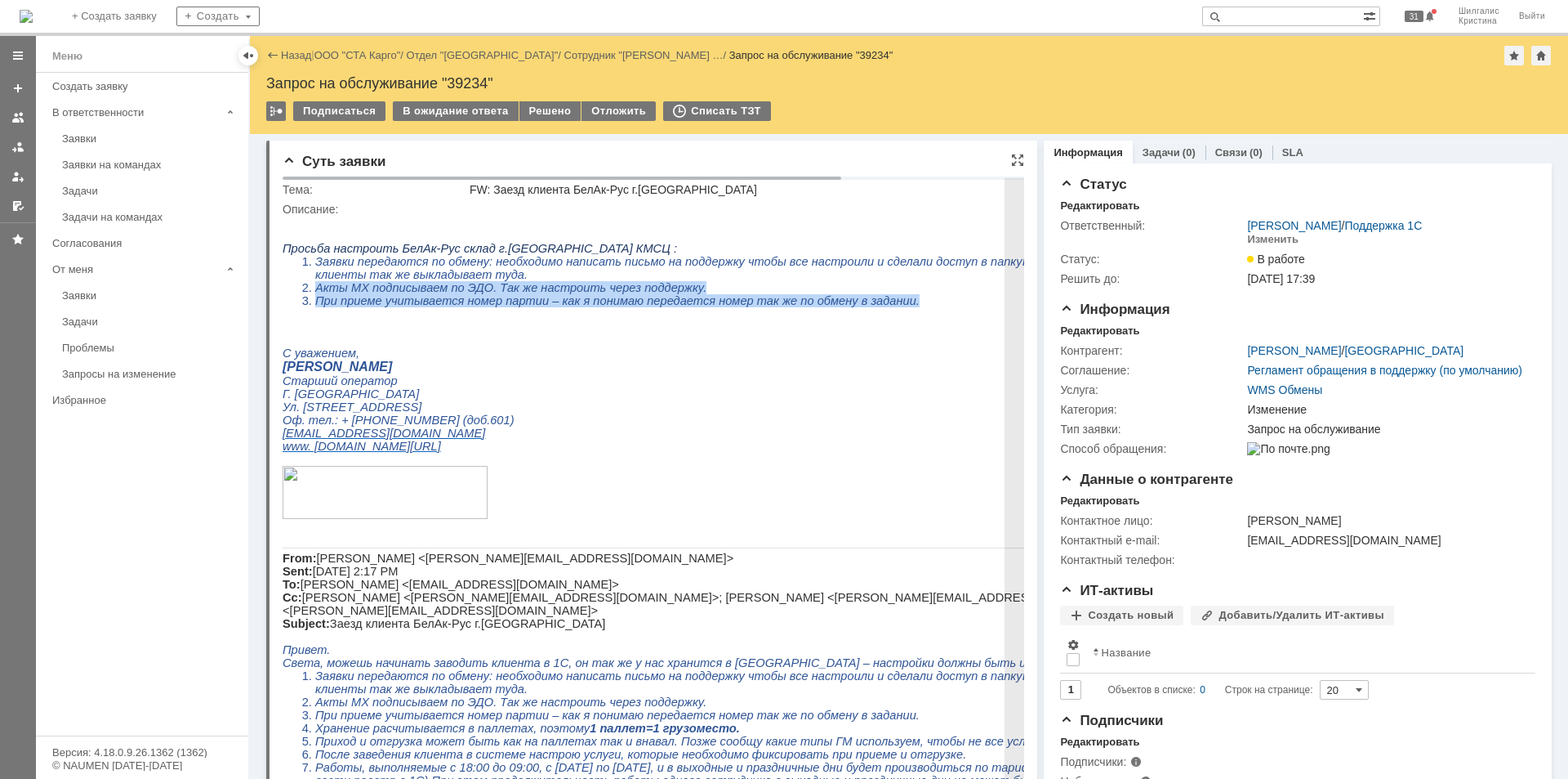
drag, startPoint x: 877, startPoint y: 309, endPoint x: 302, endPoint y: 291, distance: 575.3
click at [302, 291] on ol "Заявки передаются по обмену: необходимо написать письмо на поддержку чтобы все …" at bounding box center [771, 280] width 977 height 52
copy ol "Акты МХ подписываем по ЭДО. Так же настроить через поддержку. При приеме учитыв…"
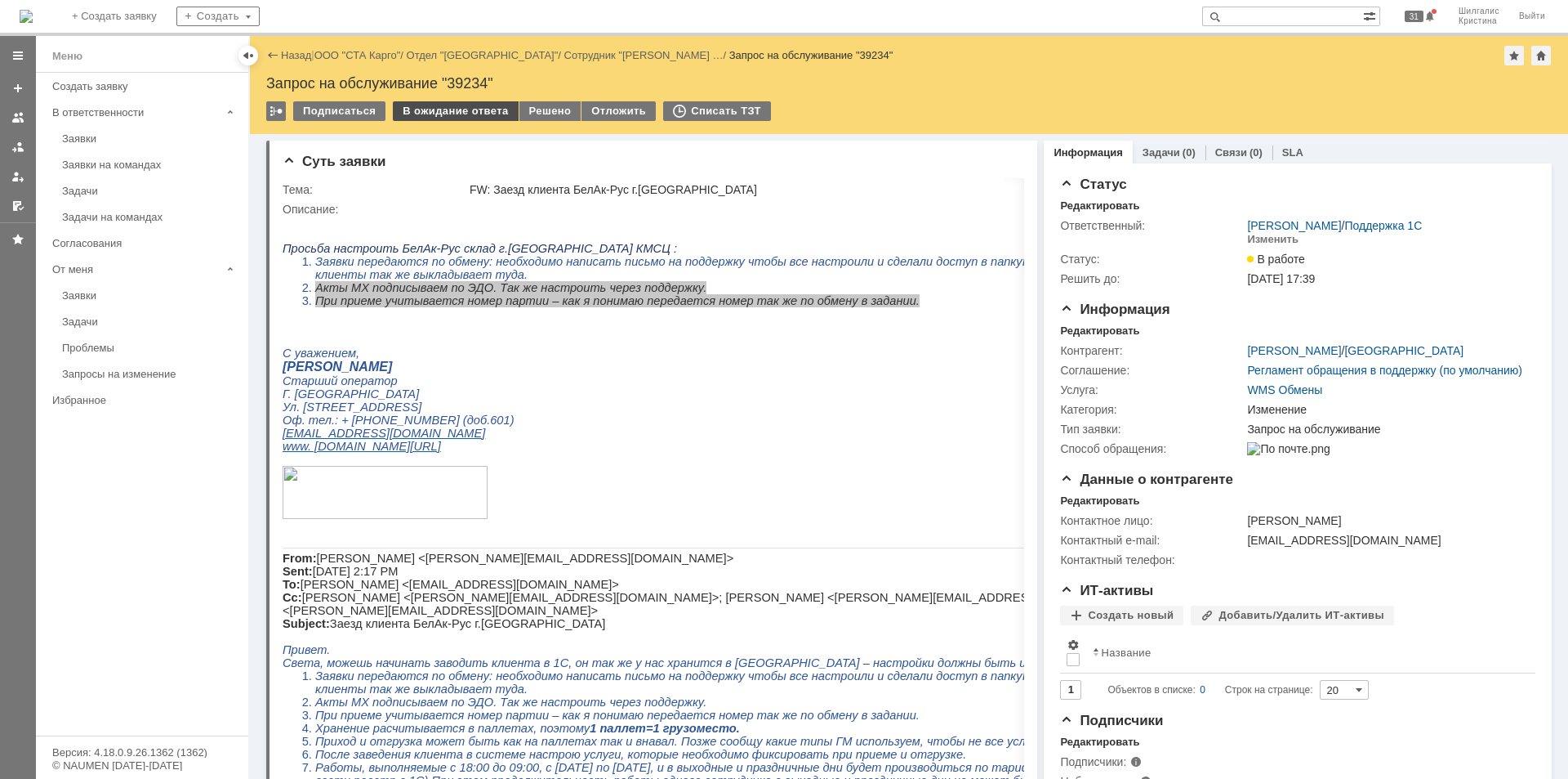
click at [448, 110] on div "В ожидание ответа" at bounding box center [455, 111] width 125 height 19
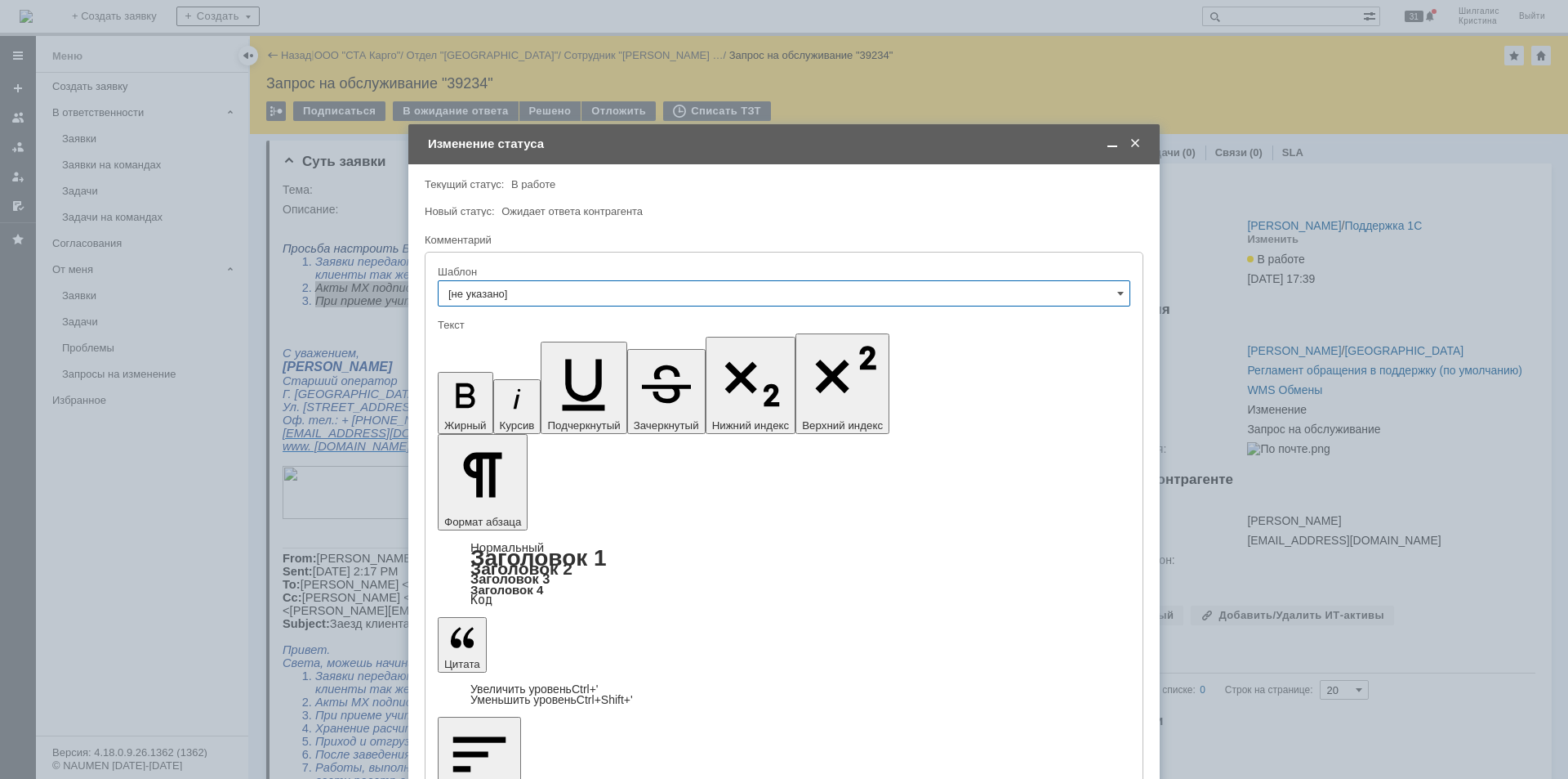
drag, startPoint x: 739, startPoint y: 4664, endPoint x: 475, endPoint y: 4662, distance: 264.0
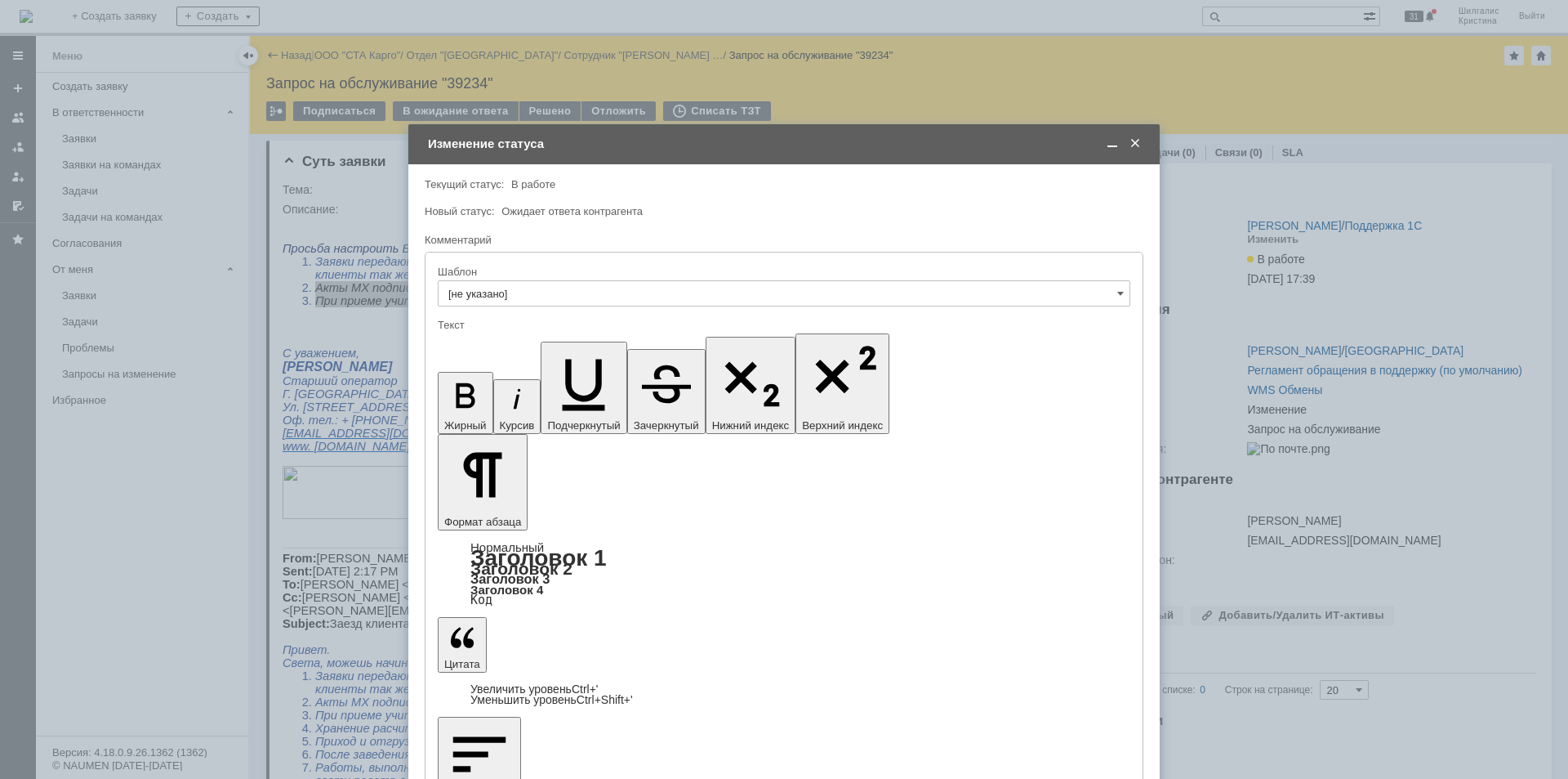
drag, startPoint x: 839, startPoint y: 4620, endPoint x: 489, endPoint y: 4624, distance: 350.0
click at [499, 382] on icon "button" at bounding box center [517, 399] width 35 height 35
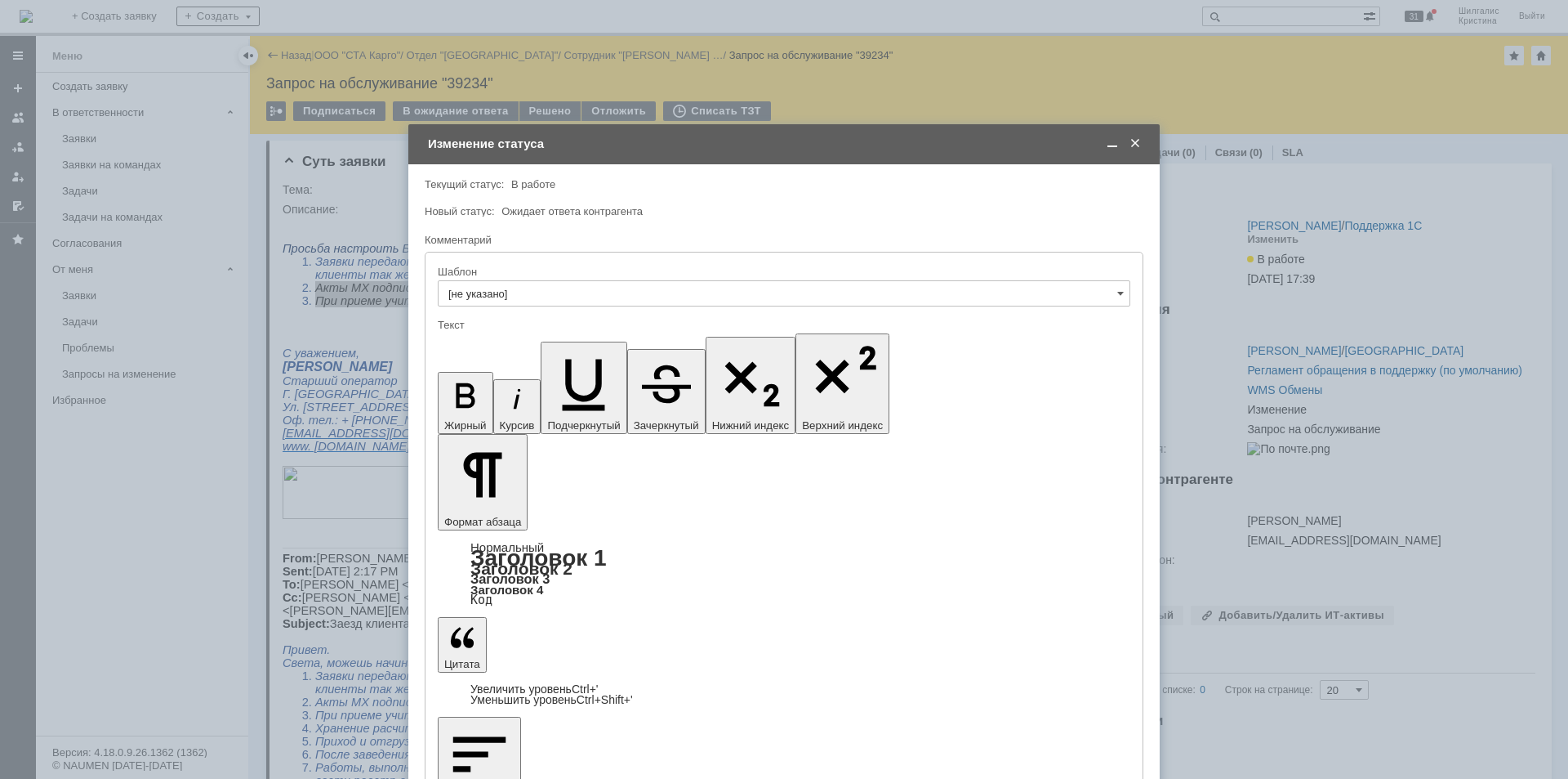
drag, startPoint x: 814, startPoint y: 6226, endPoint x: 486, endPoint y: 6227, distance: 328.0
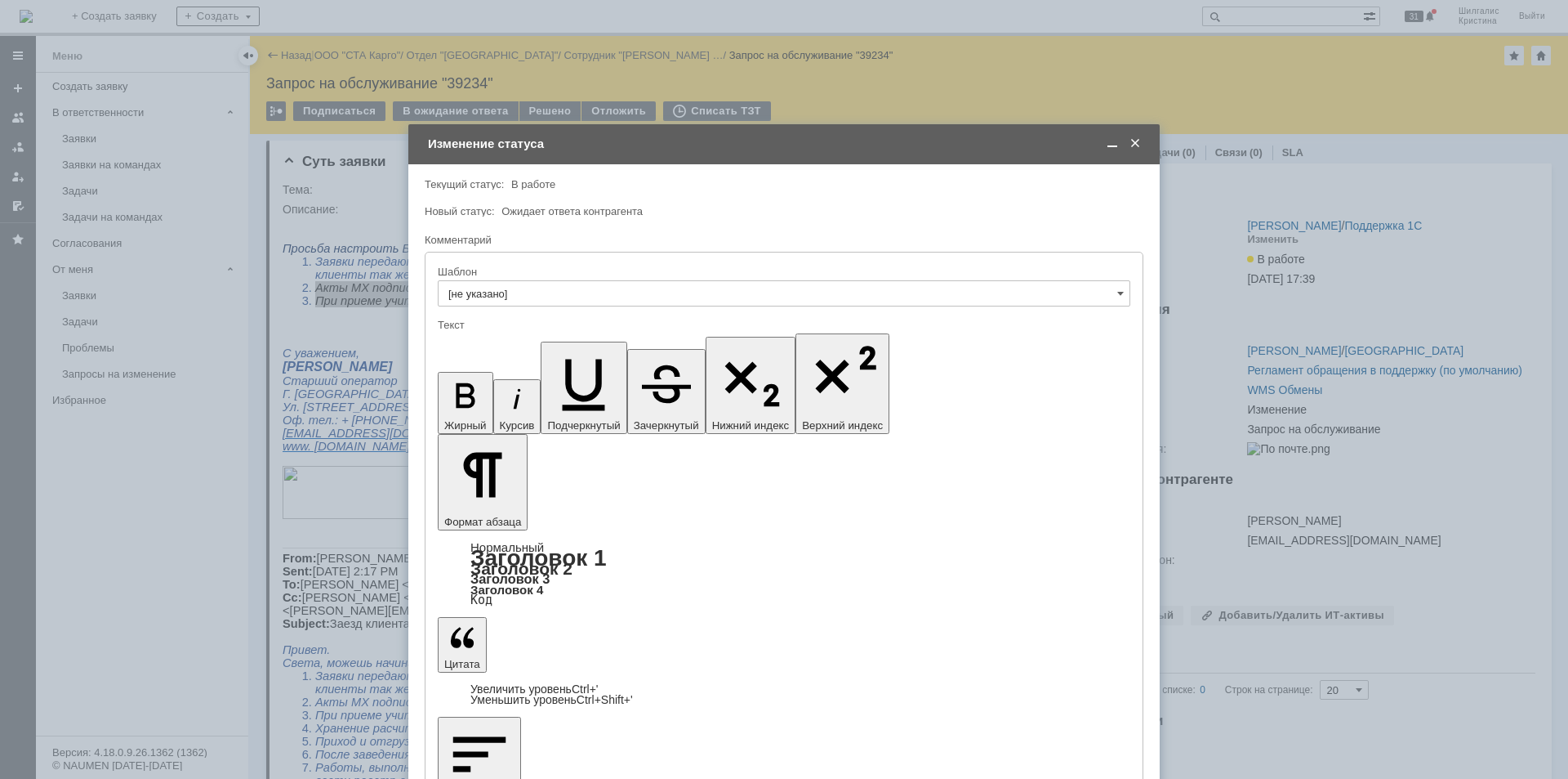
drag, startPoint x: 777, startPoint y: 6270, endPoint x: 482, endPoint y: 6269, distance: 295.0
click at [499, 382] on icon "button" at bounding box center [517, 399] width 35 height 35
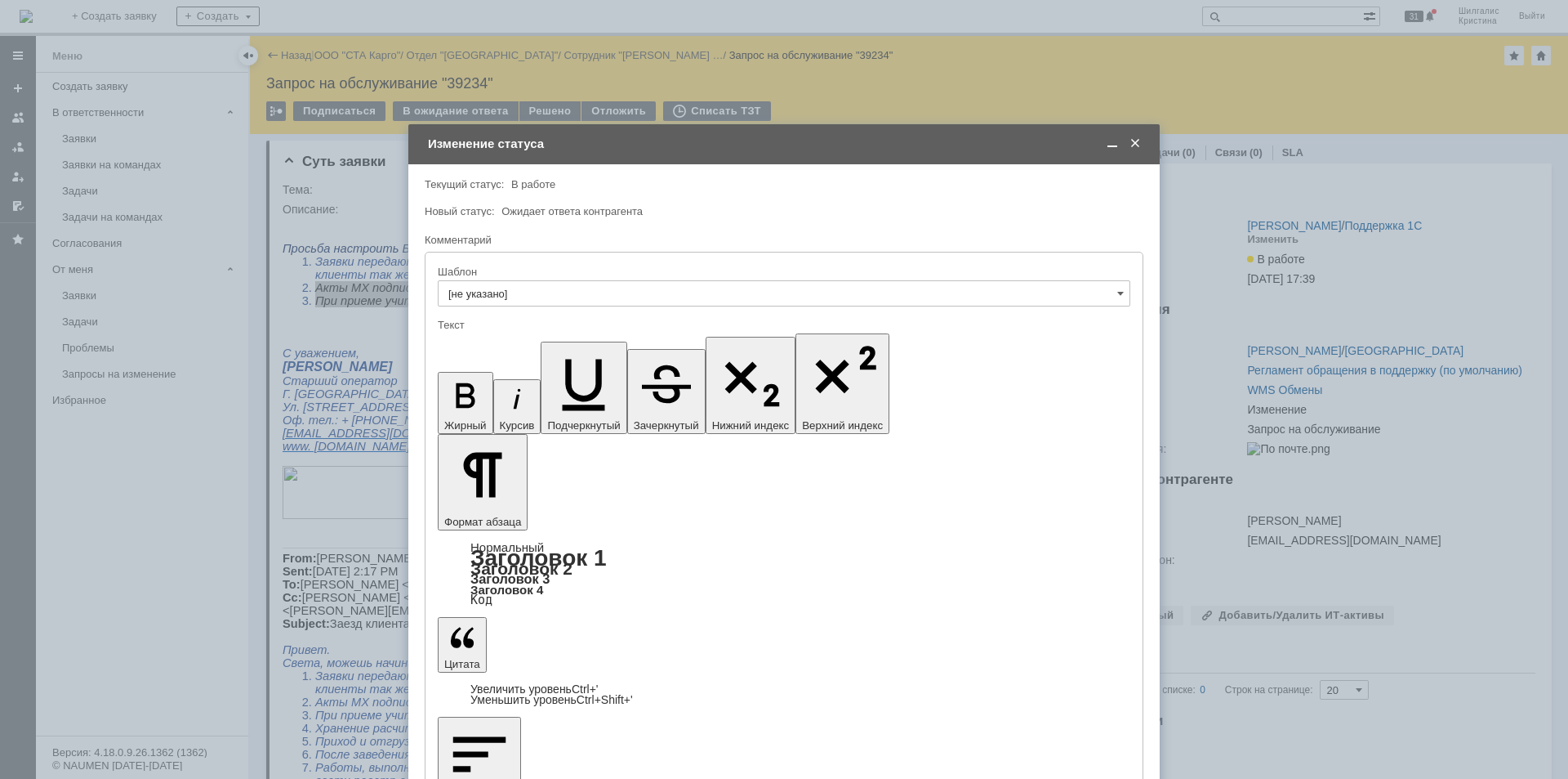
drag, startPoint x: 739, startPoint y: 6272, endPoint x: 484, endPoint y: 6281, distance: 255.2
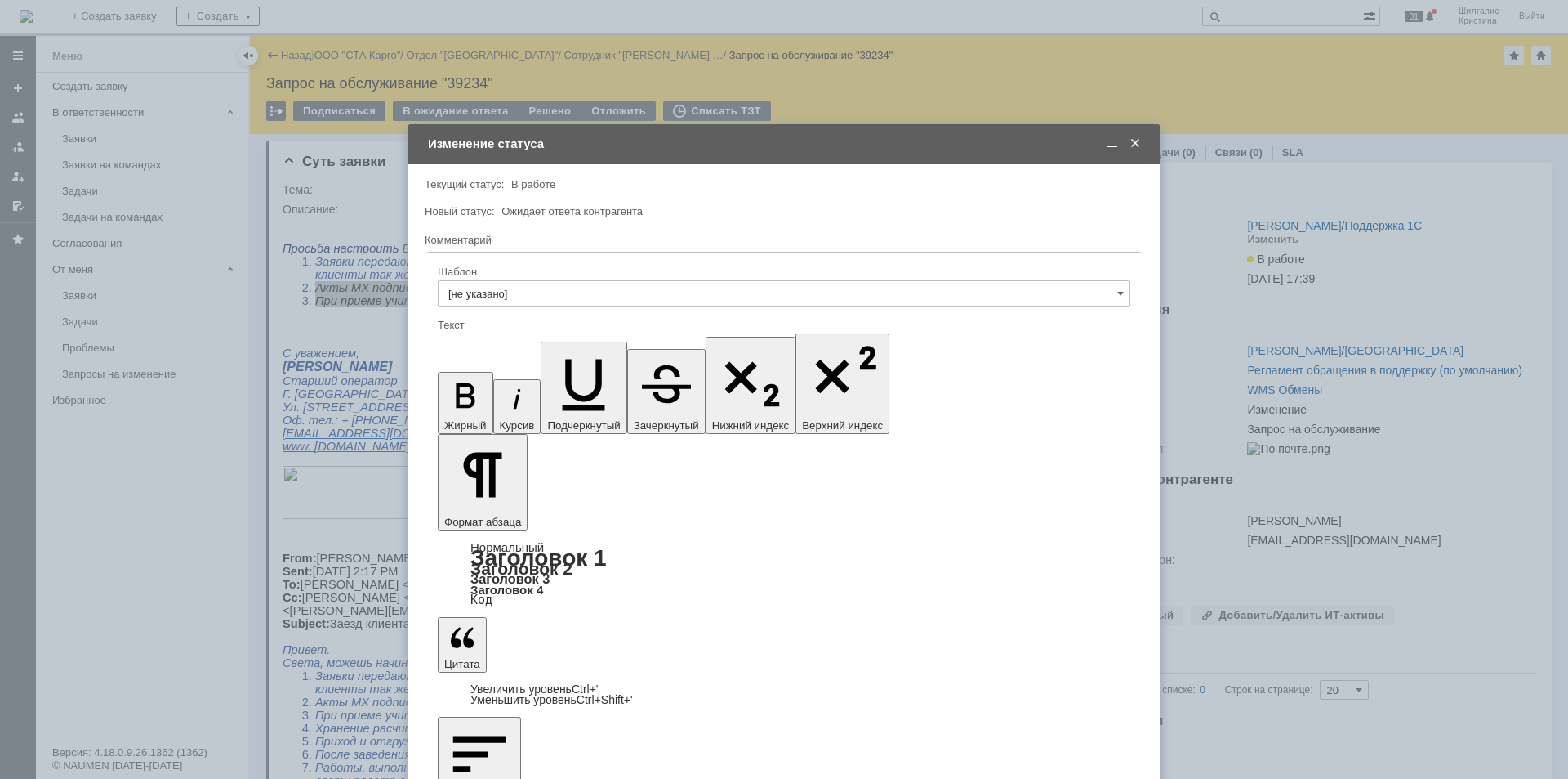
drag, startPoint x: 479, startPoint y: 6214, endPoint x: 703, endPoint y: 6296, distance: 238.5
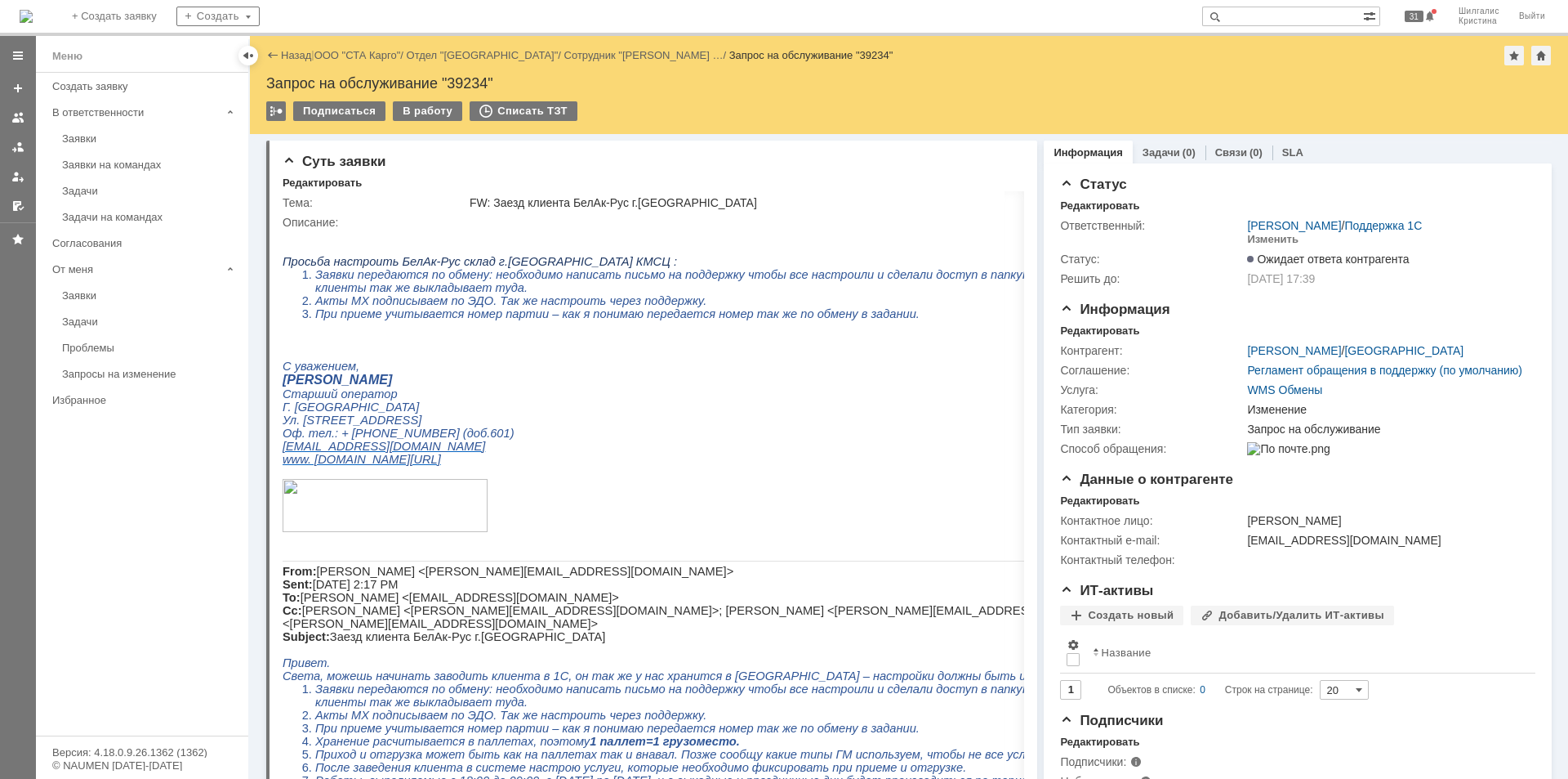
click at [468, 78] on div "Запрос на обслуживание "39234"" at bounding box center [908, 83] width 1285 height 16
copy div "39234"
click at [373, 54] on link "ООО "СТА Карго"" at bounding box center [358, 55] width 87 height 12
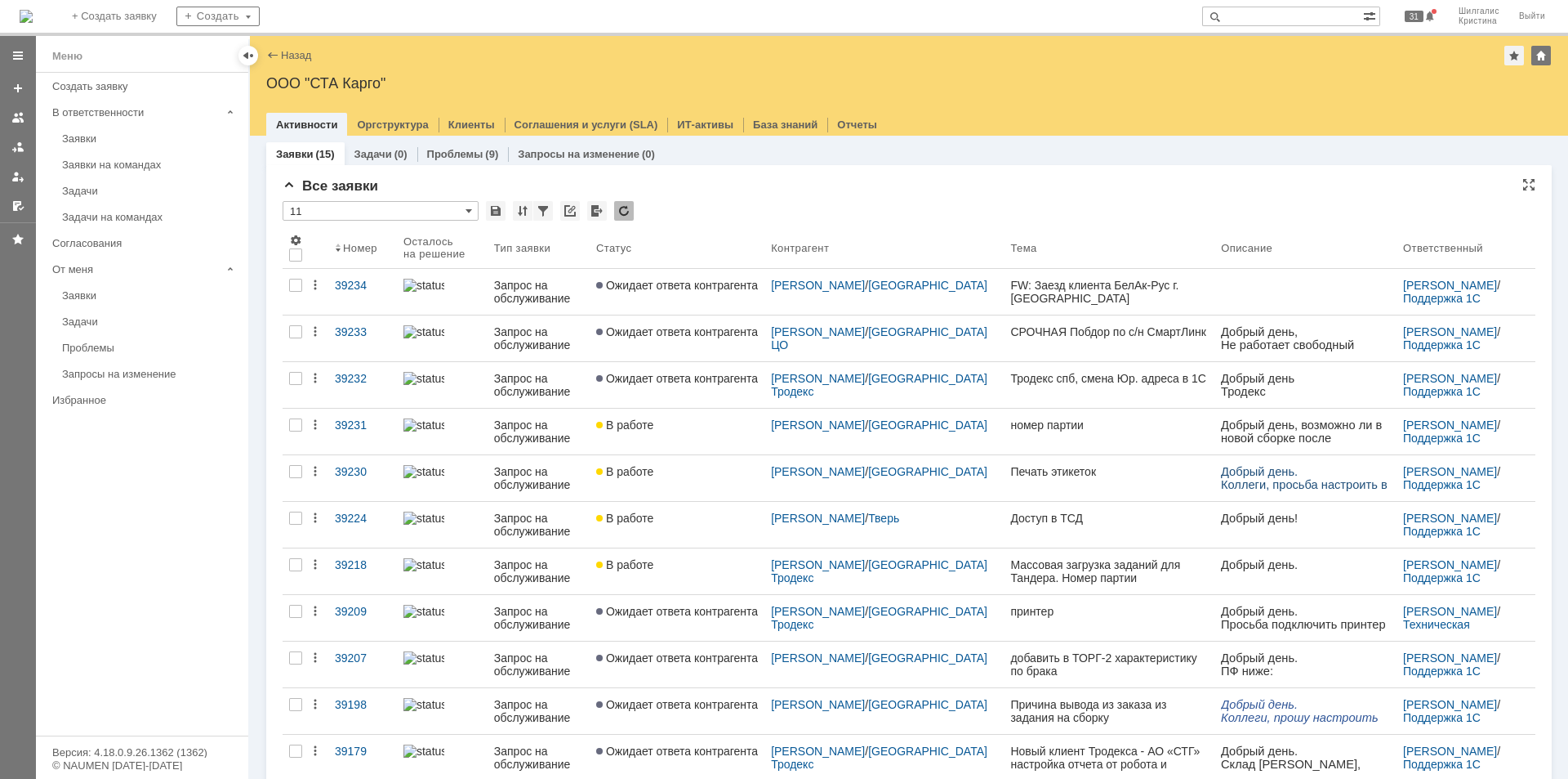
click at [700, 196] on div "Все заявки * 11 Результаты поиска: 1 Объектов в списке: 15 Строк на странице: 2…" at bounding box center [908, 592] width 1252 height 828
click at [715, 182] on div "Все заявки" at bounding box center [908, 187] width 1252 height 16
click at [757, 183] on div "Все заявки" at bounding box center [908, 187] width 1252 height 16
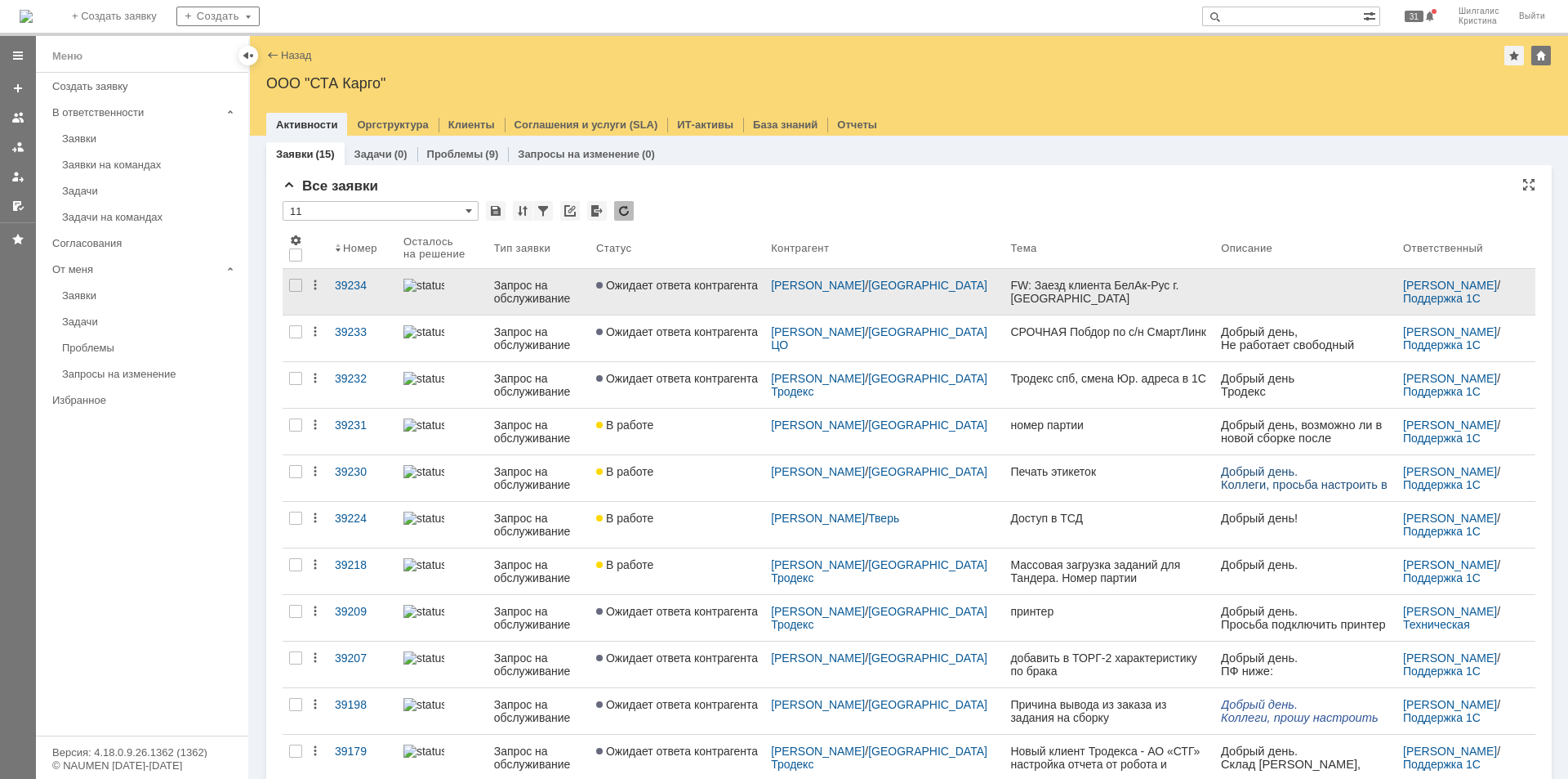
click at [698, 311] on link "Ожидает ответа контрагента" at bounding box center [676, 292] width 175 height 46
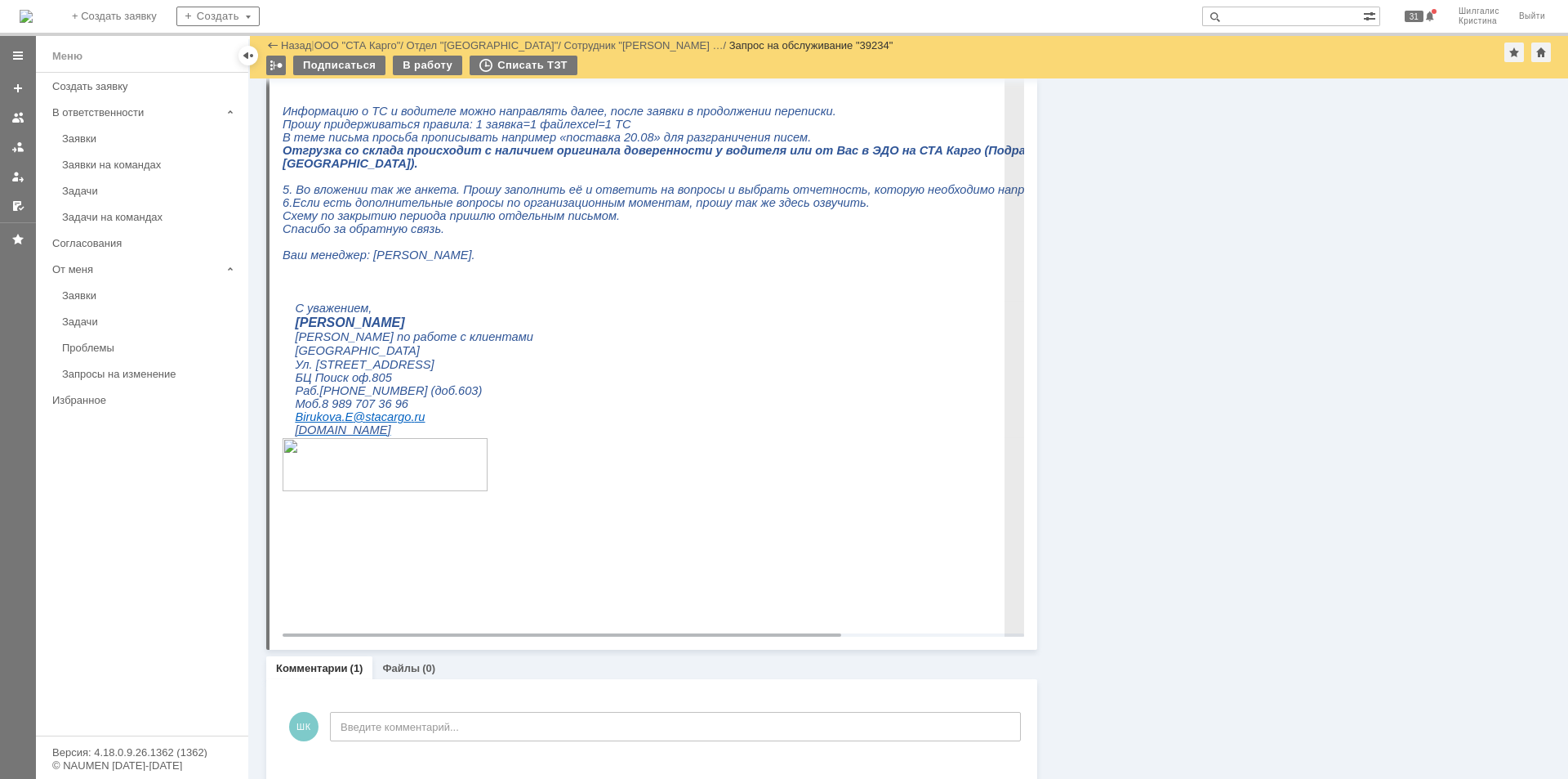
scroll to position [1334, 0]
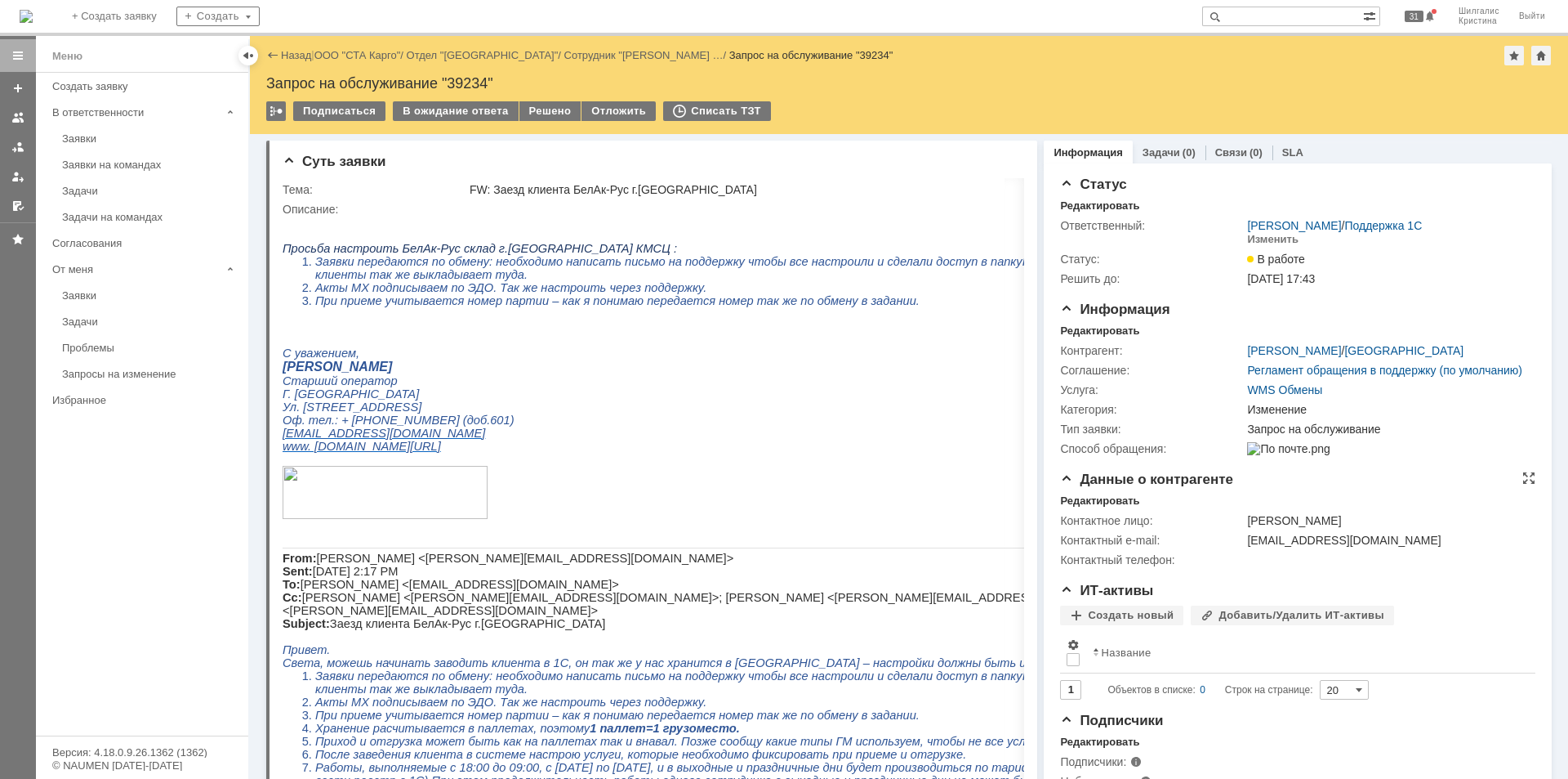
drag, startPoint x: 1233, startPoint y: 513, endPoint x: 1182, endPoint y: 222, distance: 295.4
click at [360, 57] on link "ООО "СТА Карго"" at bounding box center [358, 55] width 87 height 12
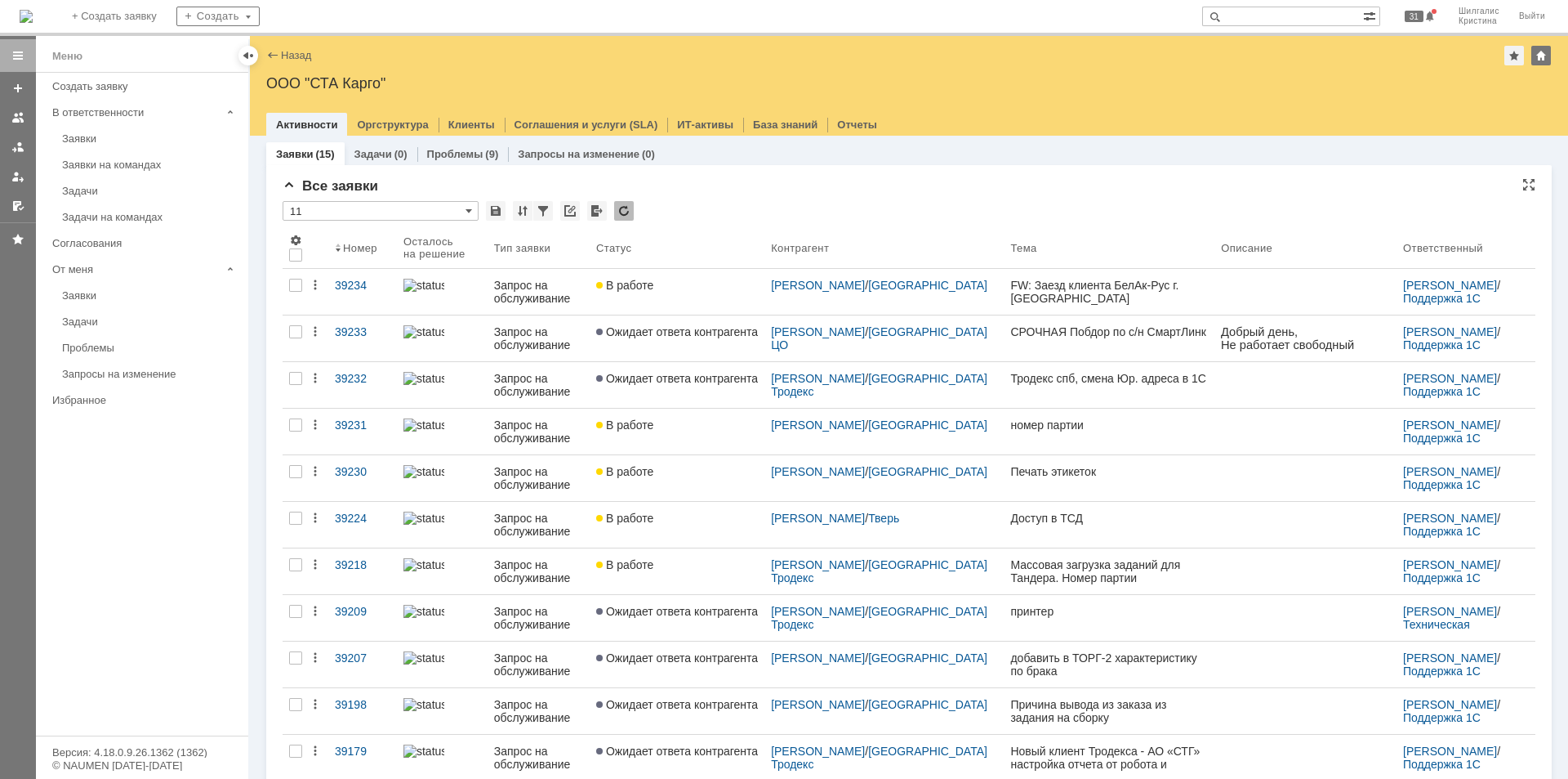
click at [853, 179] on div "Все заявки" at bounding box center [908, 187] width 1252 height 16
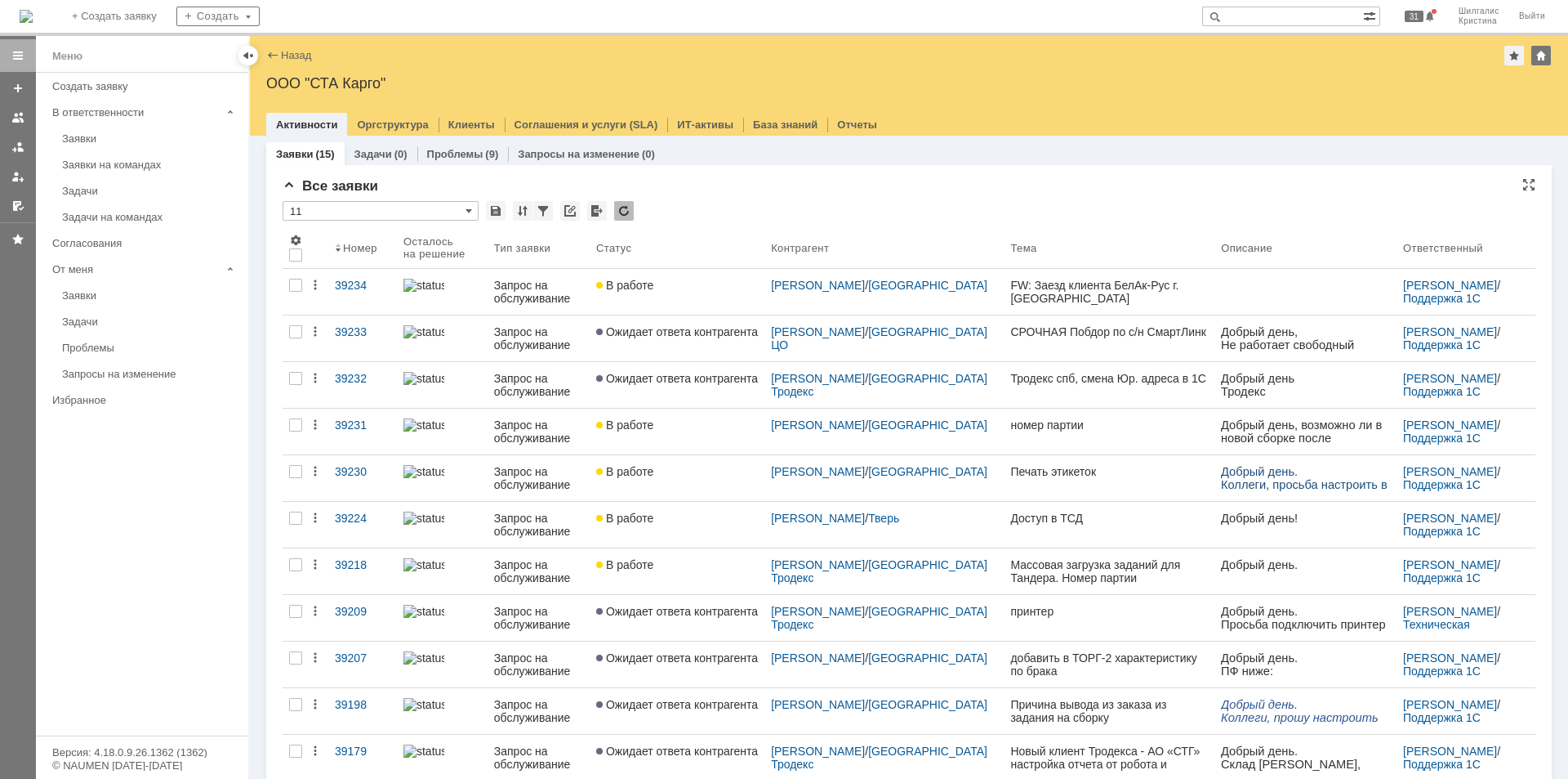
click at [736, 208] on div "* 11" at bounding box center [908, 211] width 1252 height 21
